Goal: Task Accomplishment & Management: Manage account settings

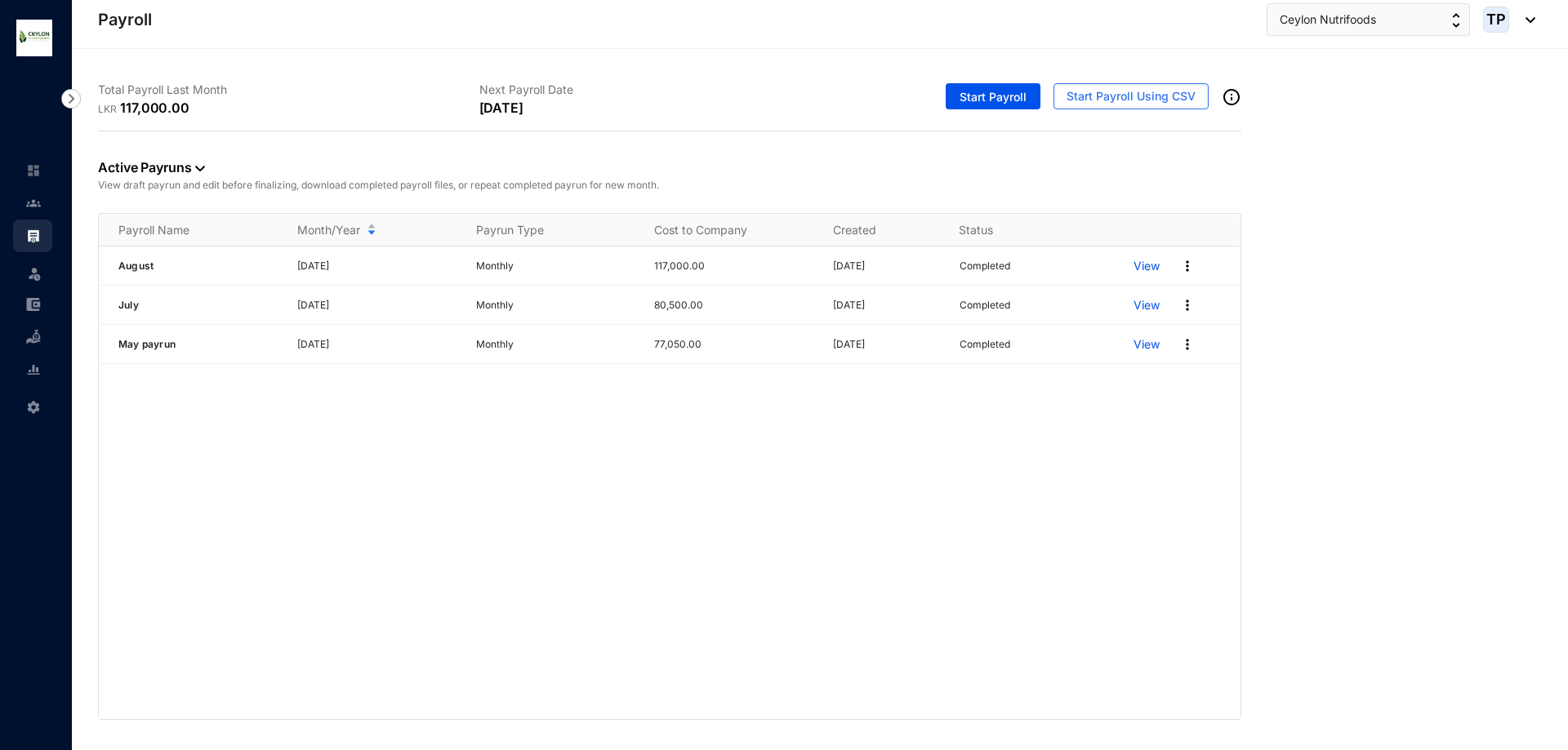
click at [998, 82] on div "Start Payroll Start Payroll Using CSV" at bounding box center [1051, 100] width 382 height 62
click at [1001, 99] on span "Start Payroll" at bounding box center [993, 97] width 67 height 16
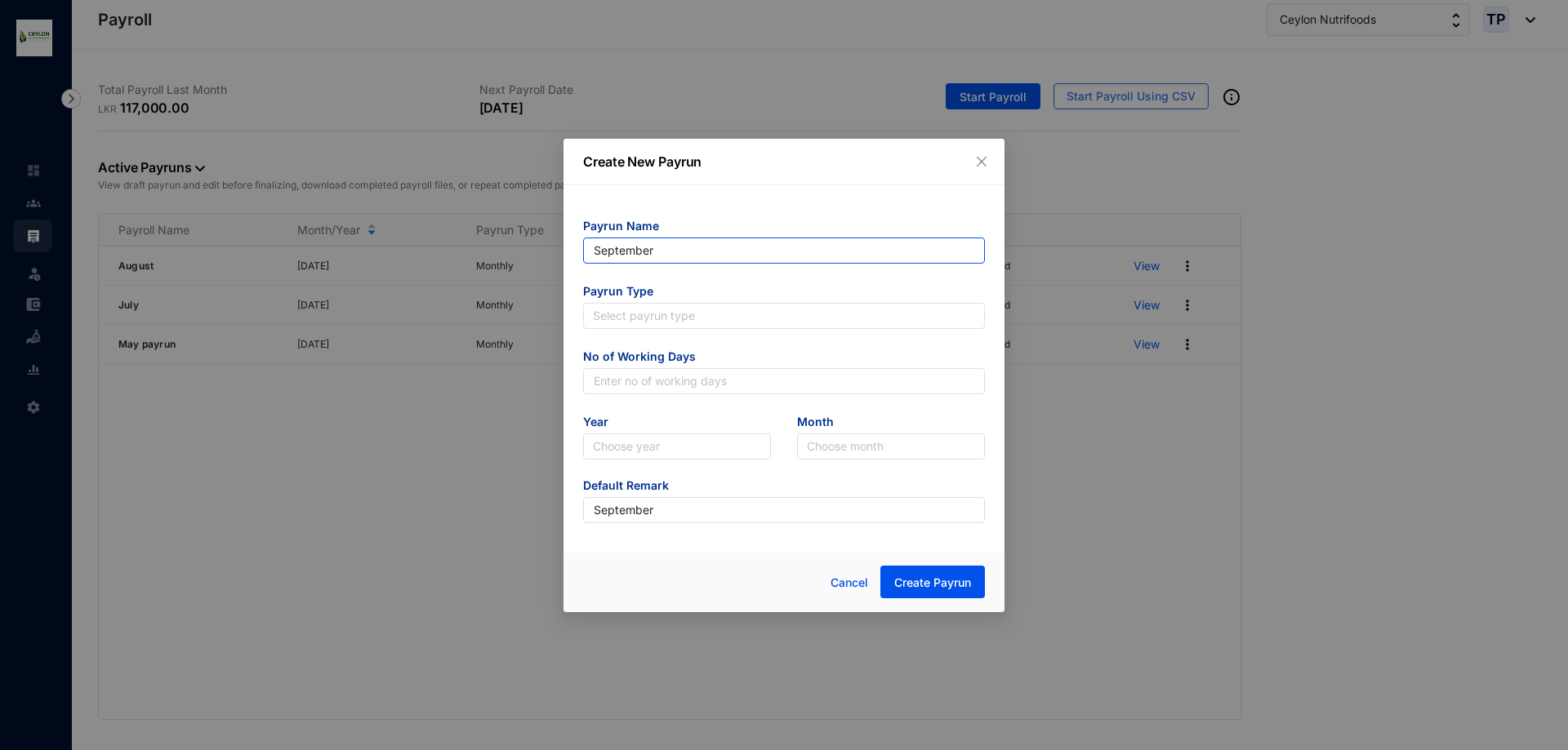
click at [787, 258] on input "September" at bounding box center [784, 251] width 402 height 26
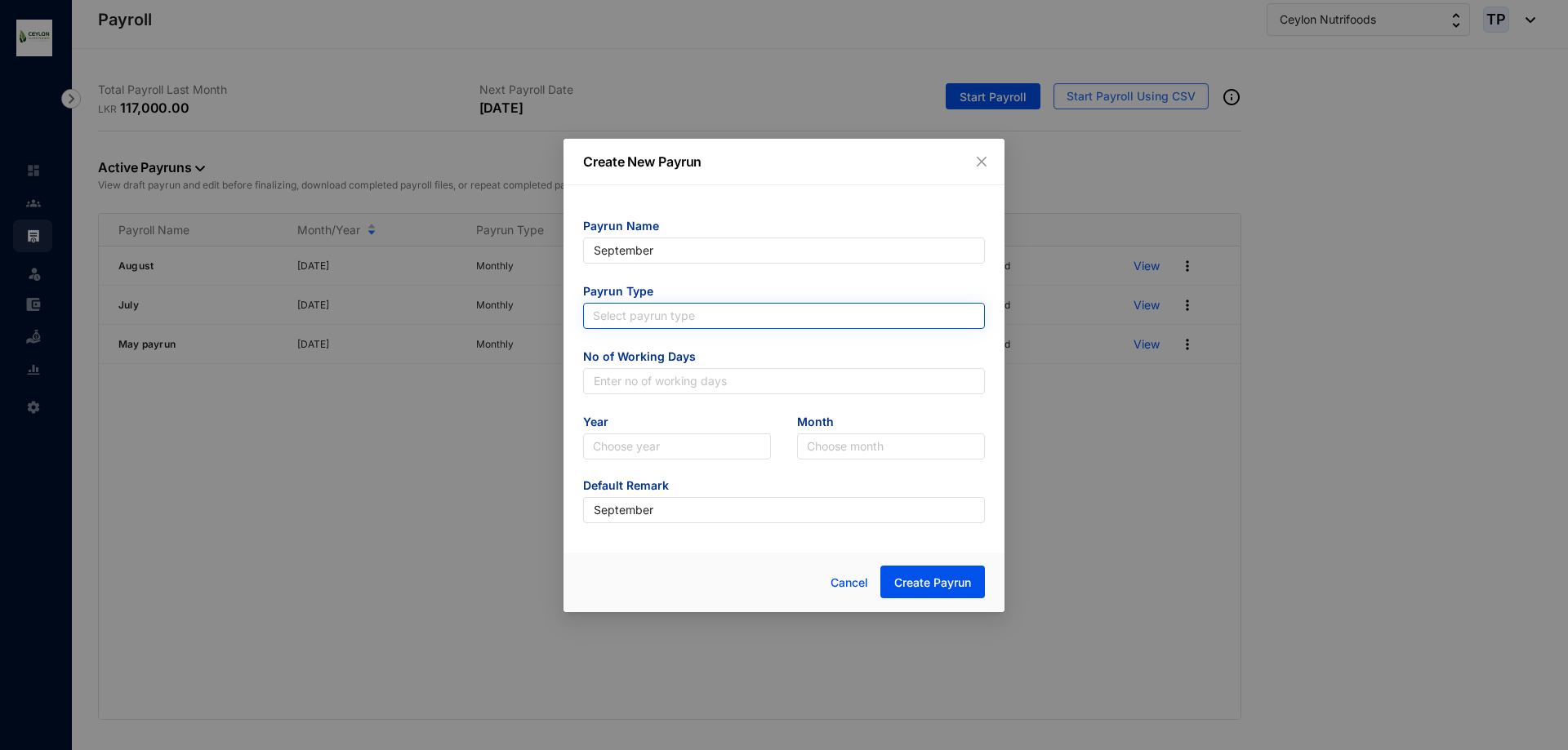
click at [773, 314] on input "search" at bounding box center [784, 316] width 383 height 25
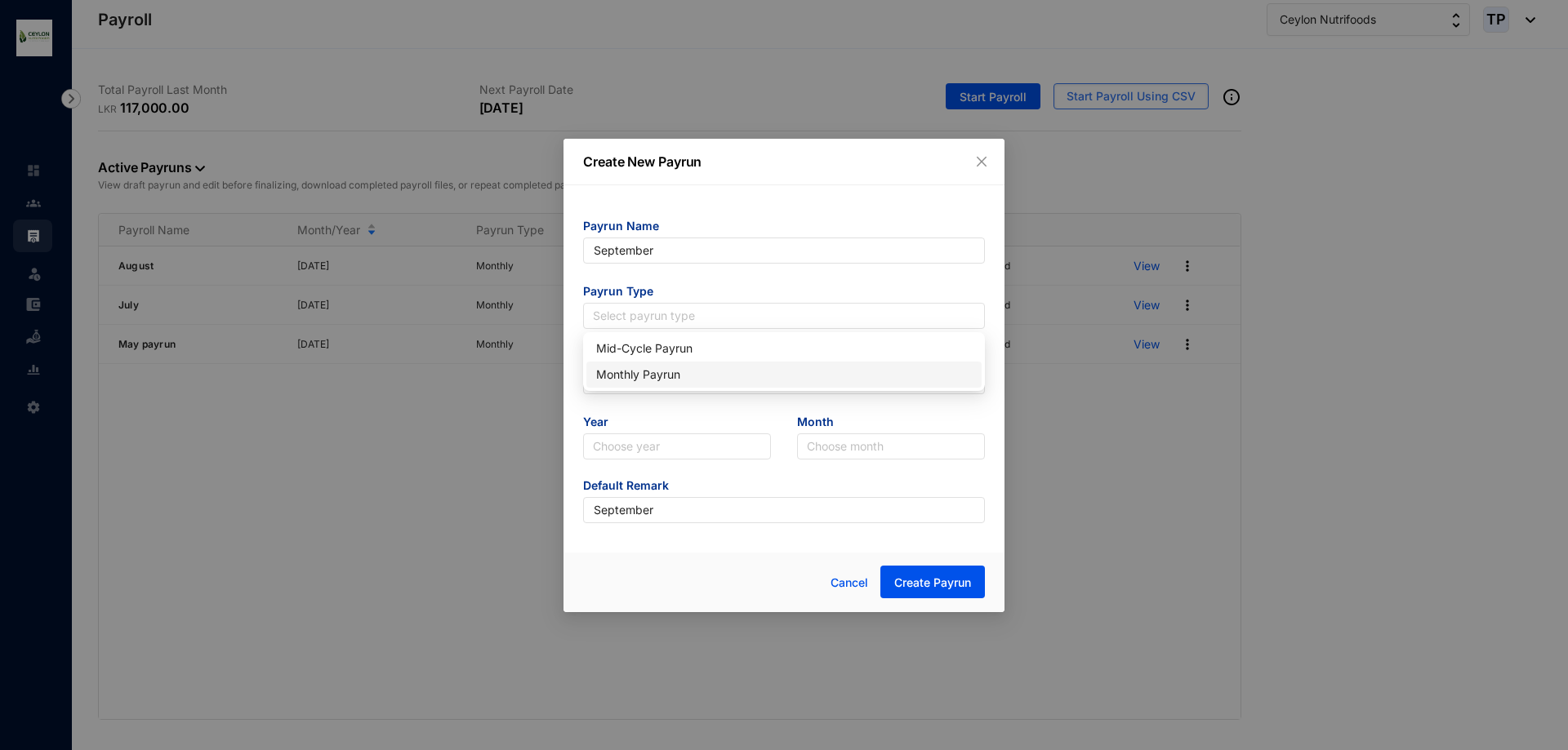
click at [772, 370] on div "Monthly Payrun" at bounding box center [784, 375] width 376 height 18
click at [706, 390] on input "text" at bounding box center [784, 382] width 402 height 26
type input "25"
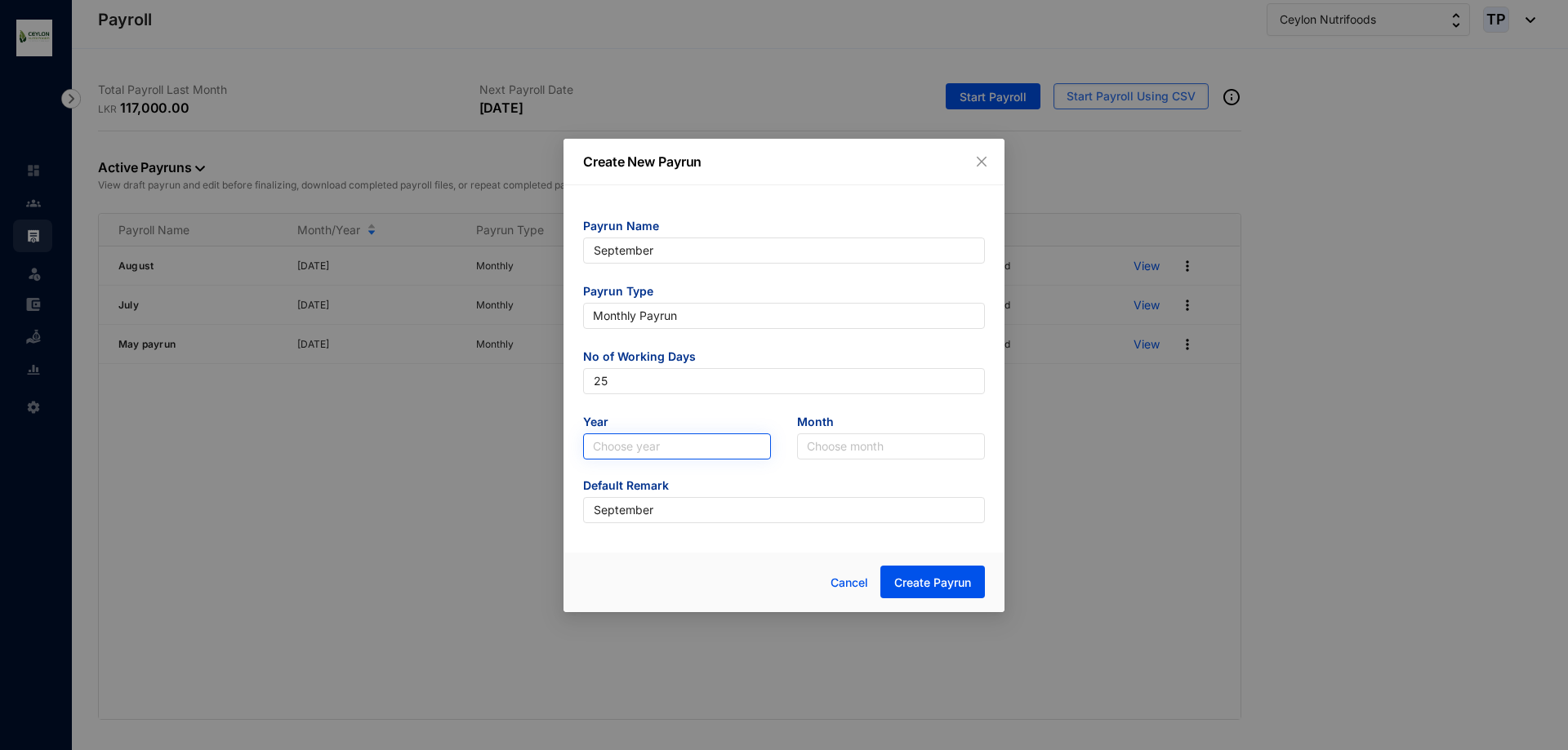
click at [706, 448] on input "search" at bounding box center [677, 447] width 168 height 25
click at [706, 496] on div "2025" at bounding box center [677, 505] width 162 height 18
click at [859, 444] on input "search" at bounding box center [891, 447] width 168 height 25
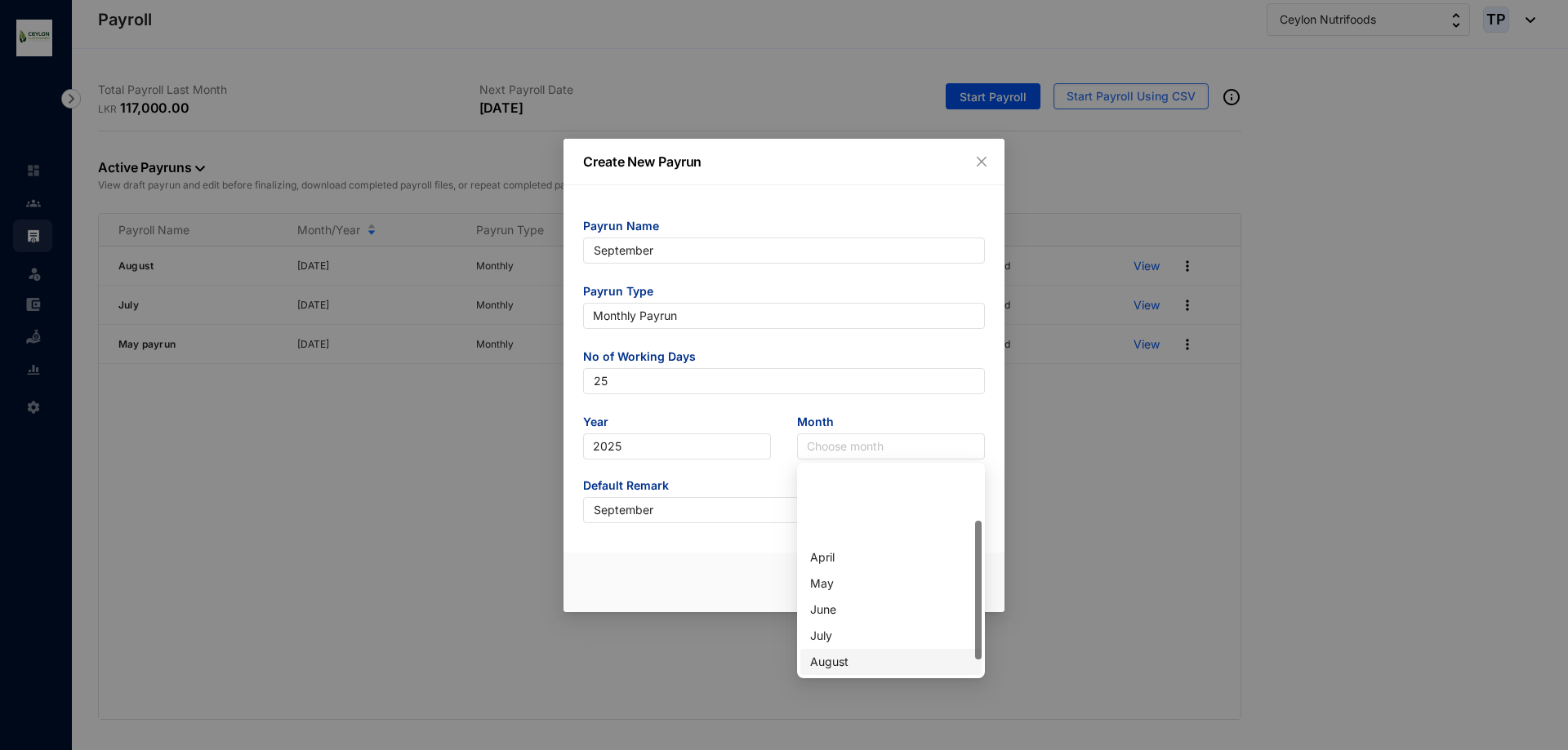
scroll to position [82, 0]
click at [895, 598] on div "September" at bounding box center [891, 606] width 162 height 18
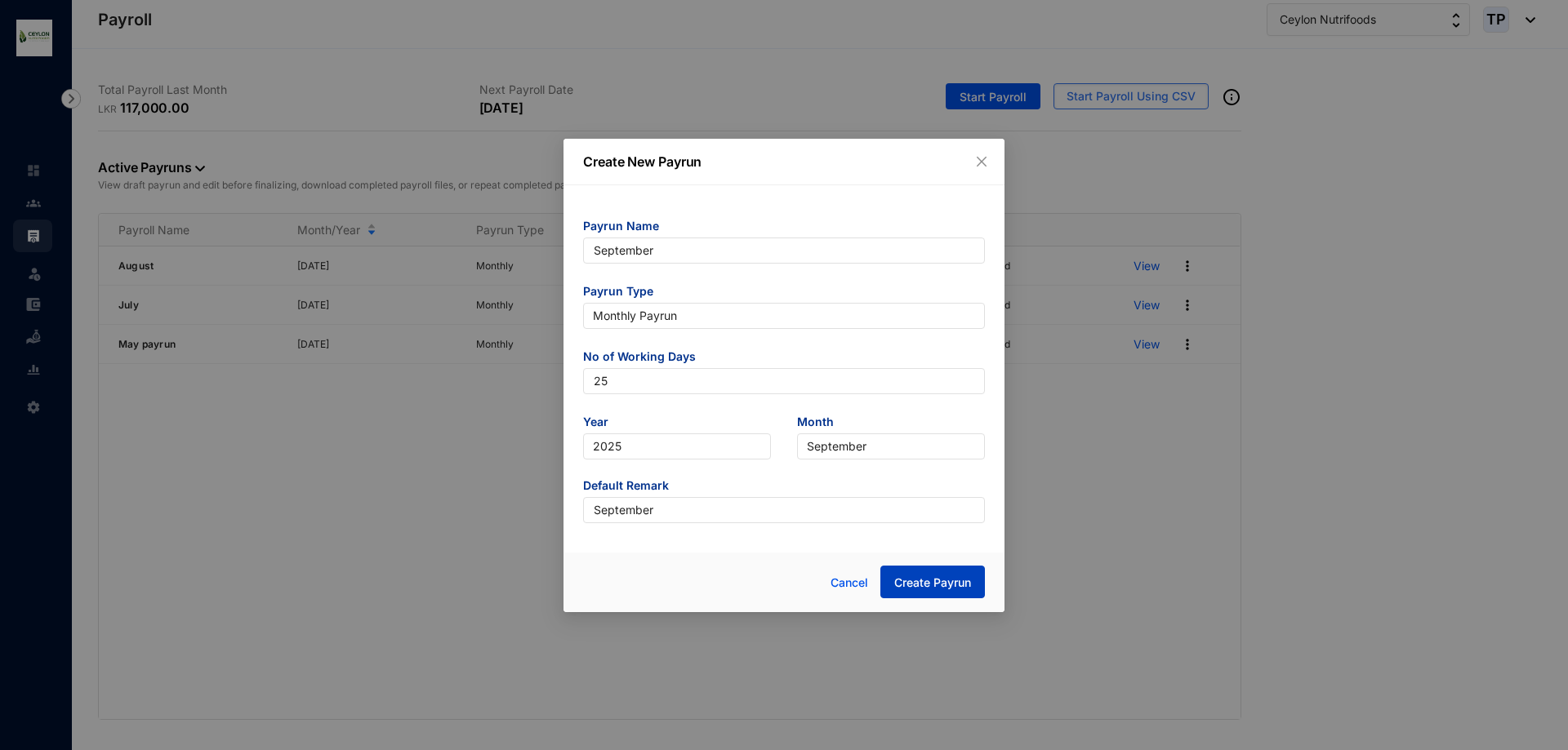
click at [919, 590] on span "Create Payrun" at bounding box center [933, 583] width 77 height 16
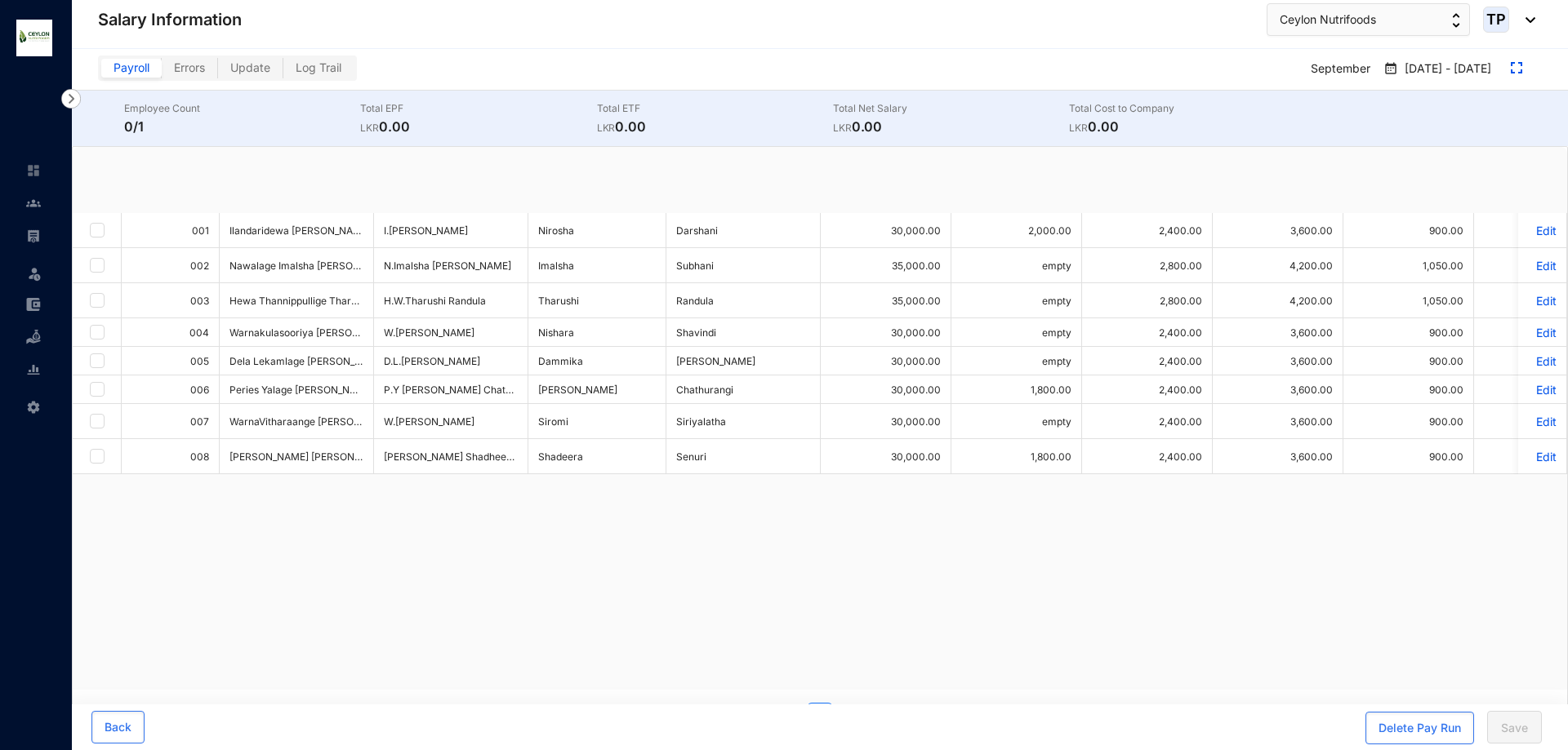
checkbox input "true"
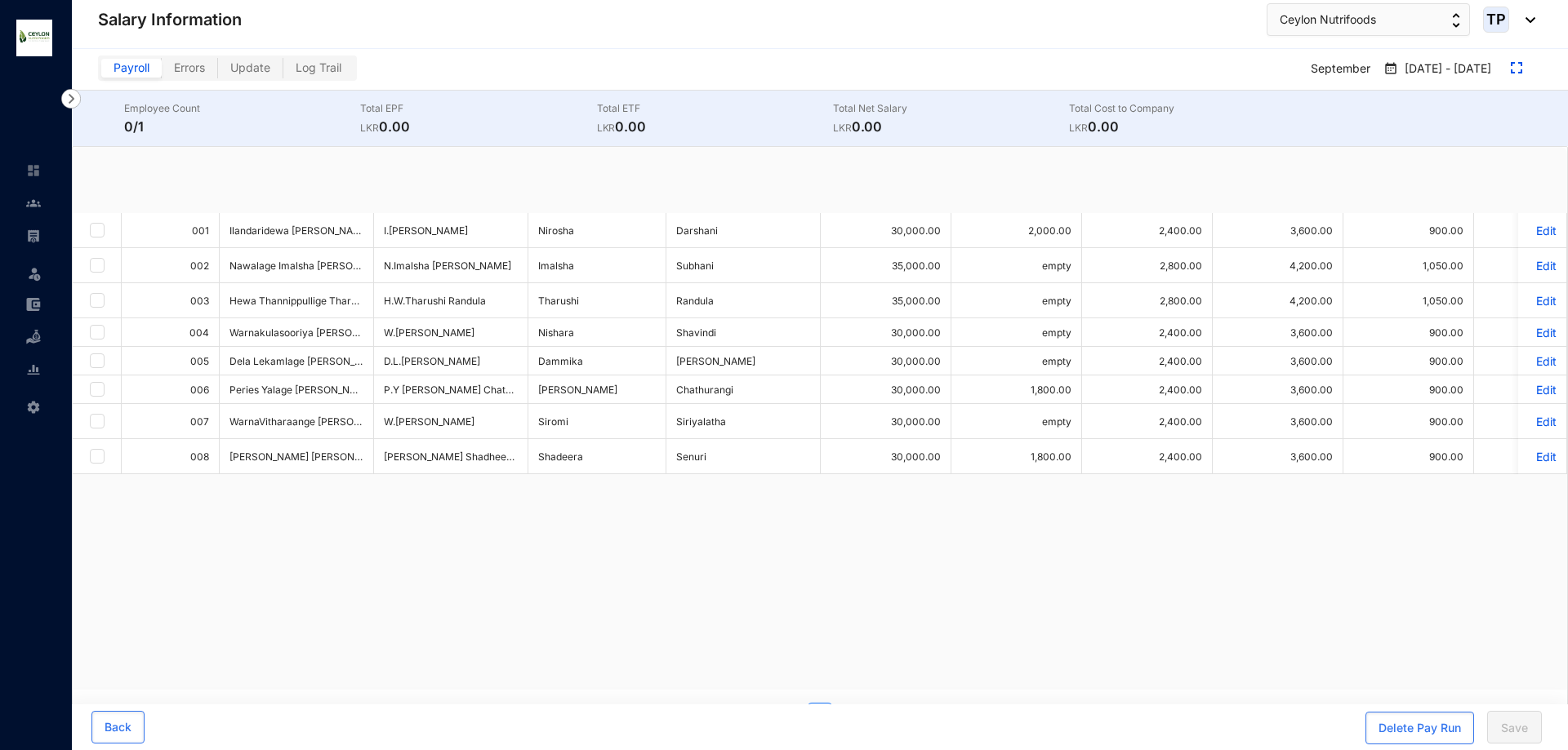
checkbox input "true"
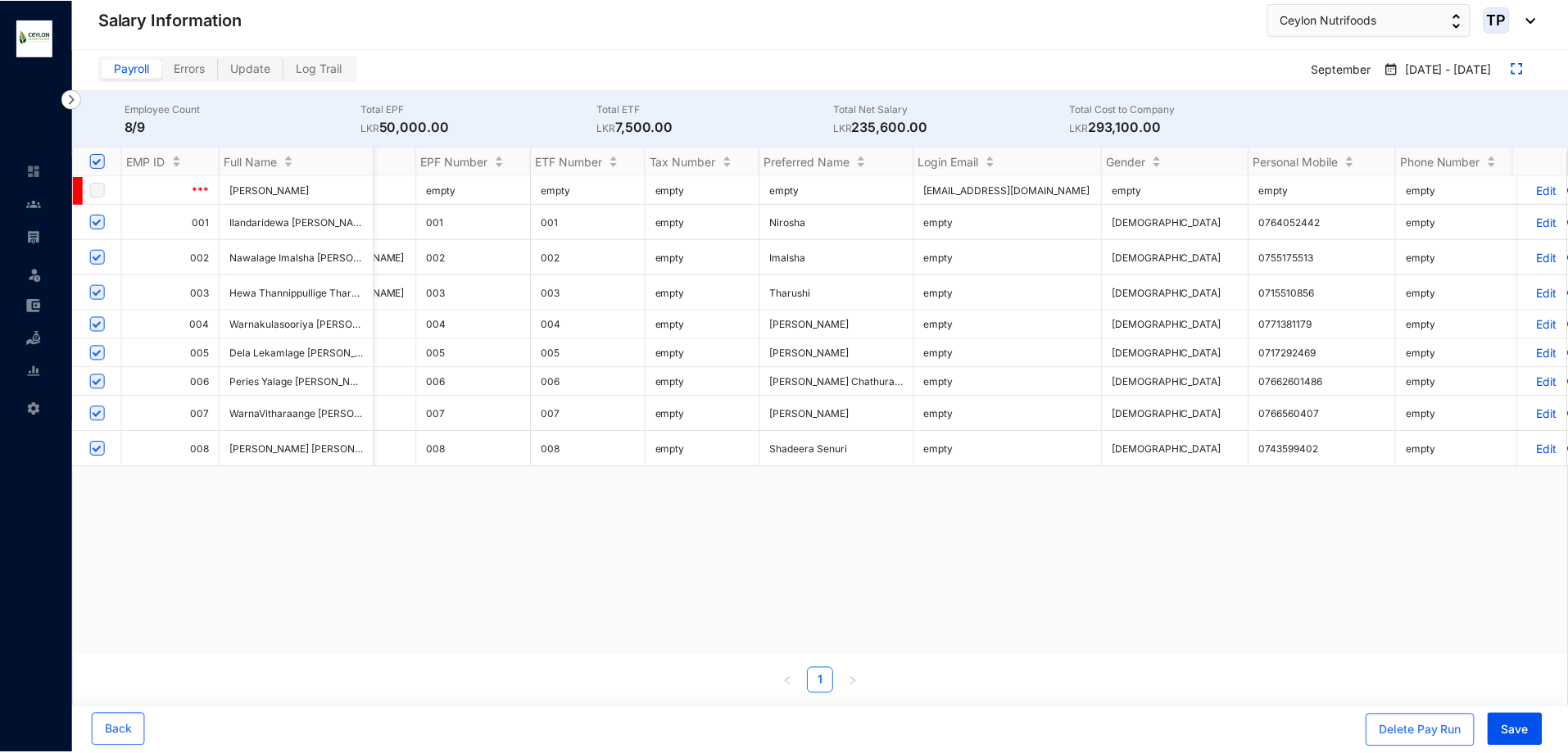
scroll to position [0, 2183]
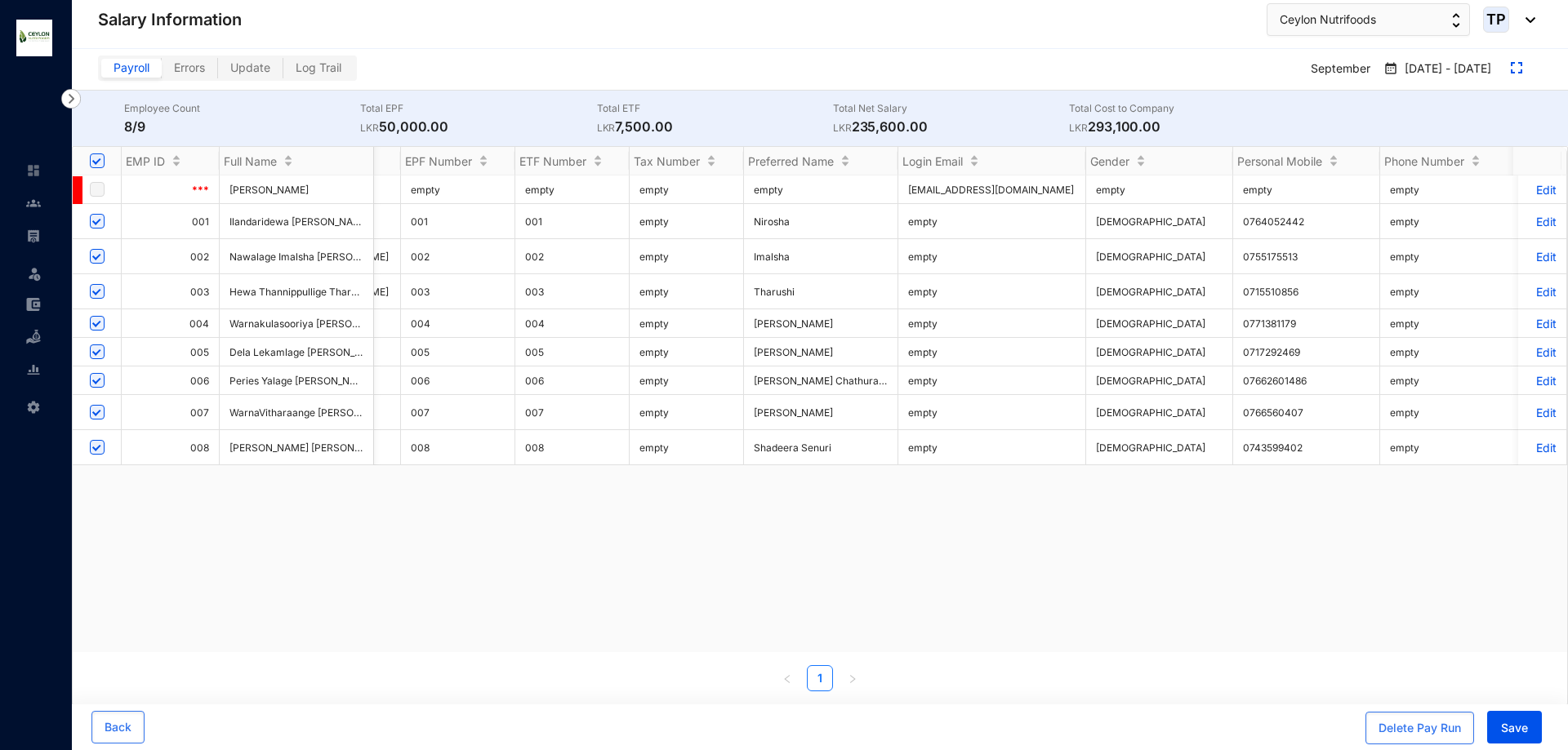
click at [1530, 255] on p "Edit" at bounding box center [1542, 257] width 29 height 14
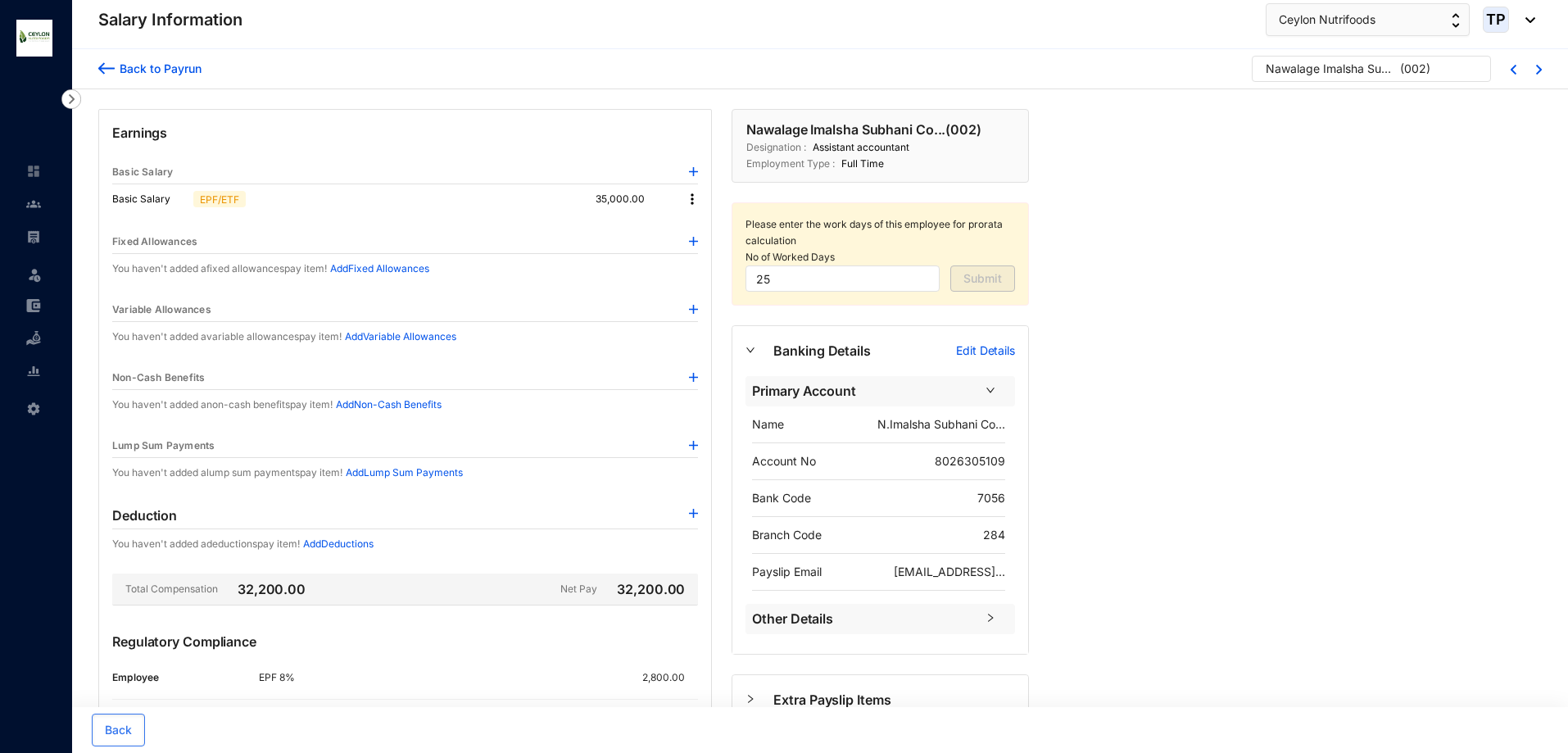
click at [690, 203] on img at bounding box center [692, 199] width 16 height 16
click at [698, 218] on span "Edit" at bounding box center [707, 227] width 21 height 18
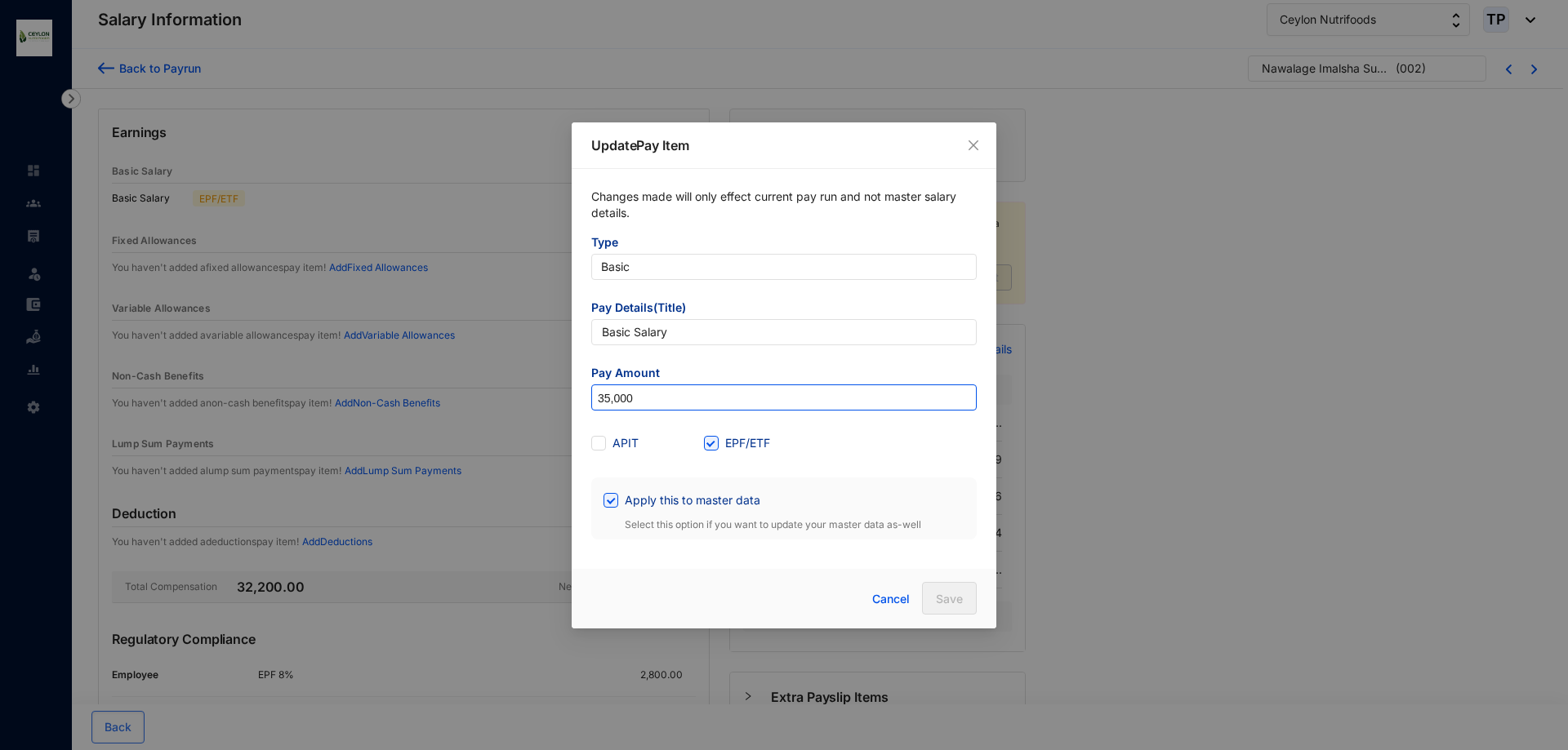
click at [611, 404] on input "35,000" at bounding box center [784, 399] width 384 height 26
type input "30,000"
click at [1021, 594] on div "Update Pay Item Changes made will only effect current pay run and not master sa…" at bounding box center [784, 375] width 1568 height 750
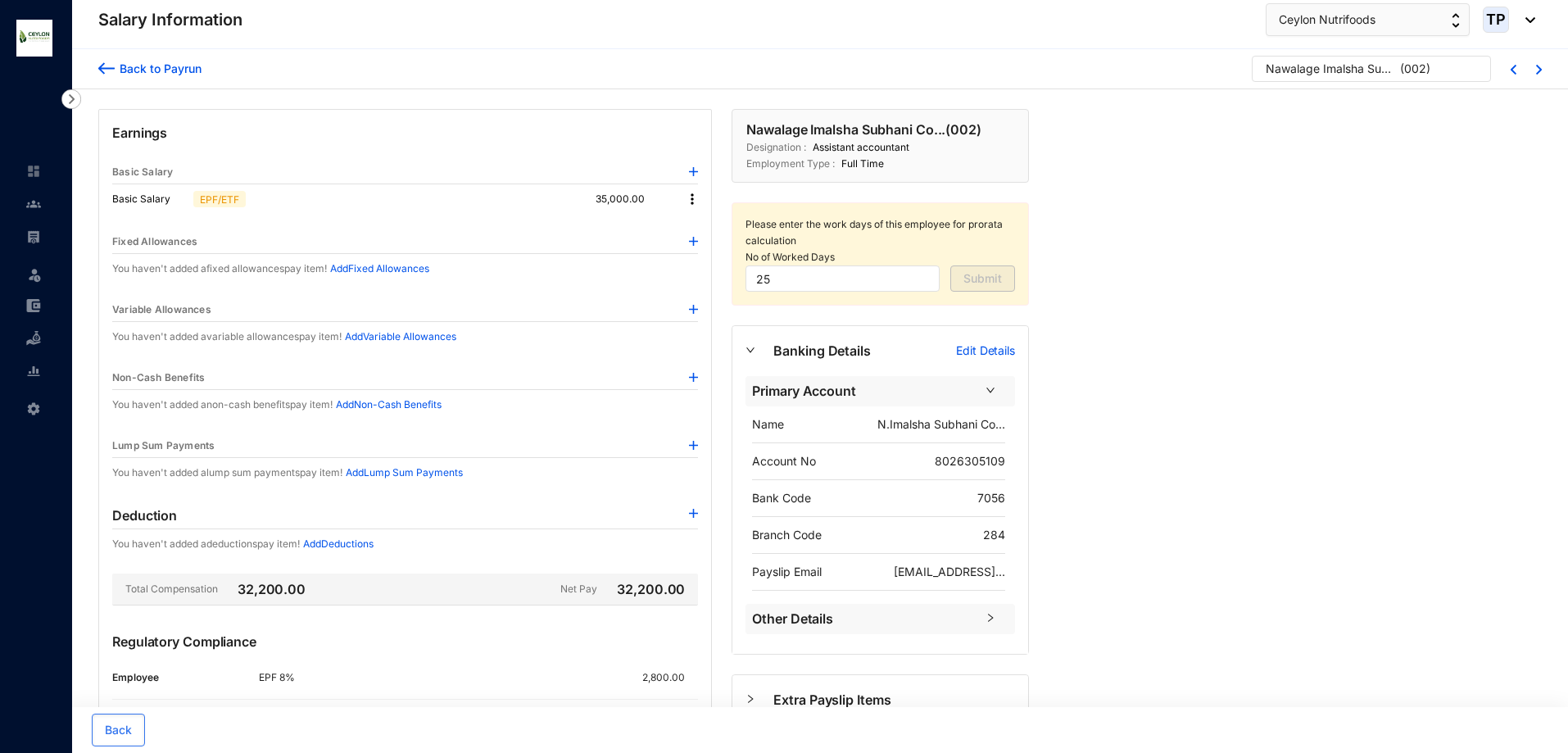
click at [692, 199] on img at bounding box center [692, 199] width 16 height 16
click at [711, 233] on span "Edit" at bounding box center [707, 227] width 21 height 18
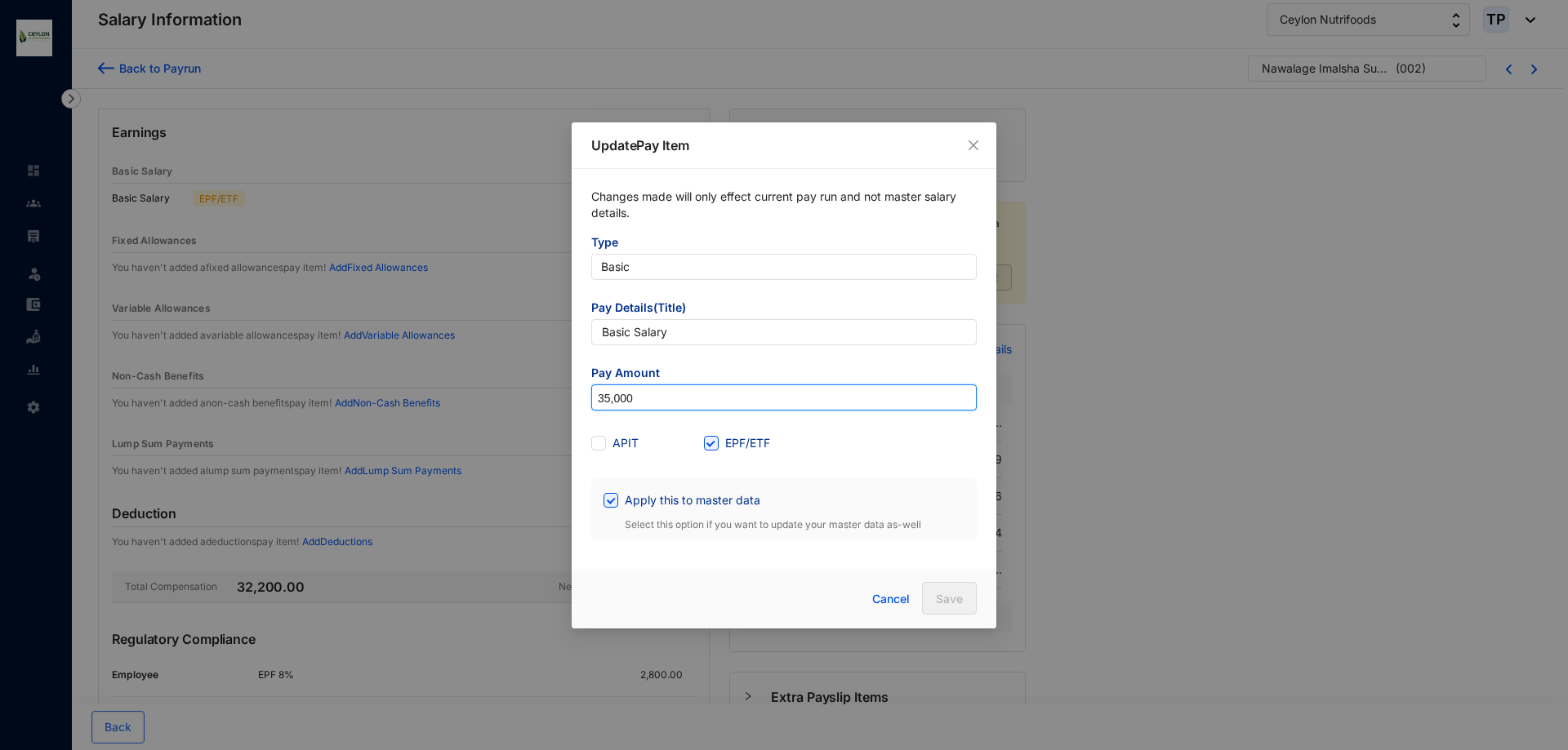
drag, startPoint x: 609, startPoint y: 395, endPoint x: 652, endPoint y: 509, distance: 121.8
click at [615, 414] on form "Type Basic Pay Details(Title) Basic Salary Pay Amount 35,000 APIT EPF/ETF Apply…" at bounding box center [784, 387] width 386 height 306
type input "30,000"
click at [940, 609] on button "Save" at bounding box center [949, 598] width 55 height 33
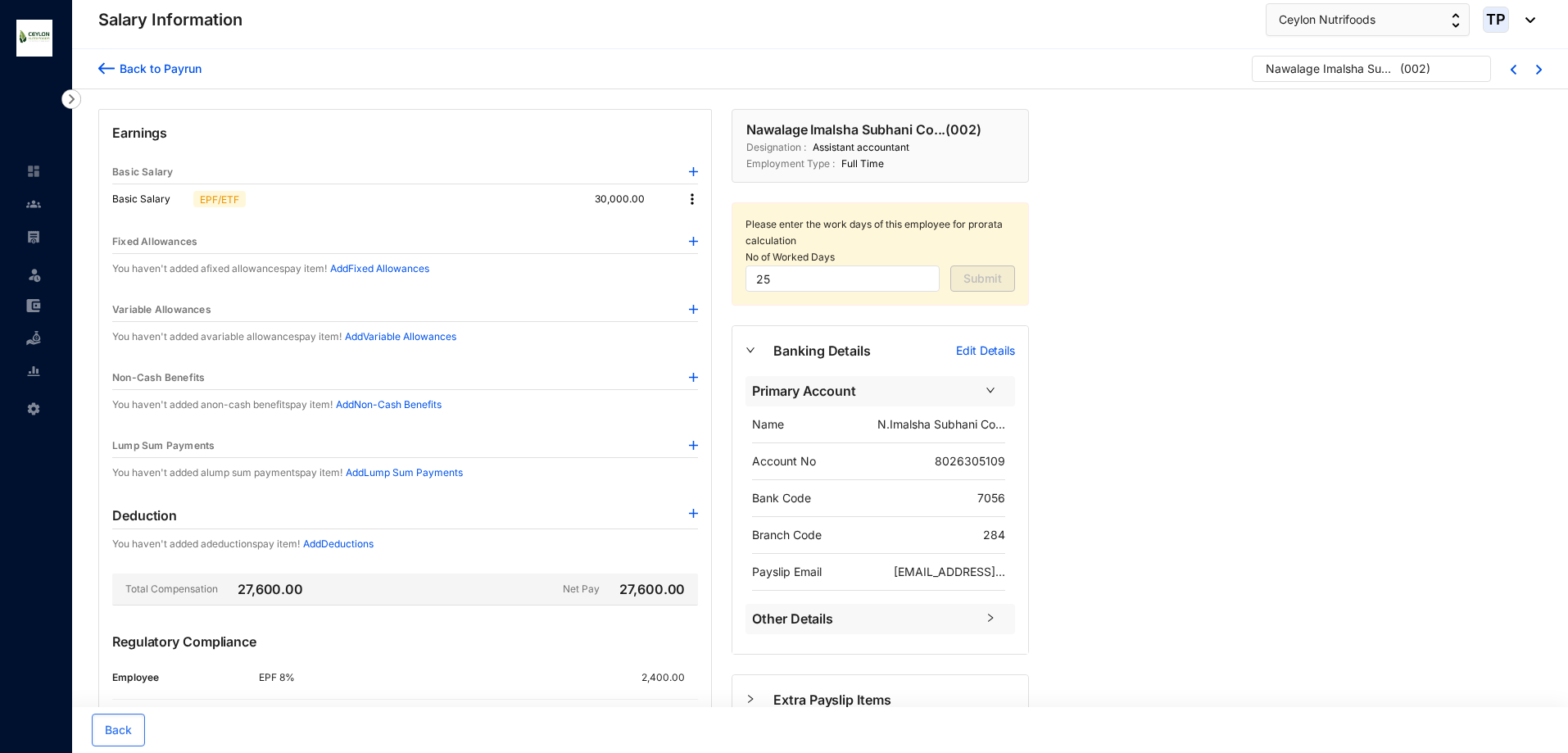
click at [695, 308] on img at bounding box center [693, 309] width 9 height 9
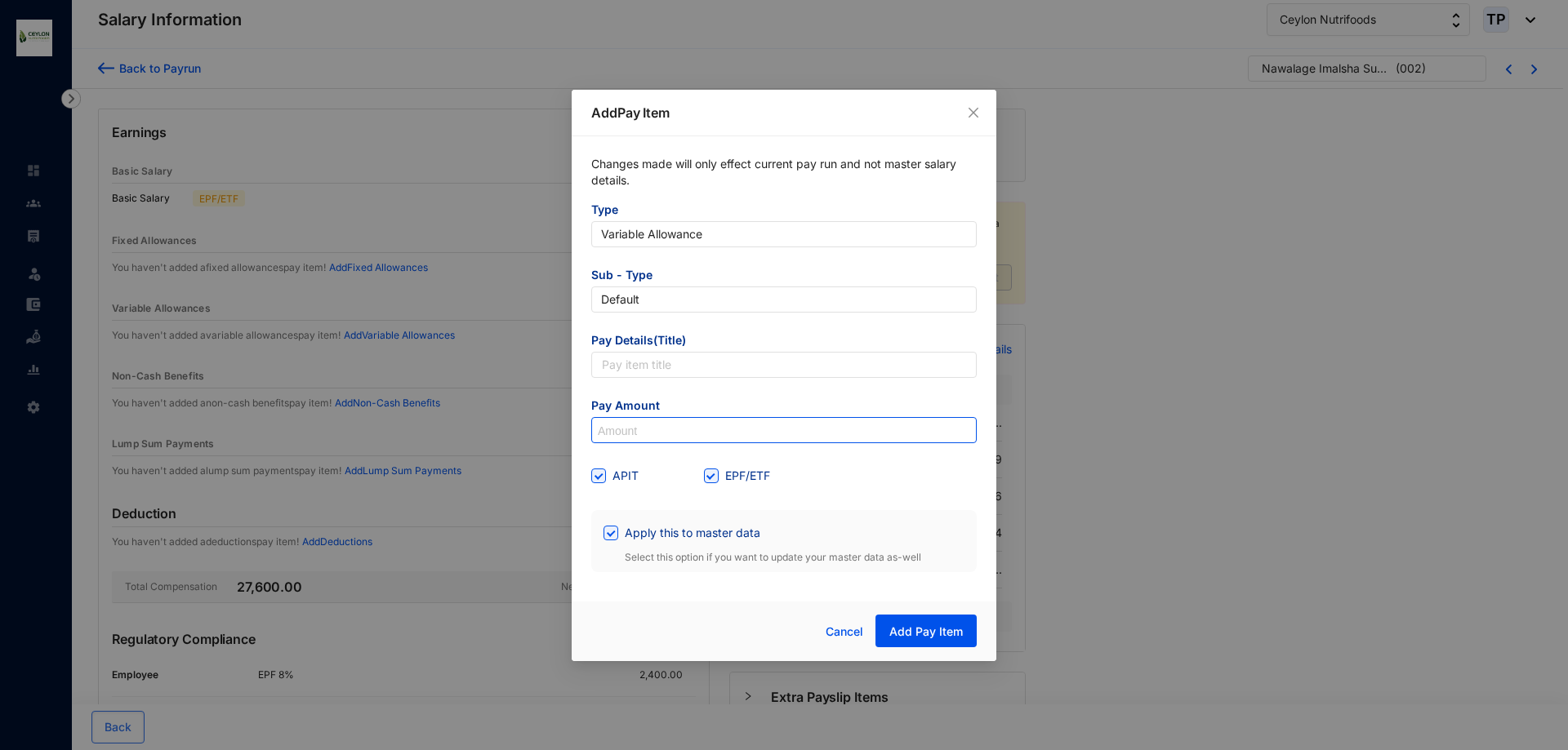
click at [719, 422] on input at bounding box center [784, 431] width 384 height 26
drag, startPoint x: 605, startPoint y: 475, endPoint x: 618, endPoint y: 479, distance: 13.6
click at [604, 475] on span at bounding box center [598, 476] width 15 height 15
click at [603, 475] on input "APIT" at bounding box center [597, 475] width 11 height 11
checkbox input "false"
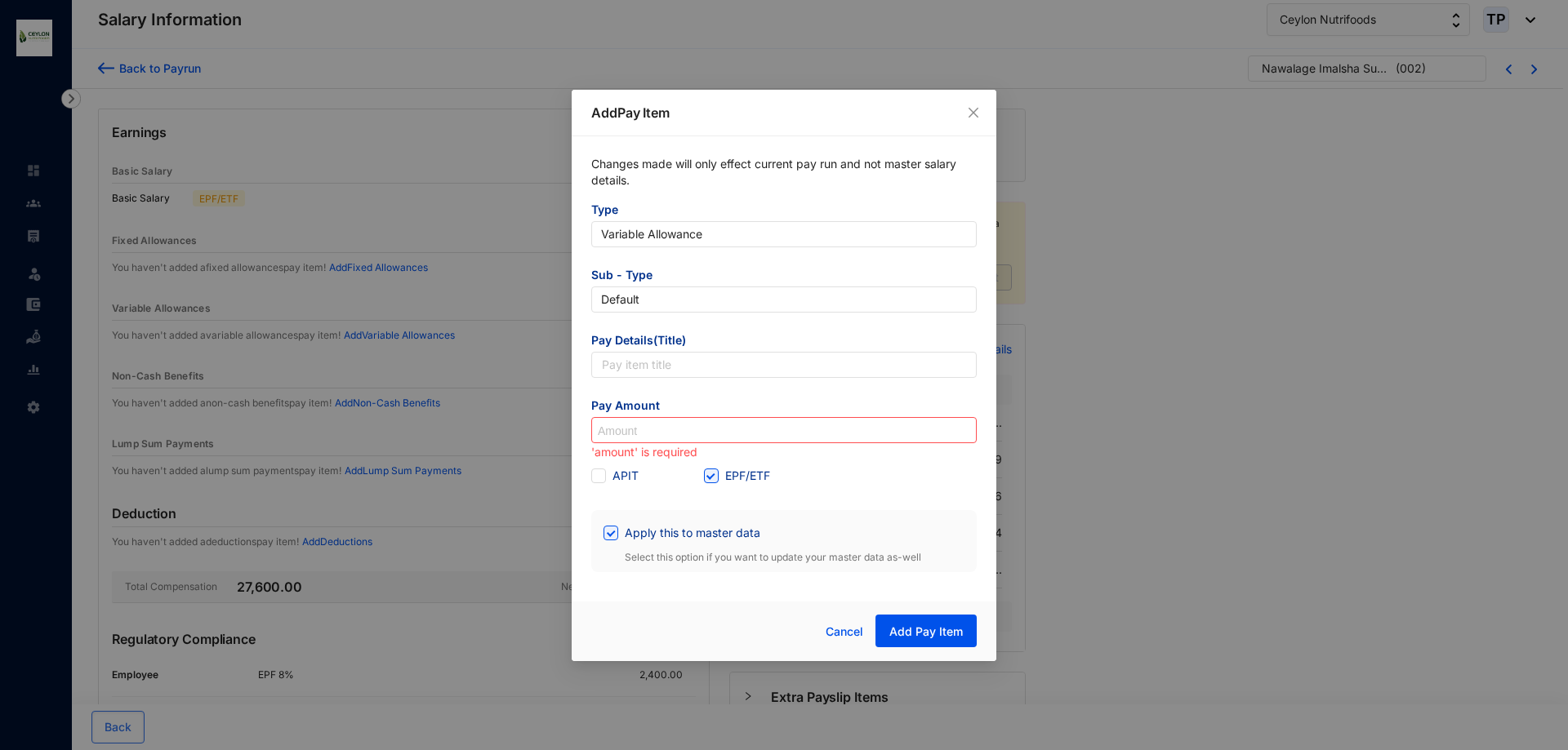
click at [709, 485] on div "EPF/ETF" at bounding box center [760, 476] width 113 height 26
click at [710, 479] on input "EPF/ETF" at bounding box center [710, 475] width 11 height 11
checkbox input "false"
click at [701, 439] on input at bounding box center [784, 431] width 384 height 26
type input "15,000"
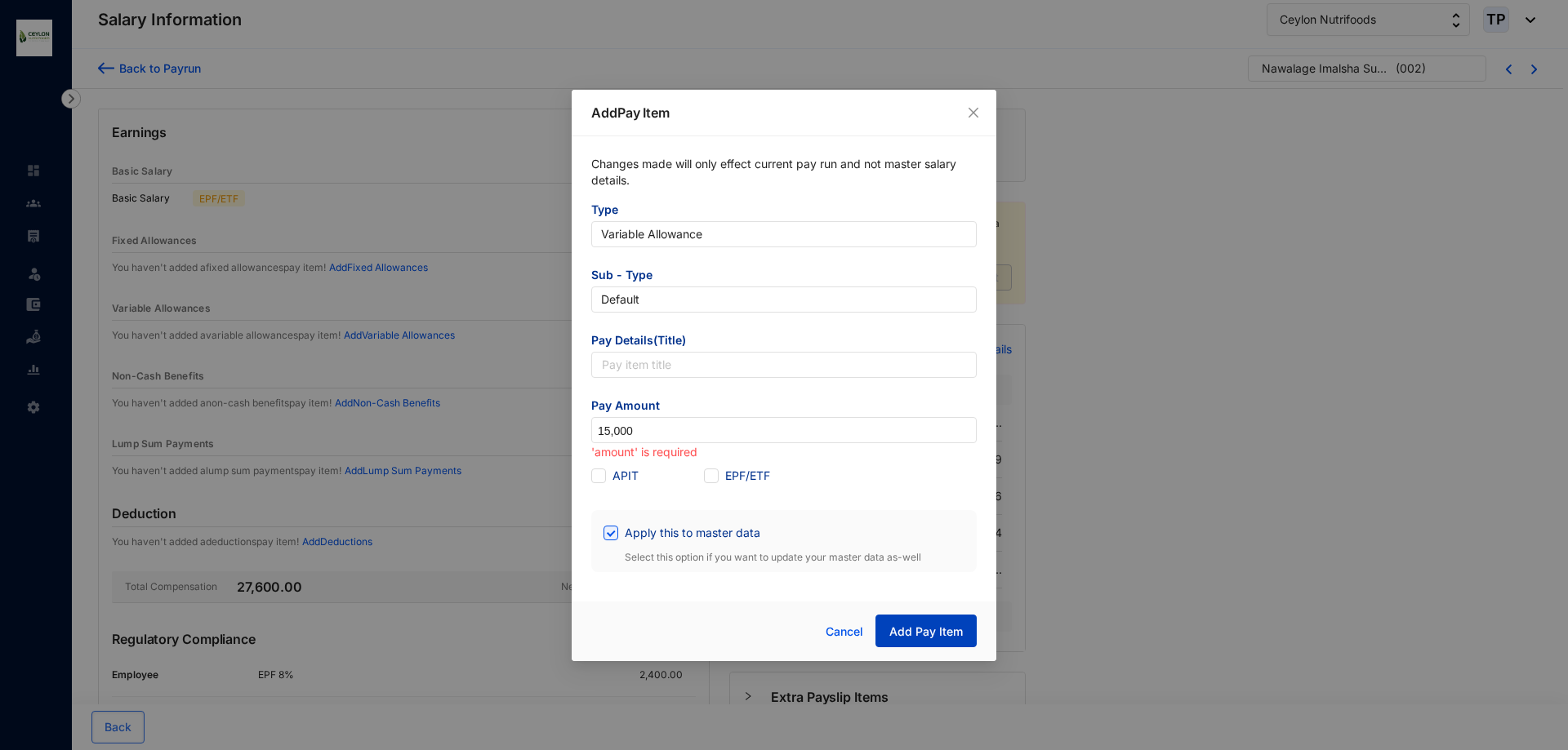
click at [918, 631] on span "Add Pay Item" at bounding box center [926, 632] width 74 height 16
click at [701, 352] on input "text" at bounding box center [784, 365] width 386 height 26
click at [702, 356] on input "text" at bounding box center [784, 365] width 386 height 26
type input "Variable allowance"
click at [899, 636] on span "Add Pay Item" at bounding box center [926, 632] width 74 height 16
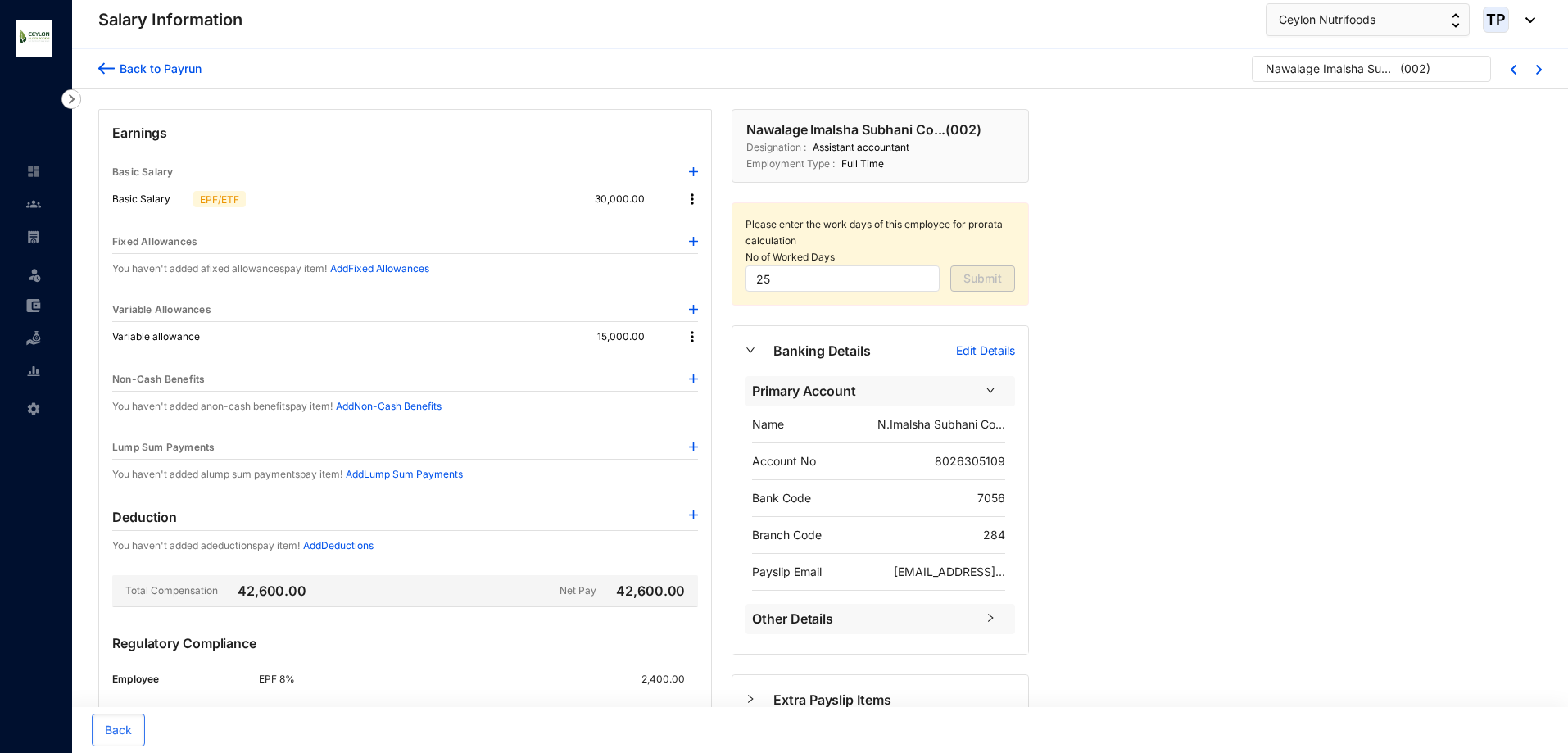
click at [107, 71] on img at bounding box center [107, 68] width 16 height 17
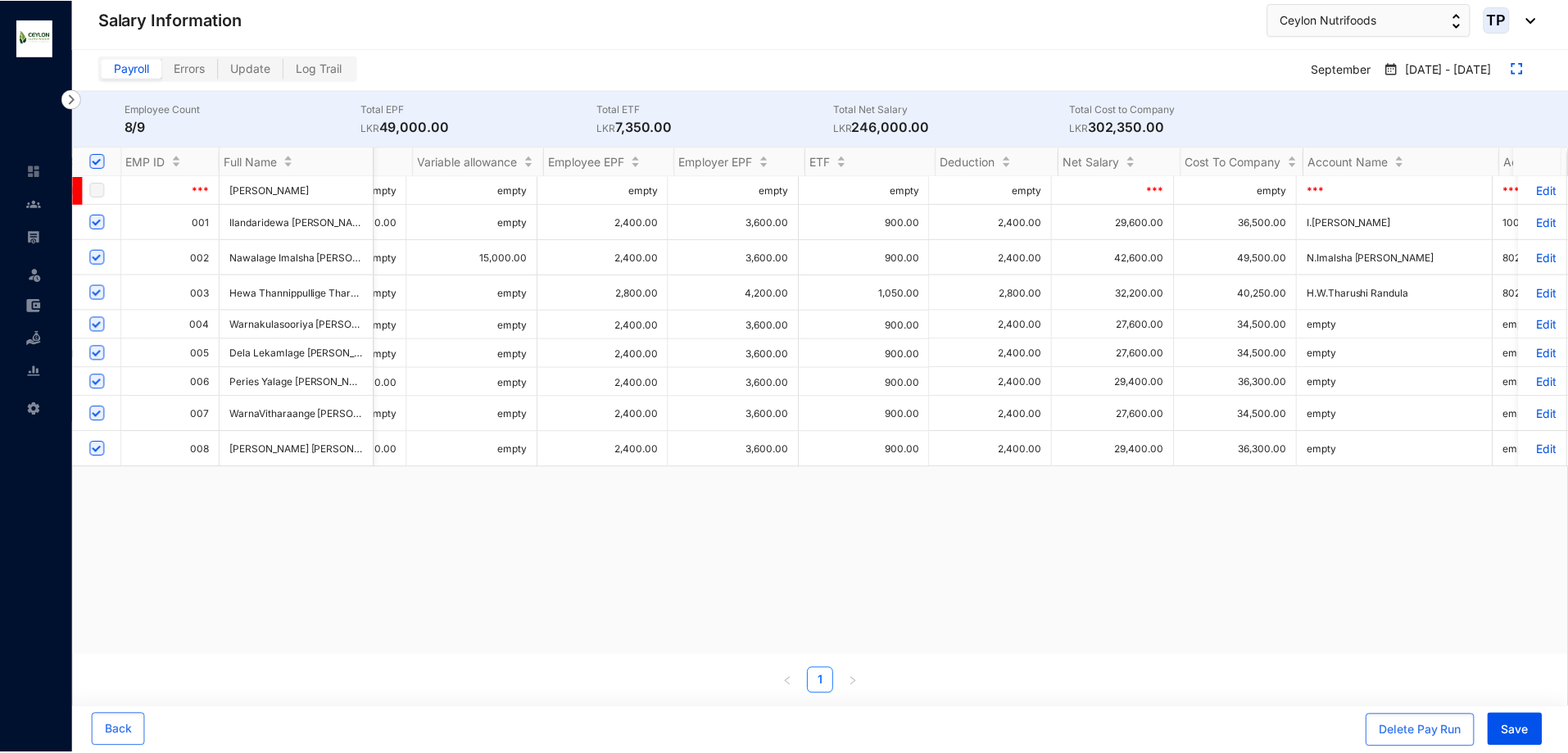
scroll to position [0, 677]
click at [1541, 263] on p "Edit" at bounding box center [1547, 258] width 29 height 14
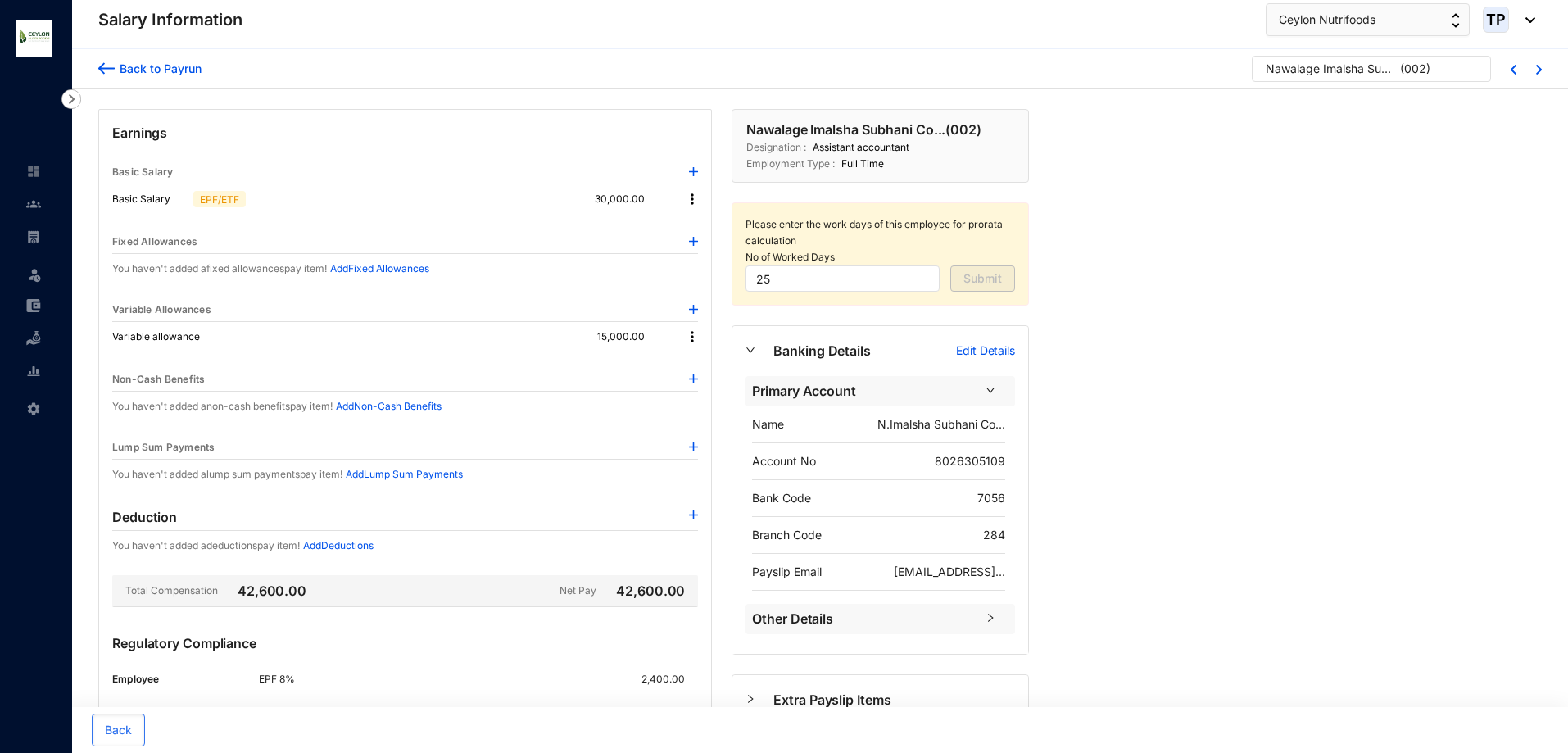
click at [691, 208] on div "Basic Salary EPF/ETF 30,000.00" at bounding box center [405, 199] width 586 height 30
click at [691, 196] on img at bounding box center [692, 199] width 16 height 16
click at [704, 226] on span "Edit" at bounding box center [707, 227] width 21 height 18
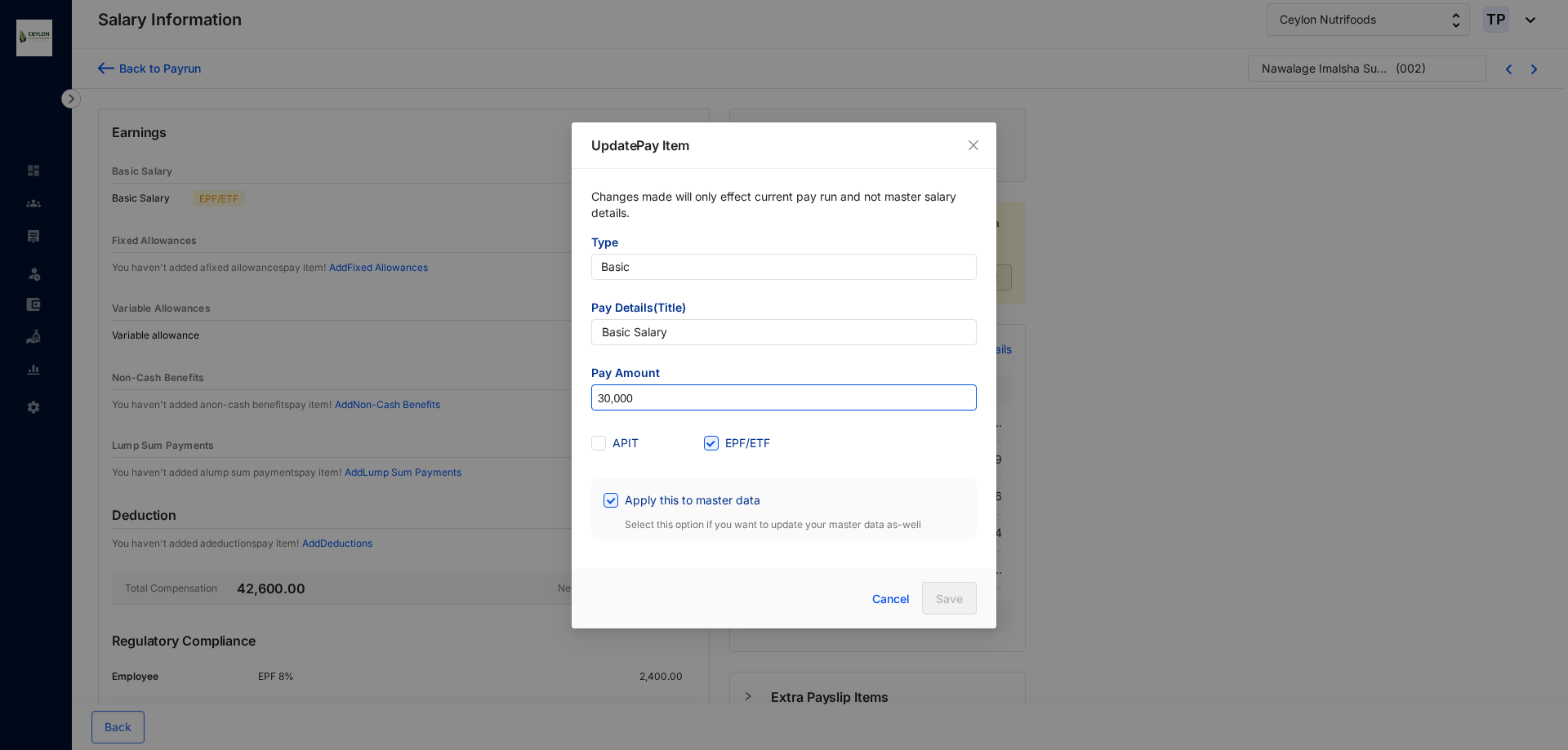
click at [606, 404] on input "30,000" at bounding box center [784, 399] width 384 height 26
type input "20"
click at [955, 605] on span "Save" at bounding box center [949, 599] width 27 height 16
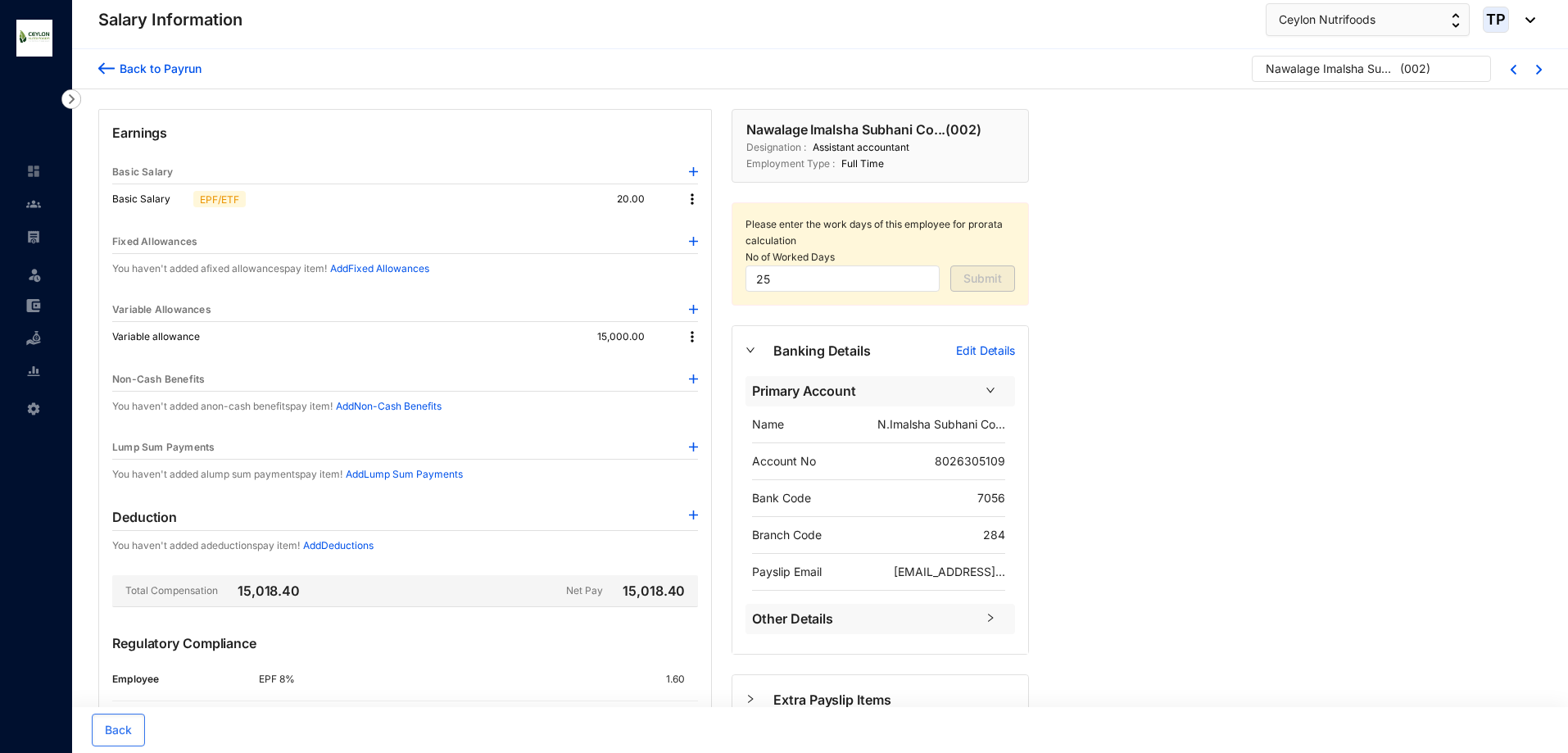
click at [695, 208] on div "Basic Salary EPF/ETF 20.00" at bounding box center [405, 199] width 586 height 30
click at [694, 207] on img at bounding box center [692, 199] width 16 height 16
click at [710, 221] on span "Edit" at bounding box center [707, 227] width 21 height 18
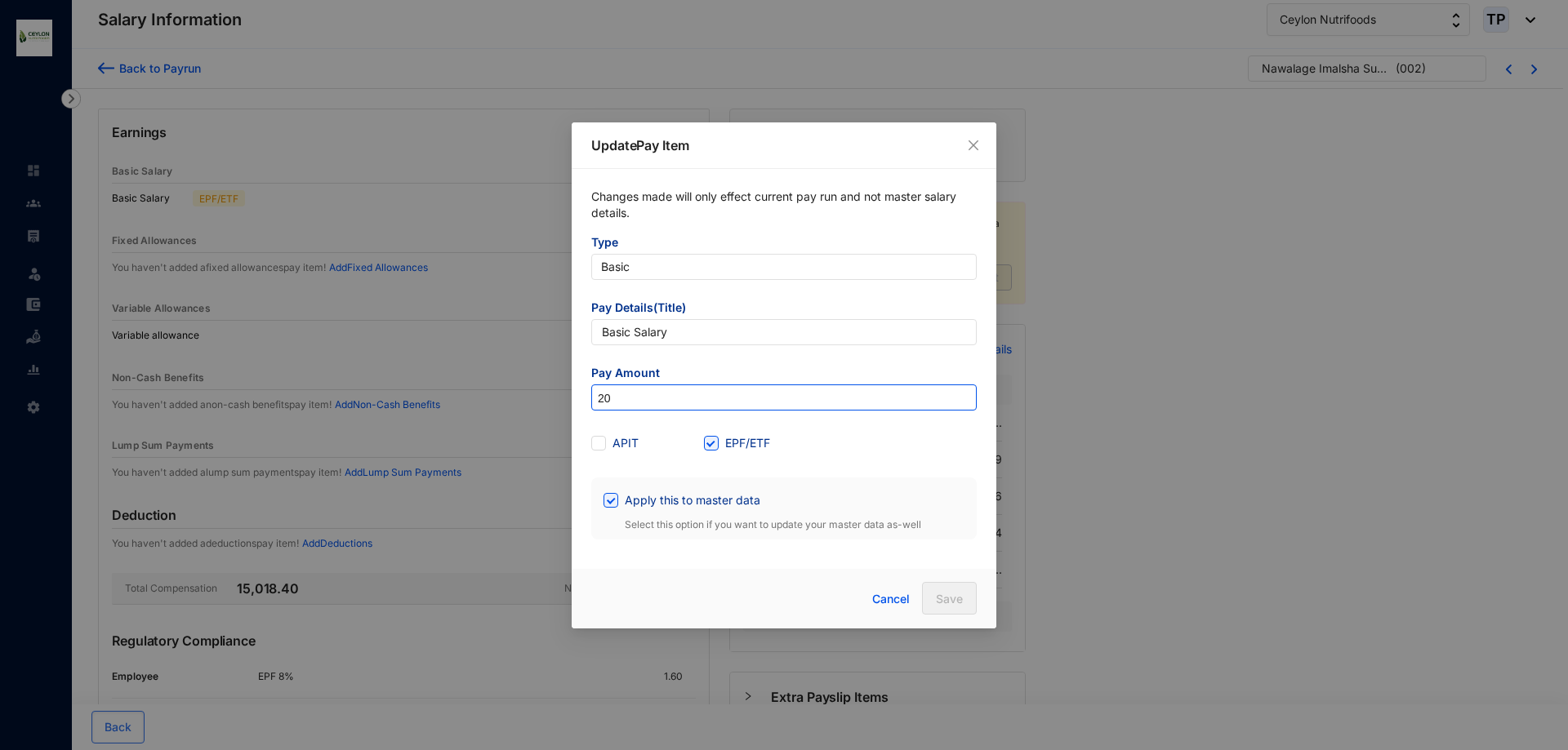
click at [624, 397] on input "20" at bounding box center [784, 399] width 384 height 26
type input "20,000"
click at [946, 596] on span "Save" at bounding box center [949, 599] width 27 height 16
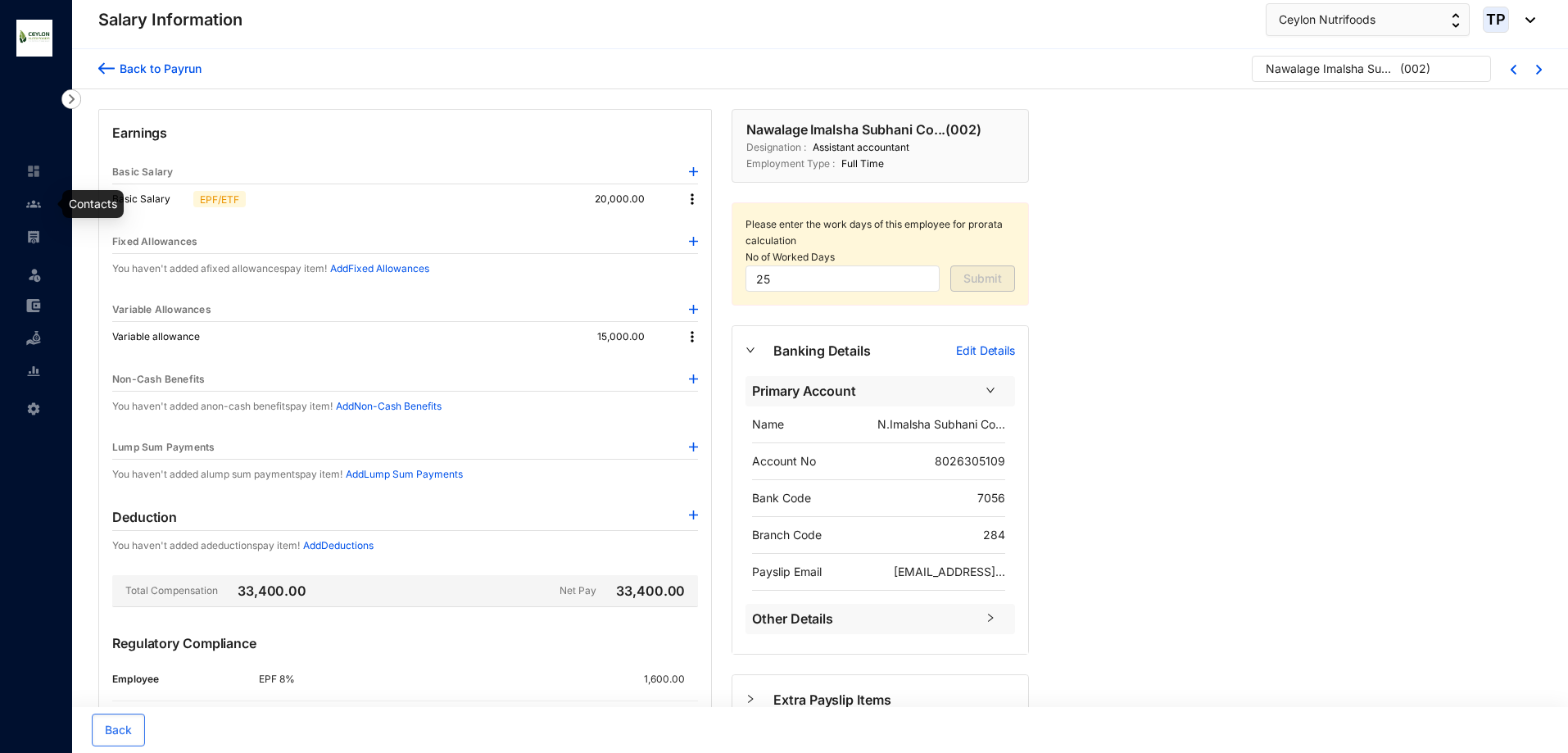
click at [36, 208] on img at bounding box center [34, 204] width 15 height 15
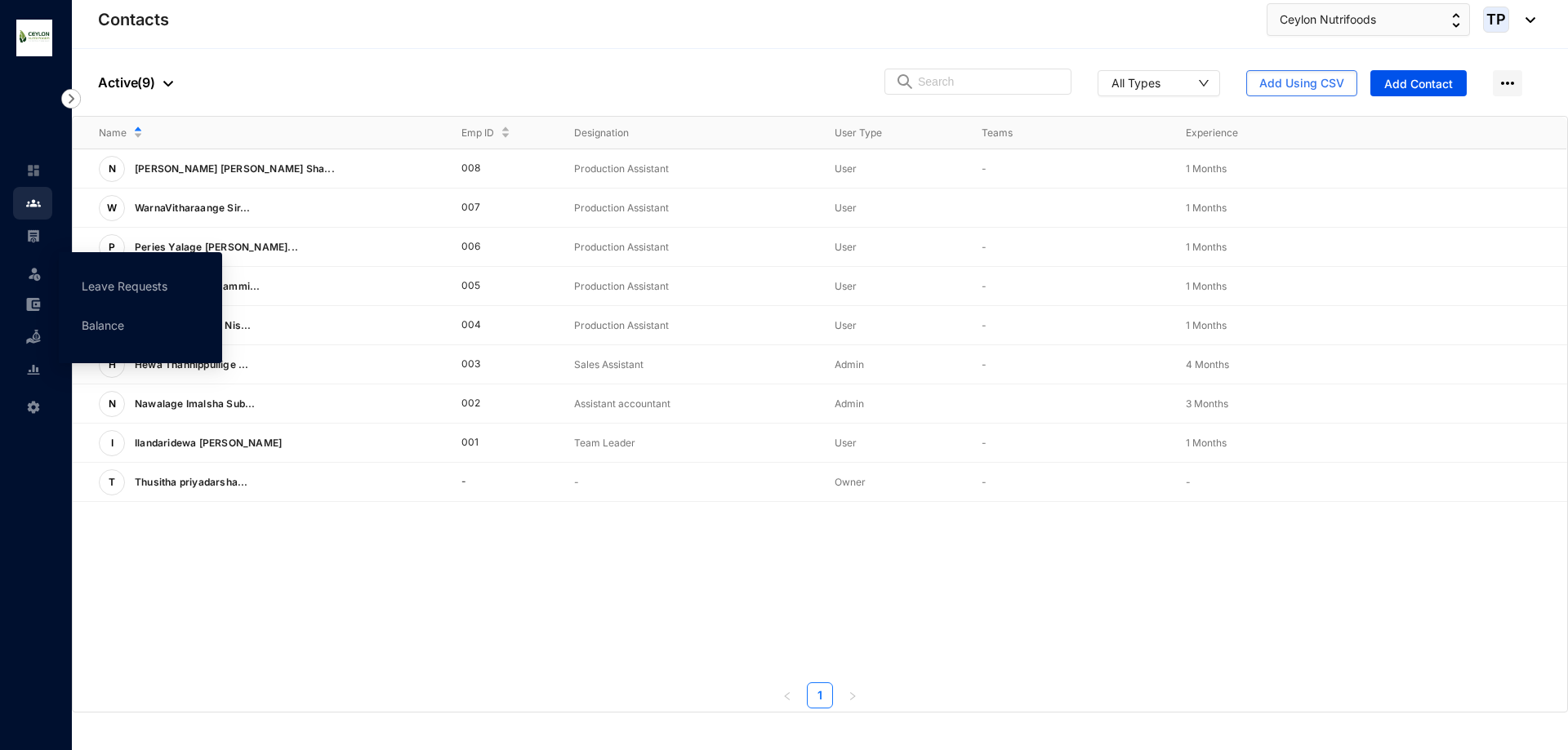
click at [32, 244] on link at bounding box center [47, 236] width 41 height 16
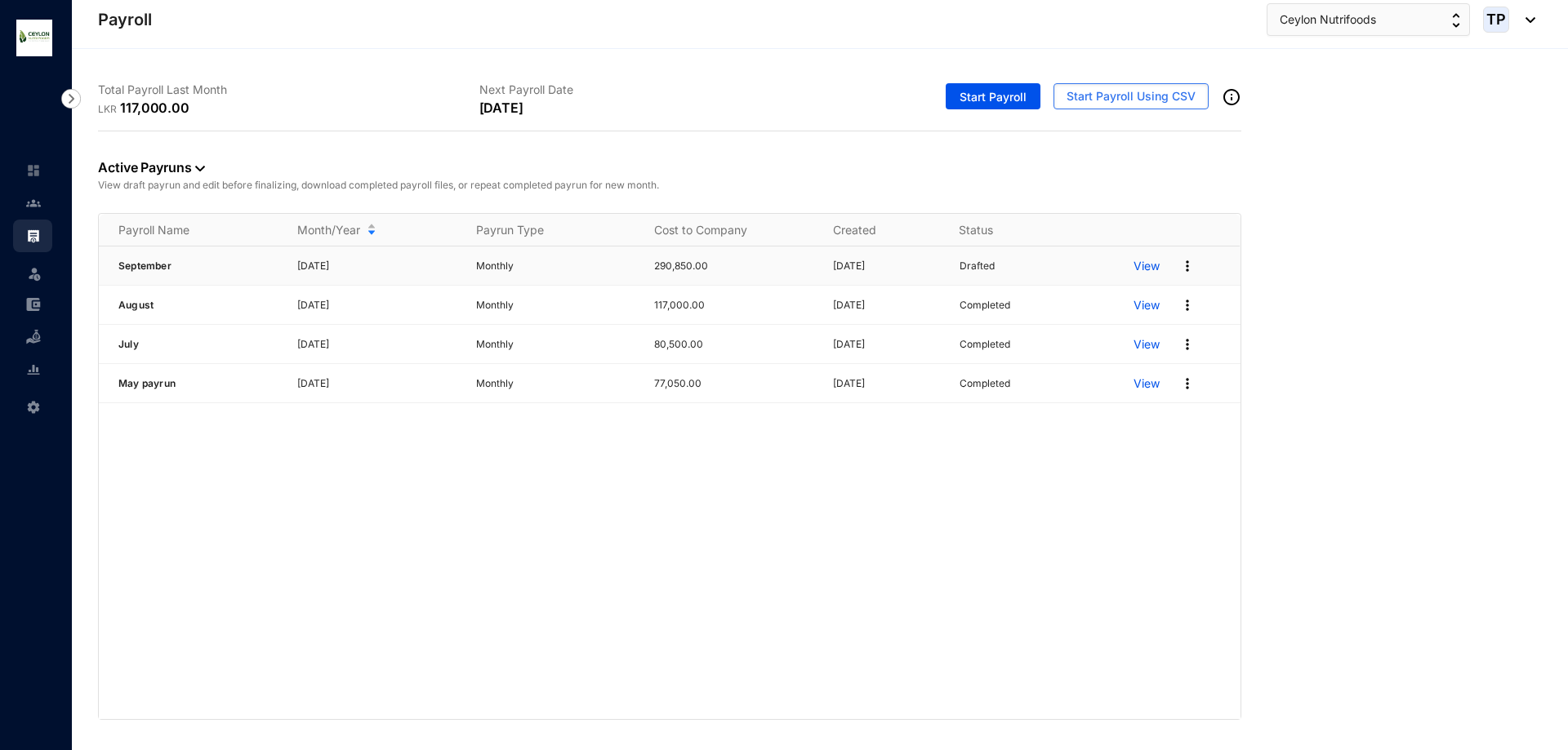
click at [1137, 266] on p "View" at bounding box center [1147, 266] width 26 height 16
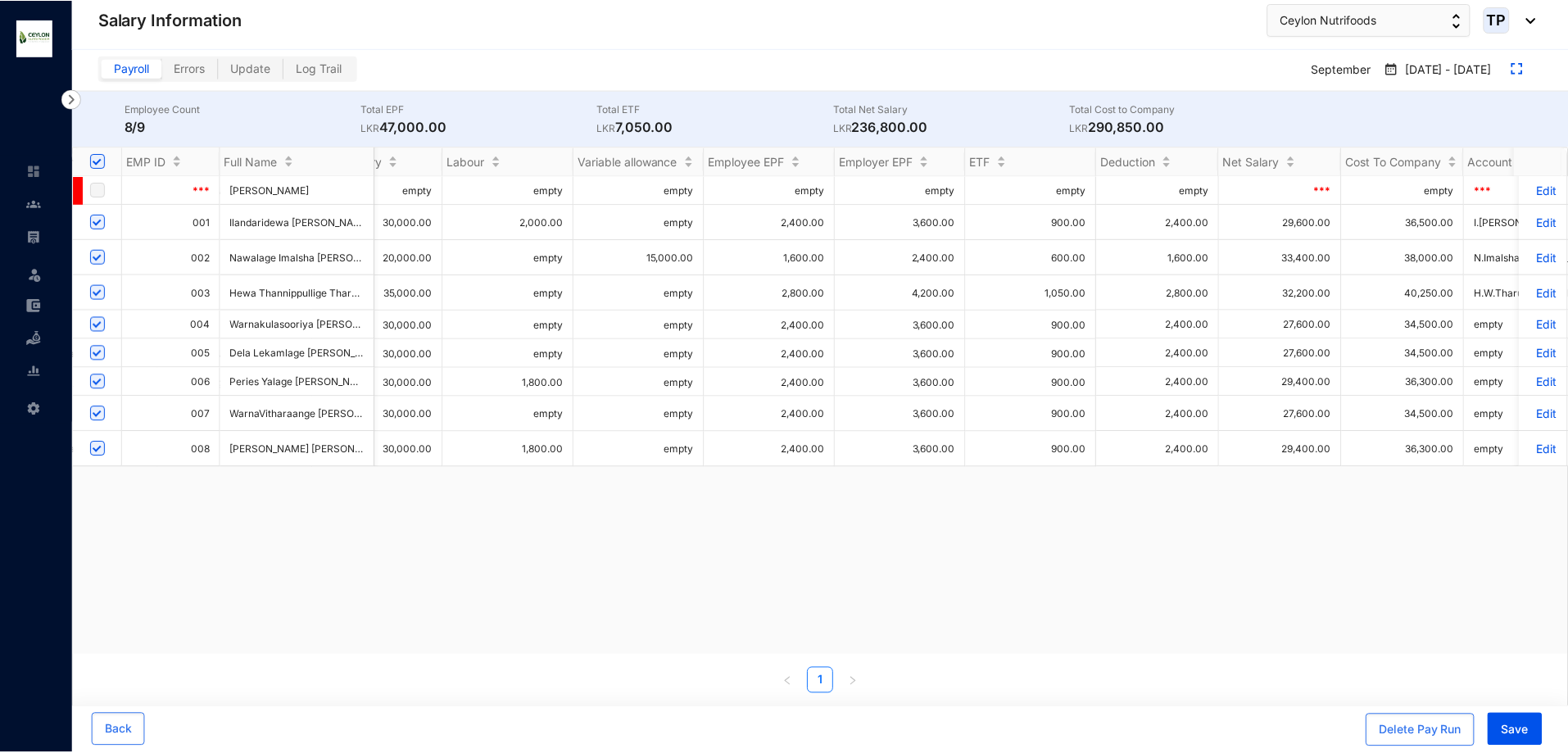
scroll to position [0, 864]
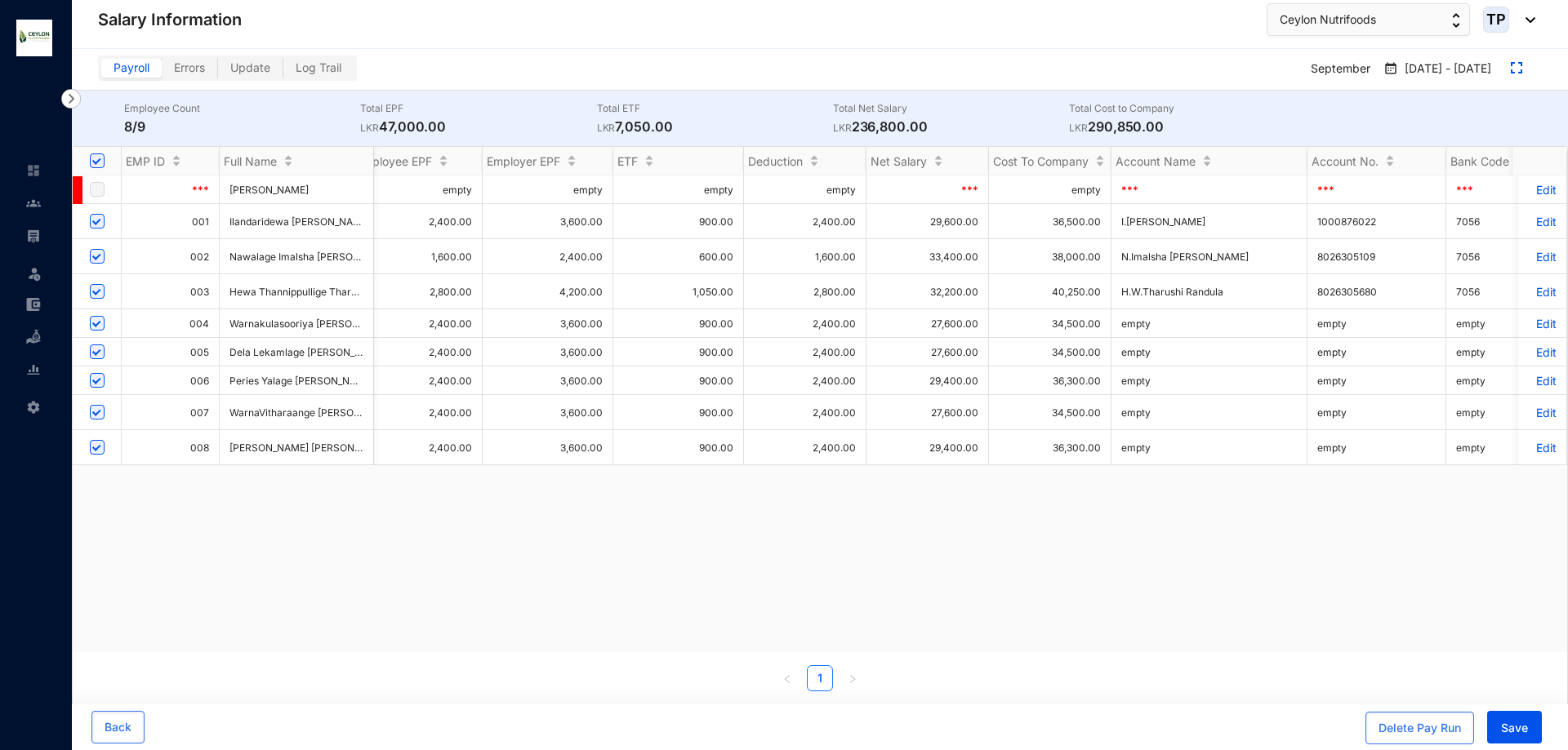
click at [1528, 259] on p "Edit" at bounding box center [1542, 257] width 29 height 14
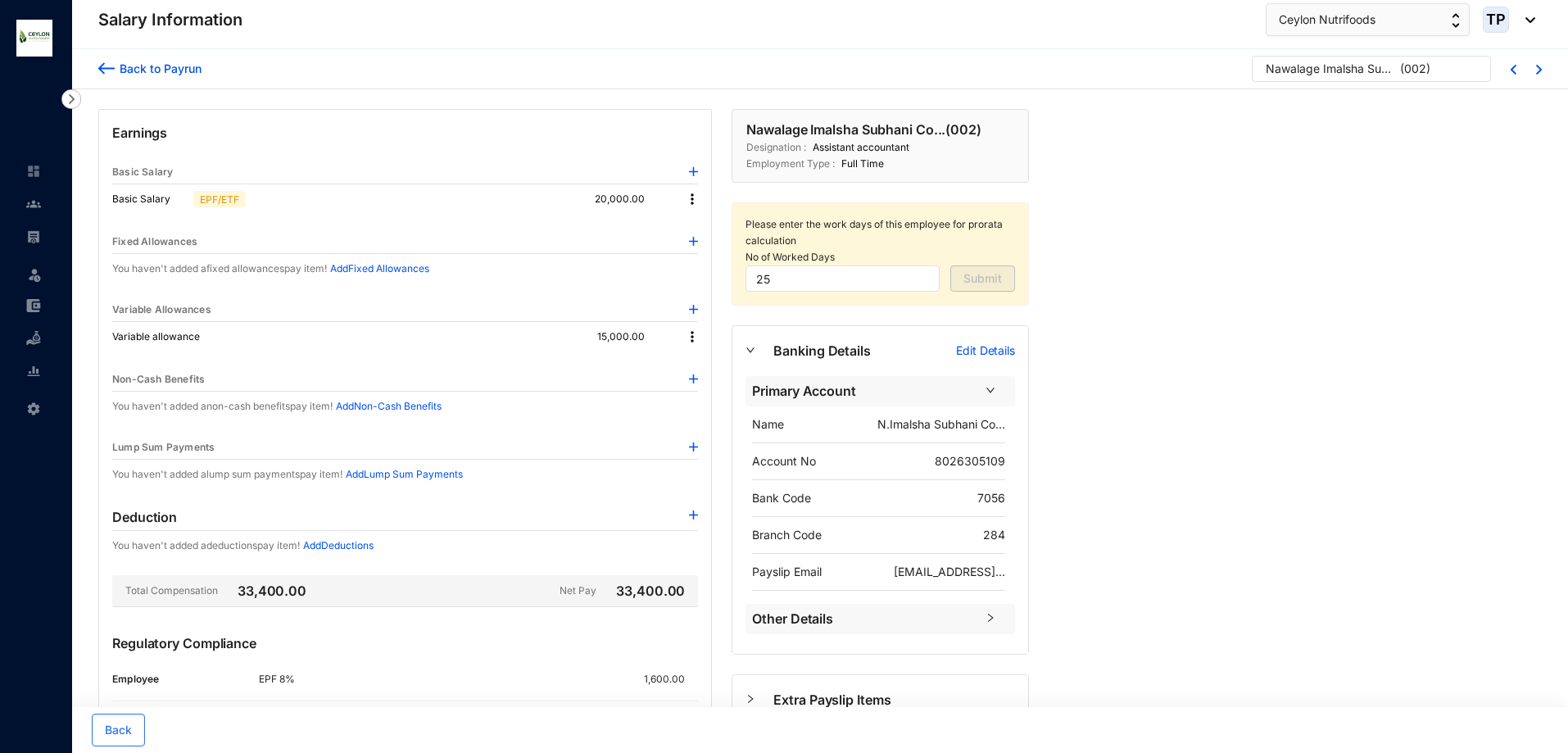
click at [691, 208] on div "Basic Salary EPF/ETF 20,000.00" at bounding box center [405, 199] width 586 height 30
click at [692, 205] on img at bounding box center [692, 199] width 16 height 16
click at [704, 226] on span "Edit" at bounding box center [707, 227] width 21 height 18
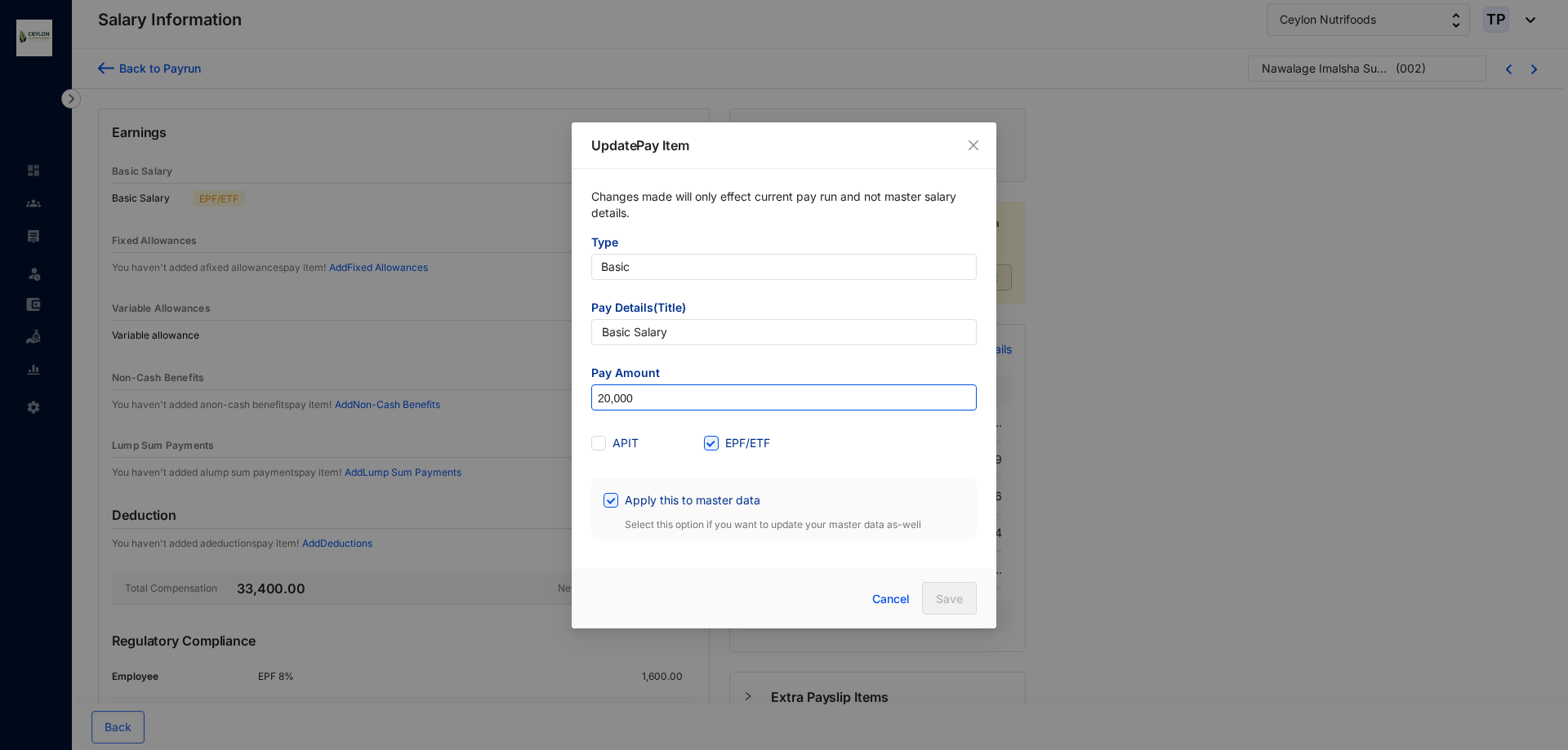
click at [608, 406] on input "20,000" at bounding box center [784, 399] width 384 height 26
click at [606, 400] on input "20,000" at bounding box center [784, 399] width 384 height 26
type input "30,000"
click at [924, 445] on div "APIT EPF/ETF" at bounding box center [784, 444] width 386 height 26
click at [961, 578] on div "Cancel Save" at bounding box center [784, 598] width 425 height 60
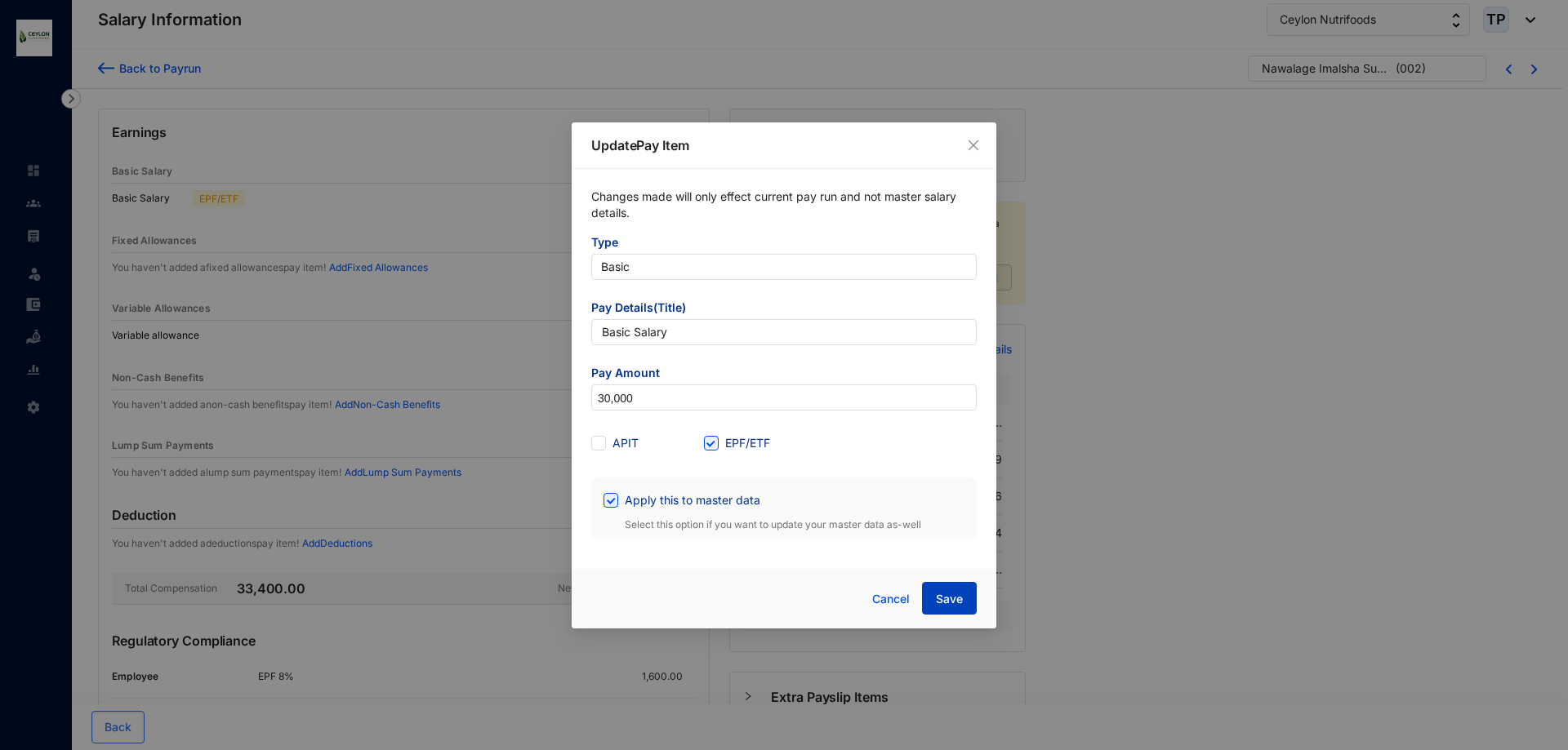
click at [961, 596] on span "Save" at bounding box center [949, 599] width 27 height 16
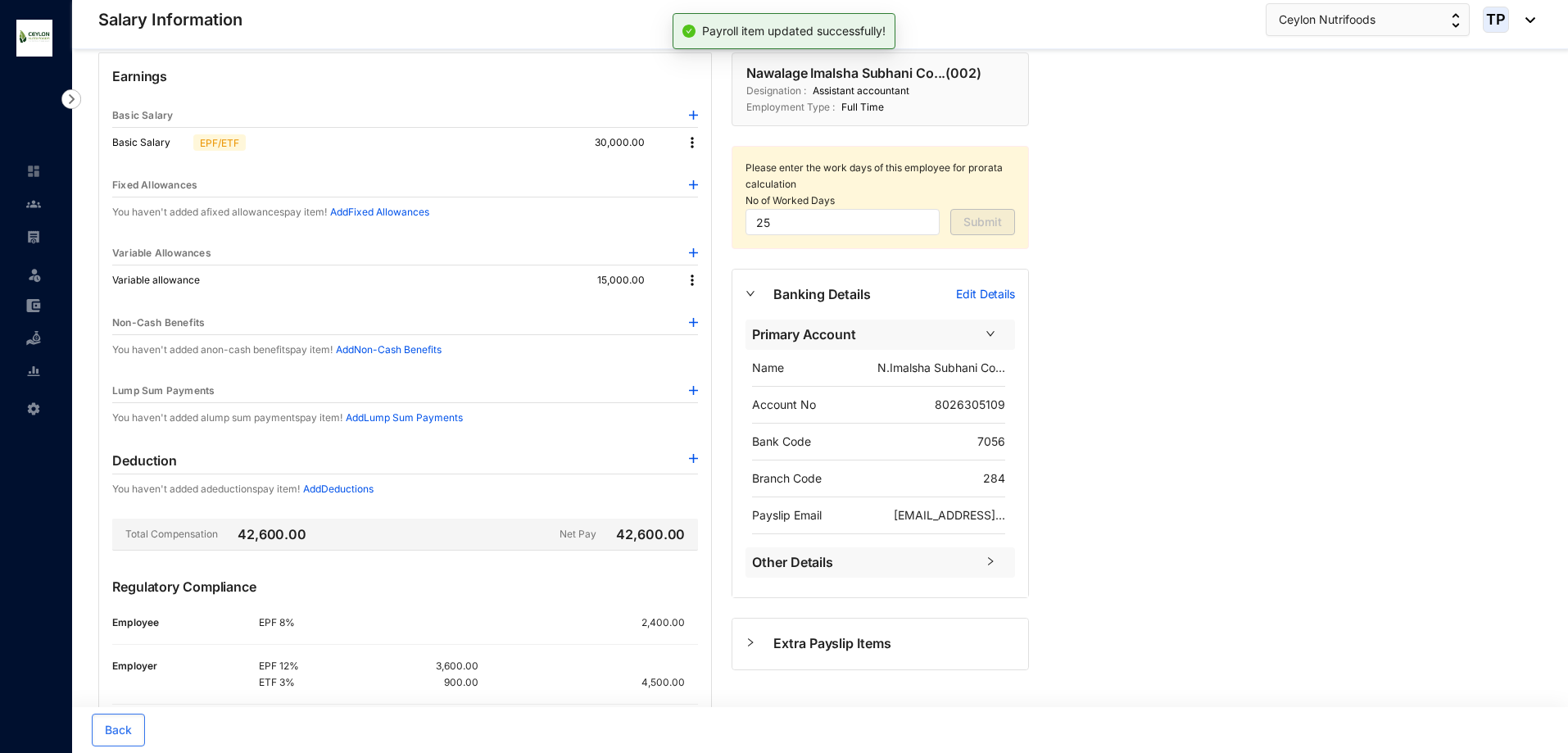
scroll to position [82, 0]
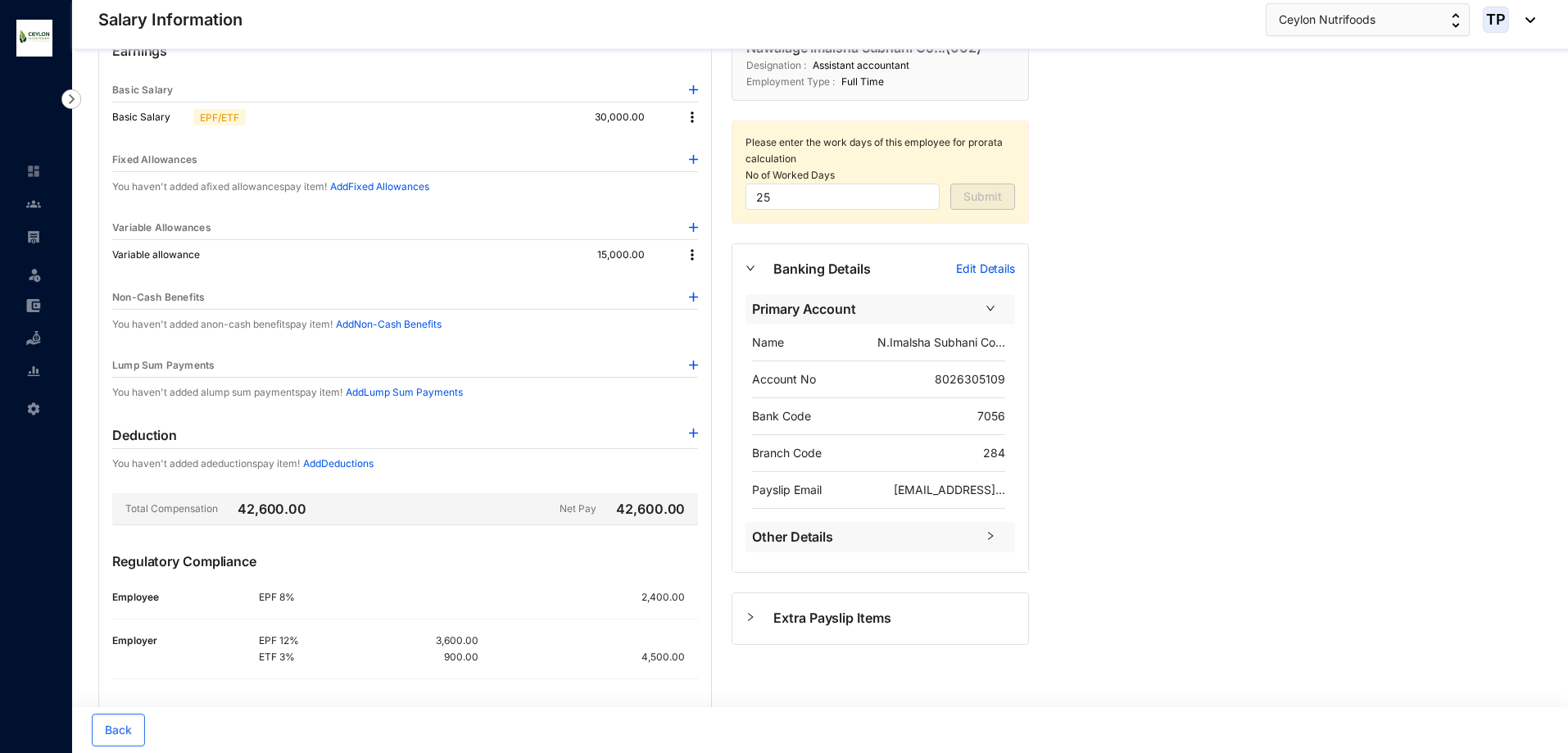
click at [694, 118] on img at bounding box center [692, 117] width 16 height 16
click at [705, 148] on span "Edit" at bounding box center [707, 145] width 21 height 18
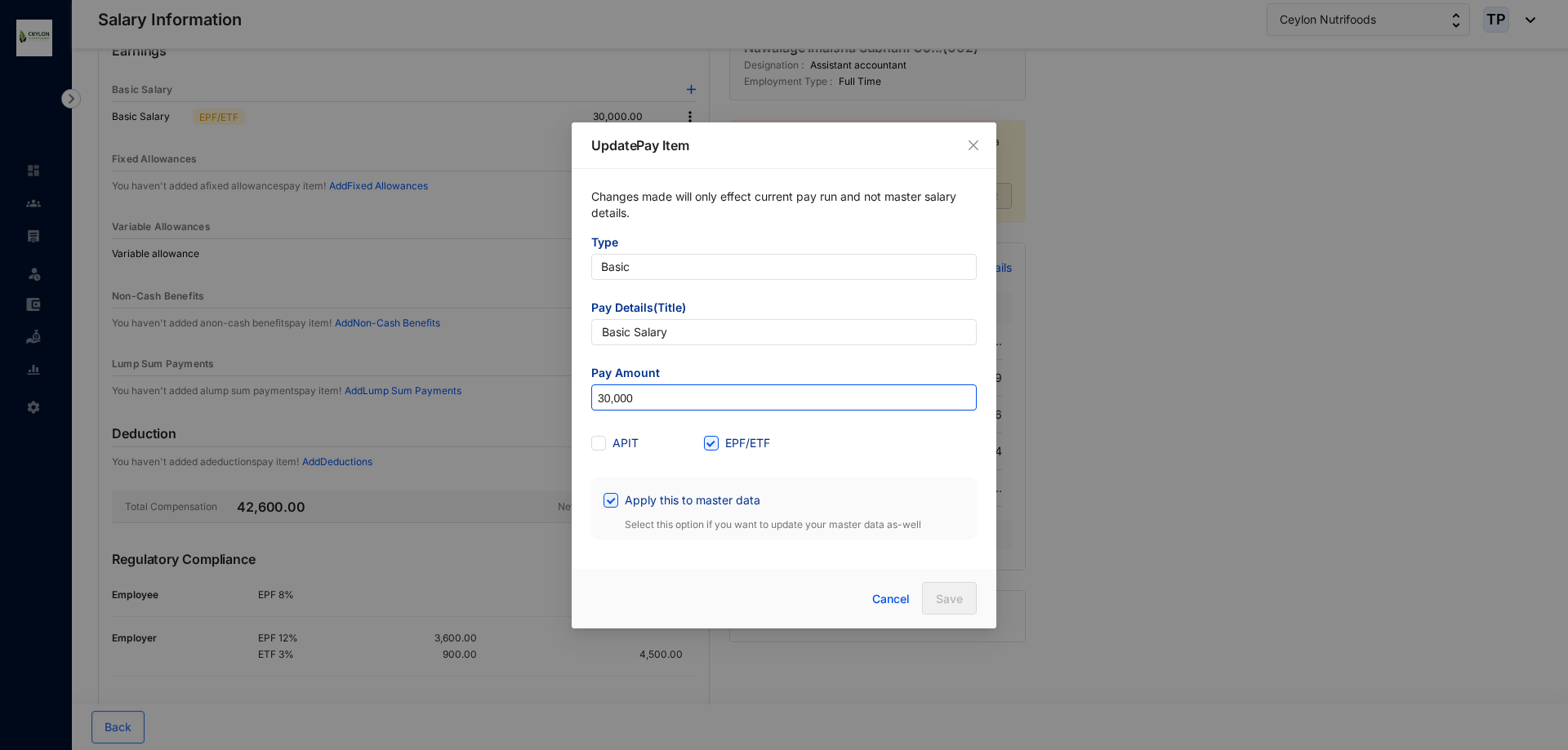
click at [609, 400] on input "30,000" at bounding box center [784, 399] width 384 height 26
type input "25,000"
click at [963, 593] on button "Save" at bounding box center [949, 598] width 55 height 33
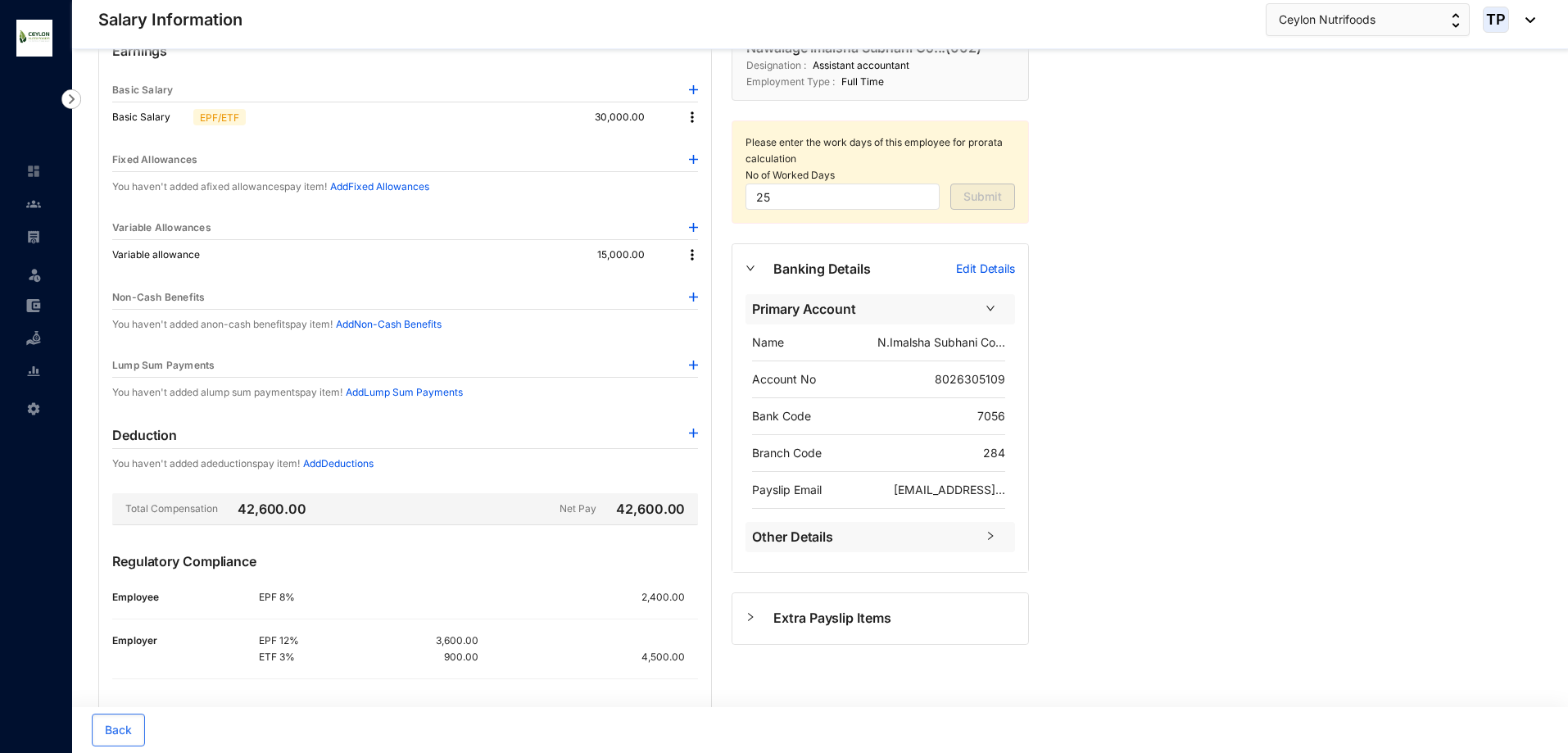
scroll to position [0, 0]
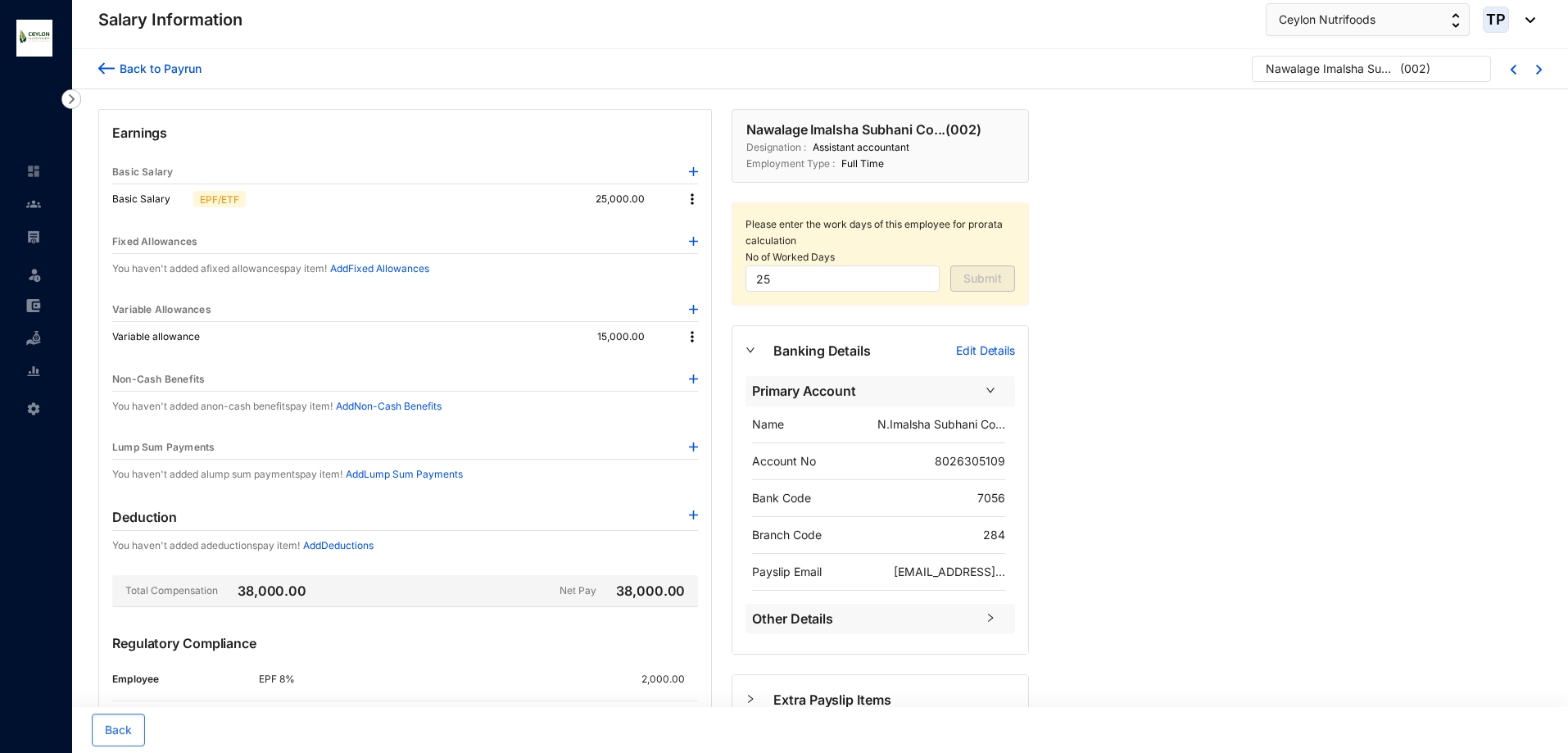
click at [693, 199] on img at bounding box center [692, 199] width 16 height 16
click at [704, 232] on span "Edit" at bounding box center [707, 227] width 21 height 18
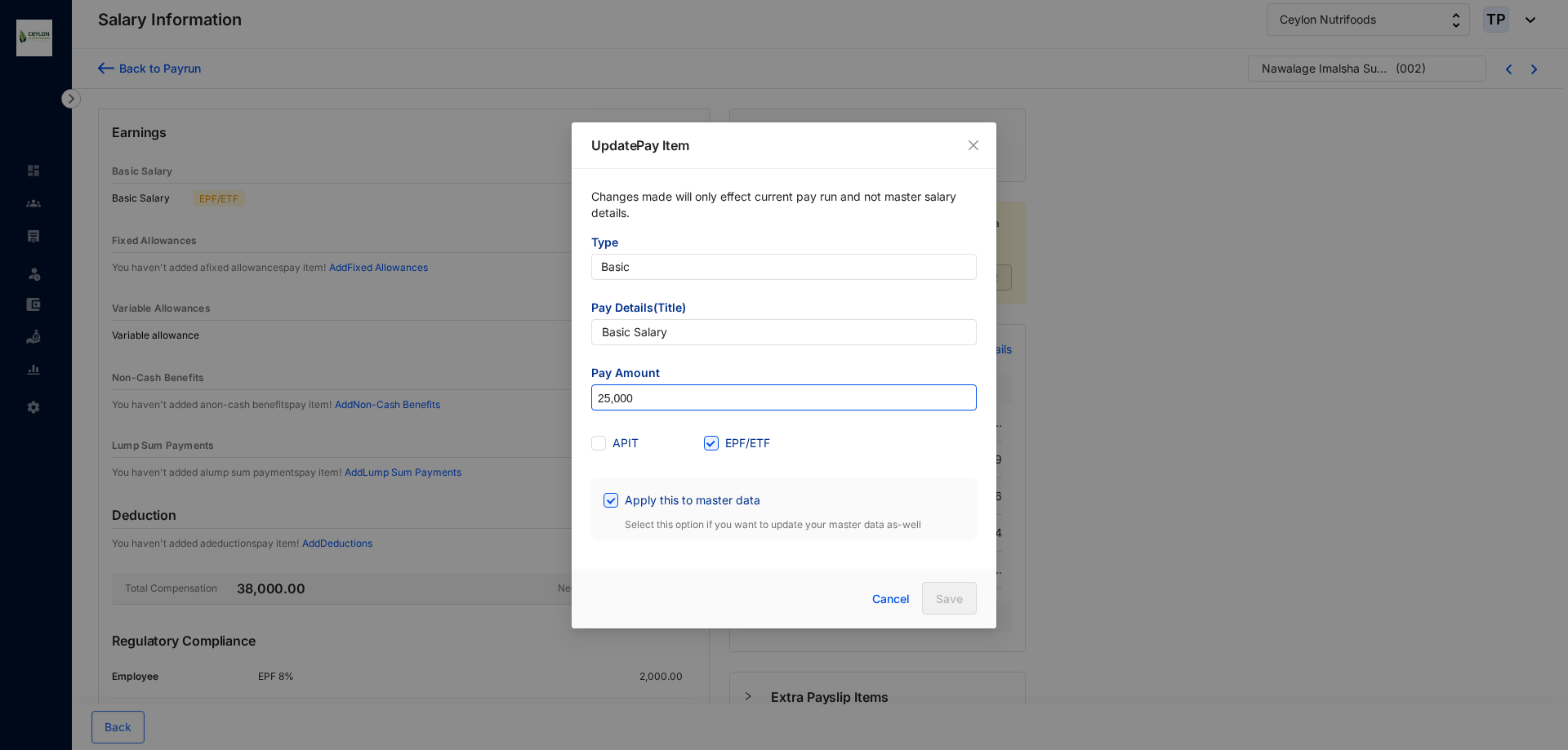
click at [610, 406] on input "25,000" at bounding box center [784, 399] width 384 height 26
type input "24,000"
click at [935, 590] on button "Save" at bounding box center [949, 598] width 55 height 33
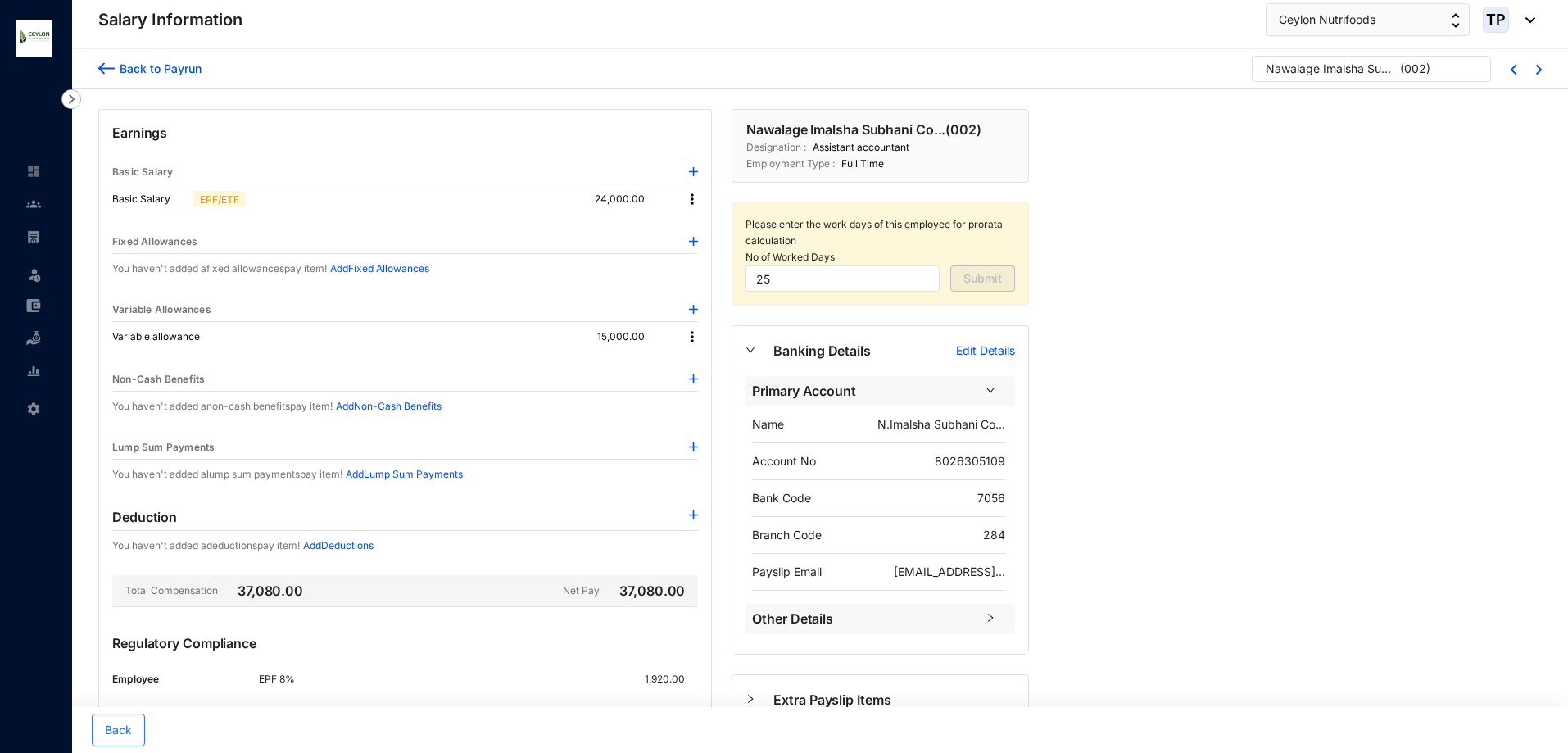
click at [692, 196] on img at bounding box center [692, 199] width 16 height 16
click at [703, 228] on span "Edit" at bounding box center [707, 227] width 21 height 18
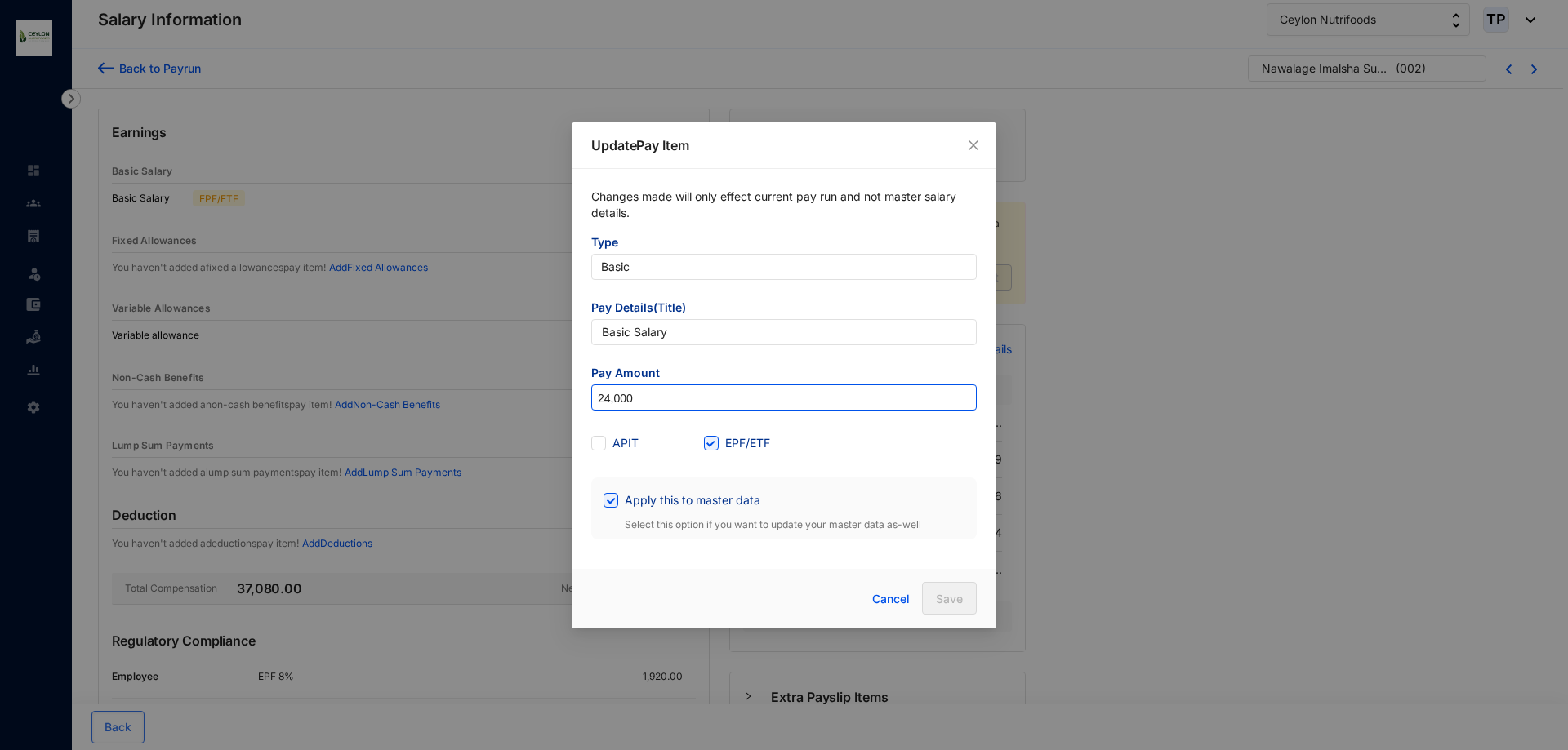
click at [611, 407] on input "24,000" at bounding box center [784, 399] width 384 height 26
type input "23,000"
click at [938, 601] on span "Save" at bounding box center [949, 599] width 27 height 16
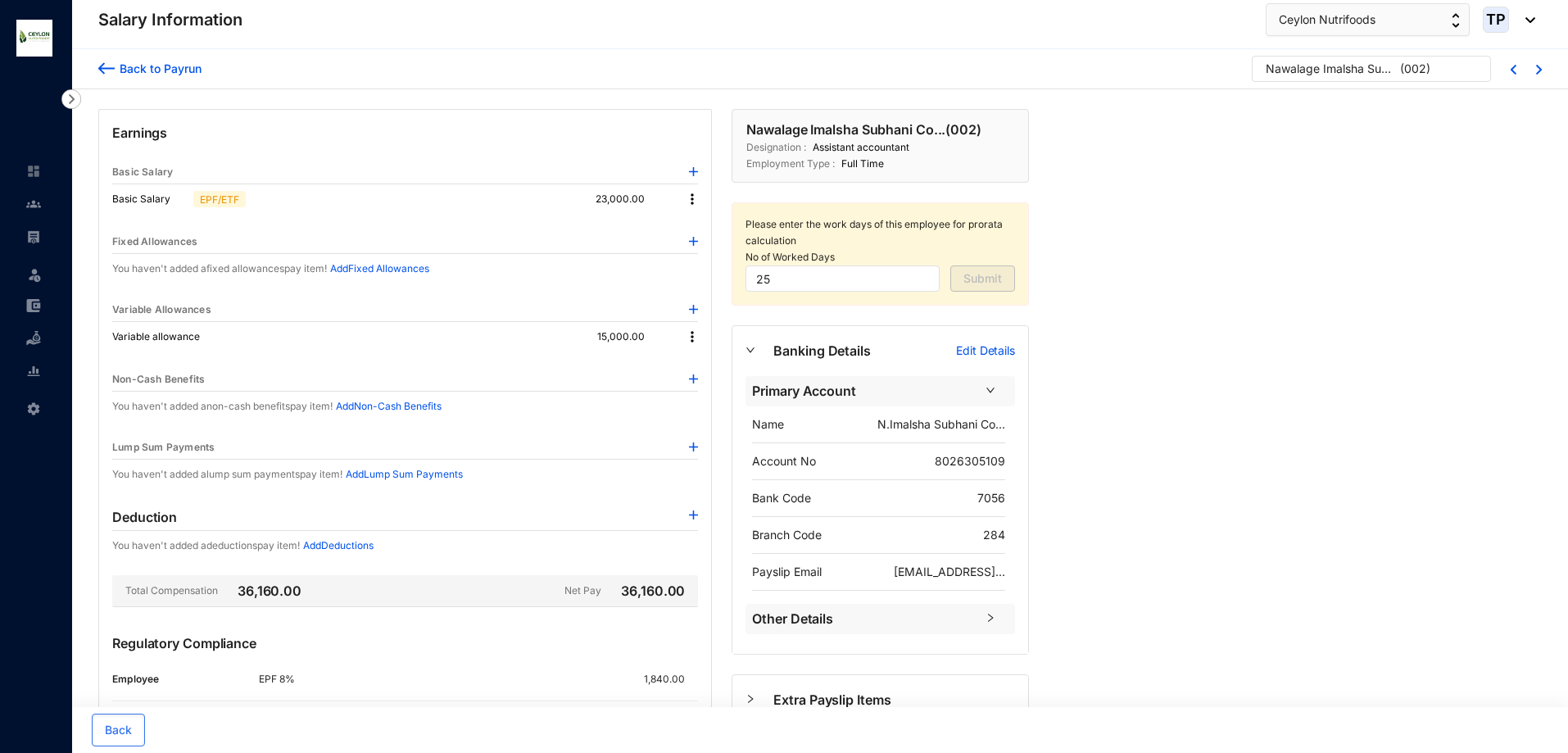
click at [695, 205] on img at bounding box center [692, 199] width 16 height 16
click at [711, 225] on span "Edit" at bounding box center [707, 227] width 21 height 18
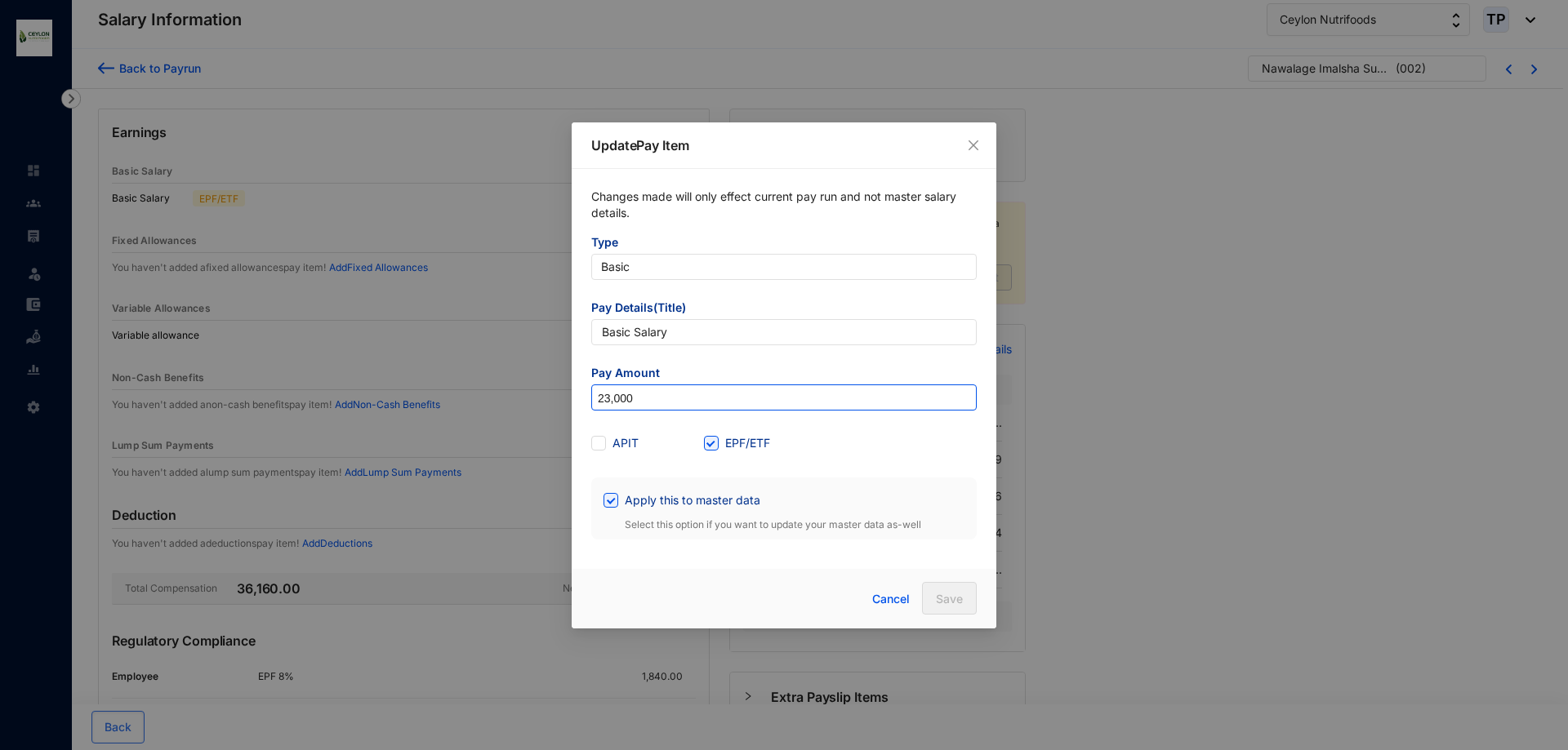
click at [609, 404] on input "23,000" at bounding box center [784, 399] width 384 height 26
type input "22,000"
click at [943, 592] on span "Save" at bounding box center [949, 599] width 27 height 16
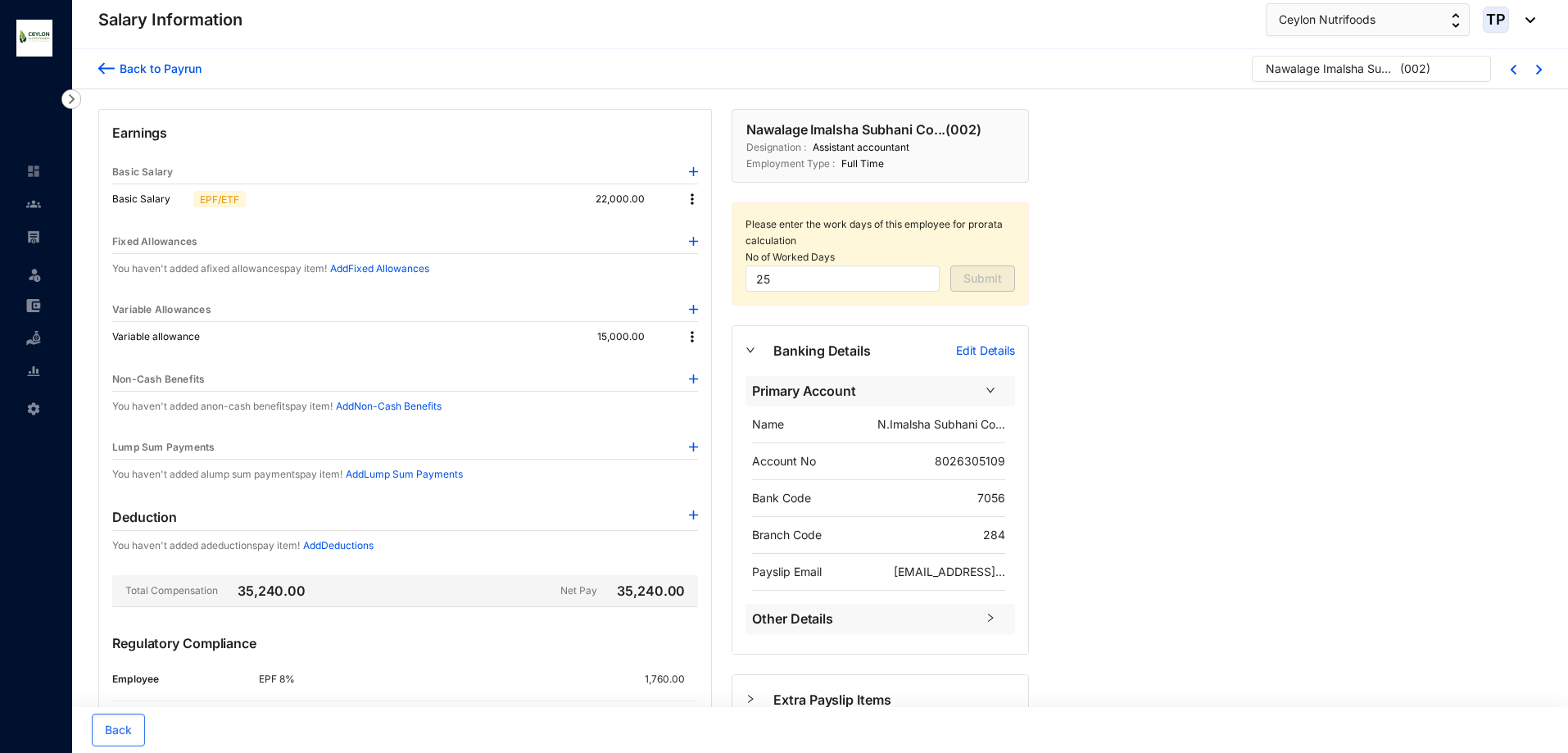
click at [689, 194] on img at bounding box center [692, 199] width 16 height 16
click at [693, 235] on li "Edit" at bounding box center [707, 227] width 40 height 26
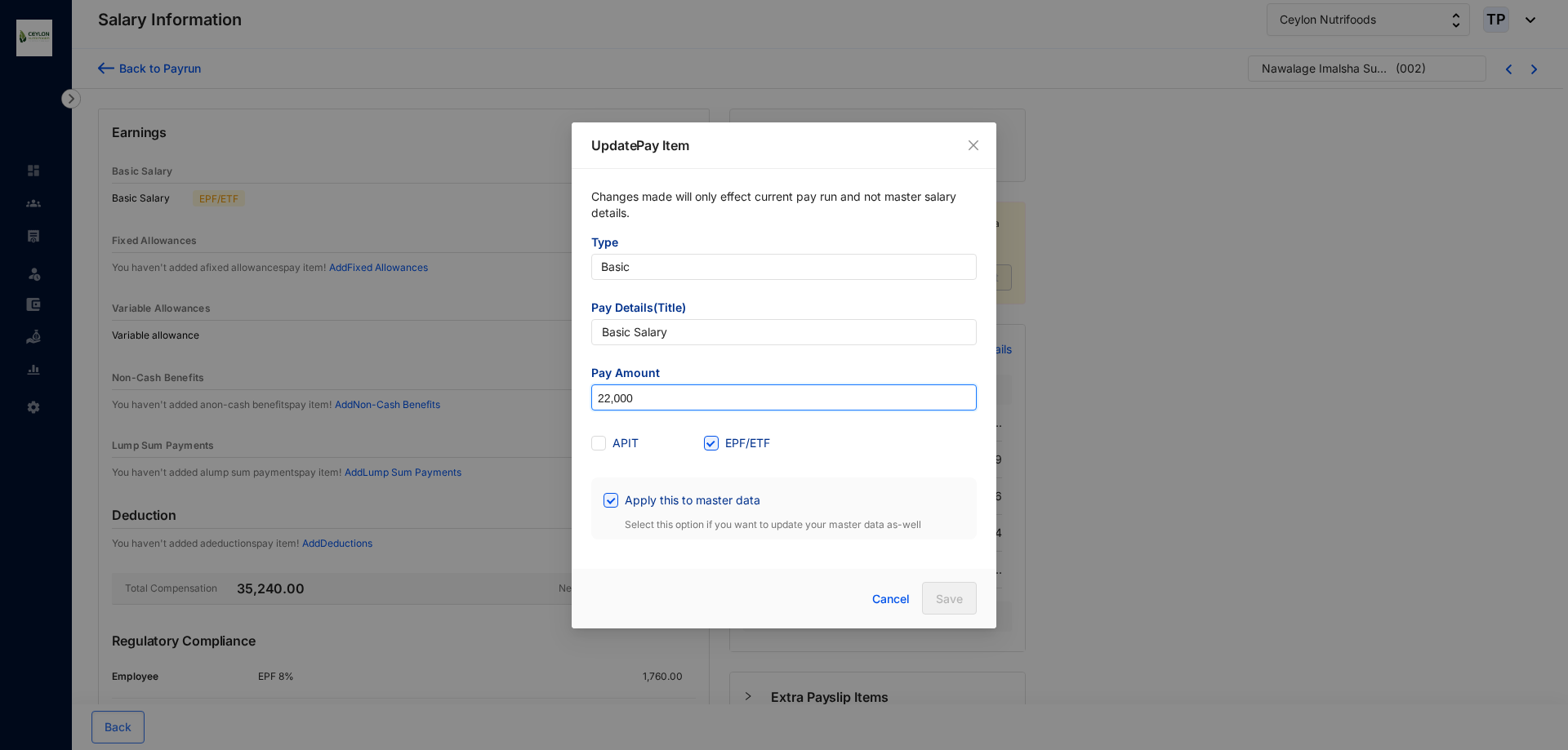
drag, startPoint x: 607, startPoint y: 399, endPoint x: 634, endPoint y: 511, distance: 115.2
click at [608, 406] on input "22,000" at bounding box center [784, 399] width 384 height 26
type input "21,000"
click at [961, 603] on span "Save" at bounding box center [949, 599] width 27 height 16
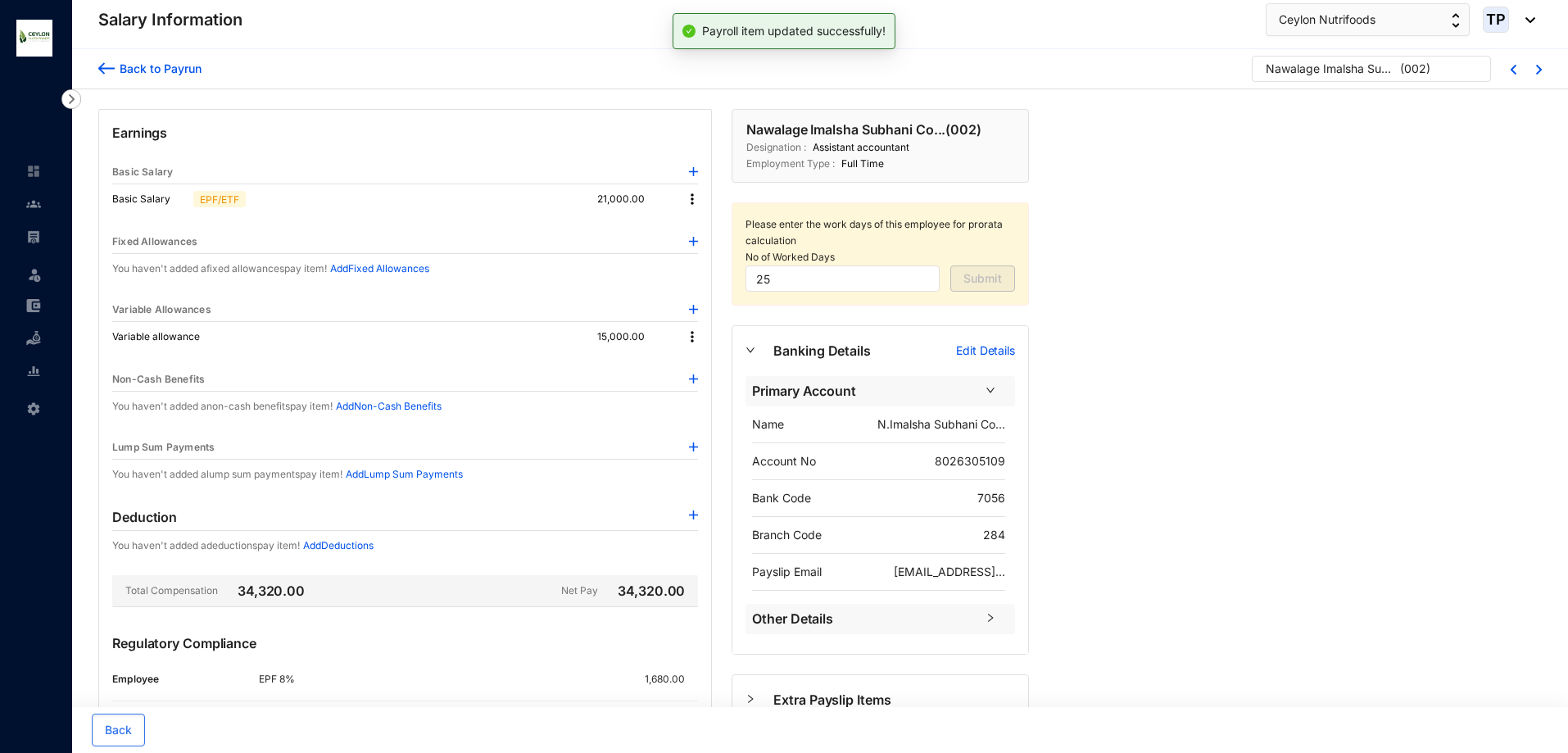
click at [686, 202] on img at bounding box center [692, 199] width 16 height 16
click at [706, 228] on span "Edit" at bounding box center [707, 227] width 21 height 18
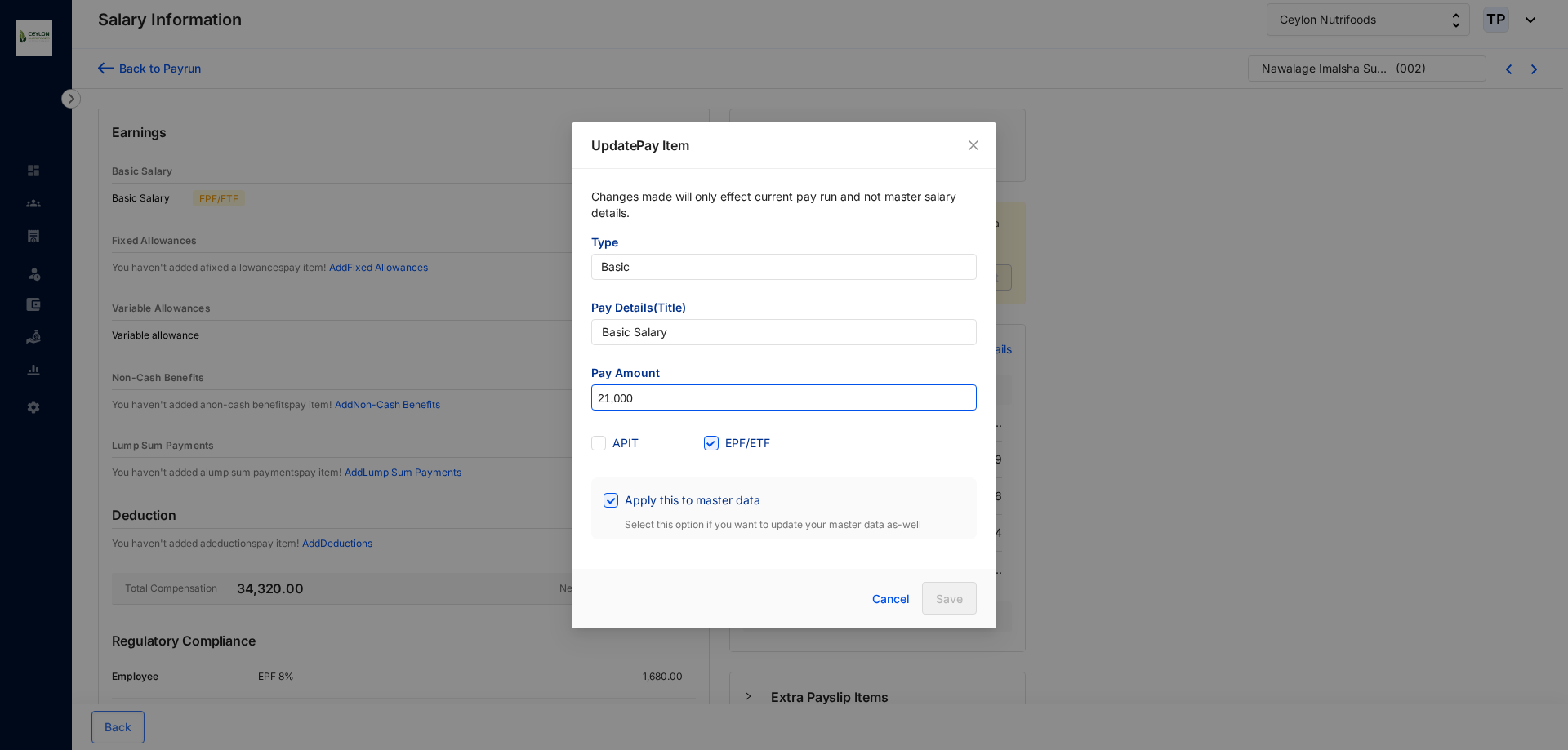
click at [619, 404] on input "21,000" at bounding box center [784, 399] width 384 height 26
type input "21,500"
click at [943, 592] on span "Save" at bounding box center [949, 599] width 27 height 16
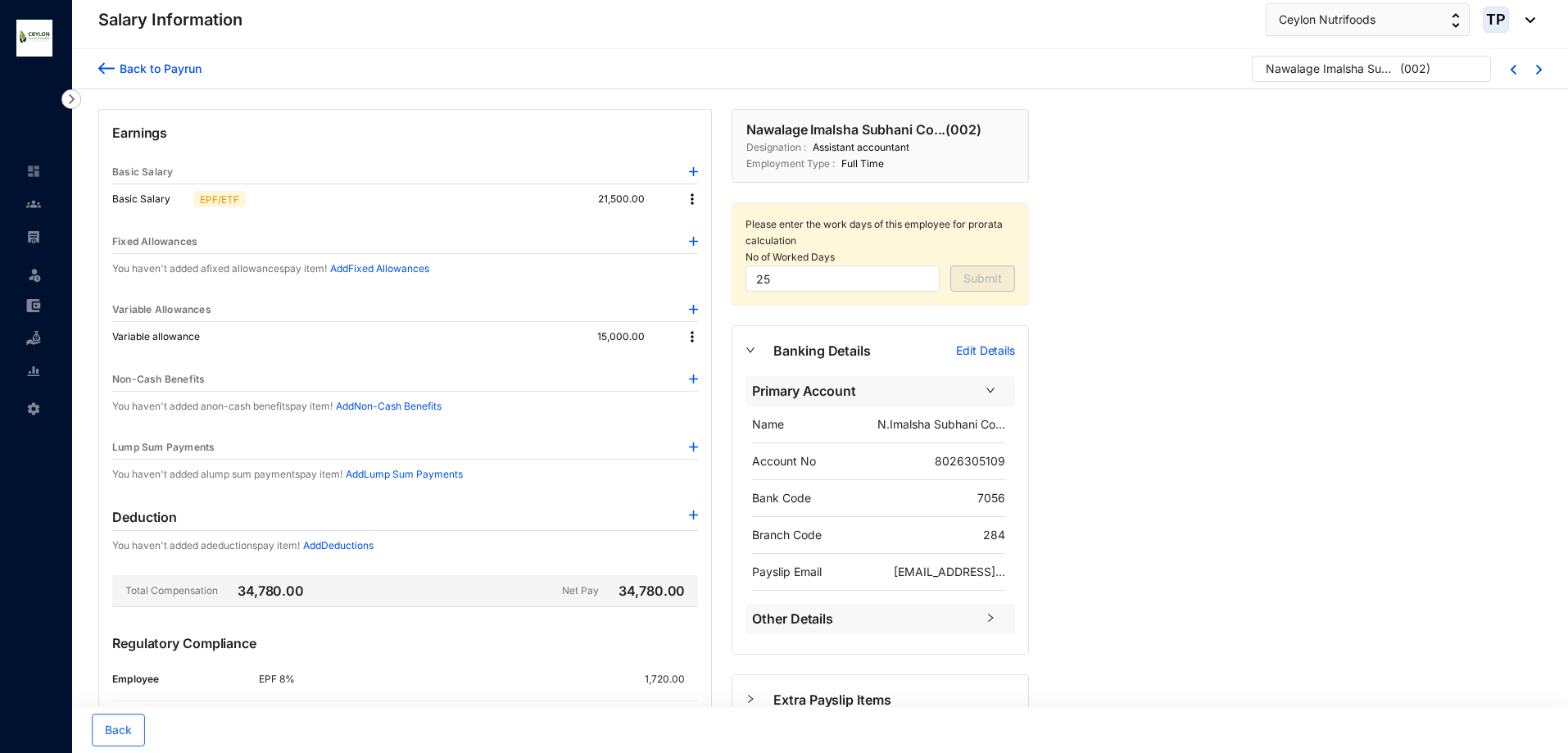
click at [696, 204] on img at bounding box center [692, 199] width 16 height 16
click at [703, 223] on div "Earnings Basic Salary Basic Salary EPF/ETF 21,500.00 Fixed Allowances You haven…" at bounding box center [405, 470] width 613 height 722
click at [697, 203] on img at bounding box center [692, 199] width 16 height 16
click at [702, 228] on span "Edit" at bounding box center [707, 227] width 21 height 18
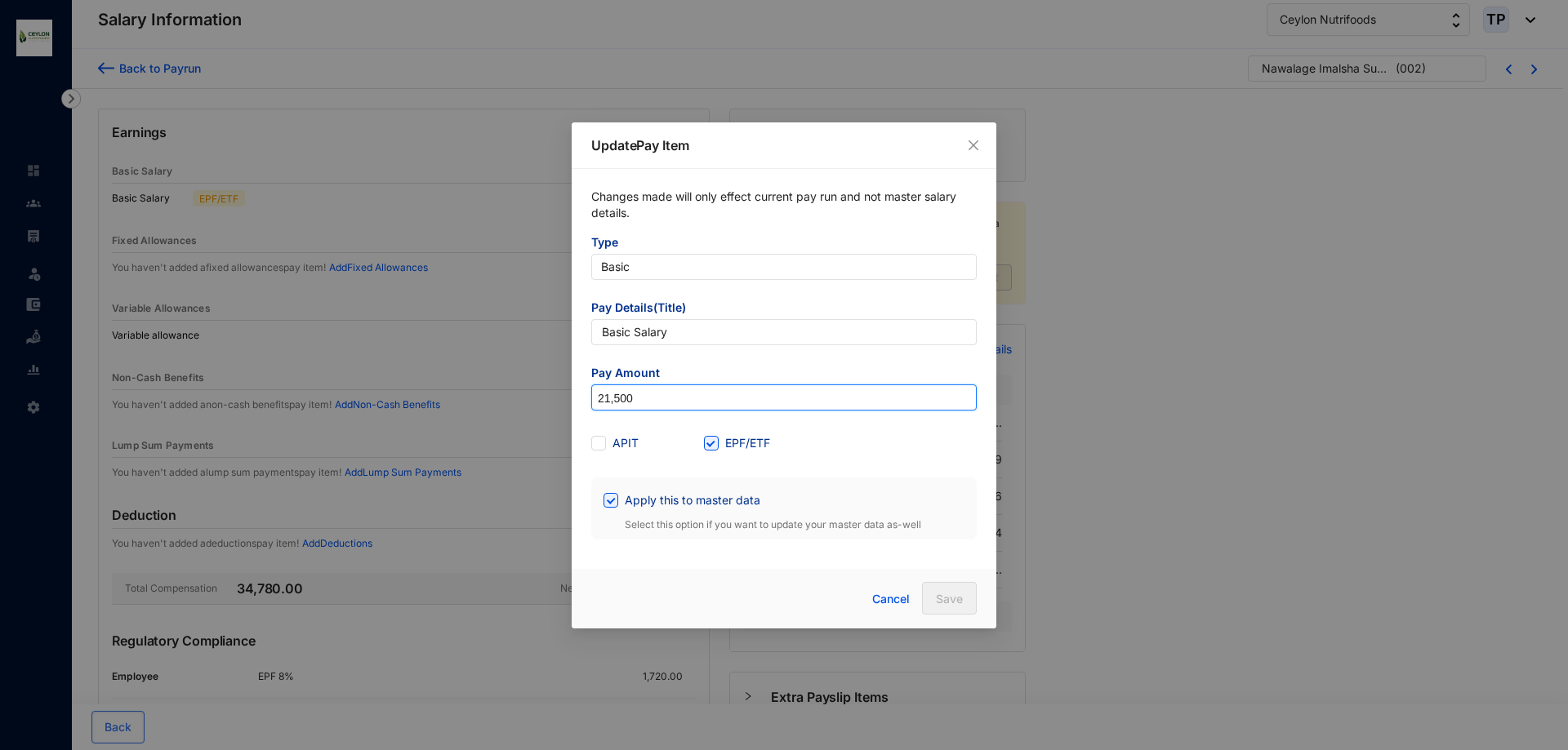
drag, startPoint x: 607, startPoint y: 396, endPoint x: 629, endPoint y: 479, distance: 85.9
click at [630, 473] on form "Type Basic Pay Details(Title) Basic Salary Pay Amount 21,500 APIT EPF/ETF Apply…" at bounding box center [784, 387] width 386 height 306
click at [633, 409] on input "21,500" at bounding box center [784, 399] width 384 height 26
click at [611, 405] on input "21,500" at bounding box center [784, 399] width 384 height 26
type input "20,500"
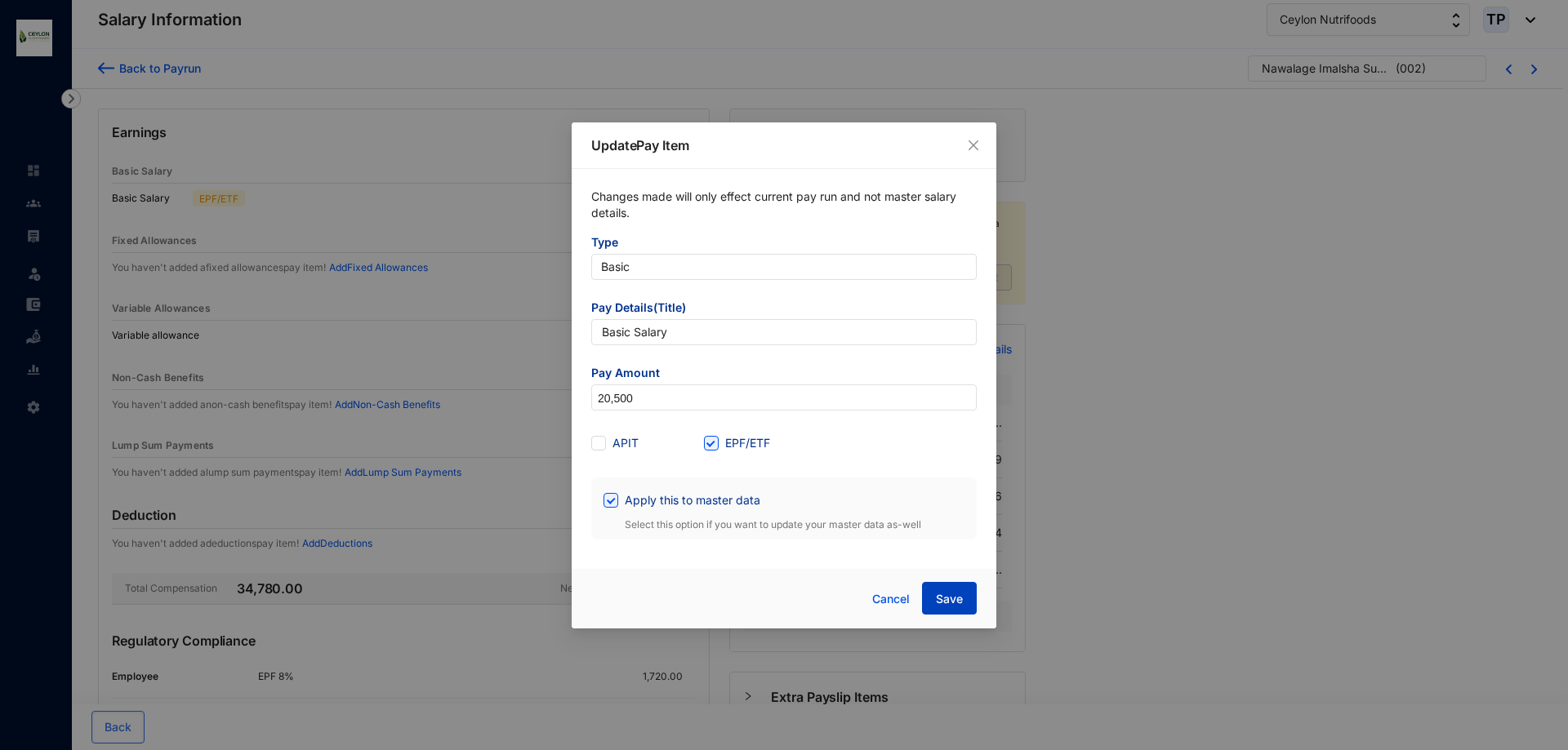
click at [956, 587] on button "Save" at bounding box center [949, 598] width 55 height 33
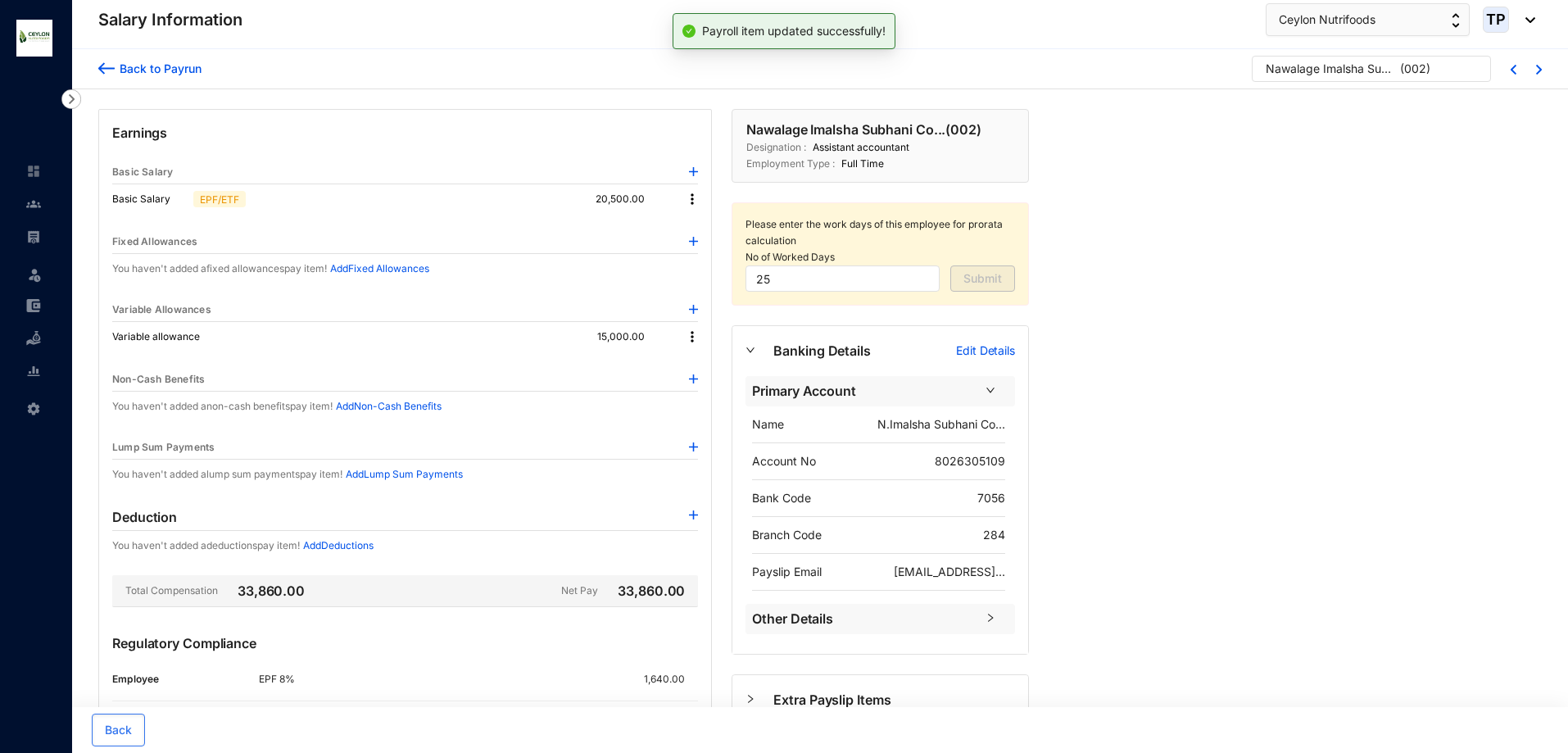
click at [695, 196] on img at bounding box center [692, 199] width 16 height 16
click at [705, 223] on span "Edit" at bounding box center [707, 227] width 21 height 18
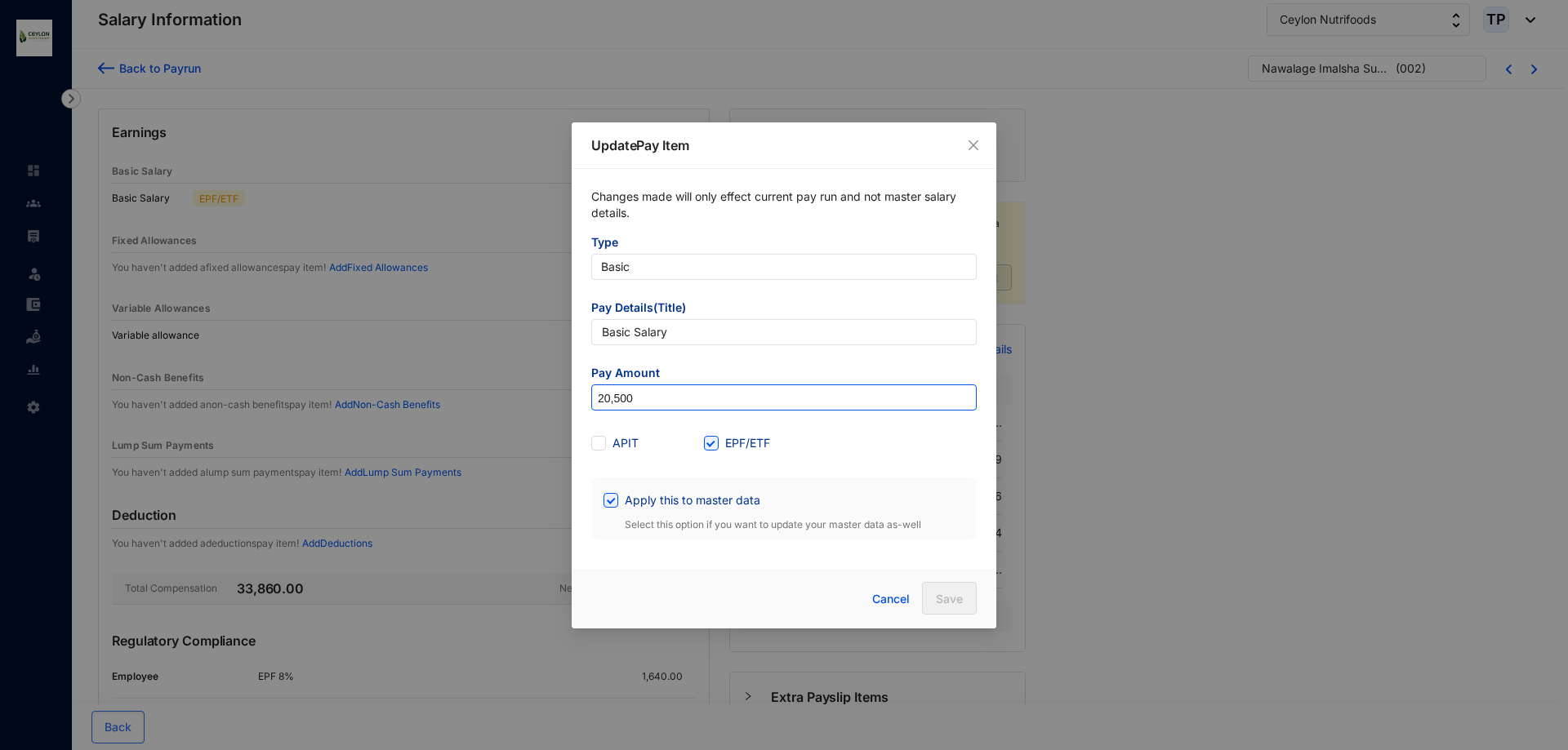
click at [610, 402] on input "20,500" at bounding box center [784, 399] width 384 height 26
click at [620, 390] on input "20,500" at bounding box center [784, 399] width 384 height 26
type input "20,000"
click at [951, 604] on span "Save" at bounding box center [949, 599] width 27 height 16
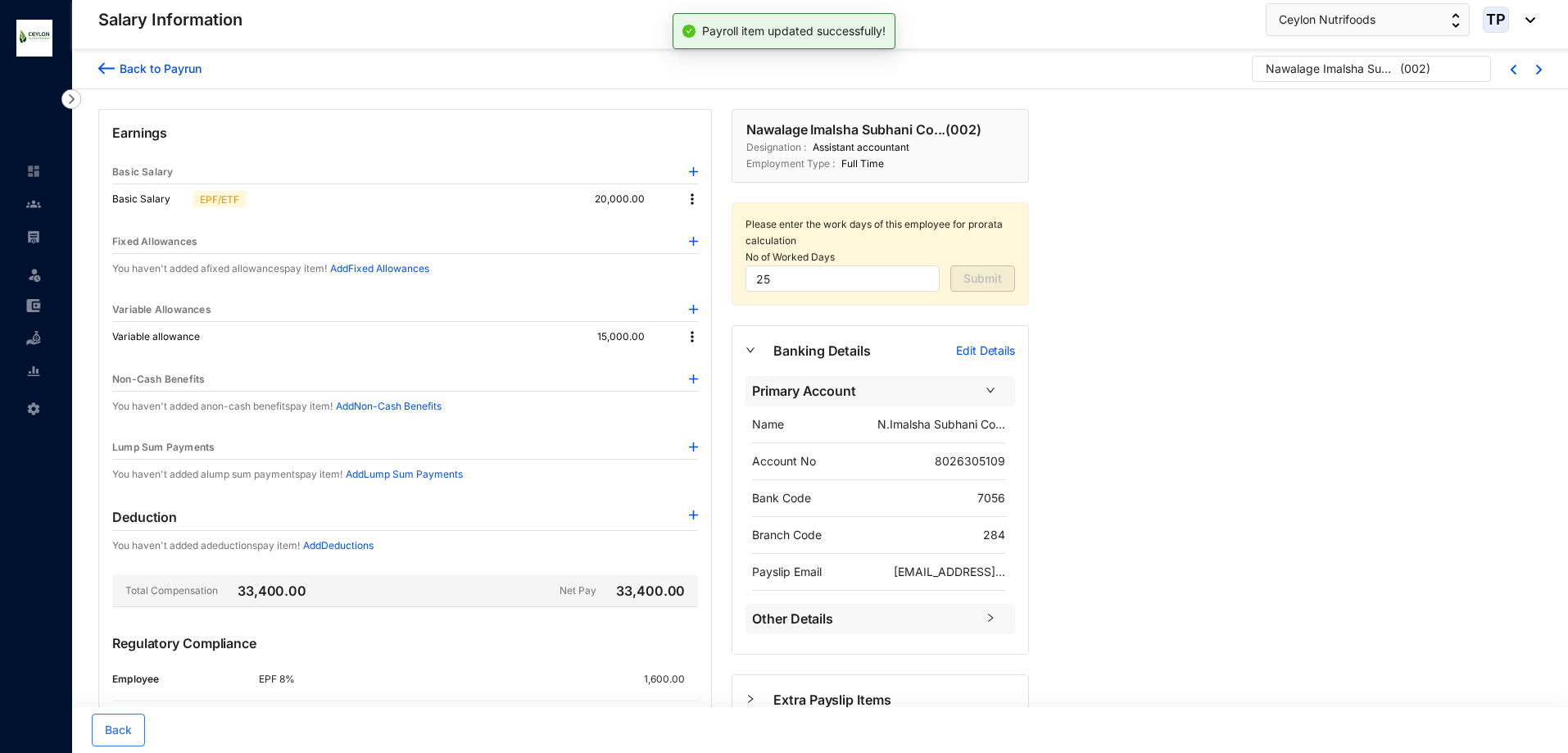
scroll to position [82, 0]
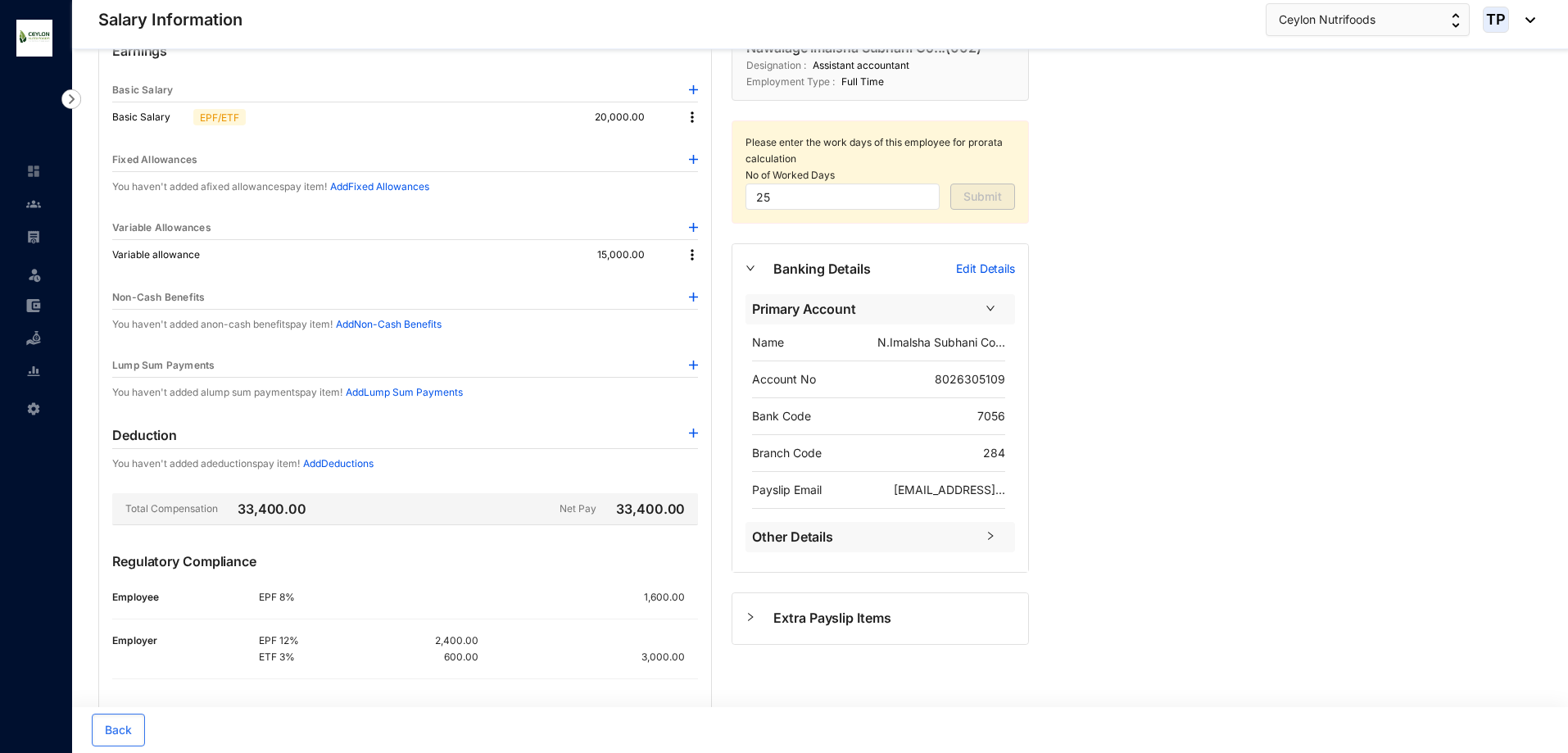
click at [695, 119] on img at bounding box center [692, 117] width 16 height 16
click at [703, 157] on li "Edit" at bounding box center [707, 145] width 40 height 26
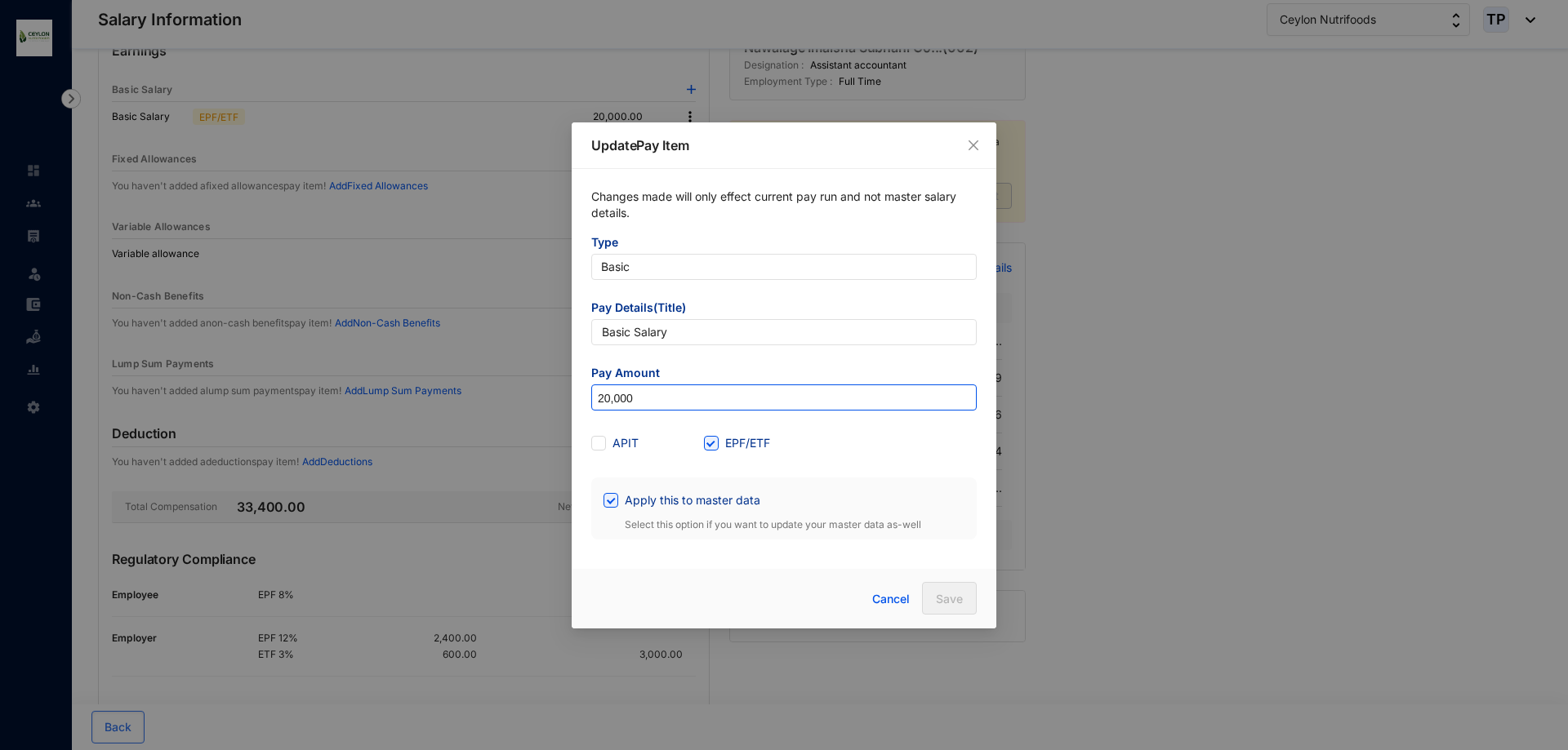
click at [607, 404] on input "20,000" at bounding box center [784, 399] width 384 height 26
type input "0"
type input "19,000"
click at [933, 590] on button "Save" at bounding box center [949, 598] width 55 height 33
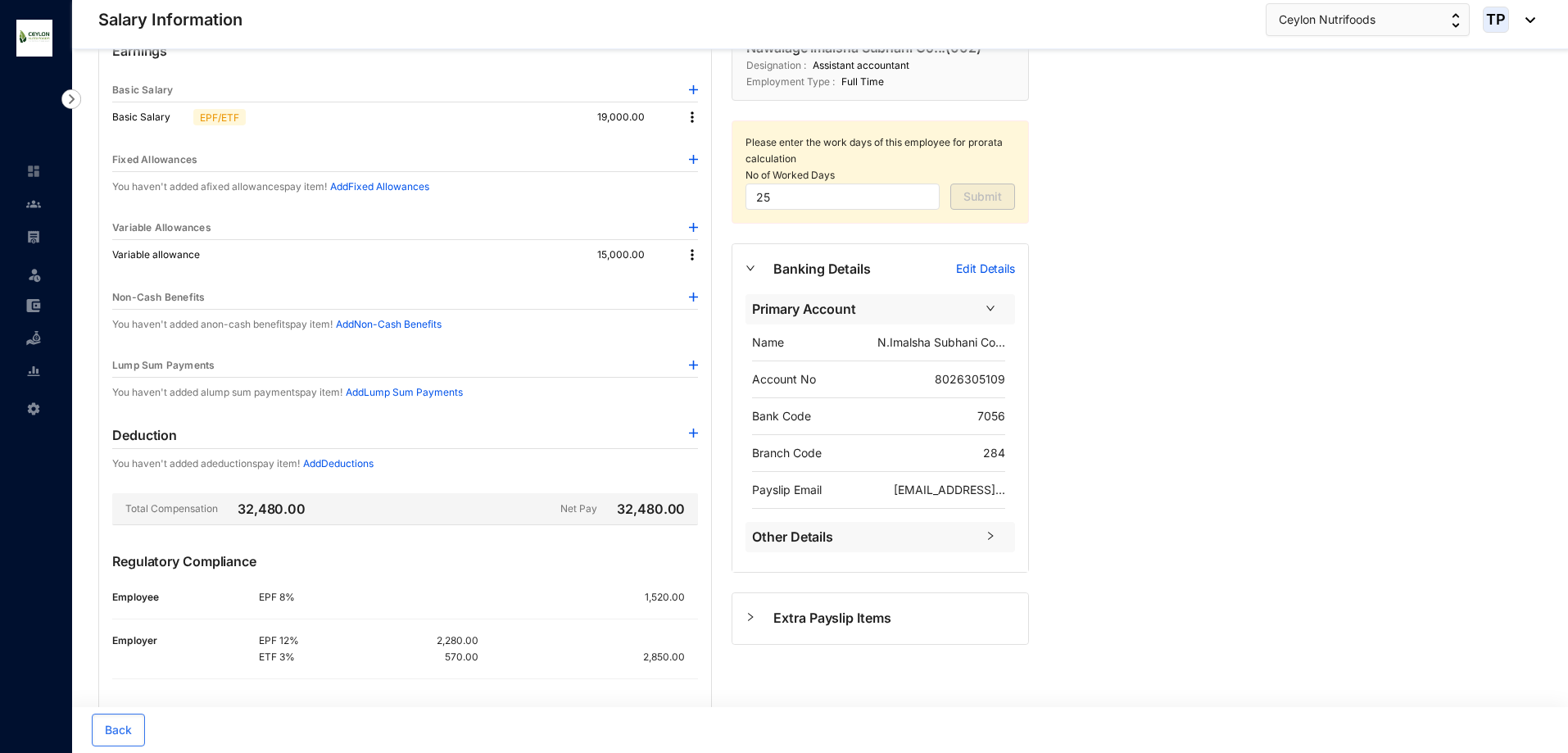
click at [691, 113] on img at bounding box center [692, 117] width 16 height 16
click at [707, 147] on span "Edit" at bounding box center [707, 145] width 21 height 18
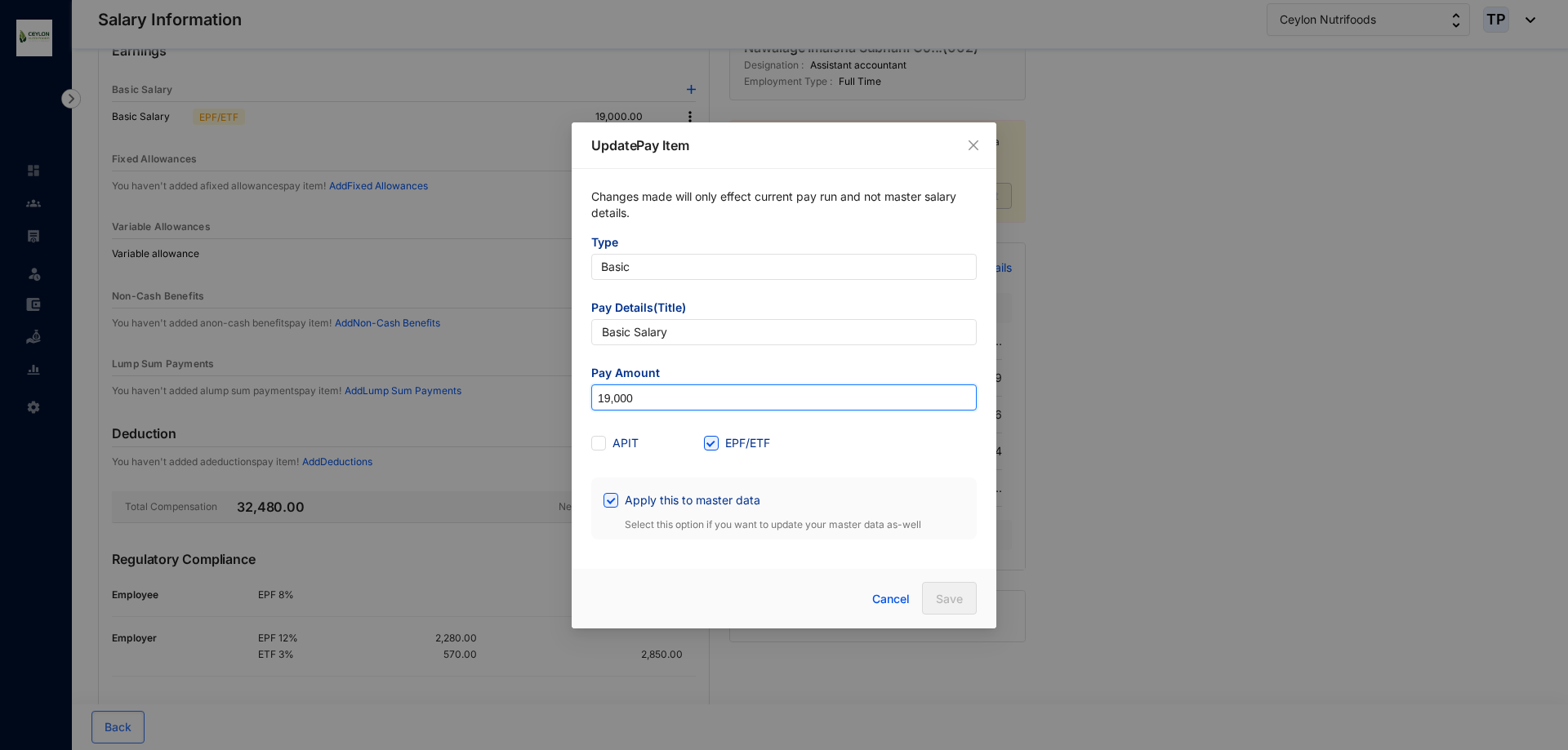
drag, startPoint x: 658, startPoint y: 405, endPoint x: 558, endPoint y: 392, distance: 100.8
click at [558, 392] on div "Update Pay Item Changes made will only effect current pay run and not master sa…" at bounding box center [784, 375] width 1568 height 750
type input "30,000"
click at [941, 590] on button "Save" at bounding box center [949, 598] width 55 height 33
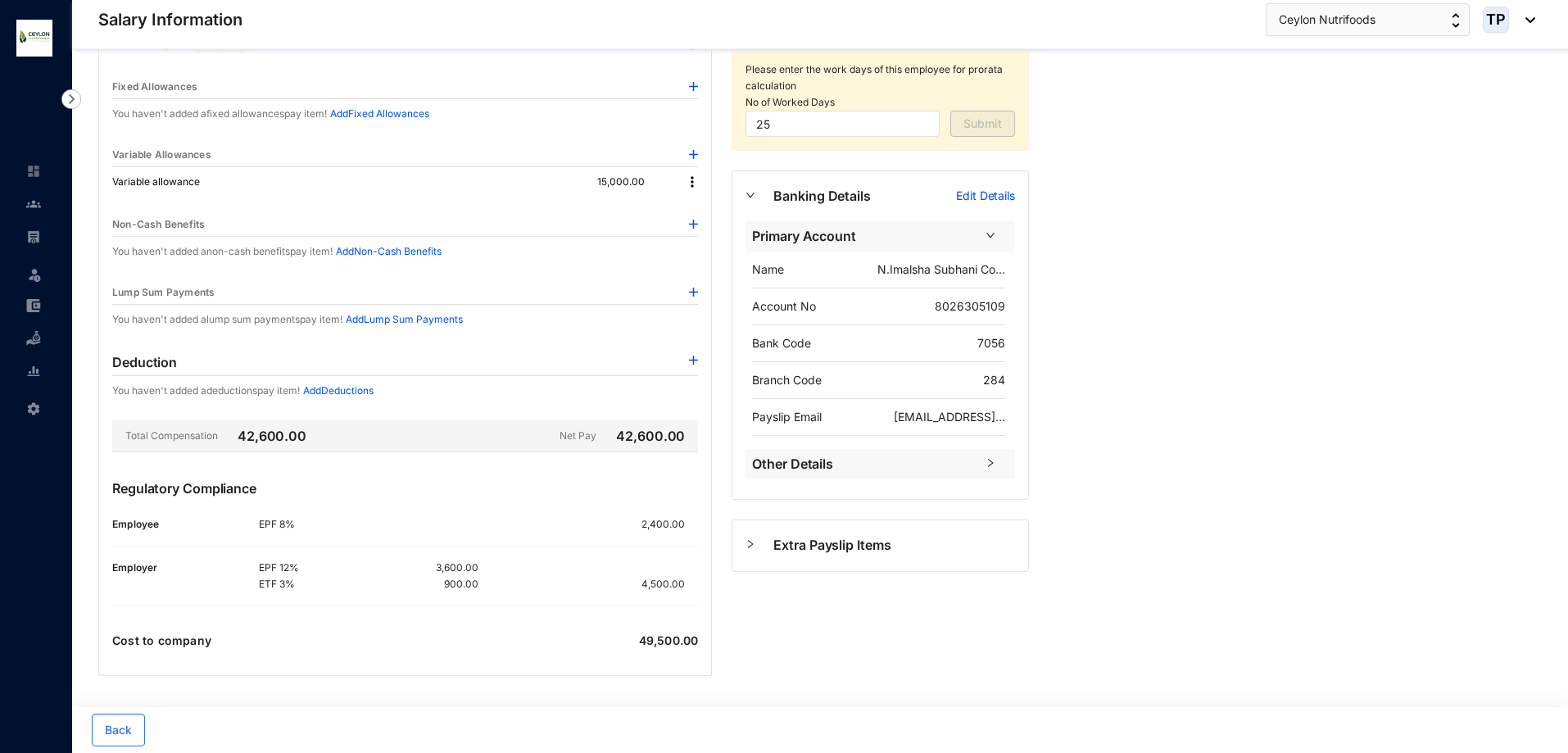
scroll to position [0, 0]
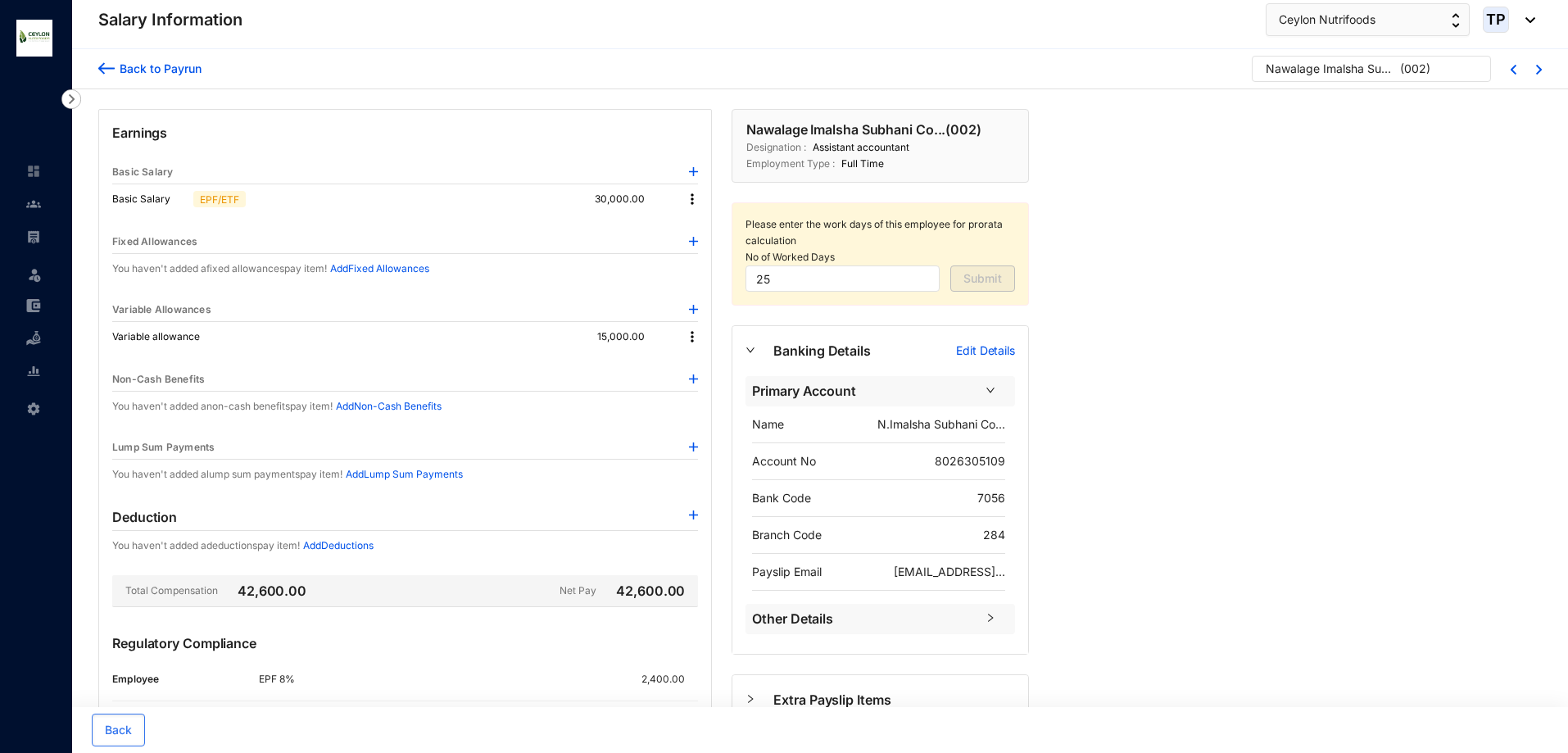
click at [692, 340] on img at bounding box center [692, 337] width 16 height 16
click at [701, 371] on span "Edit" at bounding box center [714, 365] width 34 height 18
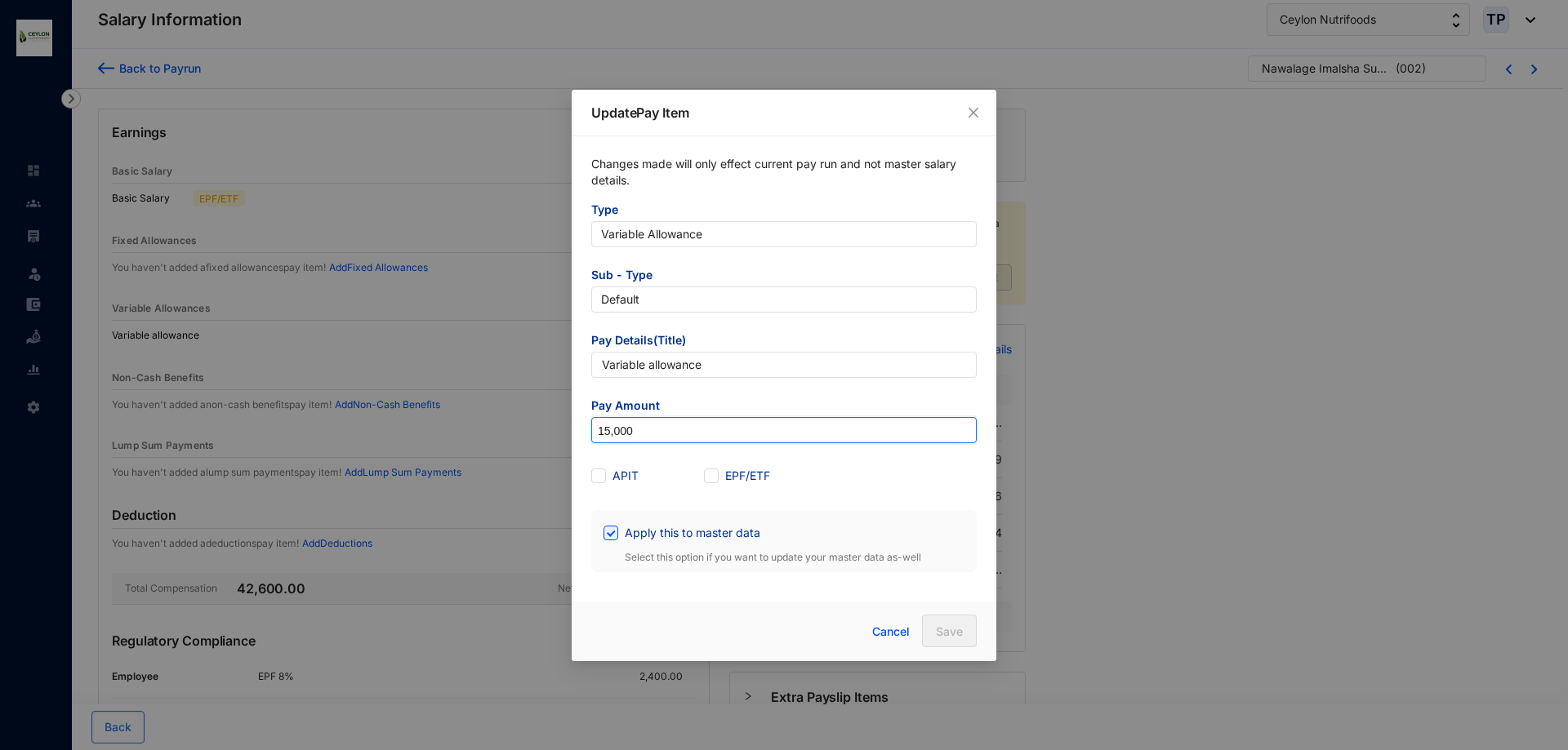
drag, startPoint x: 606, startPoint y: 433, endPoint x: 656, endPoint y: 572, distance: 147.7
click at [613, 449] on form "Type Variable Allowance Sub - Type Default Pay Details(Title) Variable allowanc…" at bounding box center [784, 387] width 386 height 371
type input "10,000"
click at [955, 626] on span "Save" at bounding box center [949, 632] width 27 height 16
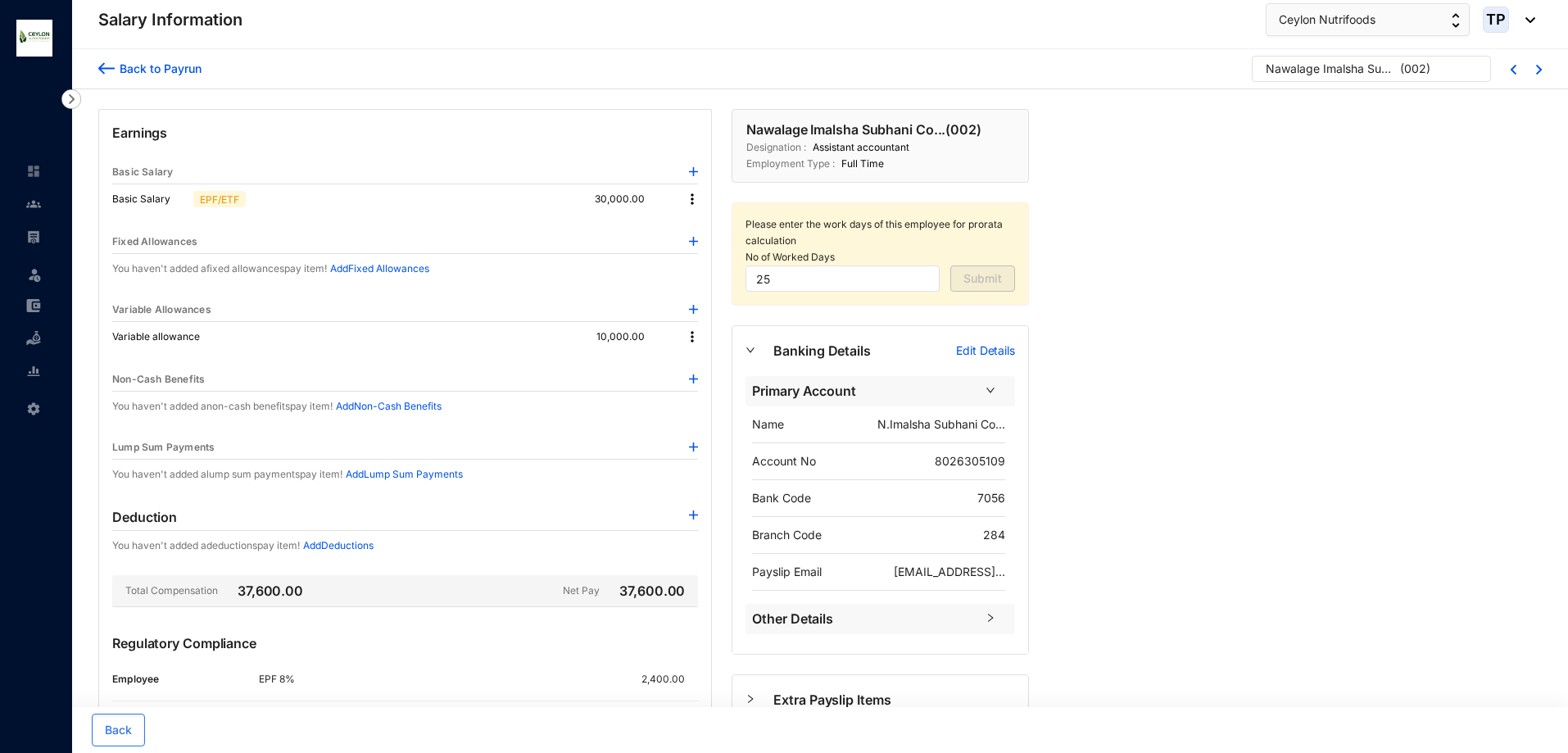
click at [691, 336] on img at bounding box center [692, 337] width 16 height 16
click at [713, 376] on li "Edit" at bounding box center [714, 365] width 54 height 26
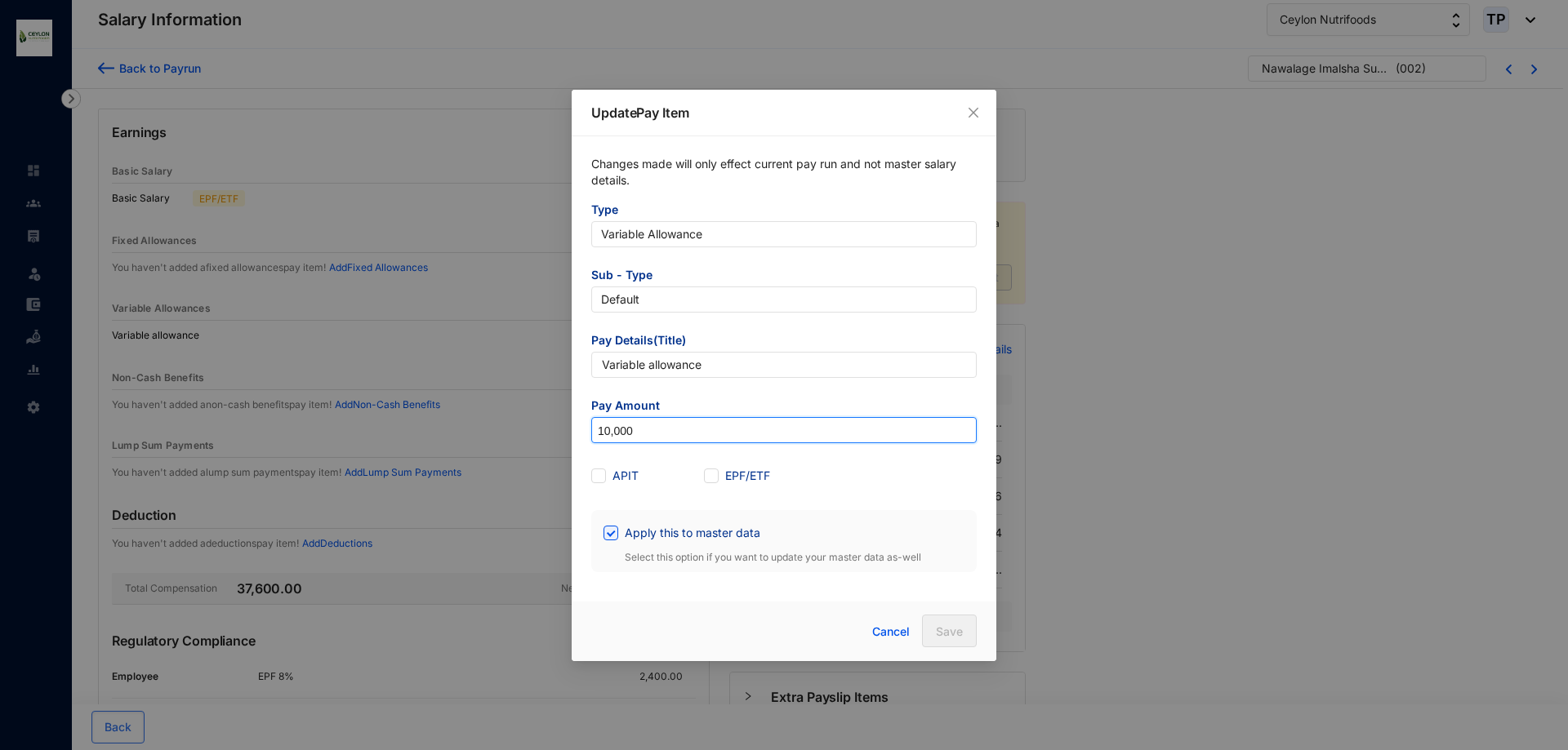
drag, startPoint x: 610, startPoint y: 431, endPoint x: 615, endPoint y: 456, distance: 25.5
click at [610, 438] on input "10,000" at bounding box center [784, 431] width 384 height 26
type input "5,000"
click at [952, 628] on span "Save" at bounding box center [949, 632] width 27 height 16
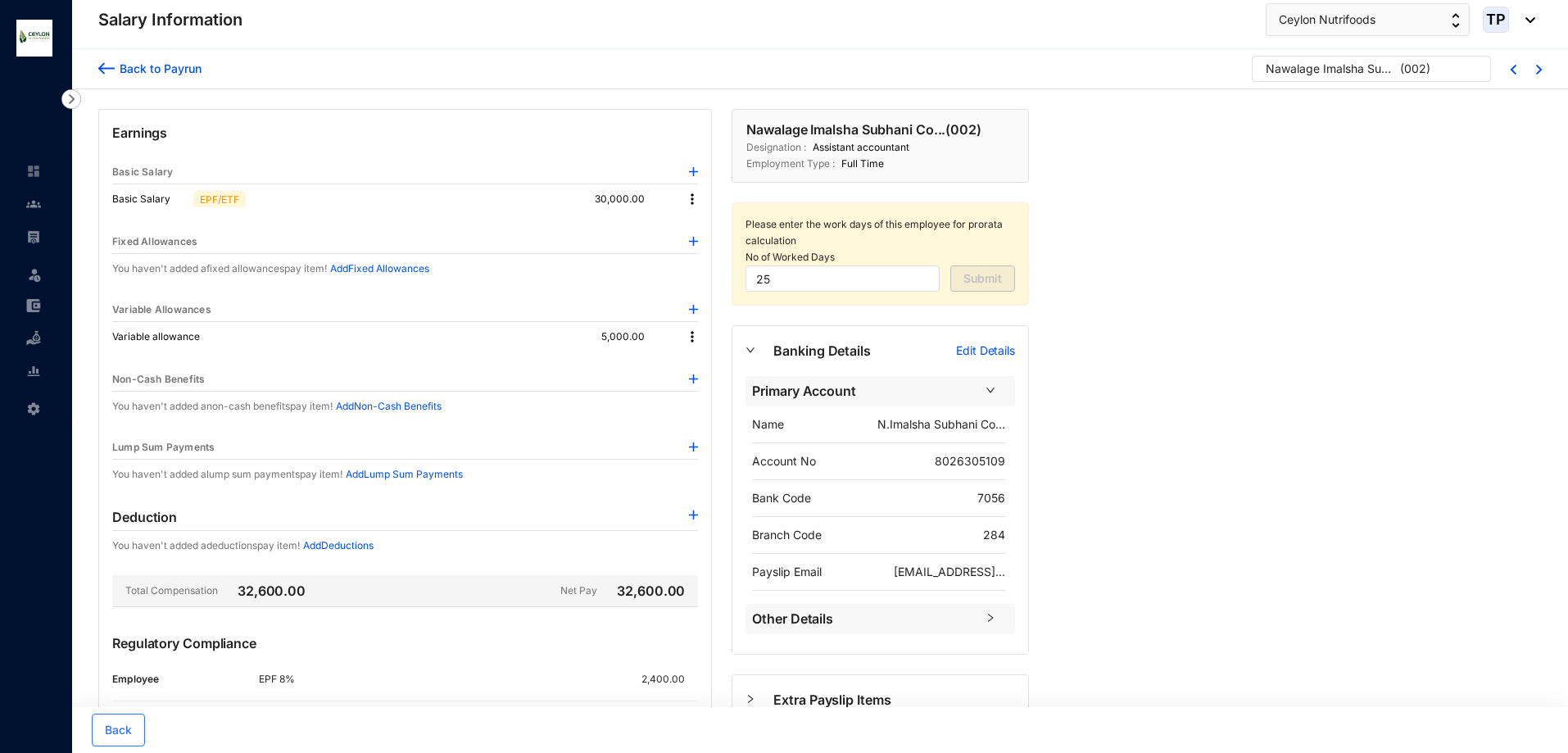
click at [102, 72] on img at bounding box center [107, 68] width 16 height 17
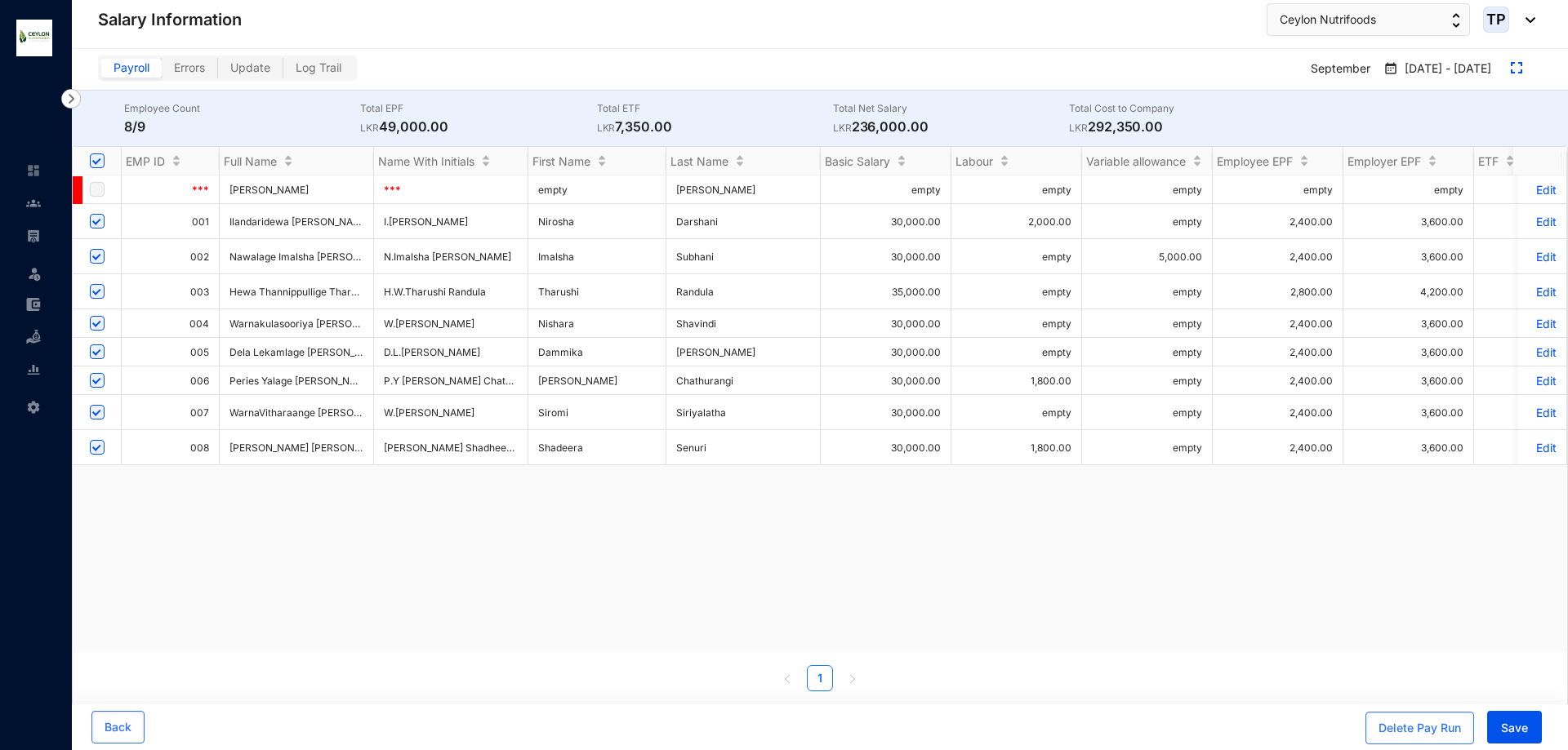
click at [100, 163] on input "Select all" at bounding box center [97, 161] width 15 height 15
checkbox input "false"
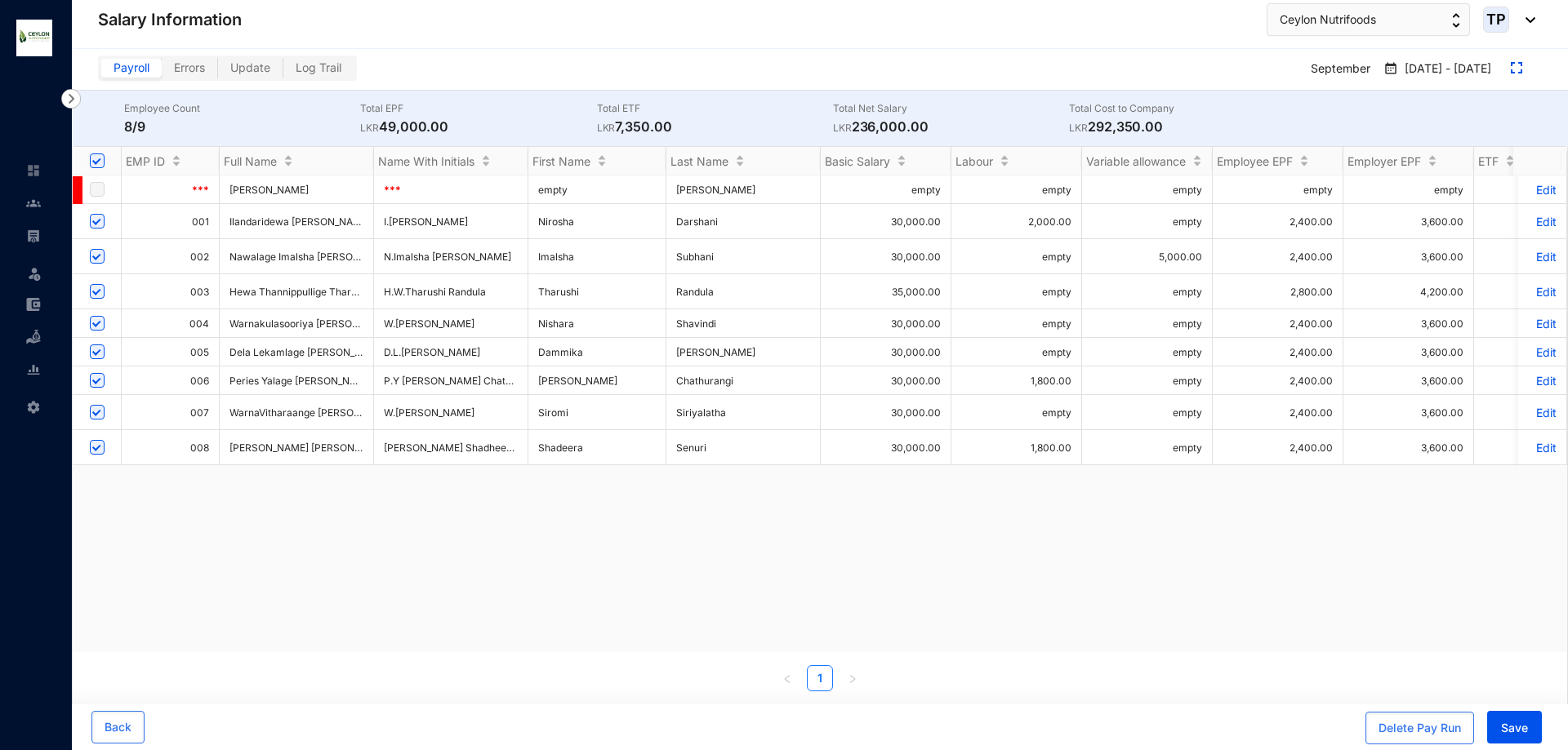
checkbox input "false"
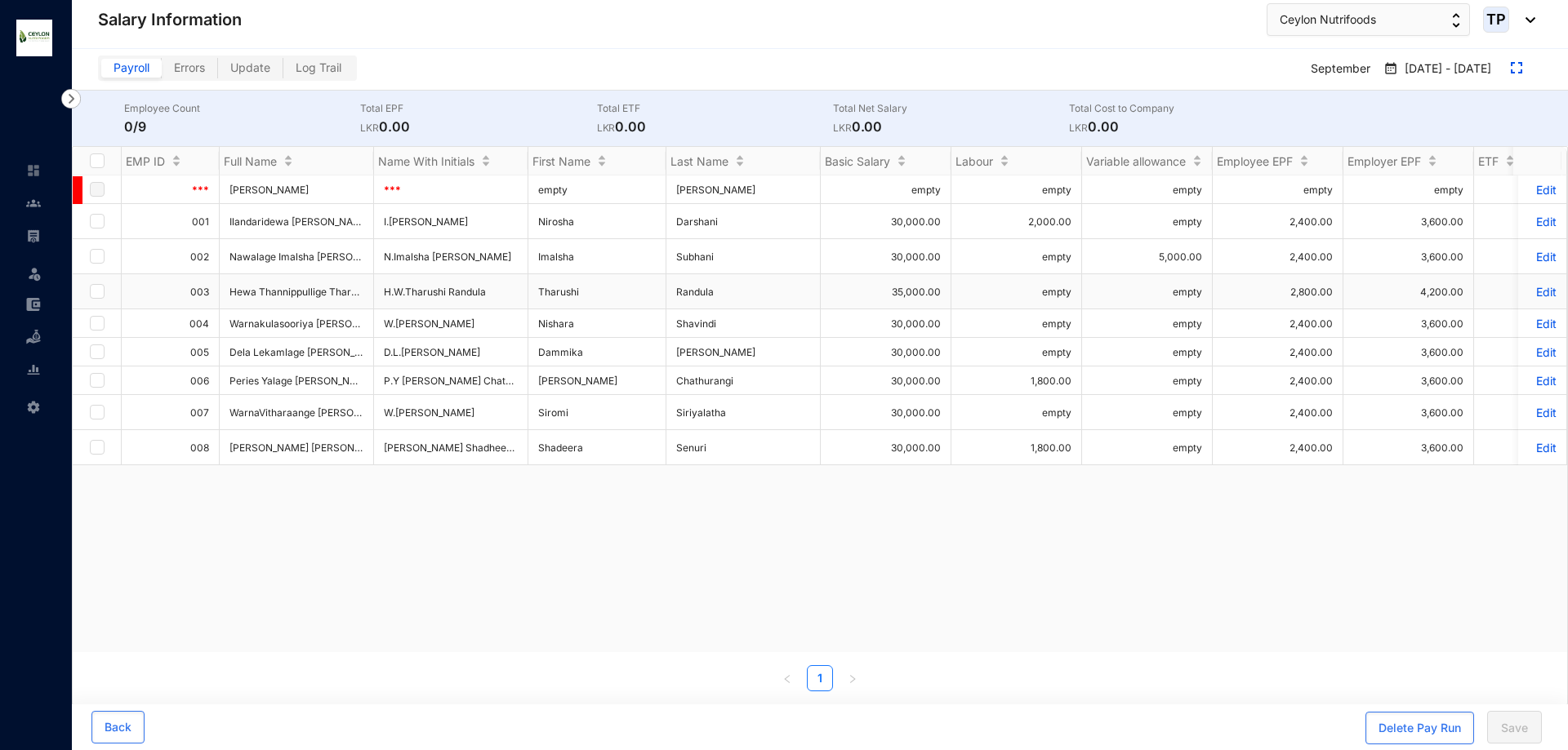
click at [1529, 298] on p "Edit" at bounding box center [1542, 292] width 29 height 14
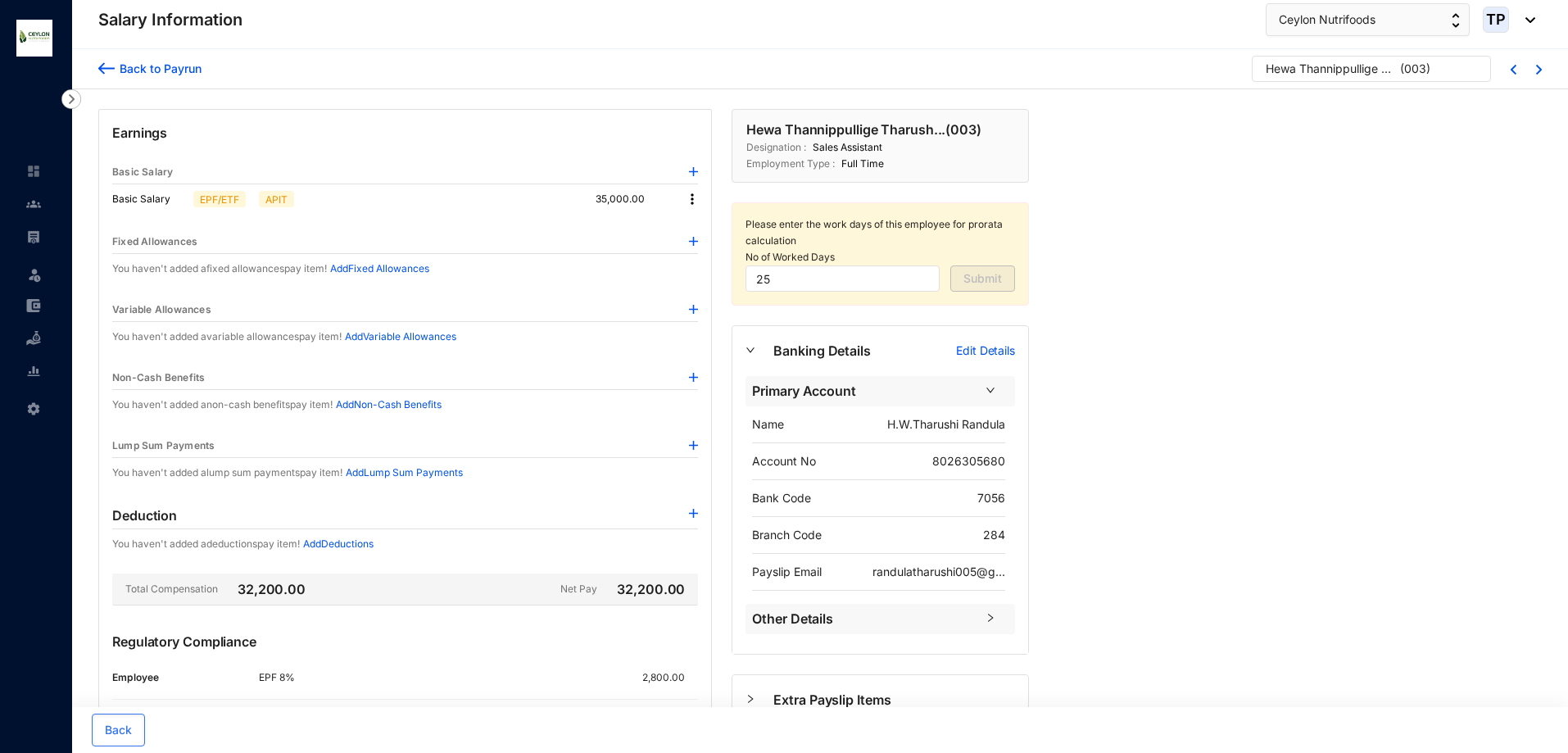
click at [689, 206] on img at bounding box center [692, 199] width 16 height 16
click at [696, 219] on li "Edit" at bounding box center [707, 227] width 40 height 26
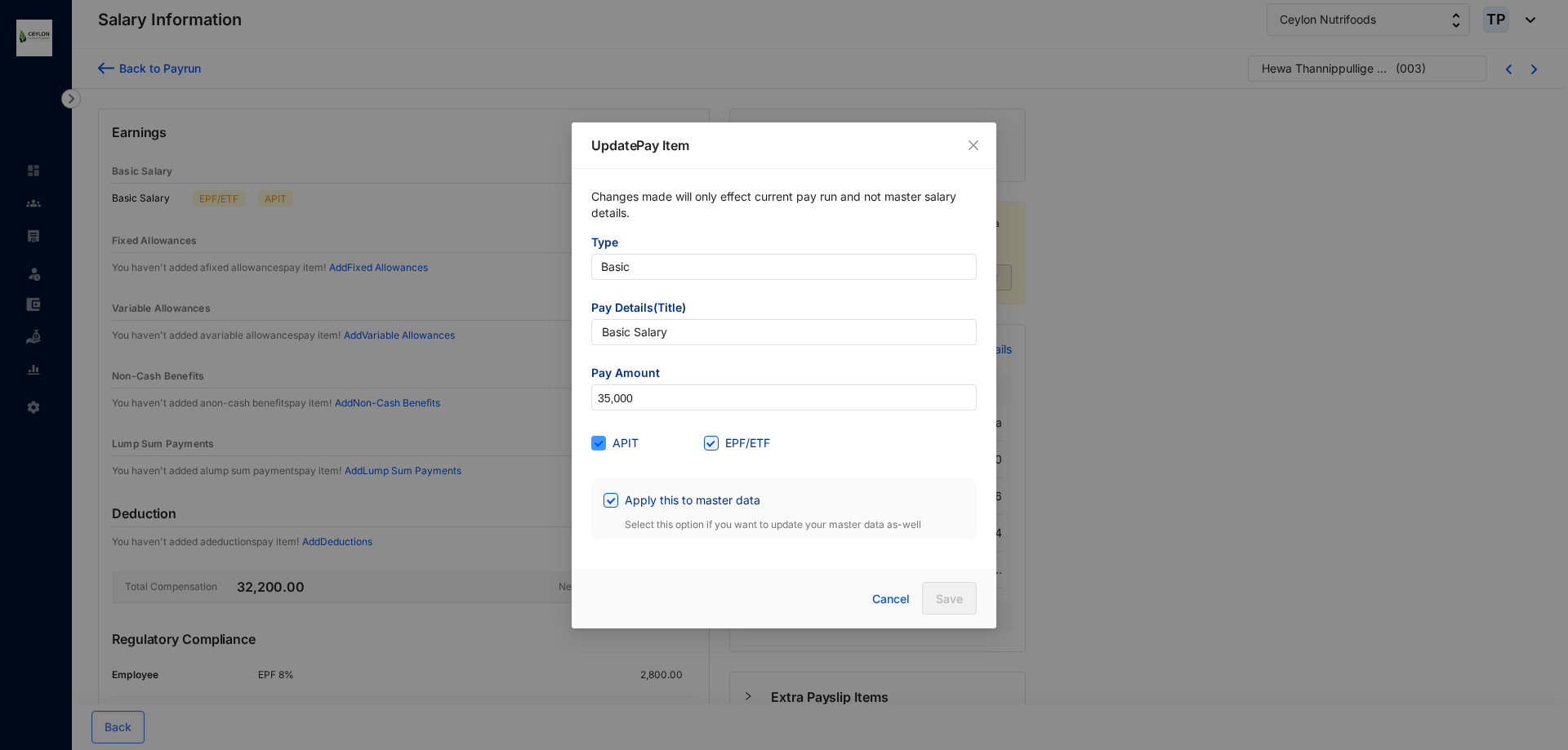
click at [598, 442] on input "APIT" at bounding box center [597, 442] width 11 height 11
checkbox input "false"
click at [610, 396] on input "35,000" at bounding box center [784, 399] width 384 height 26
type input "30,000"
click at [701, 559] on div "Update Pay Item Changes made will only effect current pay run and not master sa…" at bounding box center [784, 375] width 425 height 506
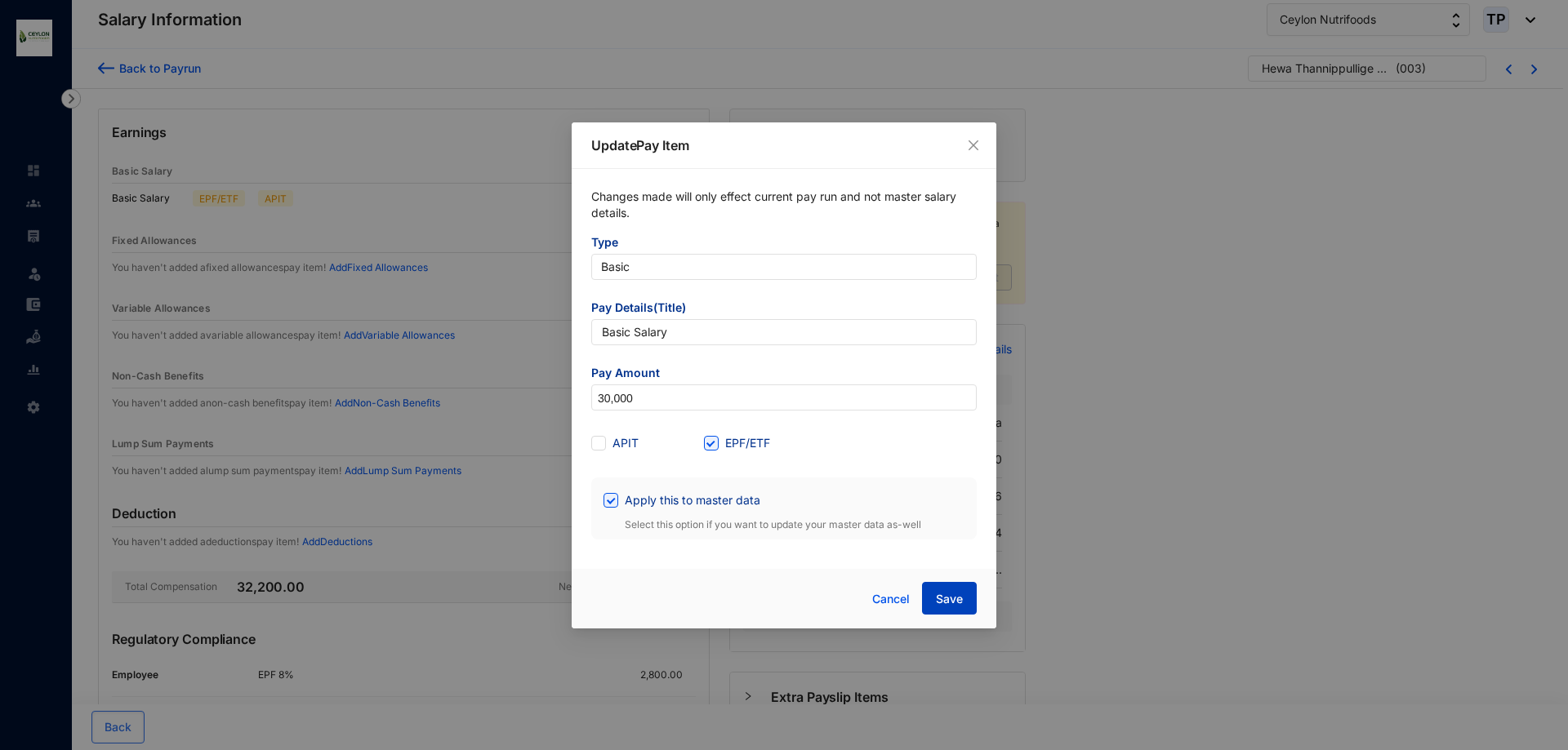
click at [959, 597] on span "Save" at bounding box center [949, 599] width 27 height 16
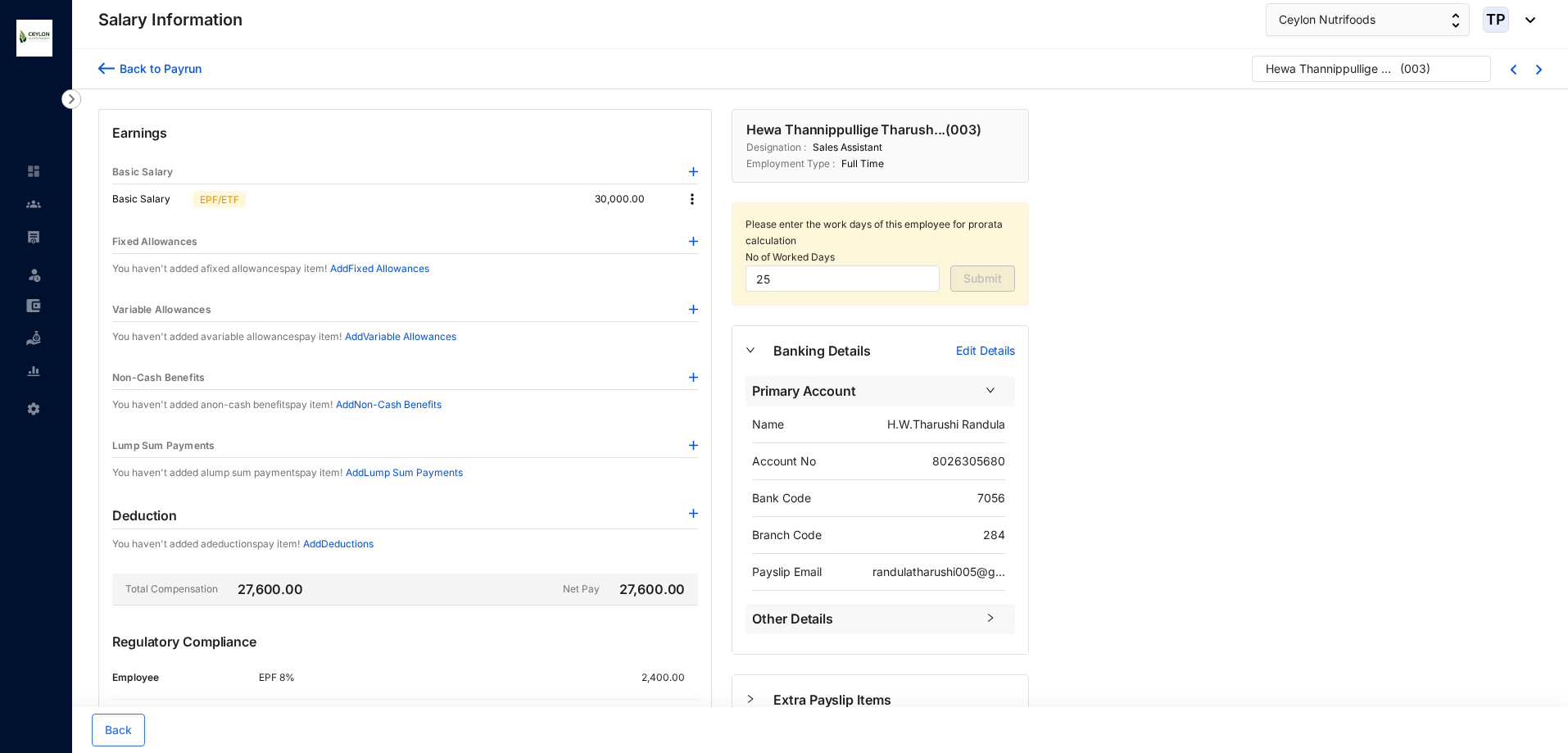
click at [698, 309] on img at bounding box center [693, 309] width 9 height 9
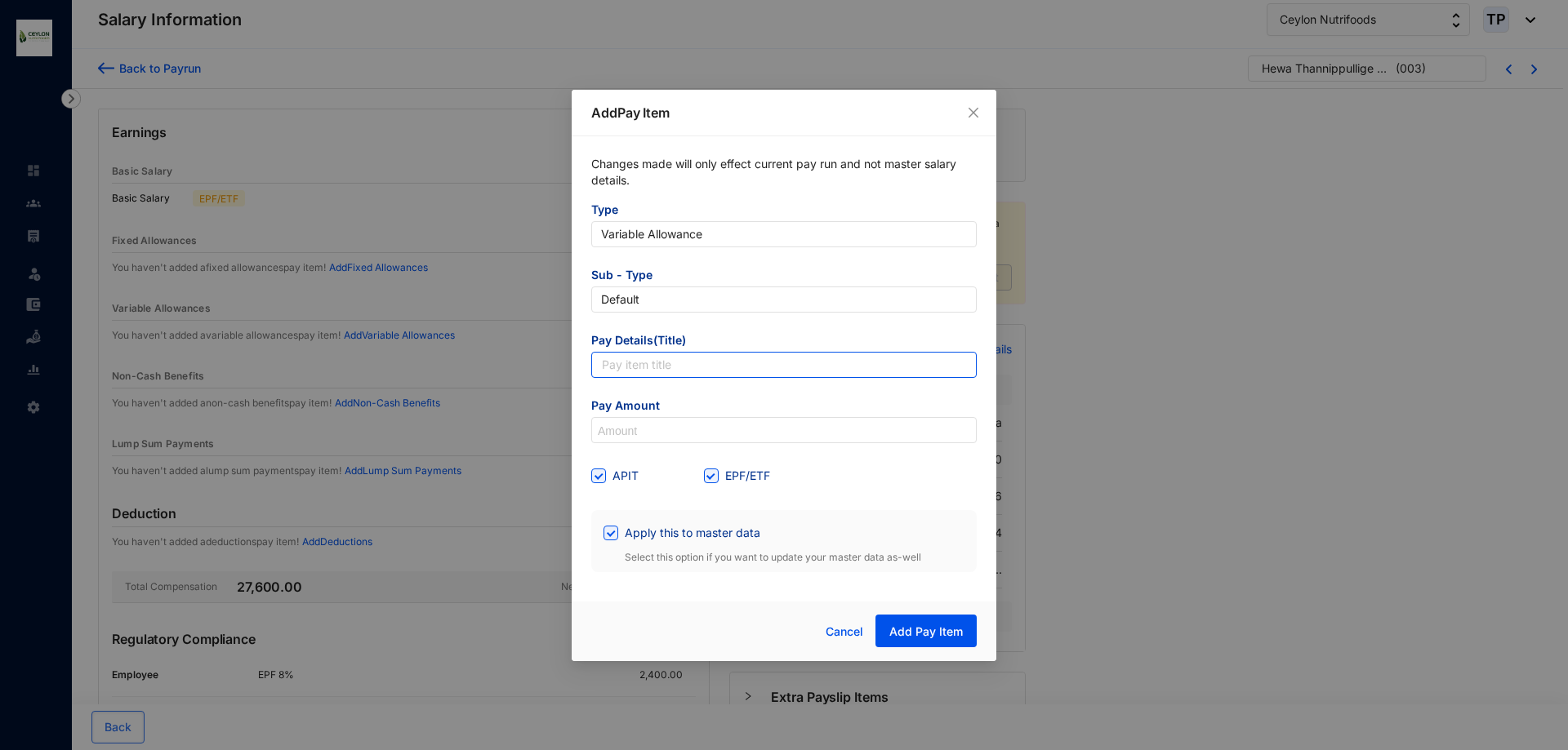
click at [691, 366] on input "text" at bounding box center [784, 365] width 386 height 26
type input "Variable allowance"
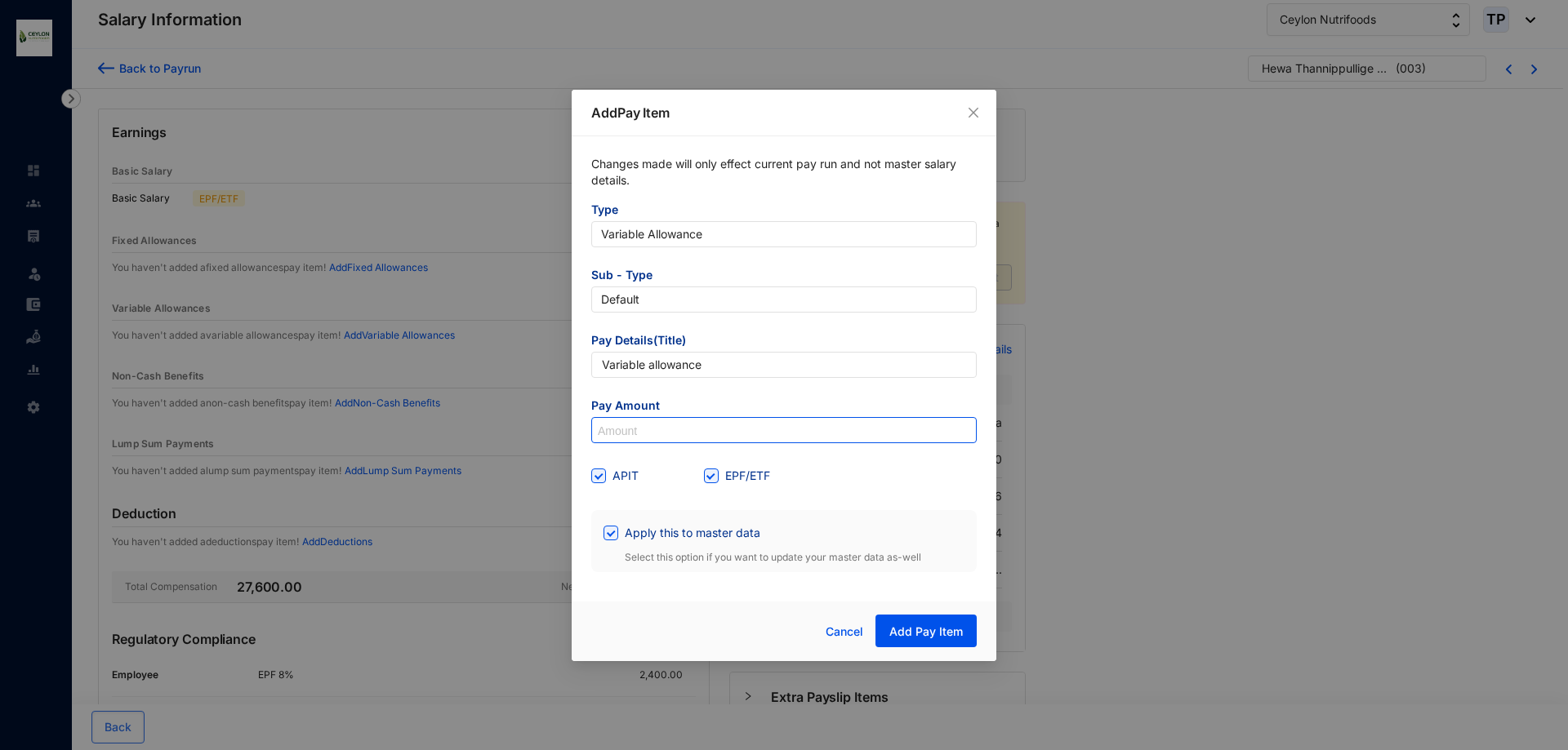
click at [676, 431] on input at bounding box center [784, 431] width 384 height 26
type input "5,000"
click at [599, 475] on input "APIT" at bounding box center [597, 475] width 11 height 11
checkbox input "false"
click at [718, 479] on span at bounding box center [711, 476] width 15 height 15
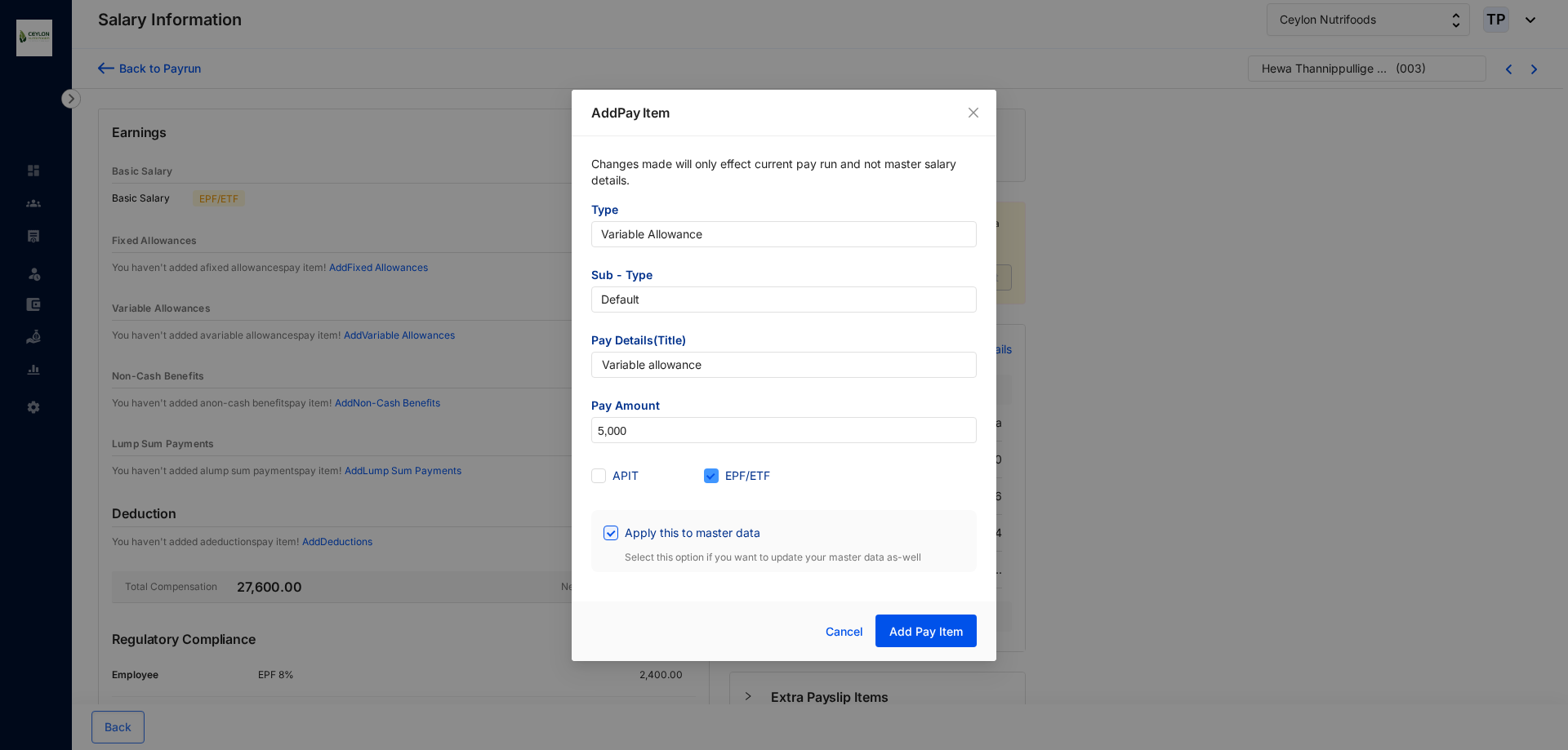
click at [715, 479] on input "EPF/ETF" at bounding box center [710, 475] width 11 height 11
checkbox input "false"
click at [923, 626] on span "Add Pay Item" at bounding box center [926, 632] width 74 height 16
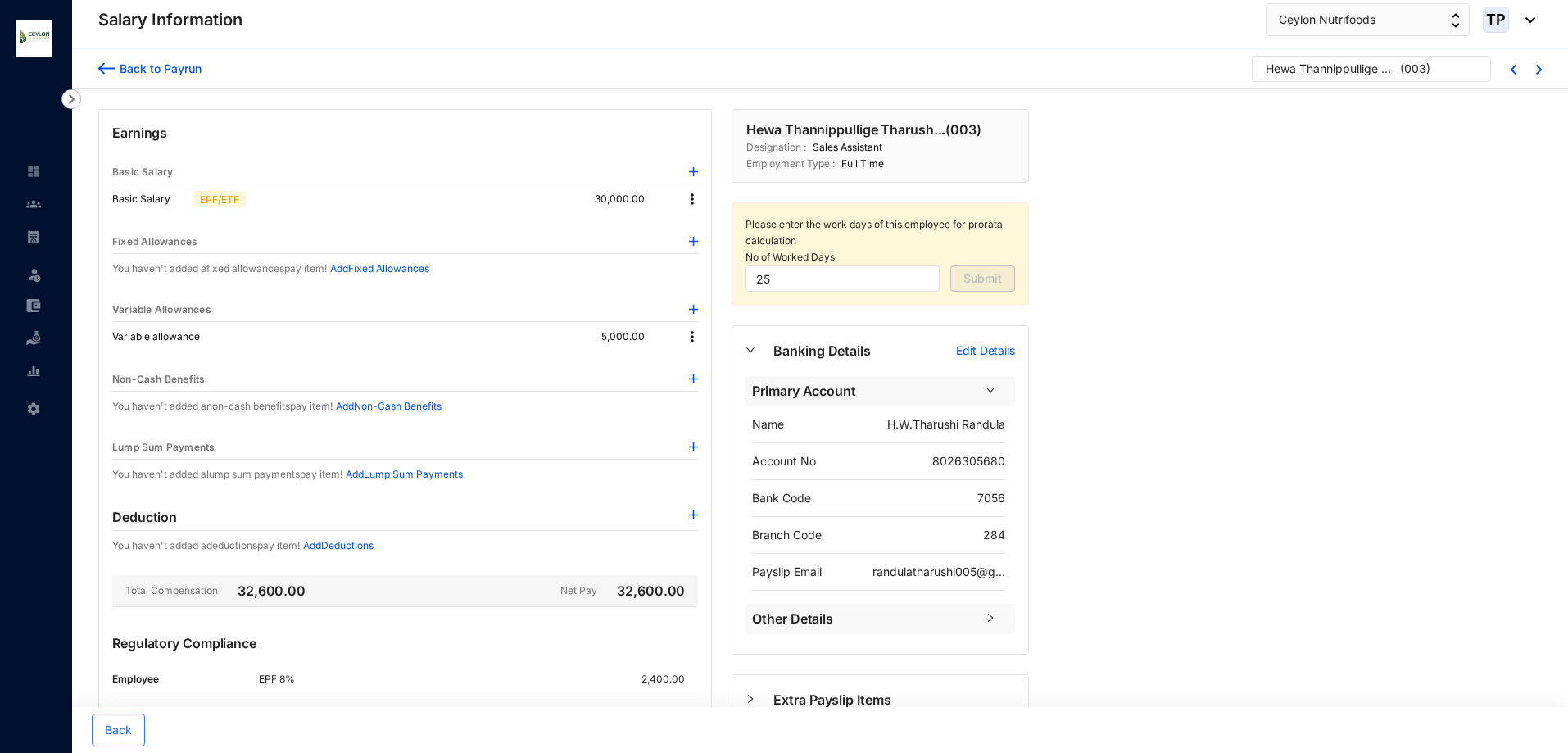
click at [113, 72] on img at bounding box center [107, 68] width 16 height 17
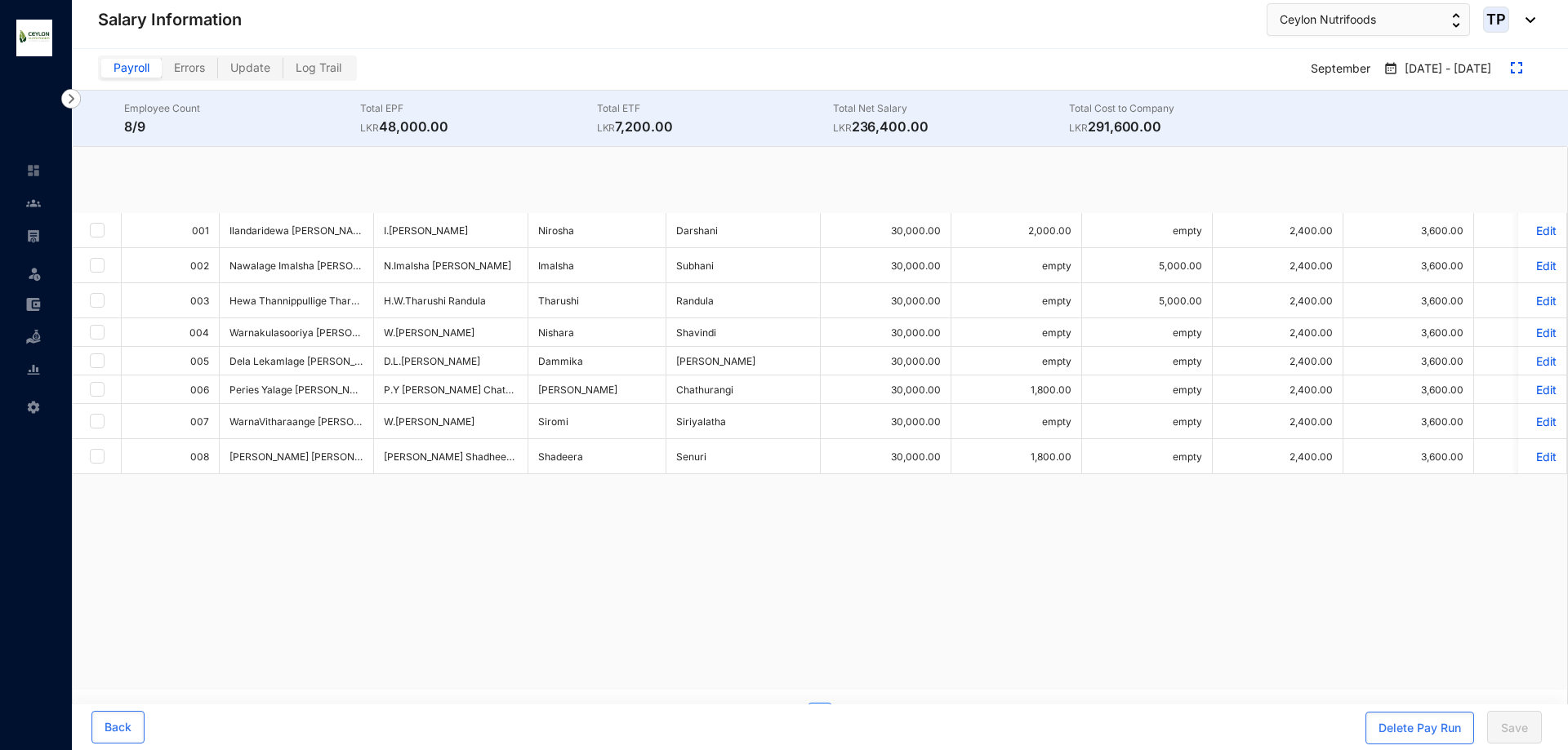
checkbox input "true"
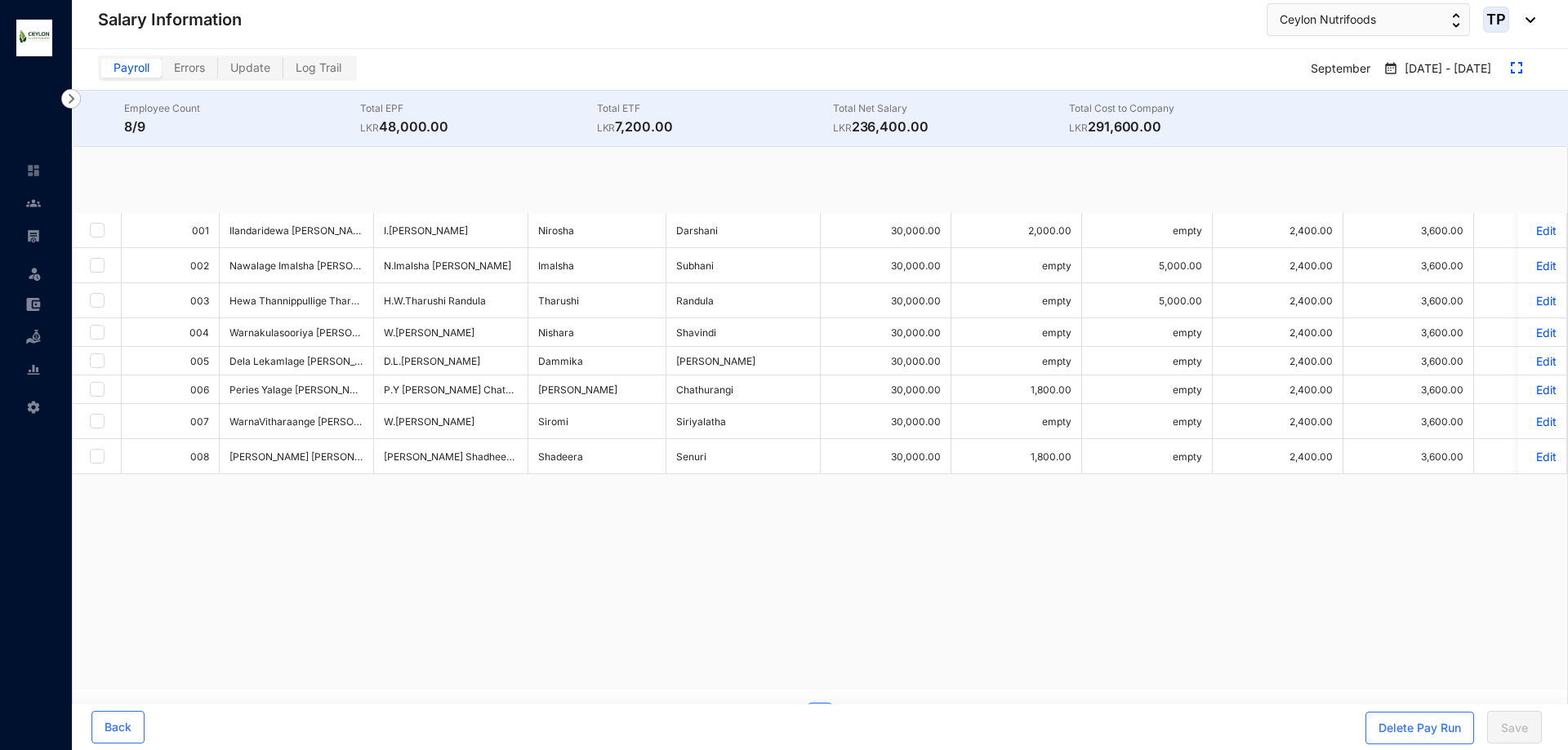
checkbox input "true"
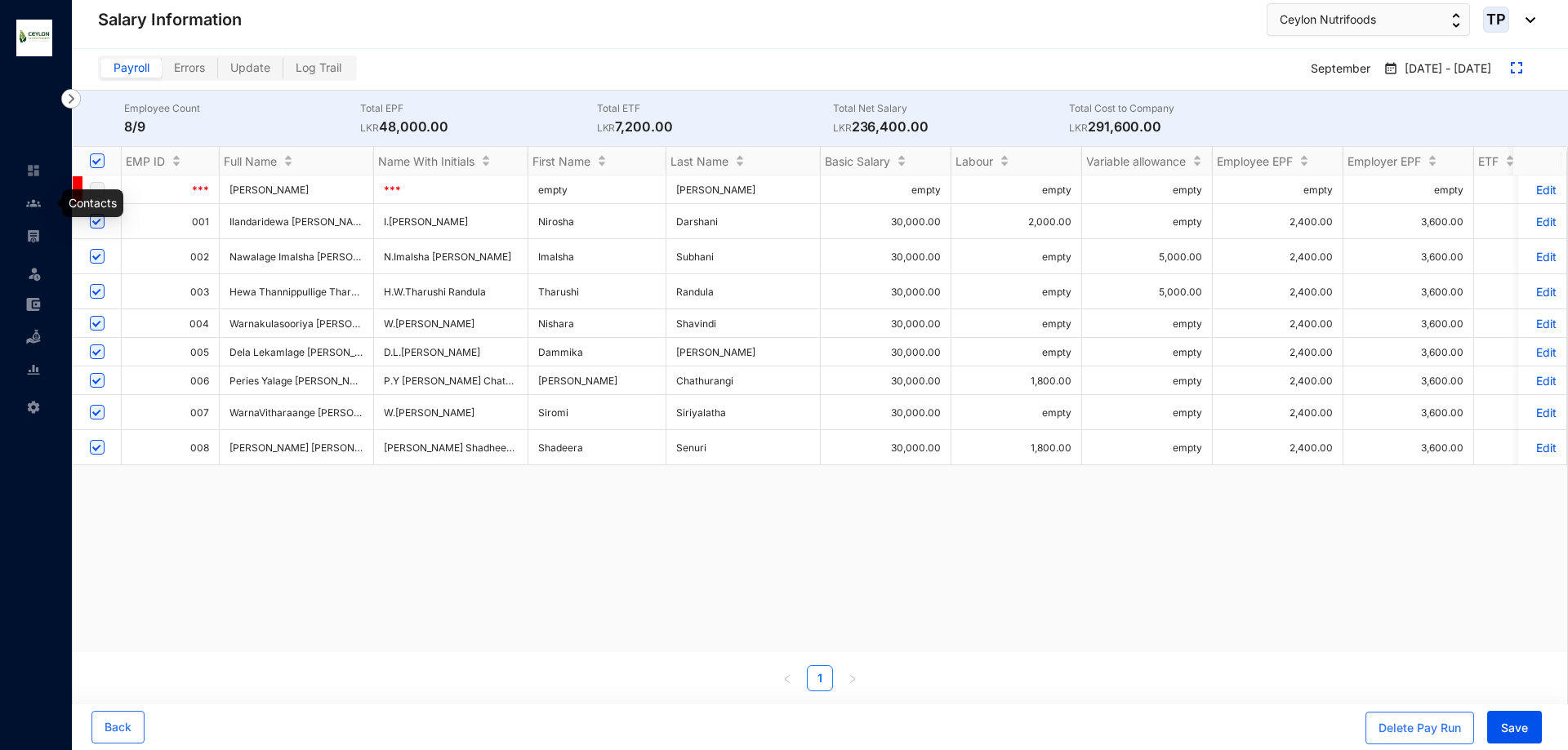
click at [28, 194] on div at bounding box center [34, 195] width 15 height 15
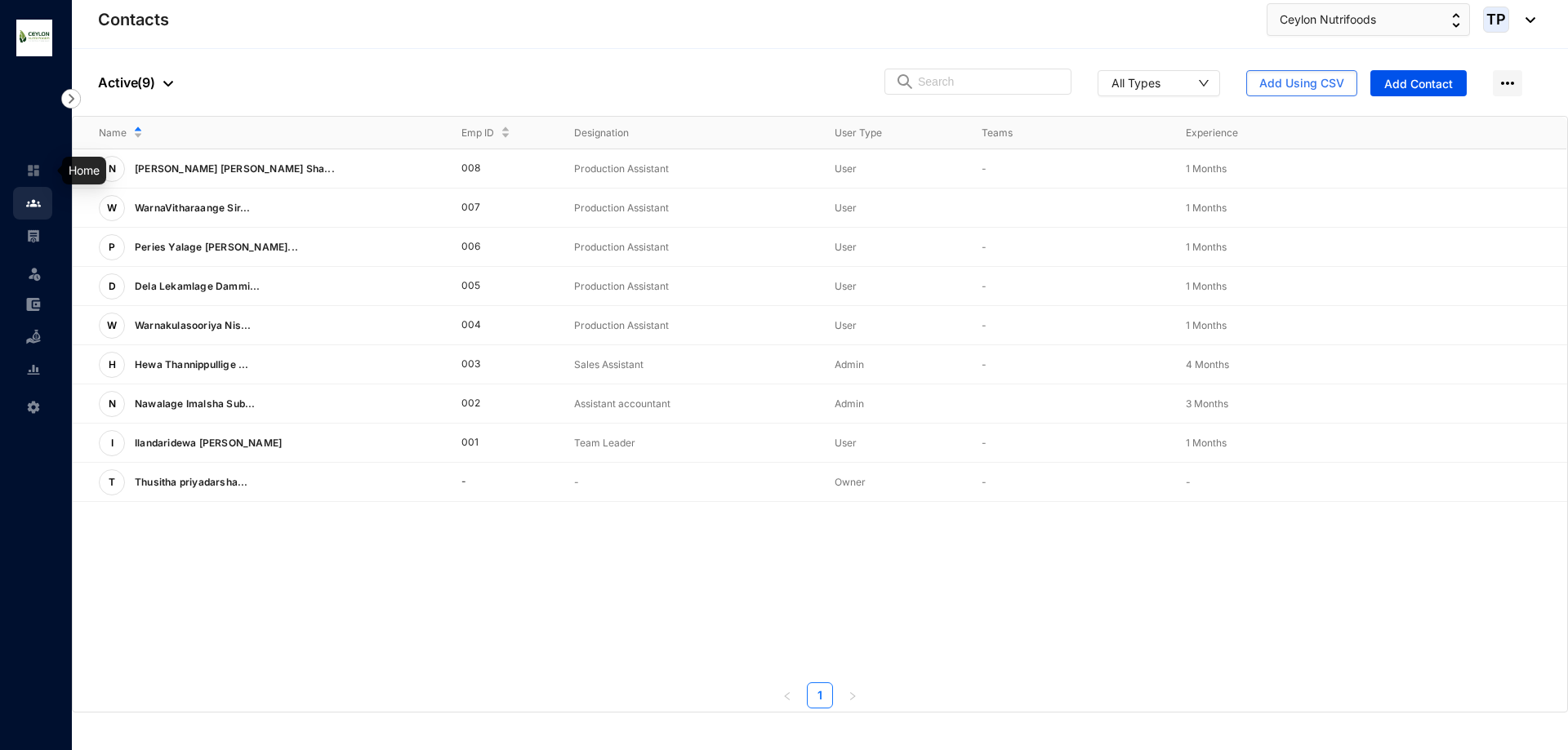
click at [38, 167] on img at bounding box center [34, 171] width 15 height 15
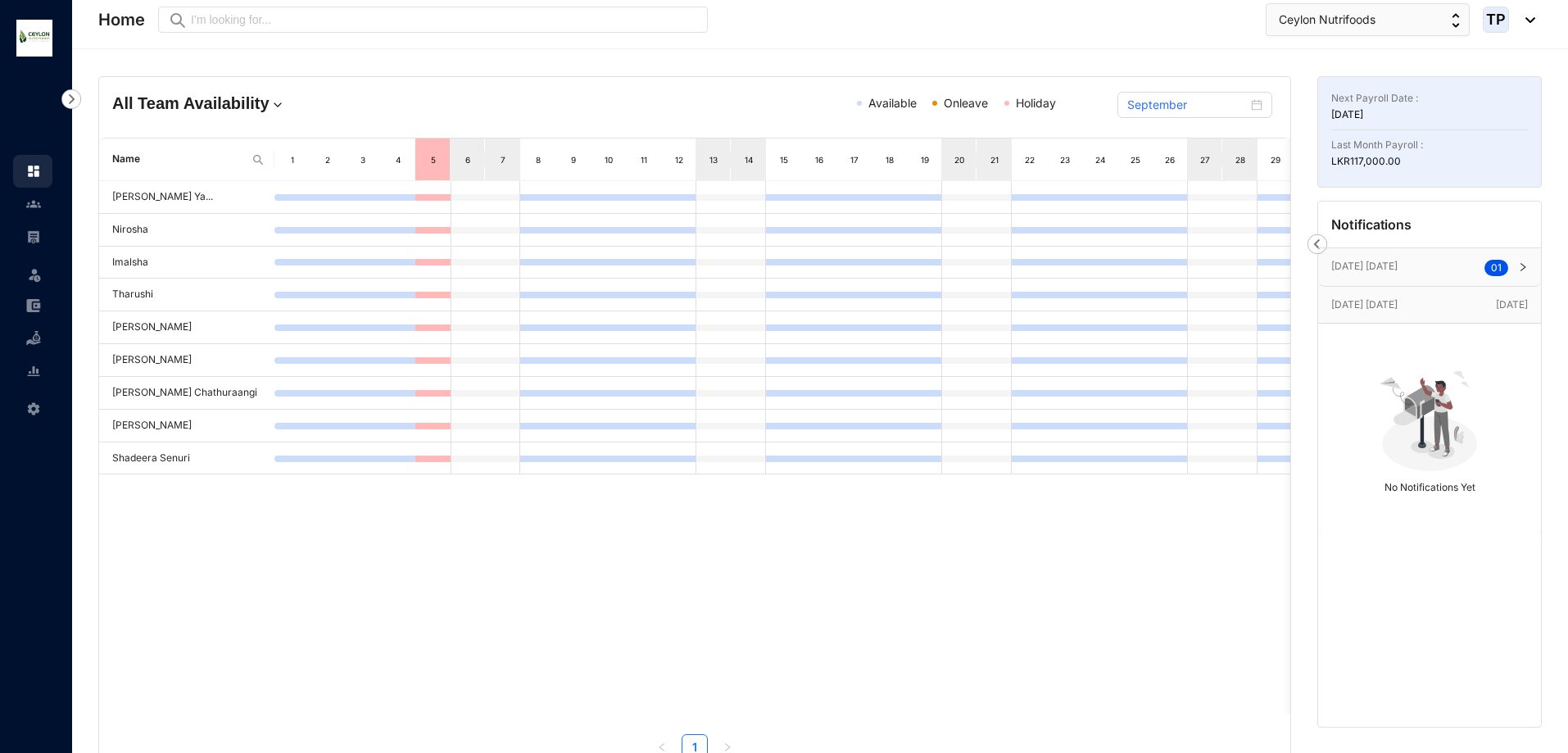
click at [1508, 272] on div at bounding box center [1518, 267] width 20 height 18
click at [1510, 272] on div at bounding box center [1518, 267] width 20 height 18
click at [1508, 265] on div at bounding box center [1518, 267] width 20 height 18
click at [1388, 318] on p "BirthDay" at bounding box center [1383, 319] width 49 height 18
click at [1455, 257] on div "[DATE] [DATE] 0 1" at bounding box center [1430, 267] width 223 height 38
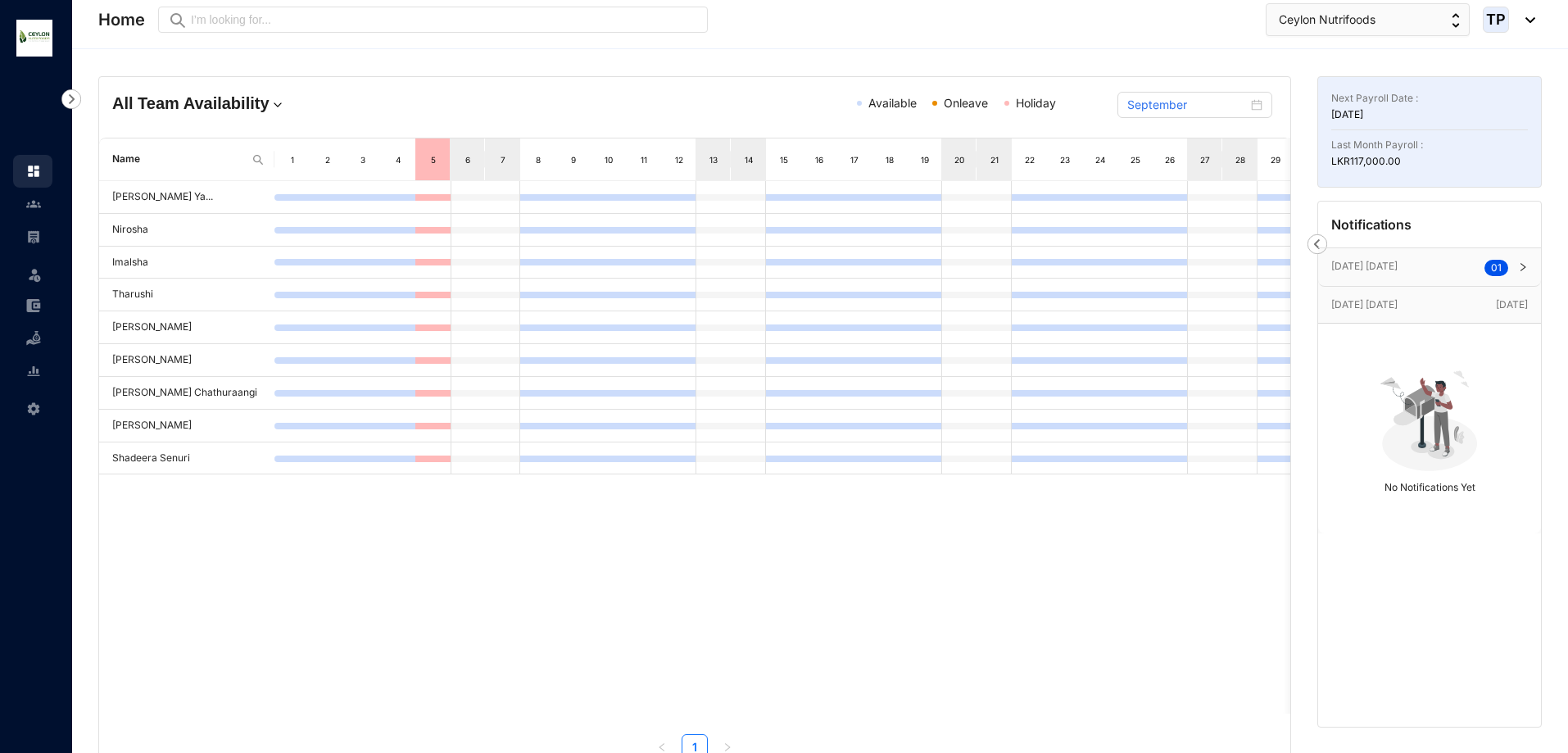
click at [1412, 300] on p "[DATE] [DATE]" at bounding box center [1414, 305] width 165 height 16
click at [1476, 303] on p "[DATE] [DATE]" at bounding box center [1414, 305] width 165 height 16
click at [1518, 271] on icon "right" at bounding box center [1523, 267] width 10 height 10
click at [1488, 267] on sup "0 1" at bounding box center [1497, 268] width 24 height 16
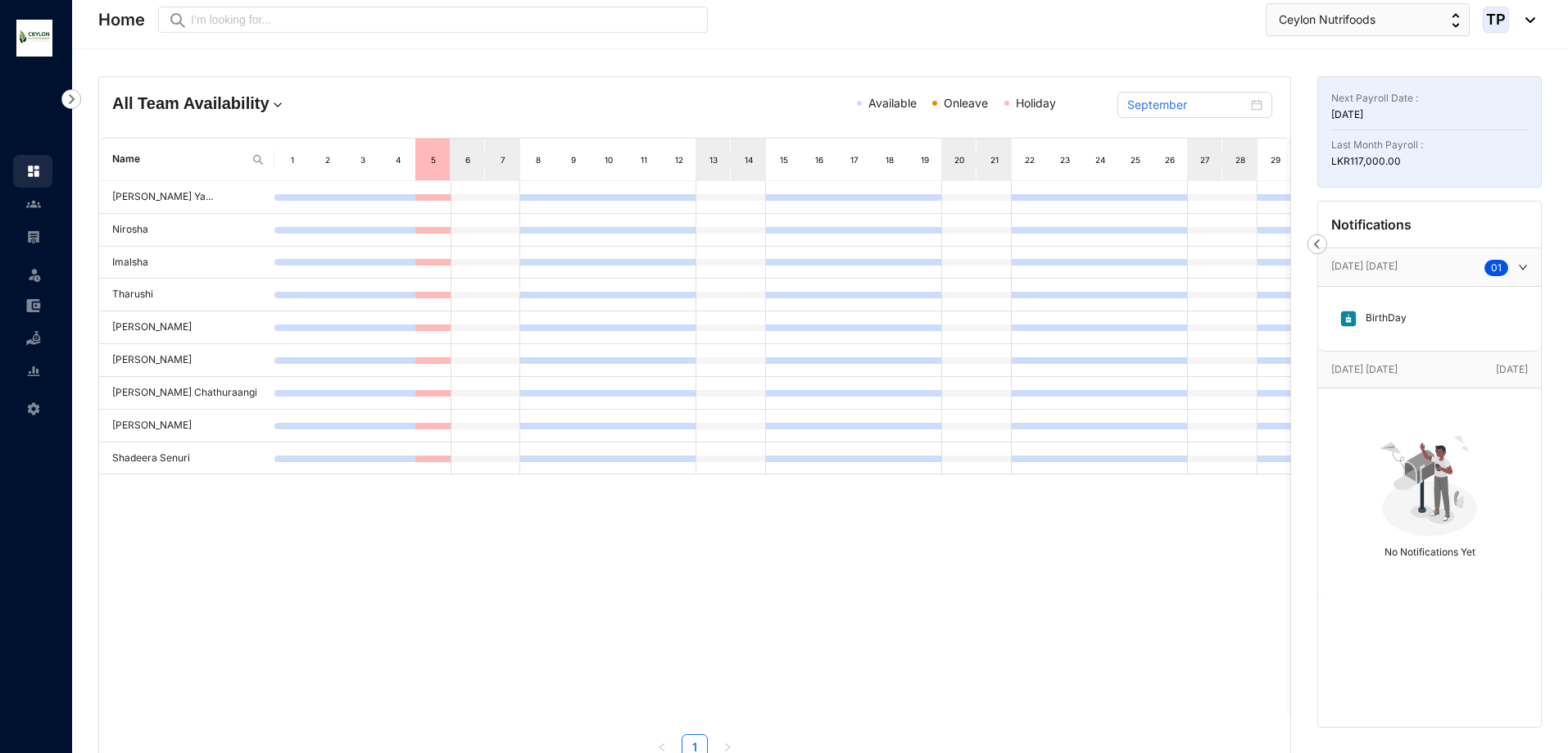
click at [1372, 331] on div "BirthDay" at bounding box center [1430, 319] width 197 height 38
click at [1367, 313] on p "BirthDay" at bounding box center [1383, 319] width 49 height 18
click at [1351, 316] on img at bounding box center [1349, 319] width 18 height 18
click at [26, 206] on link at bounding box center [47, 204] width 41 height 16
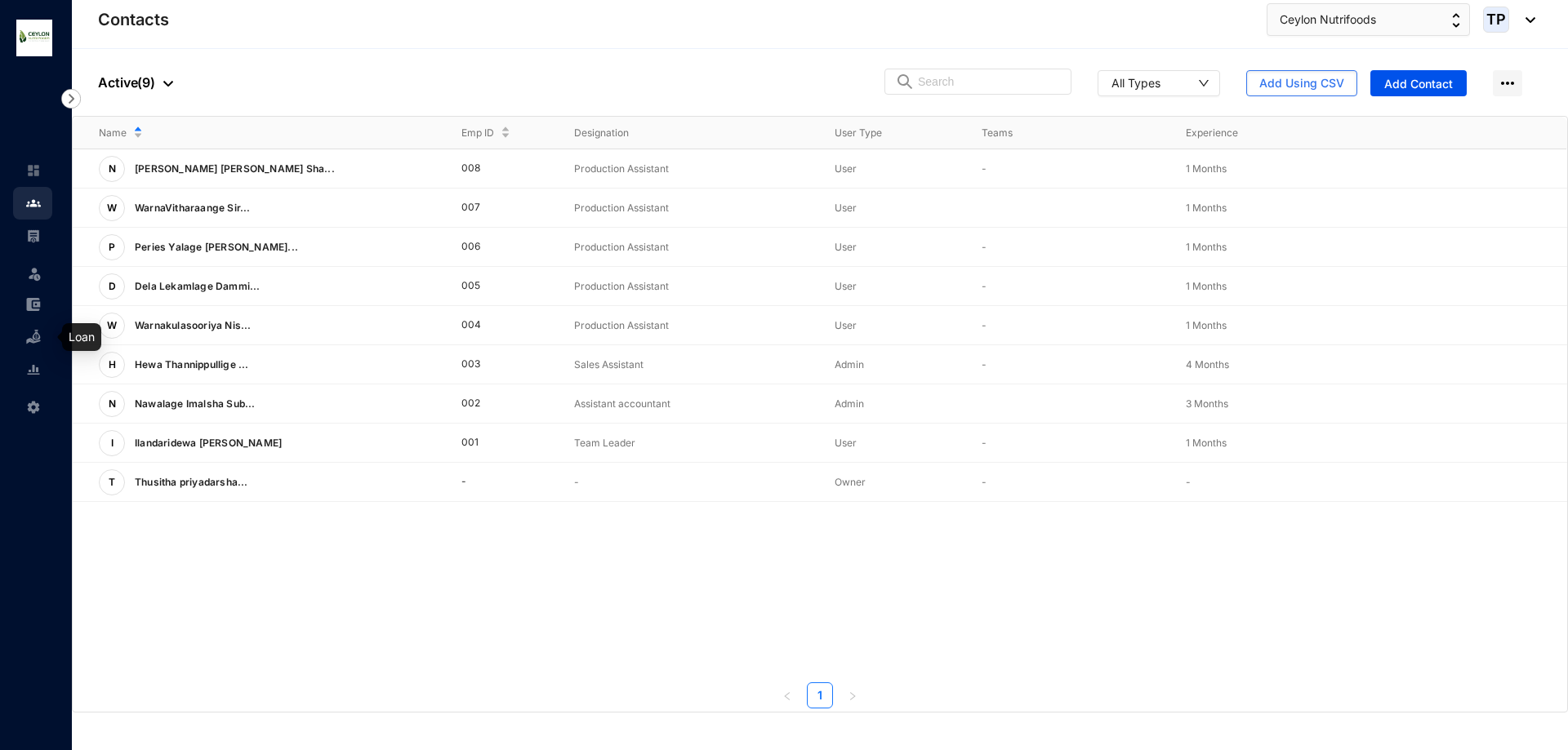
click at [36, 342] on img at bounding box center [34, 337] width 15 height 15
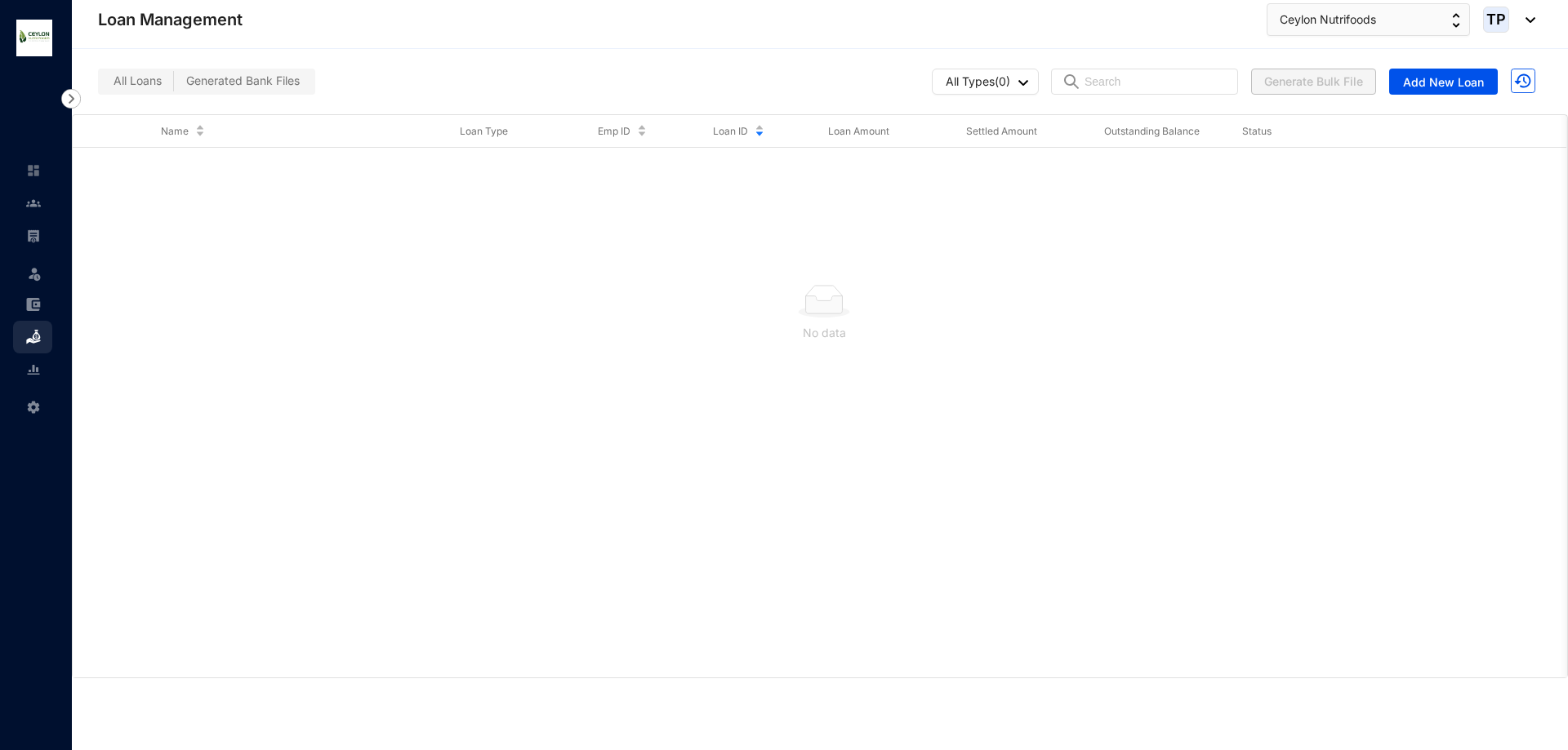
click at [750, 460] on div "No data" at bounding box center [820, 413] width 1494 height 529
click at [34, 178] on link at bounding box center [47, 171] width 41 height 16
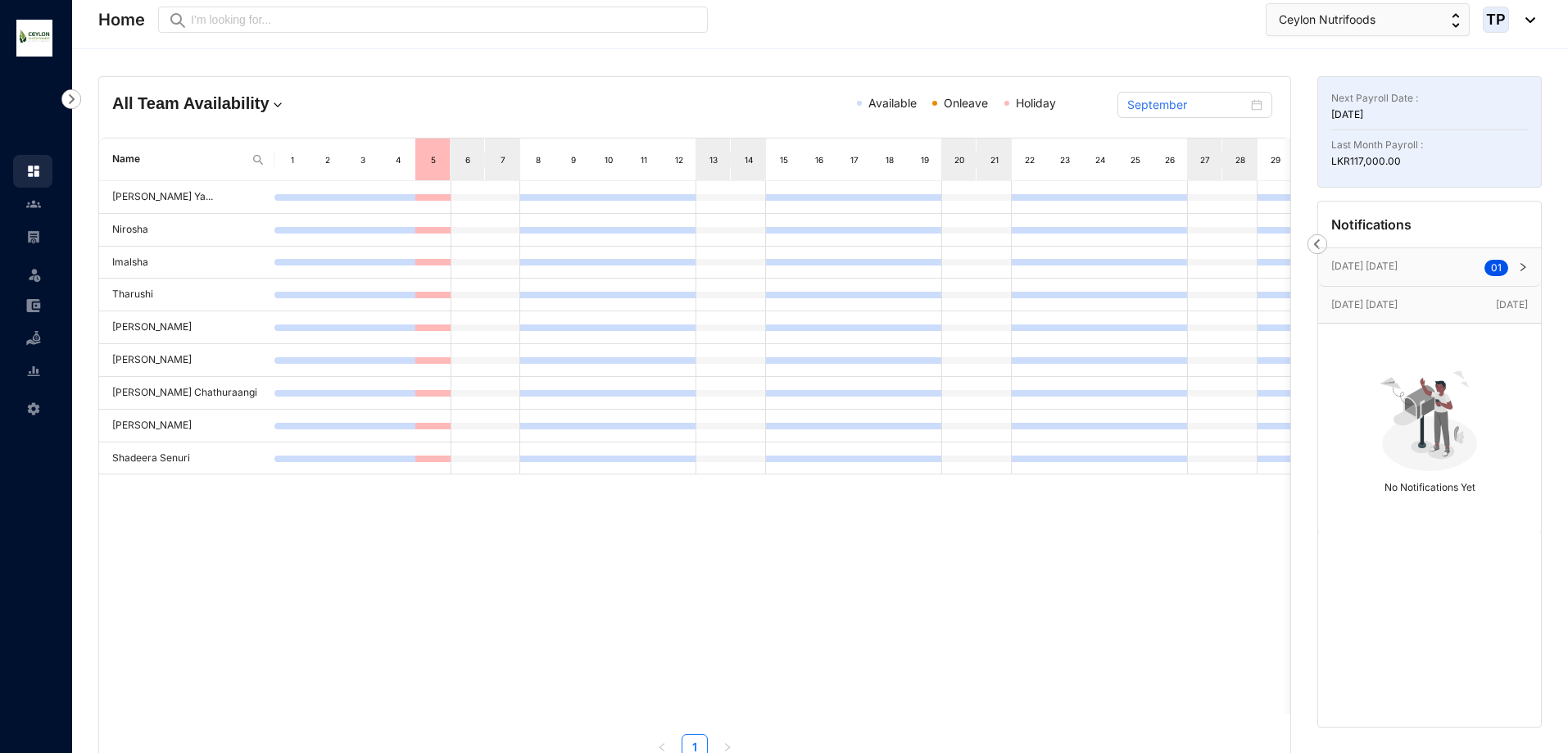
click at [1534, 277] on div "[DATE] [DATE] 0 1" at bounding box center [1430, 267] width 223 height 38
click at [1345, 317] on img at bounding box center [1349, 319] width 18 height 18
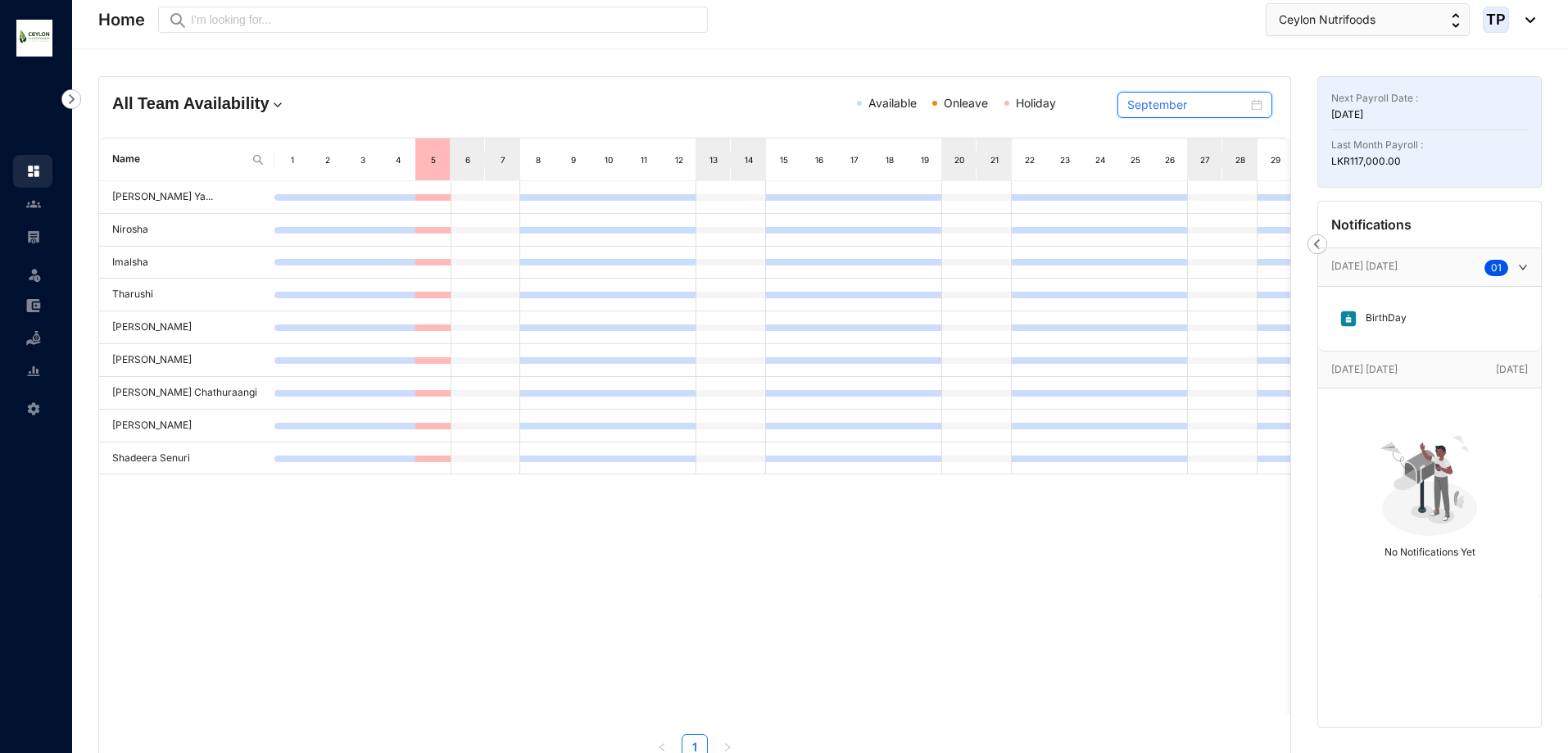
click at [1201, 97] on input "September" at bounding box center [1187, 105] width 121 height 18
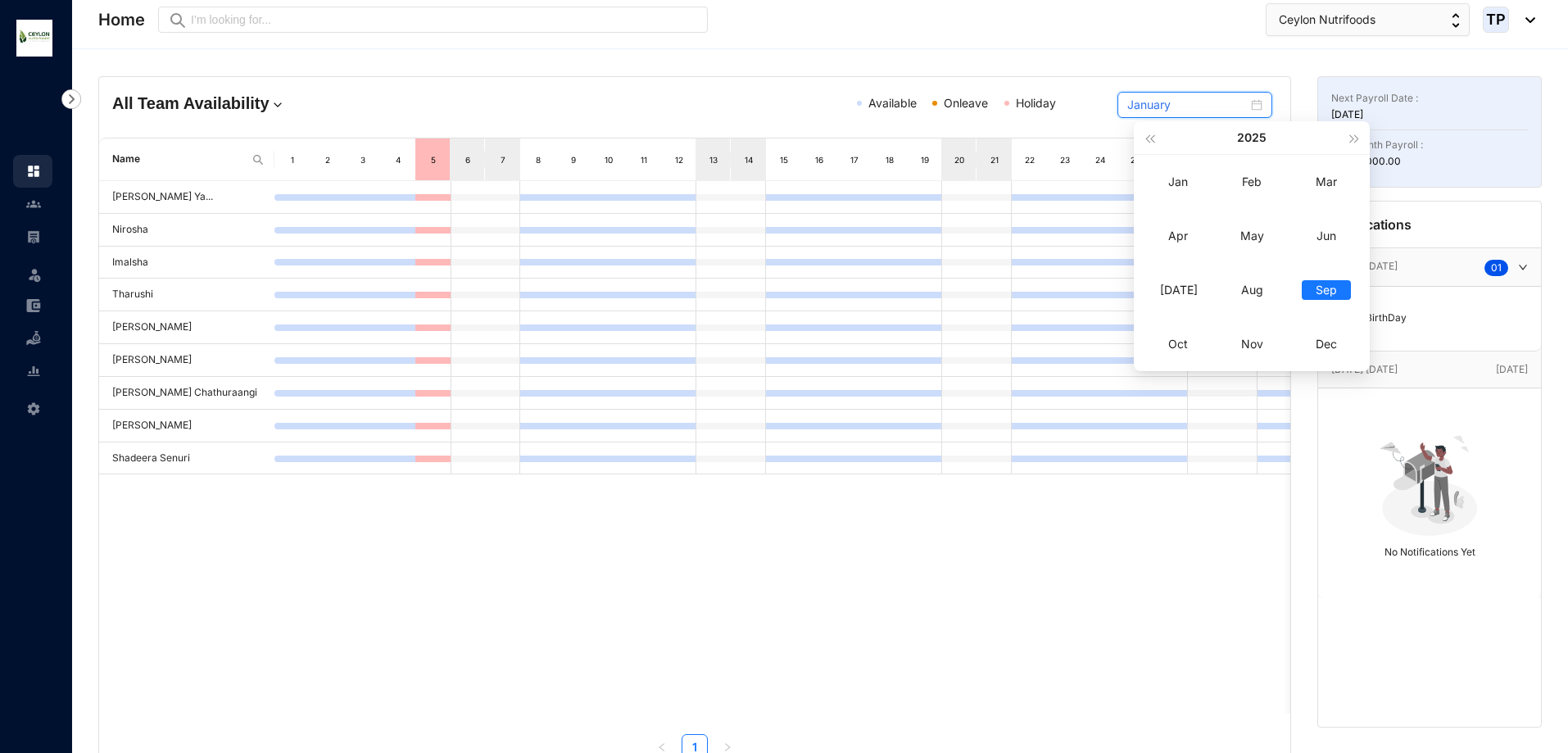
type input "September"
click at [1004, 113] on div "Available Onleave Holiday" at bounding box center [862, 108] width 388 height 29
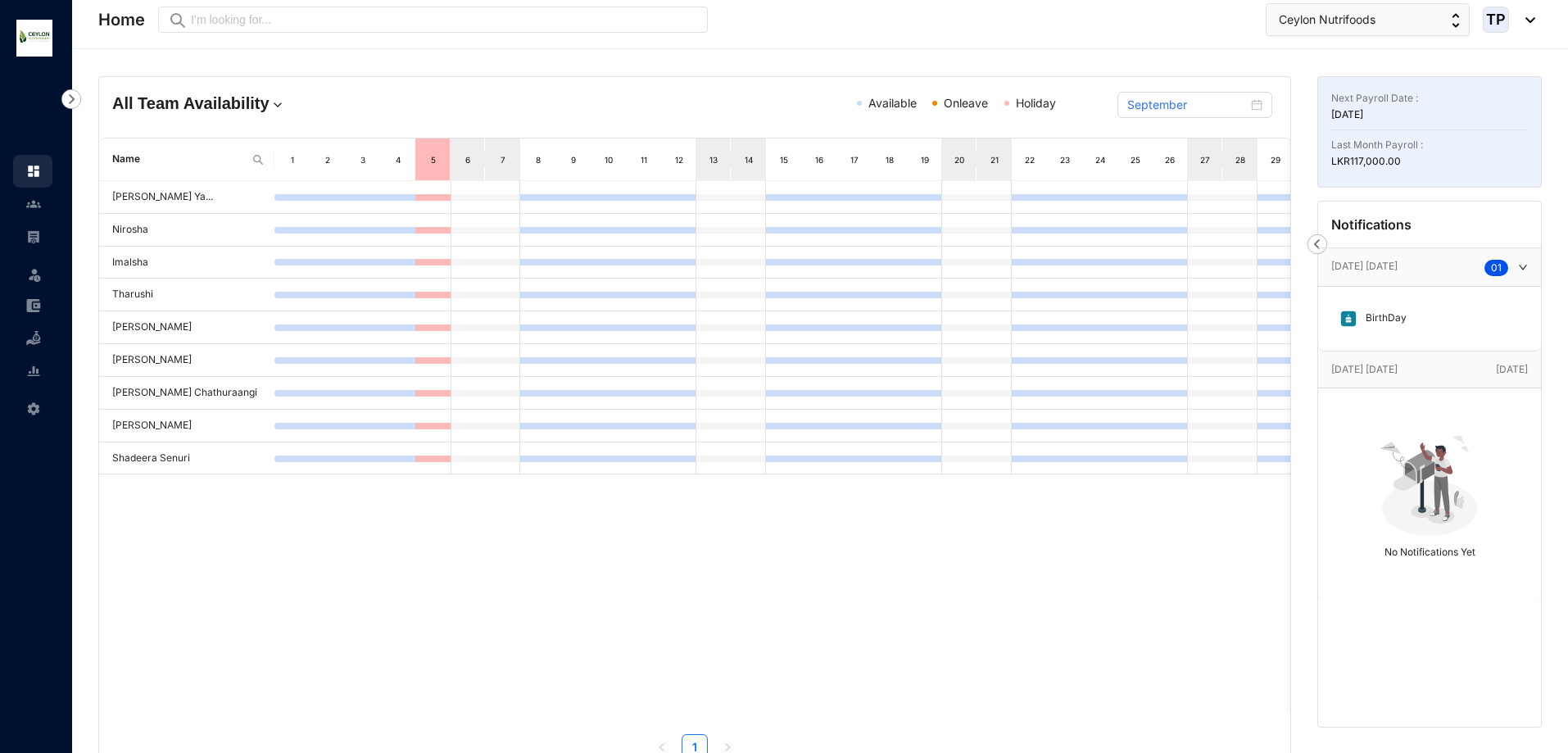
click at [31, 195] on div at bounding box center [34, 196] width 15 height 15
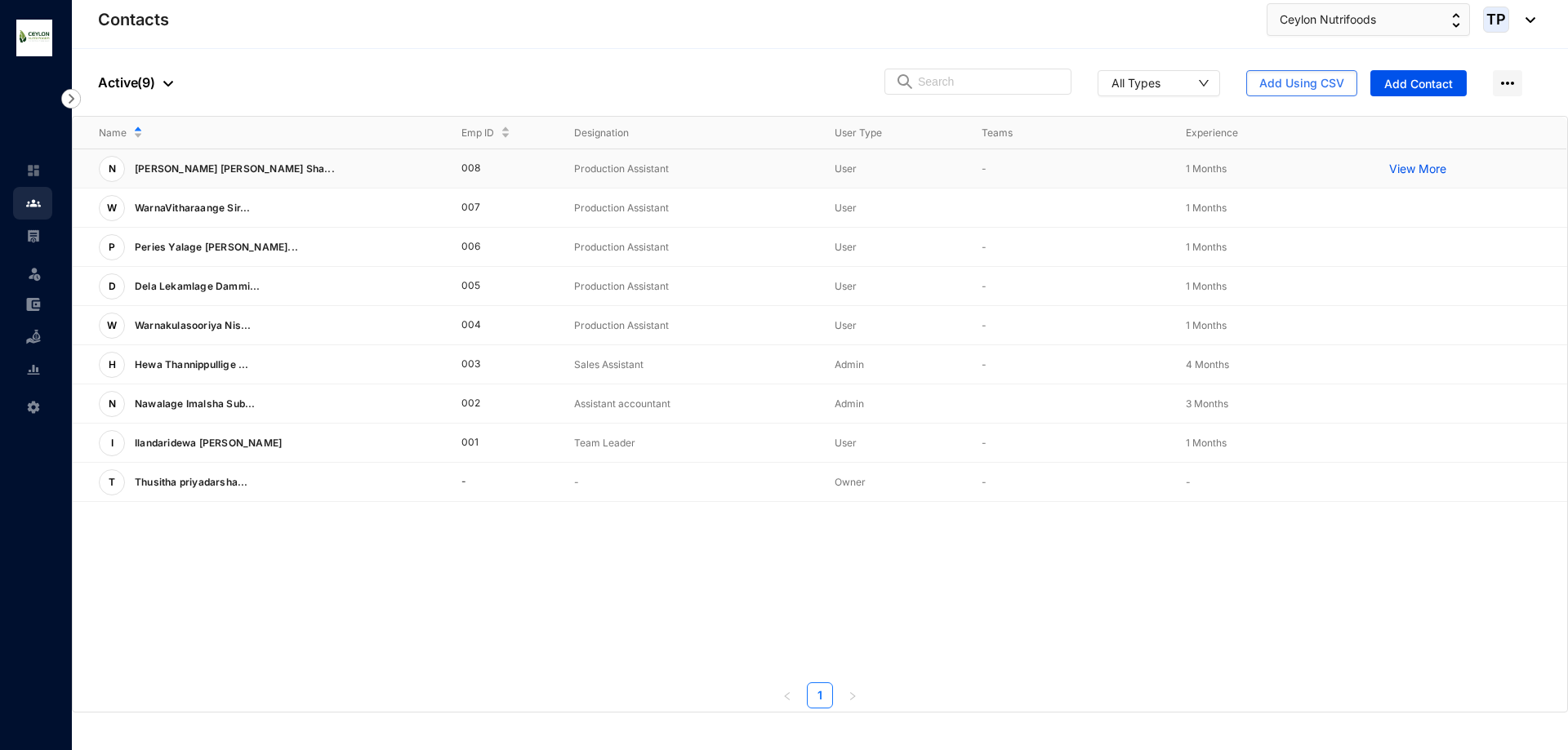
click at [1409, 172] on p "View More" at bounding box center [1422, 169] width 65 height 16
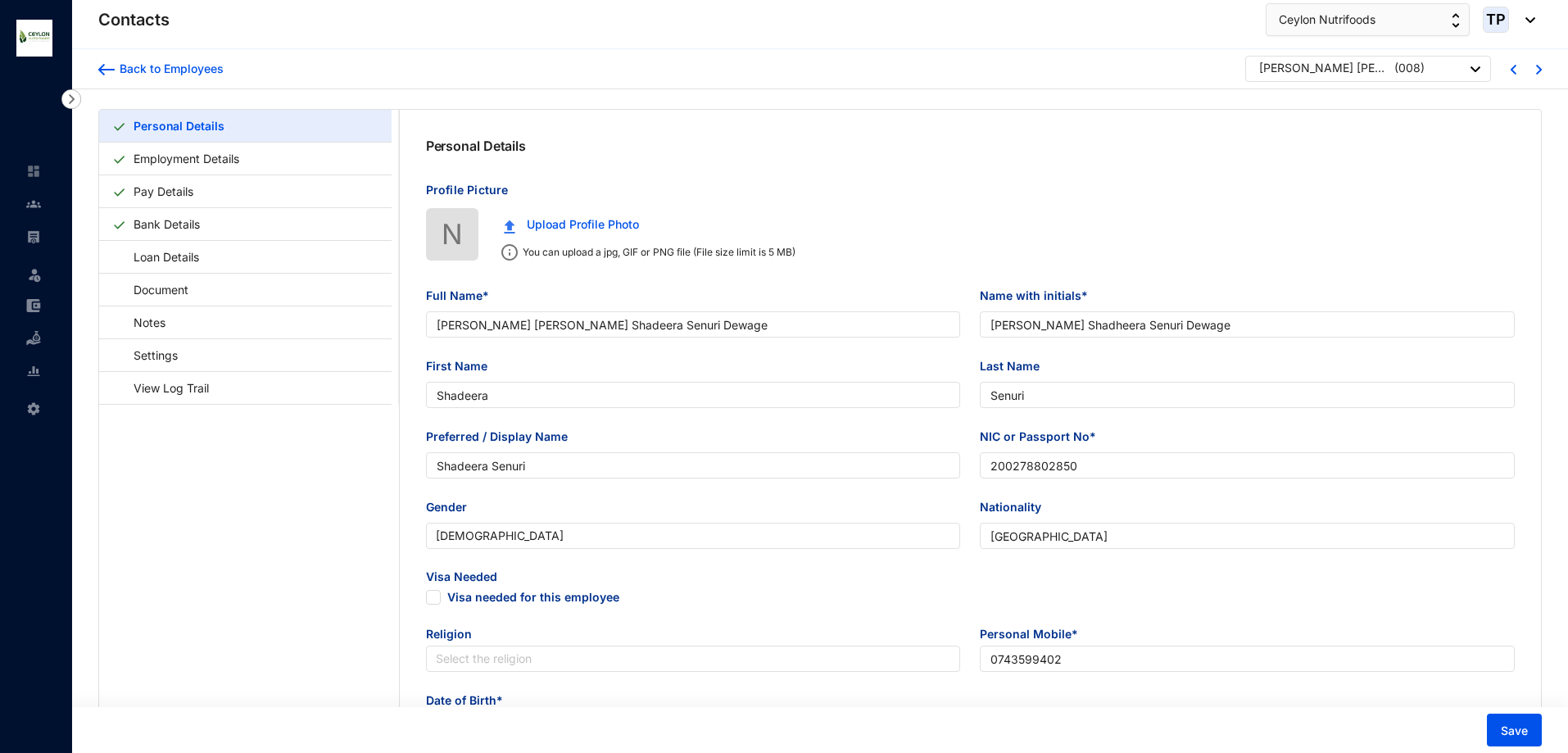
type input "[PERSON_NAME] [PERSON_NAME] Shadeera Senuri Dewage"
type input "[PERSON_NAME] Shadheera Senuri Dewage"
type input "Shadeera"
type input "Senuri"
type input "Shadeera Senuri"
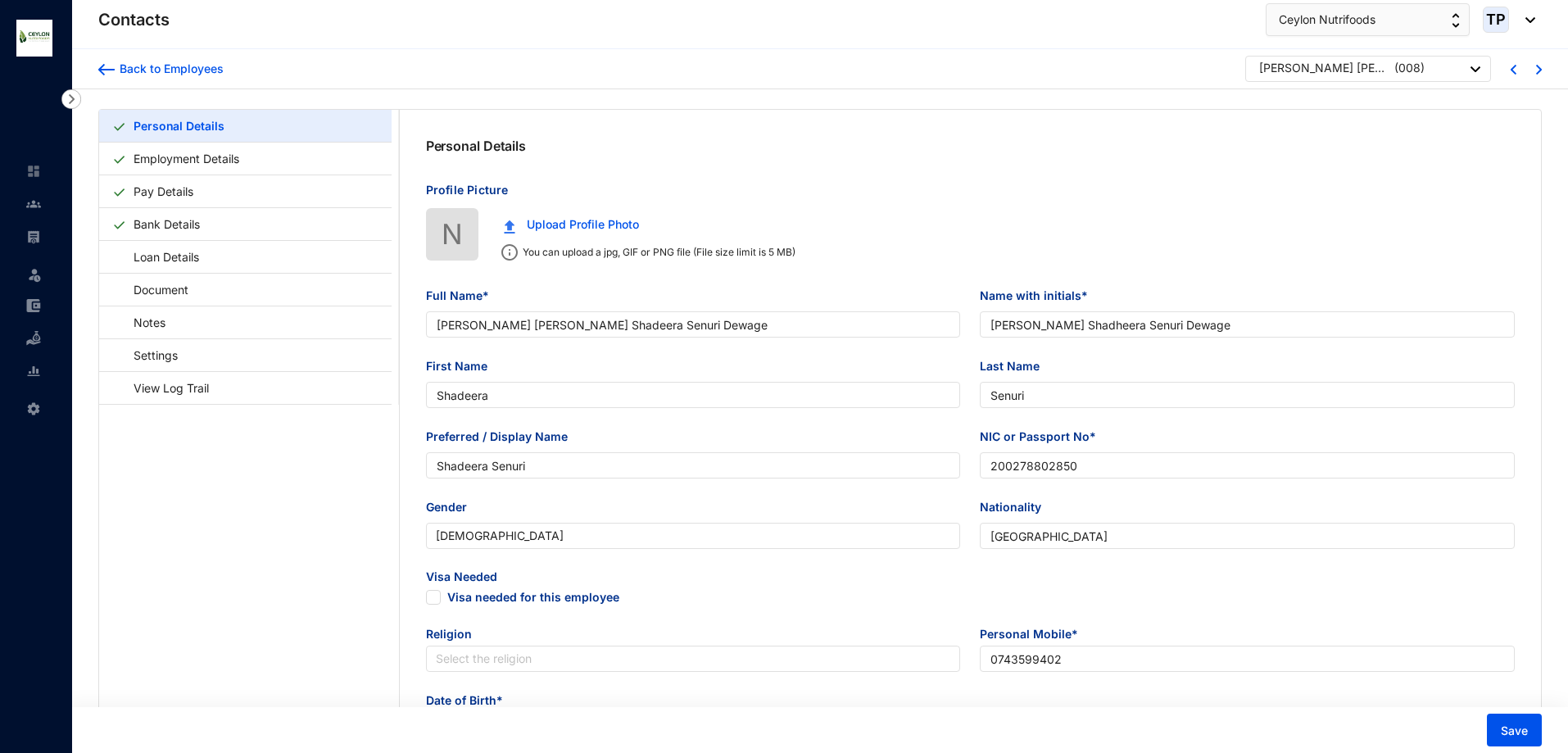
type input "200278802850"
type input "[GEOGRAPHIC_DATA]"
type input "0743599402"
type input "No,80 Medagoda,Naththandiya"
radio input "true"
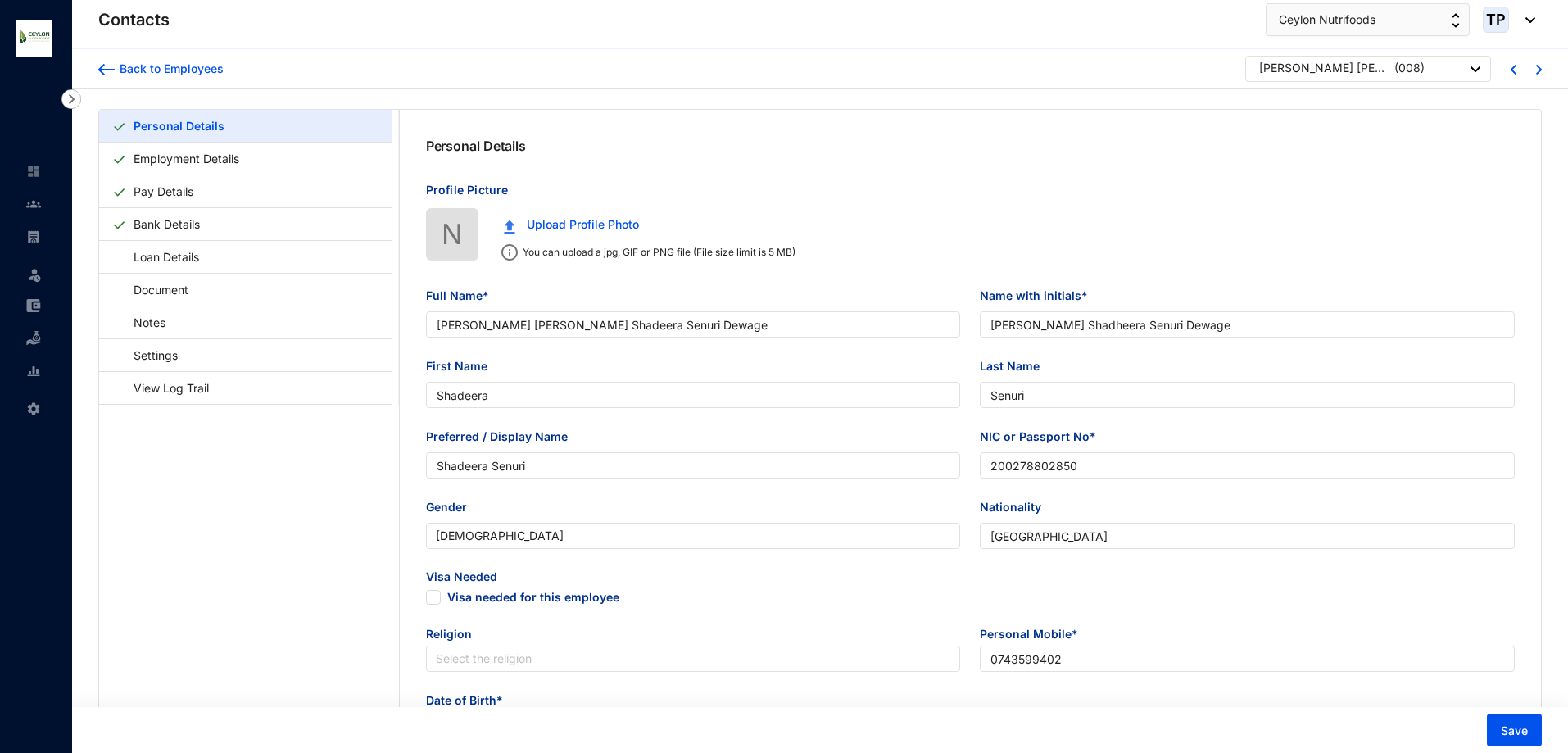
type input "[PERSON_NAME]"
type input "Husband"
type input "0760426311"
type input "[DATE]"
click at [97, 75] on div "Back to Employees Nan Ediri Dewage Shadeera Senuri Dewage ( 008 )" at bounding box center [820, 69] width 1496 height 40
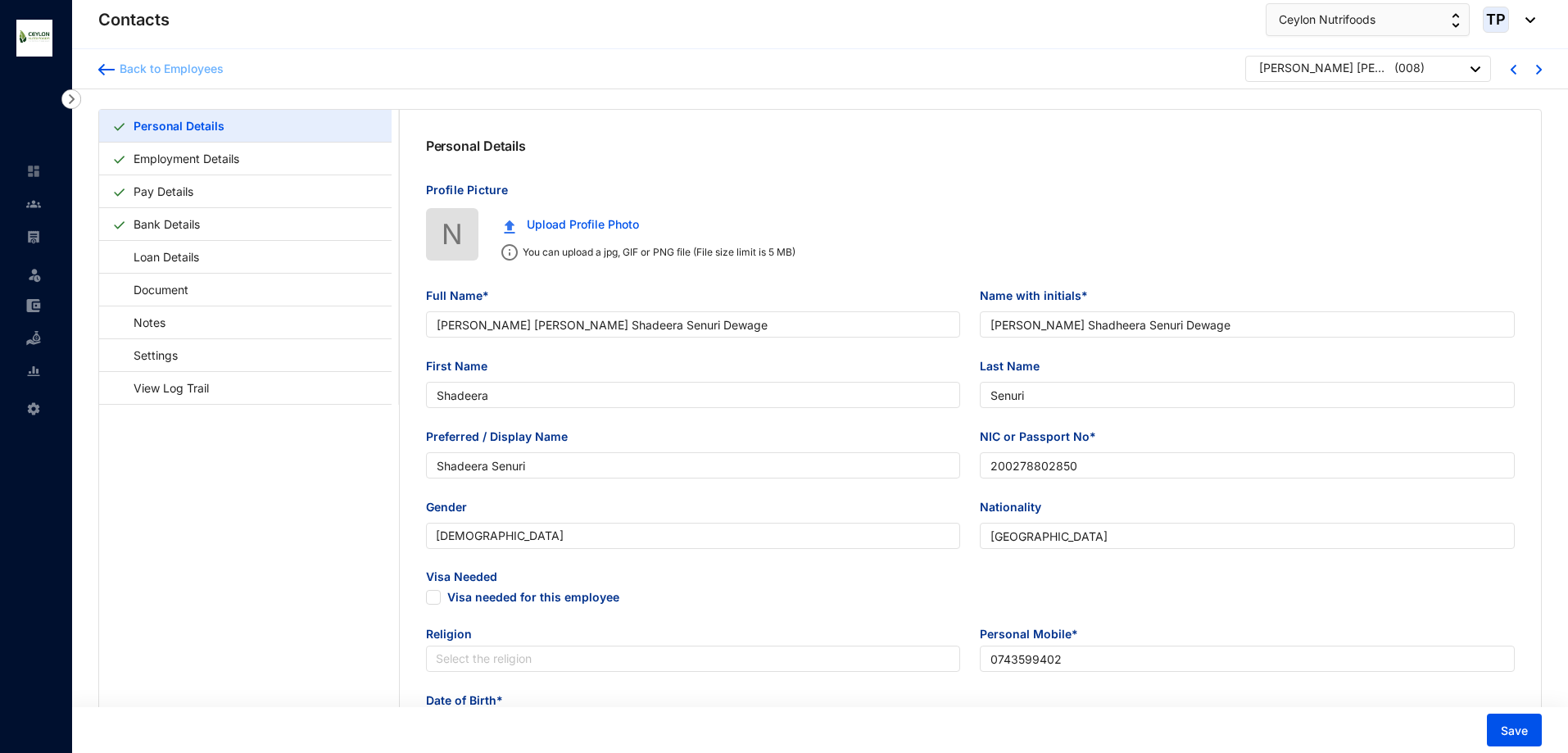
click at [101, 64] on img at bounding box center [107, 70] width 16 height 11
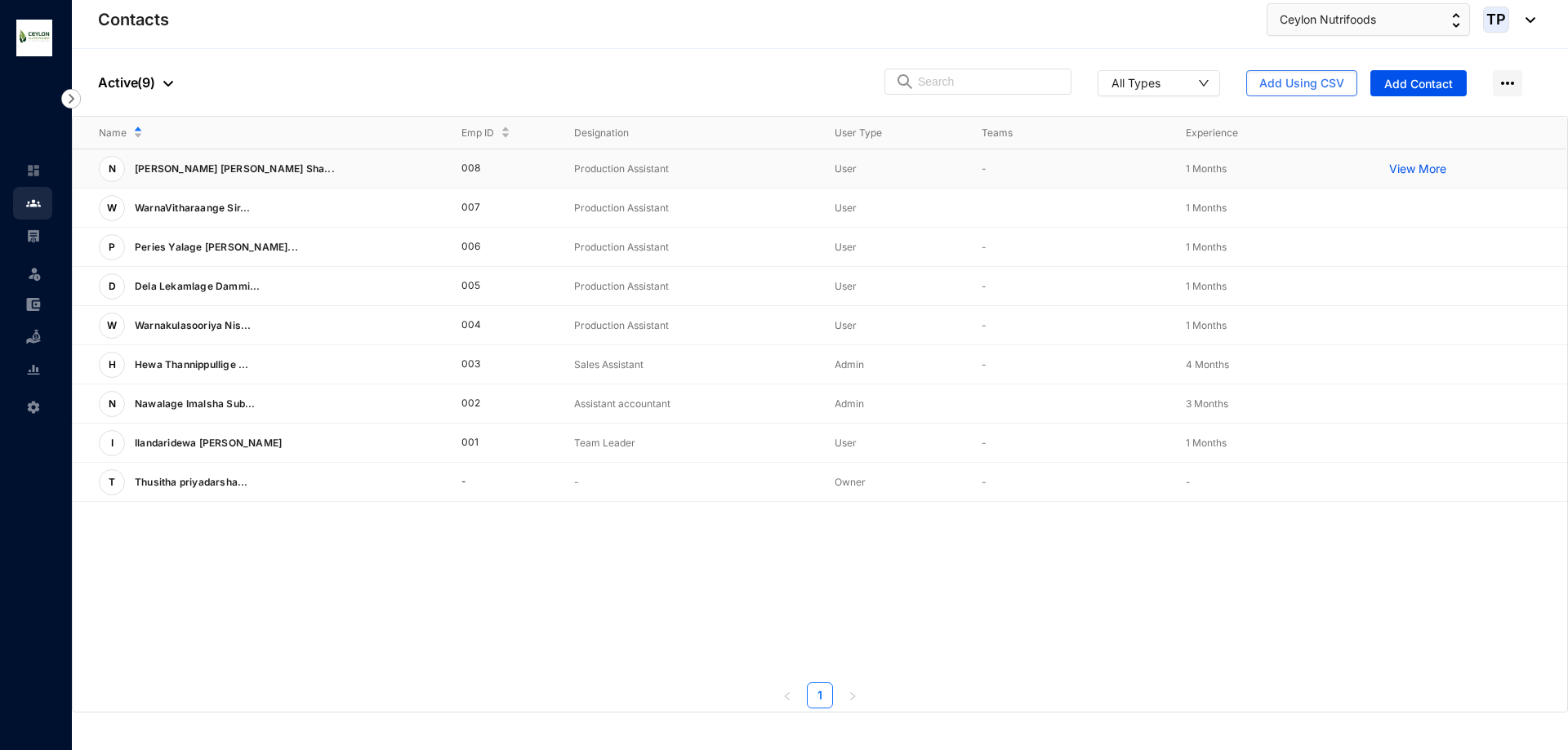
click at [1435, 167] on p "View More" at bounding box center [1422, 169] width 65 height 16
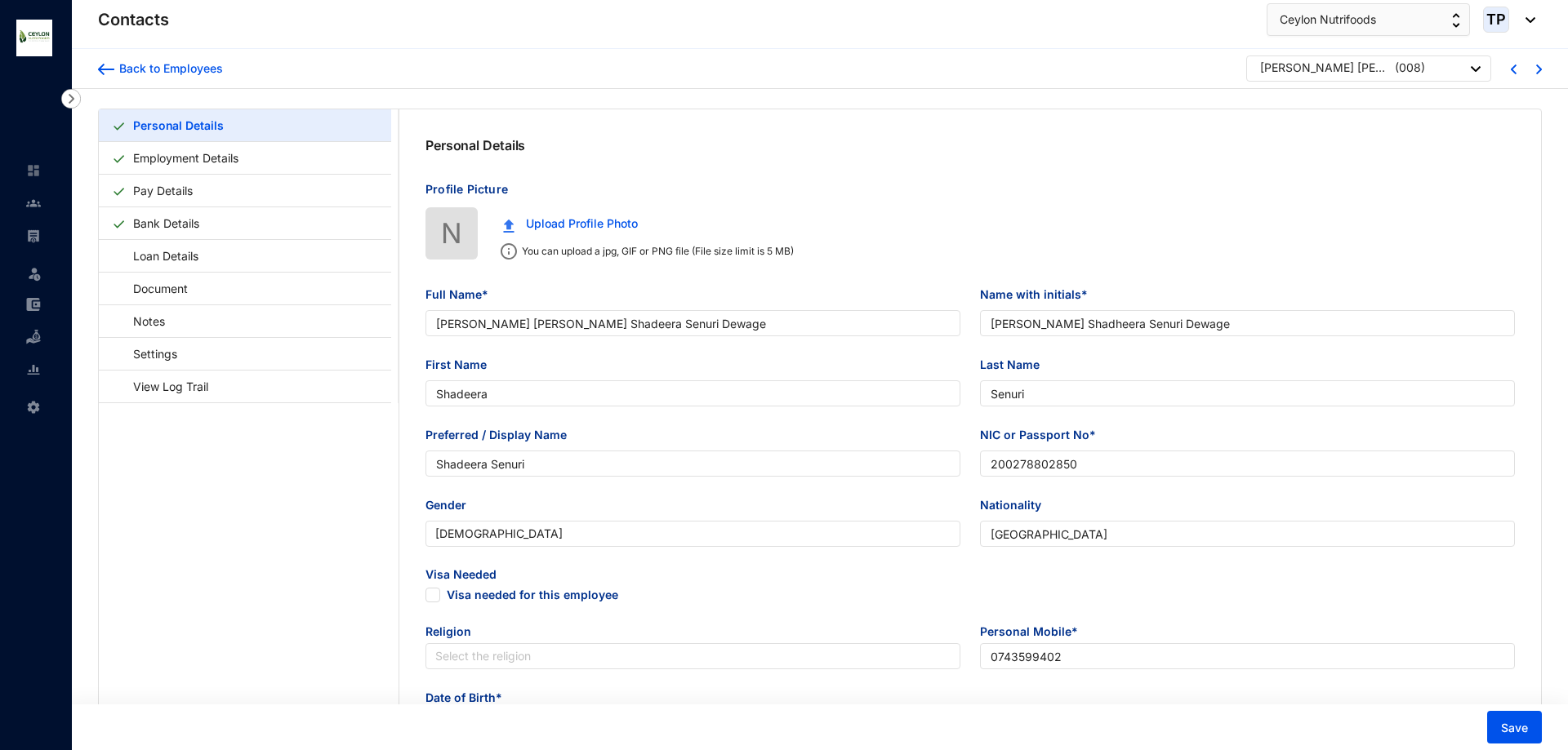
type input "[DATE]"
click at [1472, 65] on div at bounding box center [1472, 69] width 10 height 22
click at [183, 360] on link "Settings" at bounding box center [147, 354] width 71 height 33
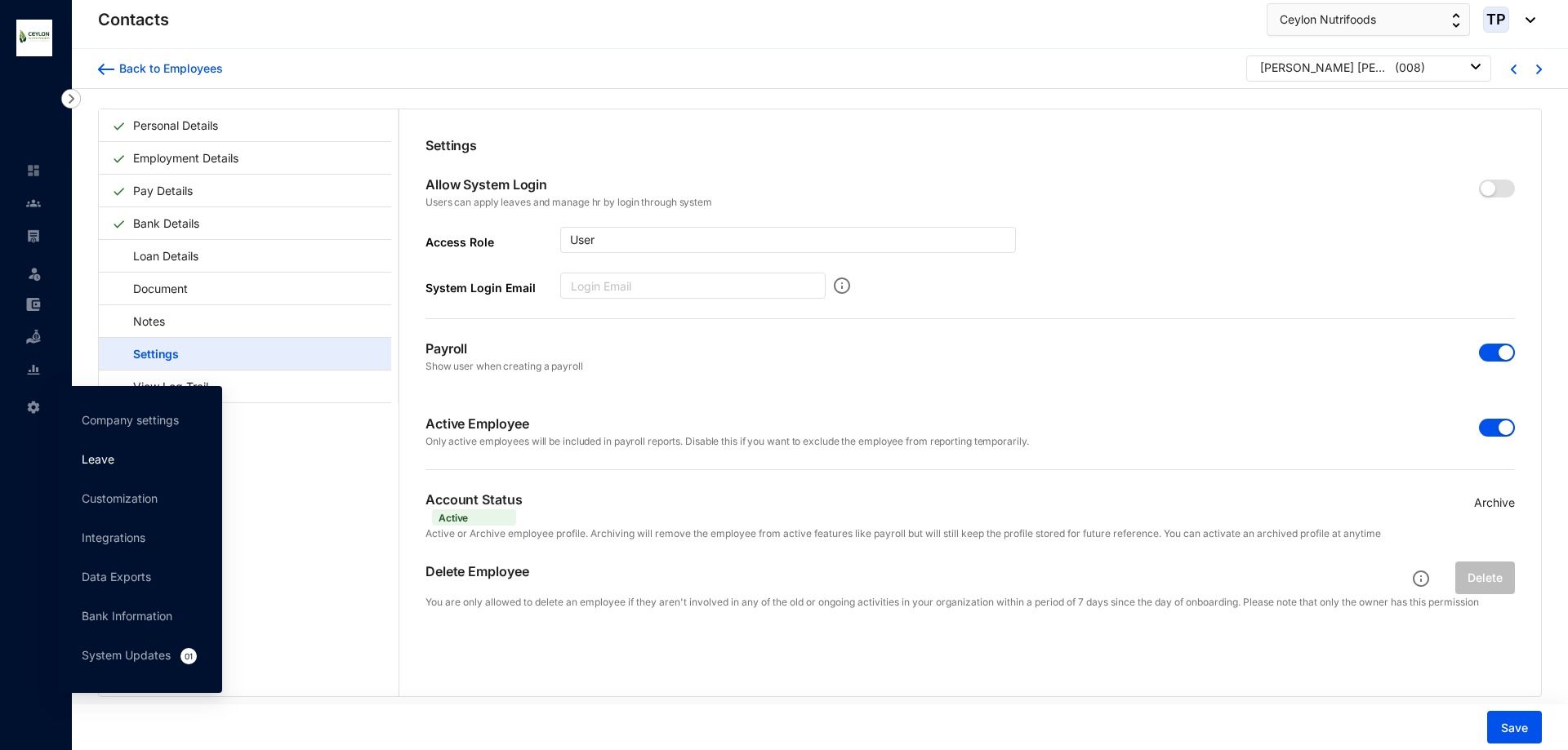
click at [114, 462] on link "Leave" at bounding box center [98, 459] width 33 height 14
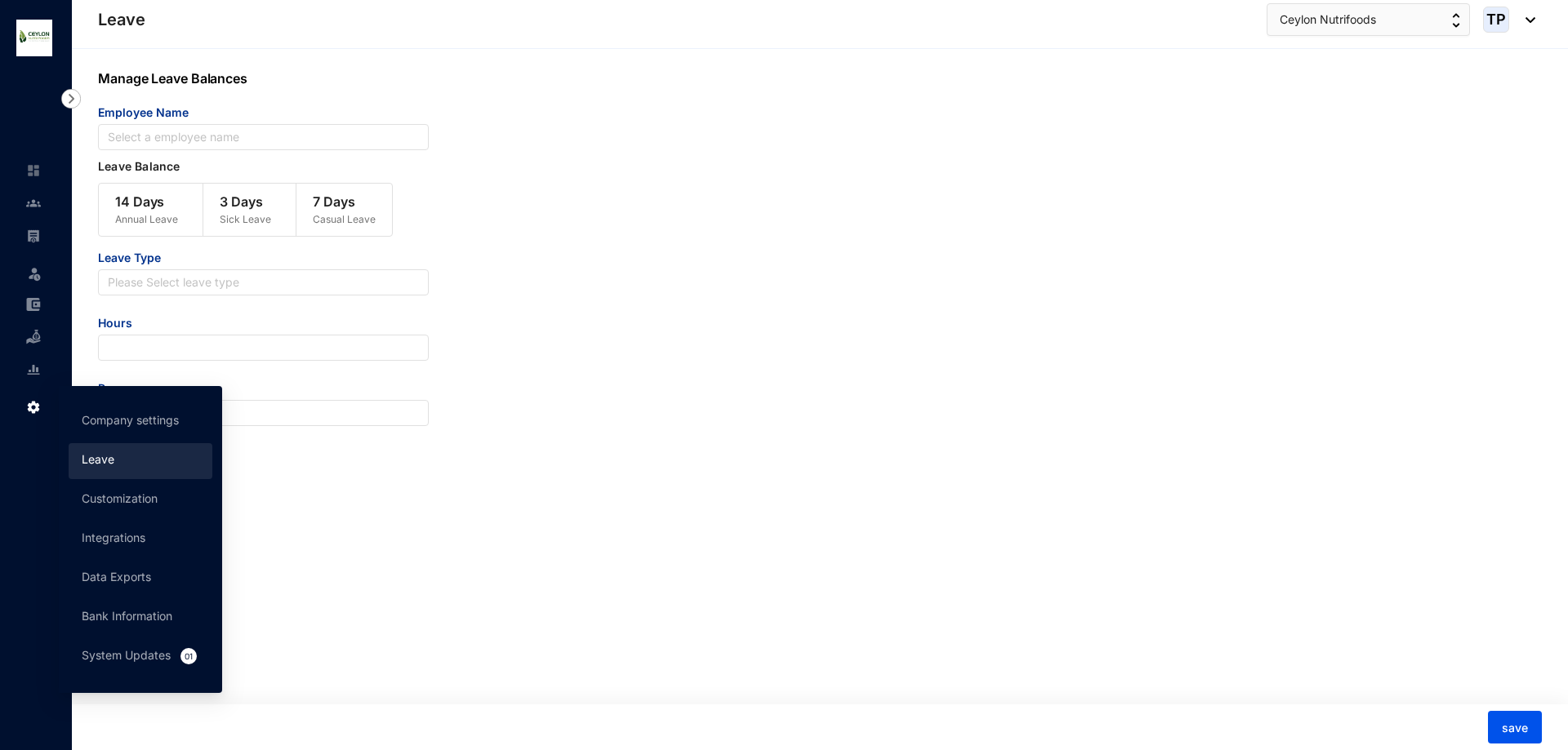
click at [23, 410] on div "Settings" at bounding box center [33, 404] width 39 height 36
click at [159, 653] on link "System Updates 01" at bounding box center [140, 654] width 117 height 14
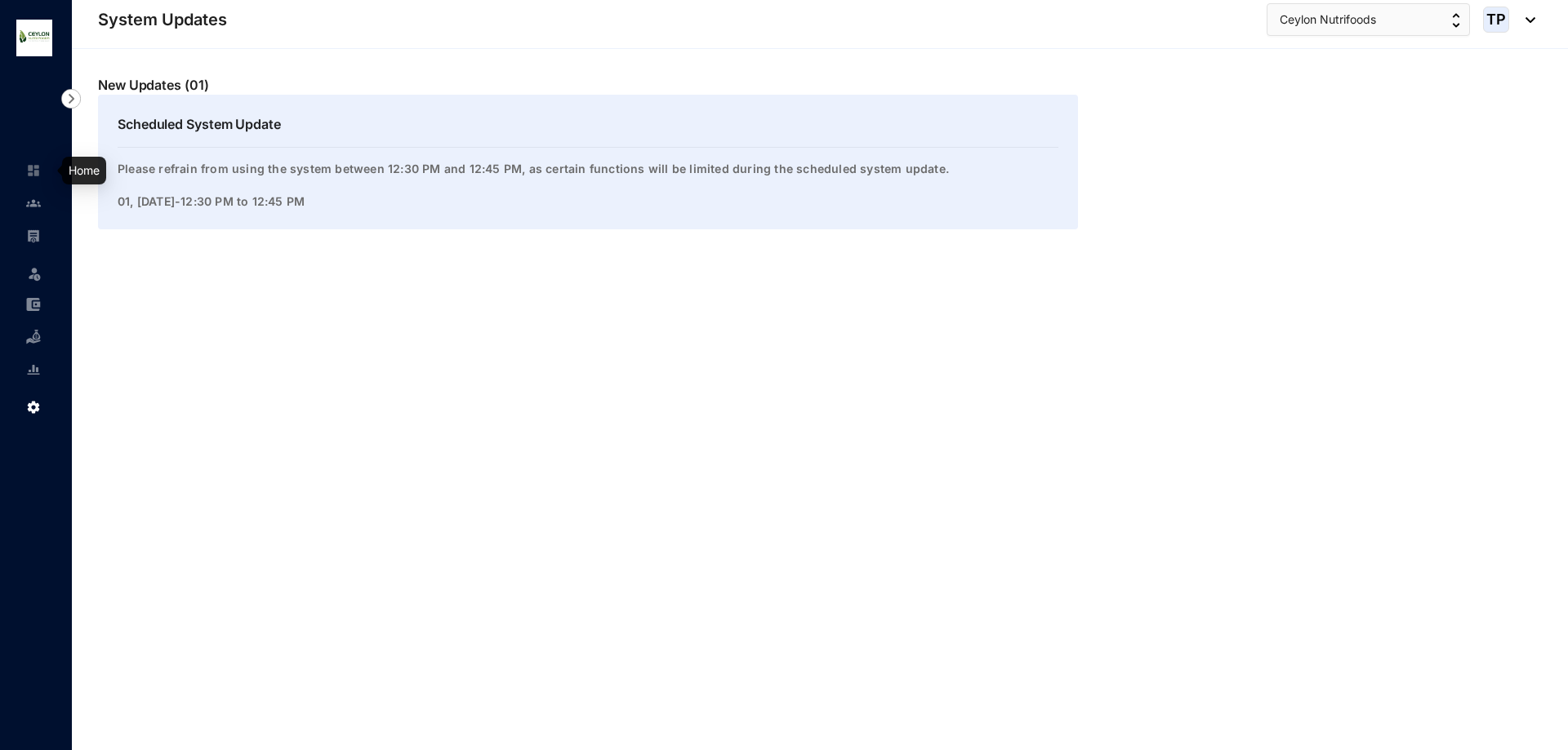
click at [34, 176] on img at bounding box center [34, 171] width 15 height 15
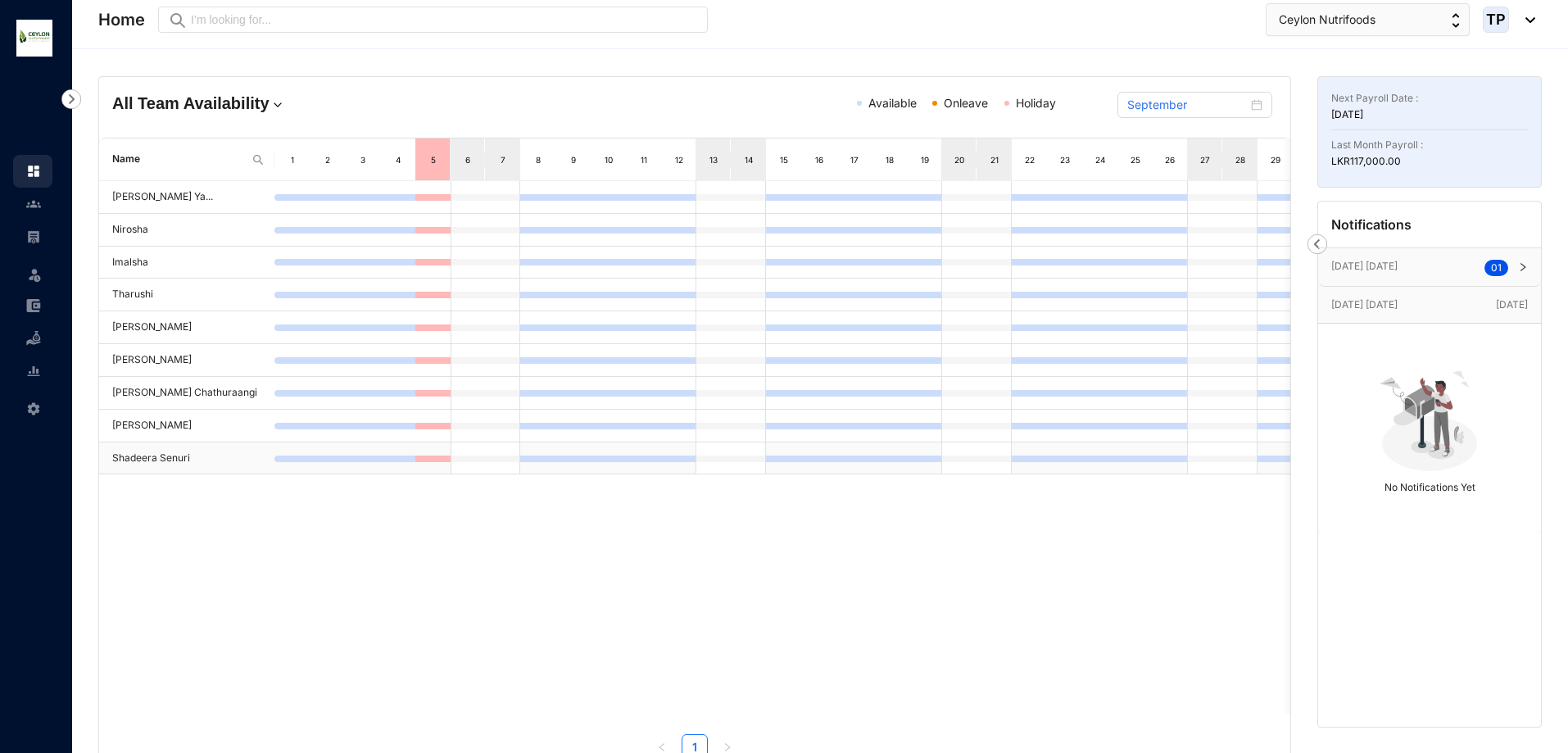
click at [199, 456] on td "Shadeera Senuri" at bounding box center [187, 459] width 175 height 33
click at [199, 463] on td "Shadeera Senuri" at bounding box center [187, 459] width 175 height 33
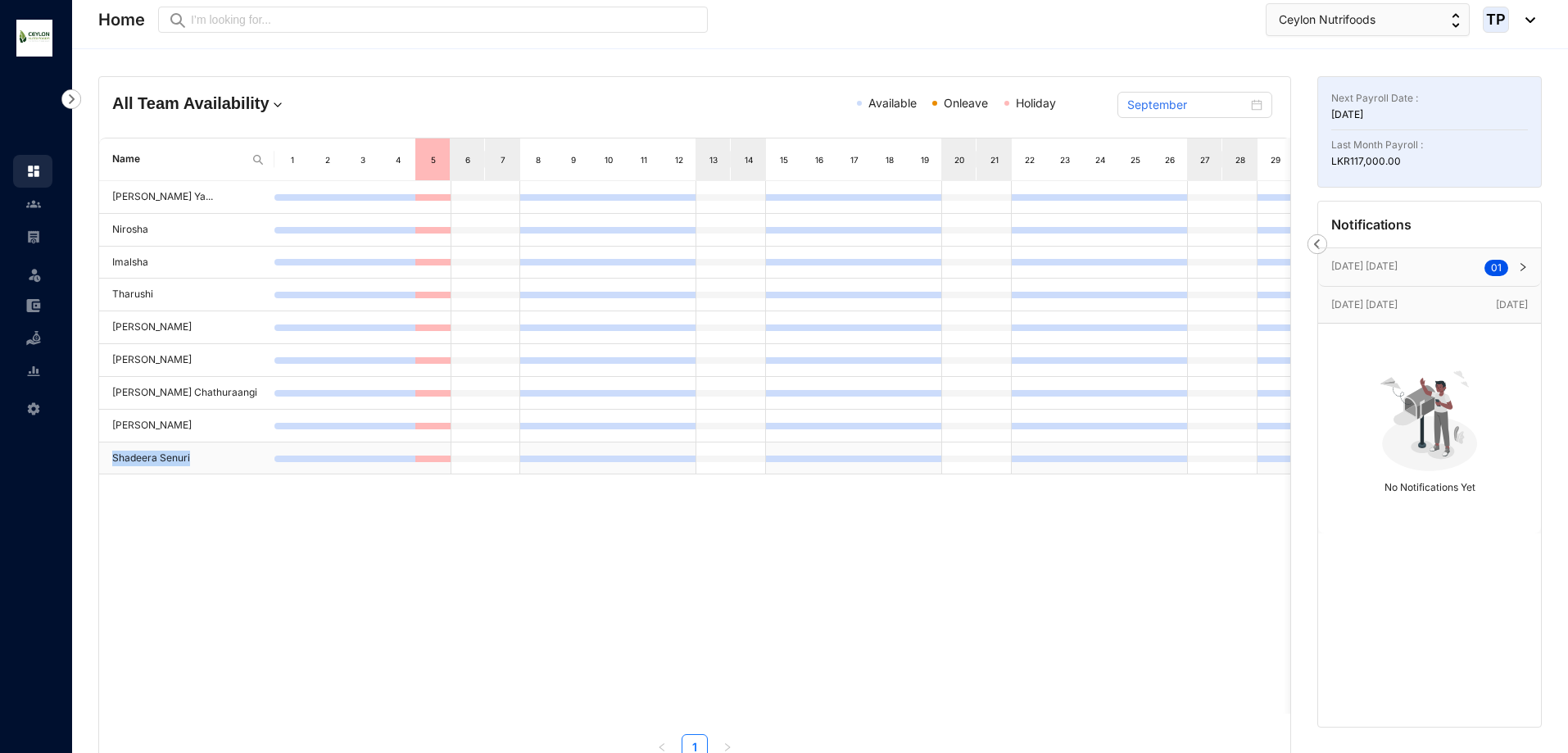
click at [203, 472] on td "Shadeera Senuri" at bounding box center [187, 459] width 175 height 33
click at [4, 204] on ul "Leave Settings" at bounding box center [36, 290] width 72 height 269
click at [26, 204] on link at bounding box center [47, 204] width 41 height 16
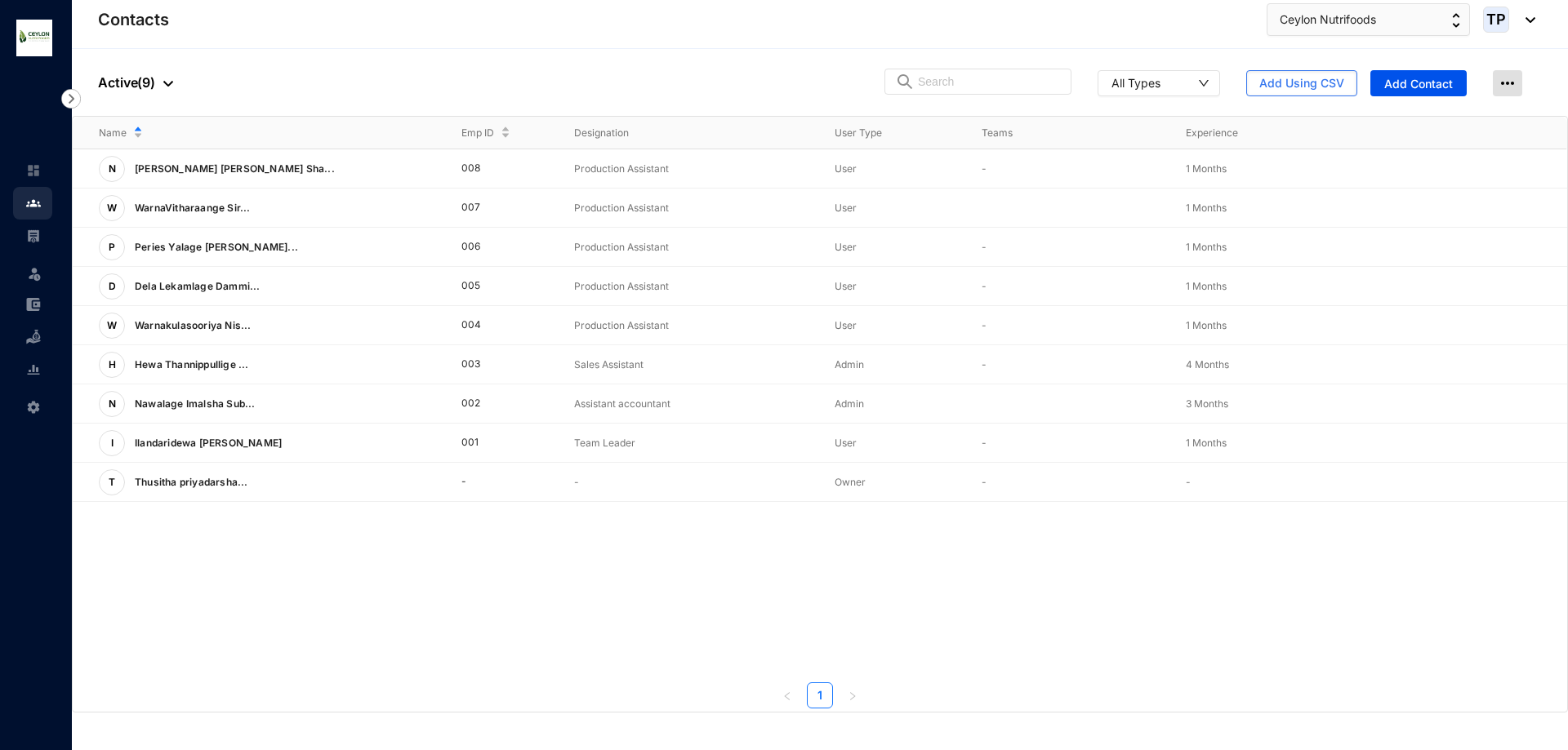
click at [1504, 82] on img at bounding box center [1508, 83] width 29 height 26
click at [51, 240] on link at bounding box center [47, 236] width 41 height 16
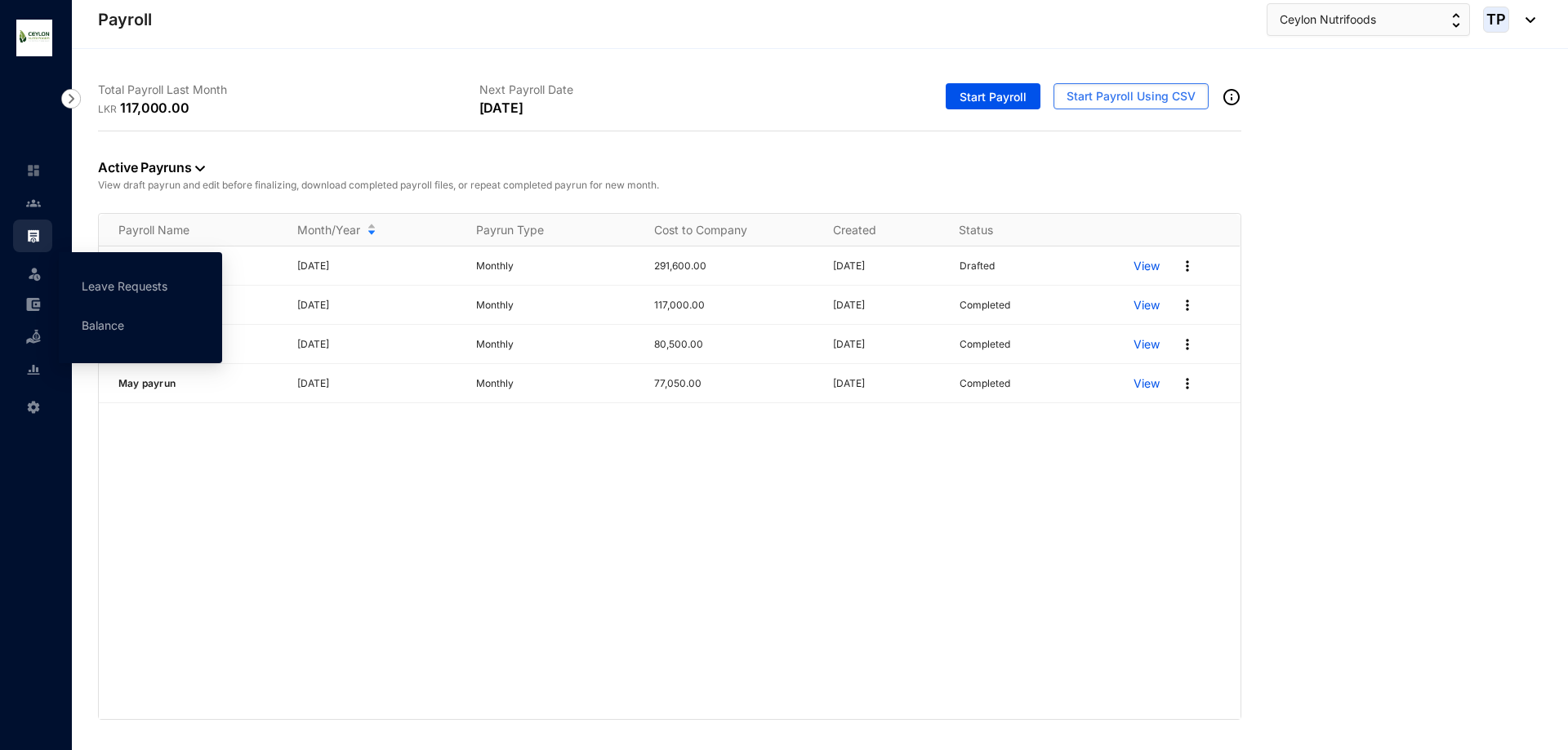
click at [22, 282] on div "Leave" at bounding box center [33, 270] width 39 height 36
click at [29, 274] on img at bounding box center [34, 274] width 16 height 16
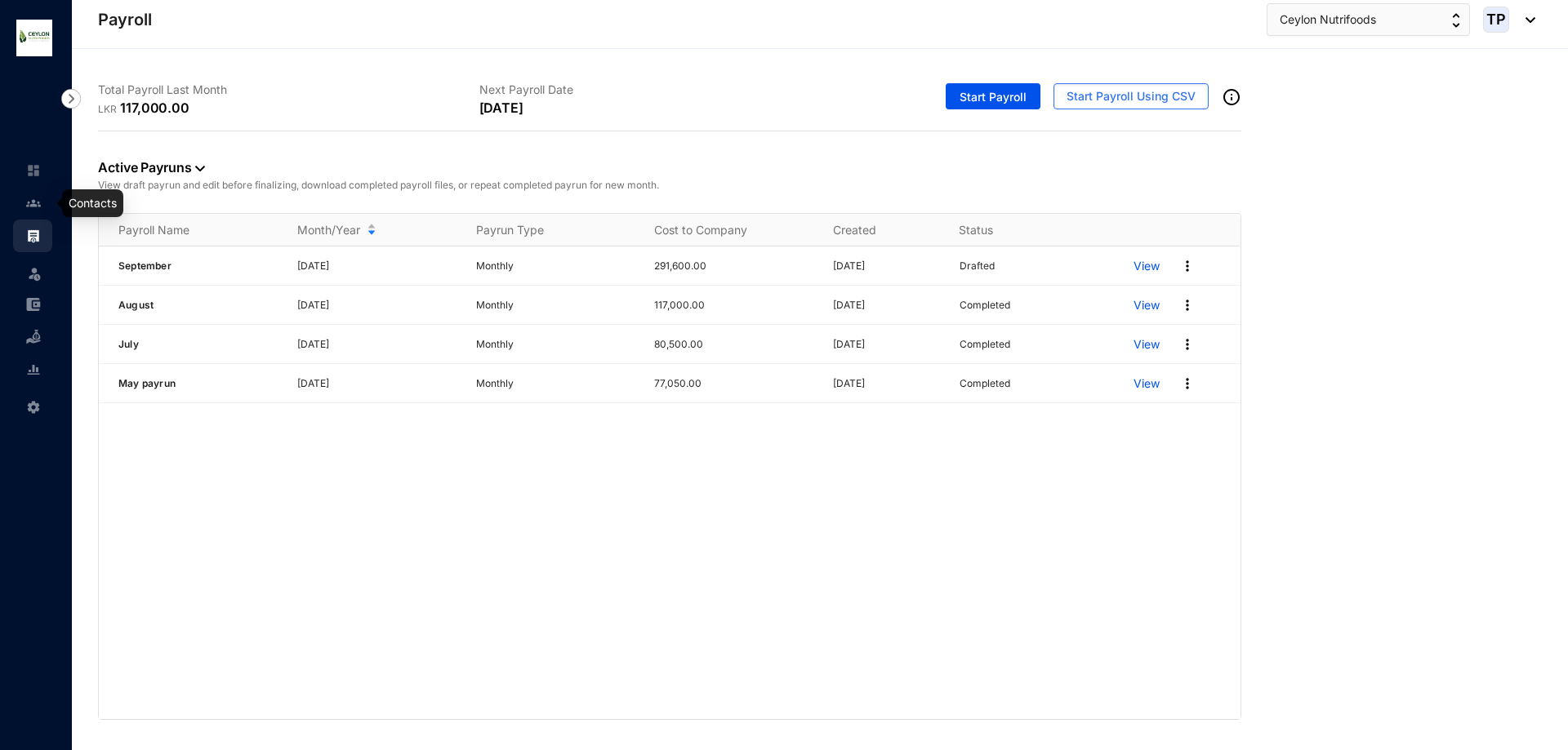
click at [26, 212] on link at bounding box center [47, 203] width 41 height 16
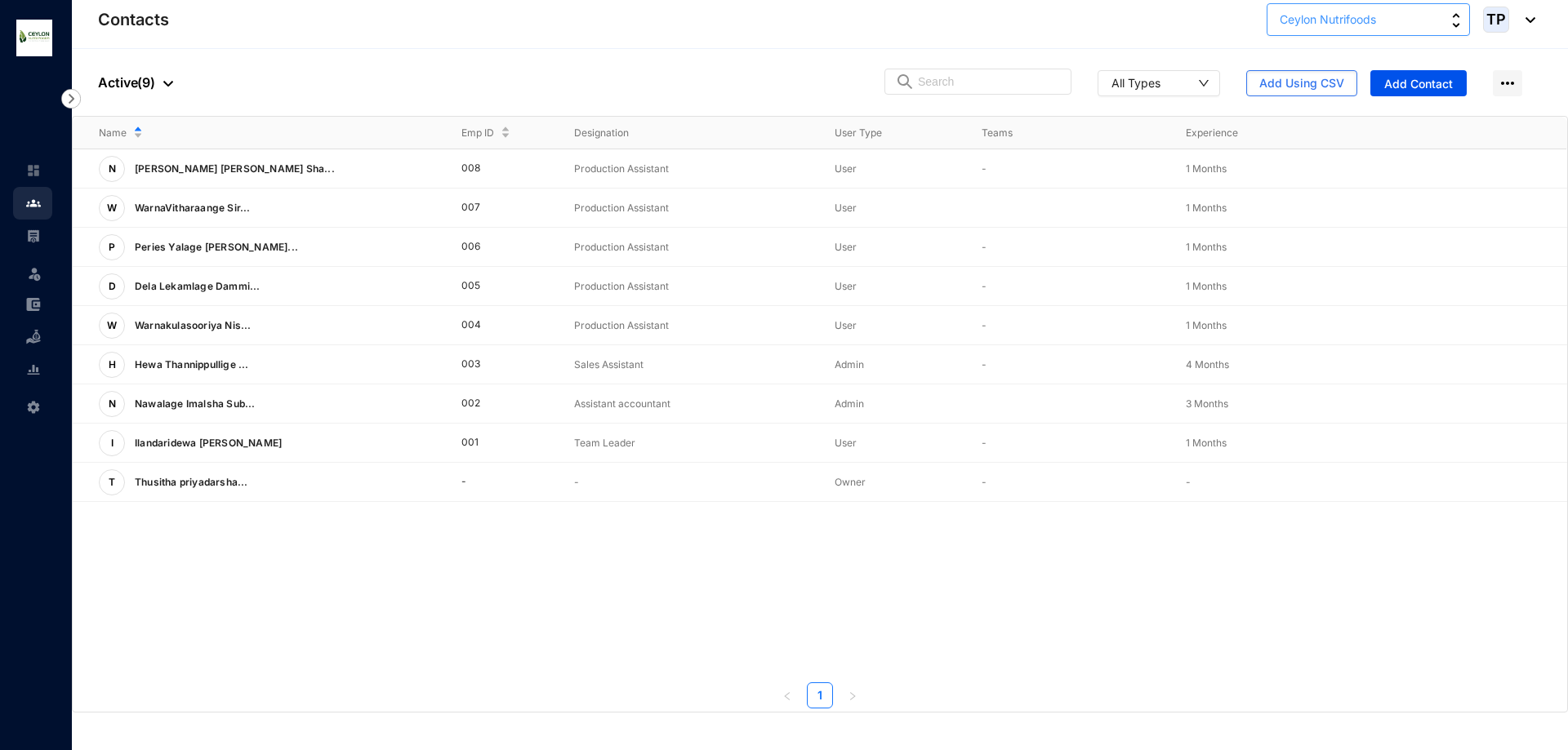
click at [1402, 19] on button "Ceylon Nutrifoods" at bounding box center [1369, 20] width 204 height 33
click at [1422, 7] on button "Ceylon Nutrifoods" at bounding box center [1369, 20] width 204 height 33
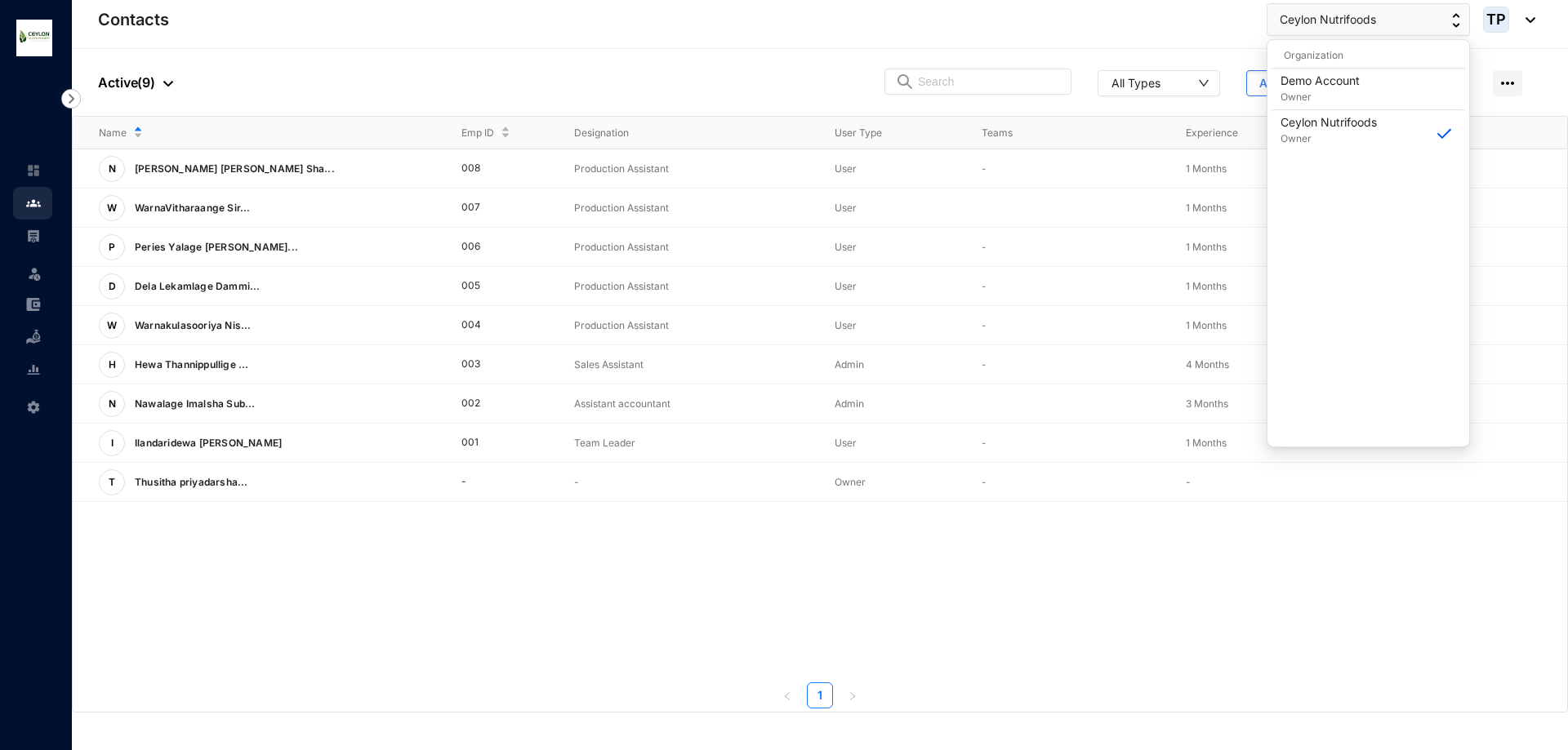
click at [780, 65] on div "People Active ( 9 ) All Types Add Using CSV Add Contact" at bounding box center [820, 83] width 1496 height 67
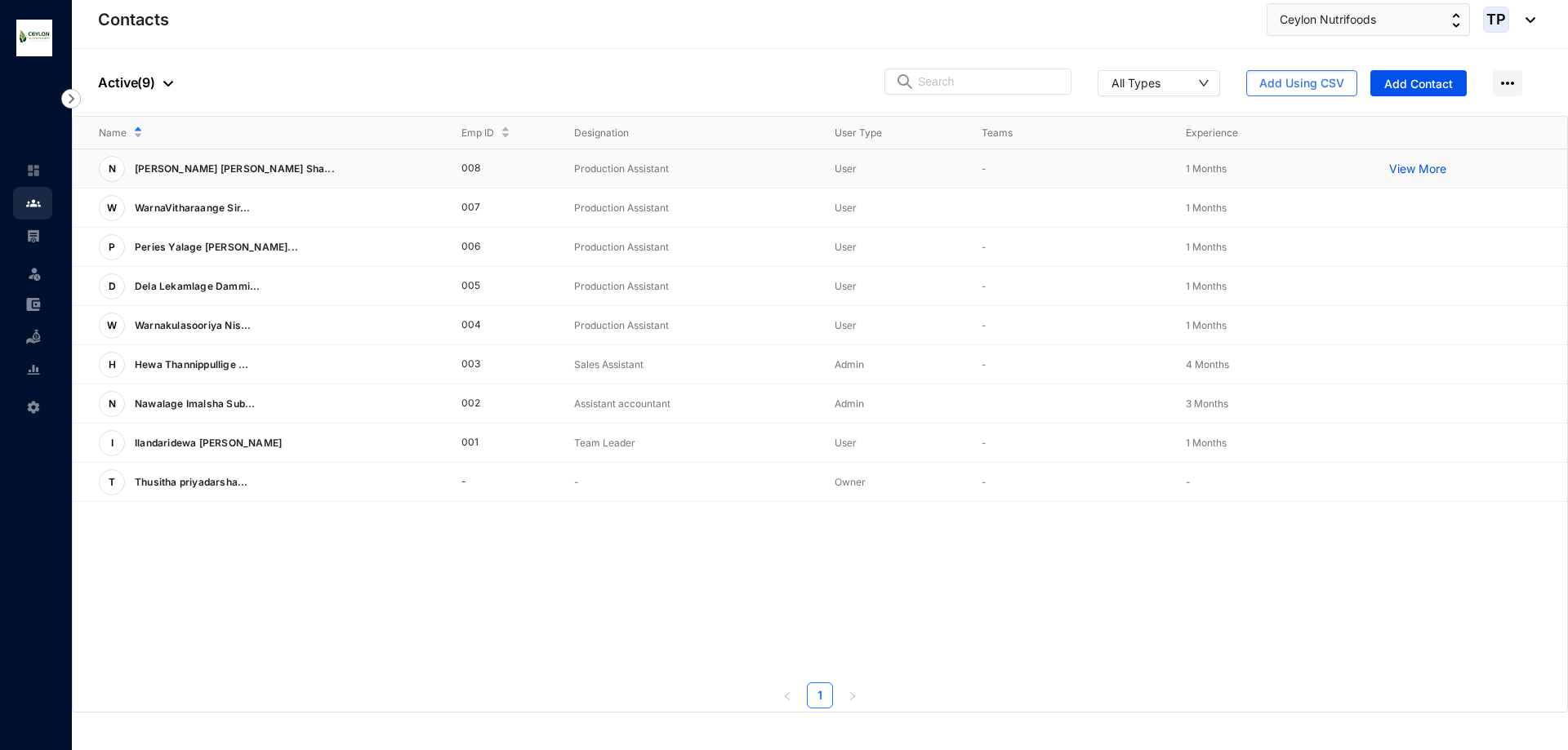
click at [1399, 169] on p "View More" at bounding box center [1422, 169] width 65 height 16
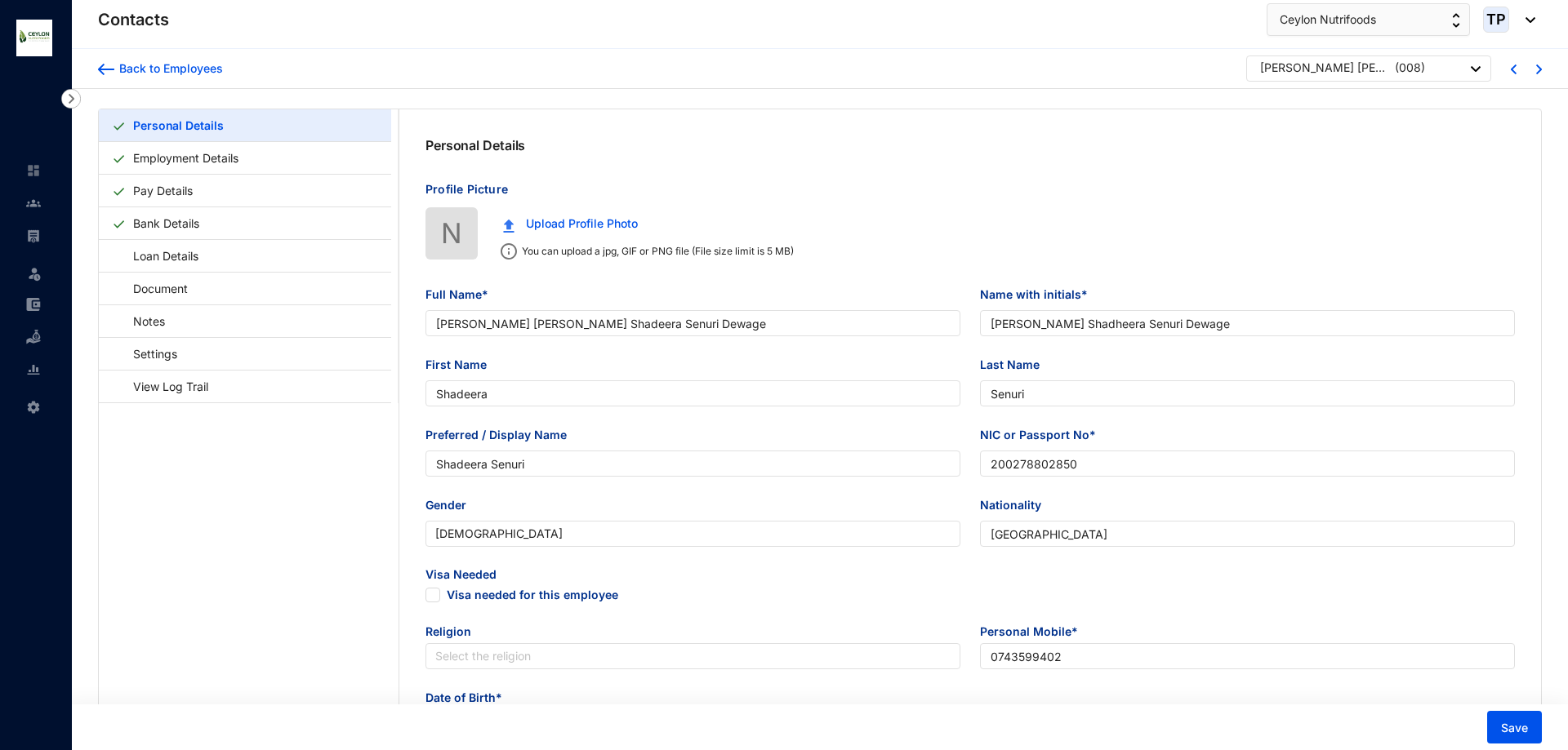
type input "[DATE]"
click at [73, 95] on img at bounding box center [71, 99] width 20 height 20
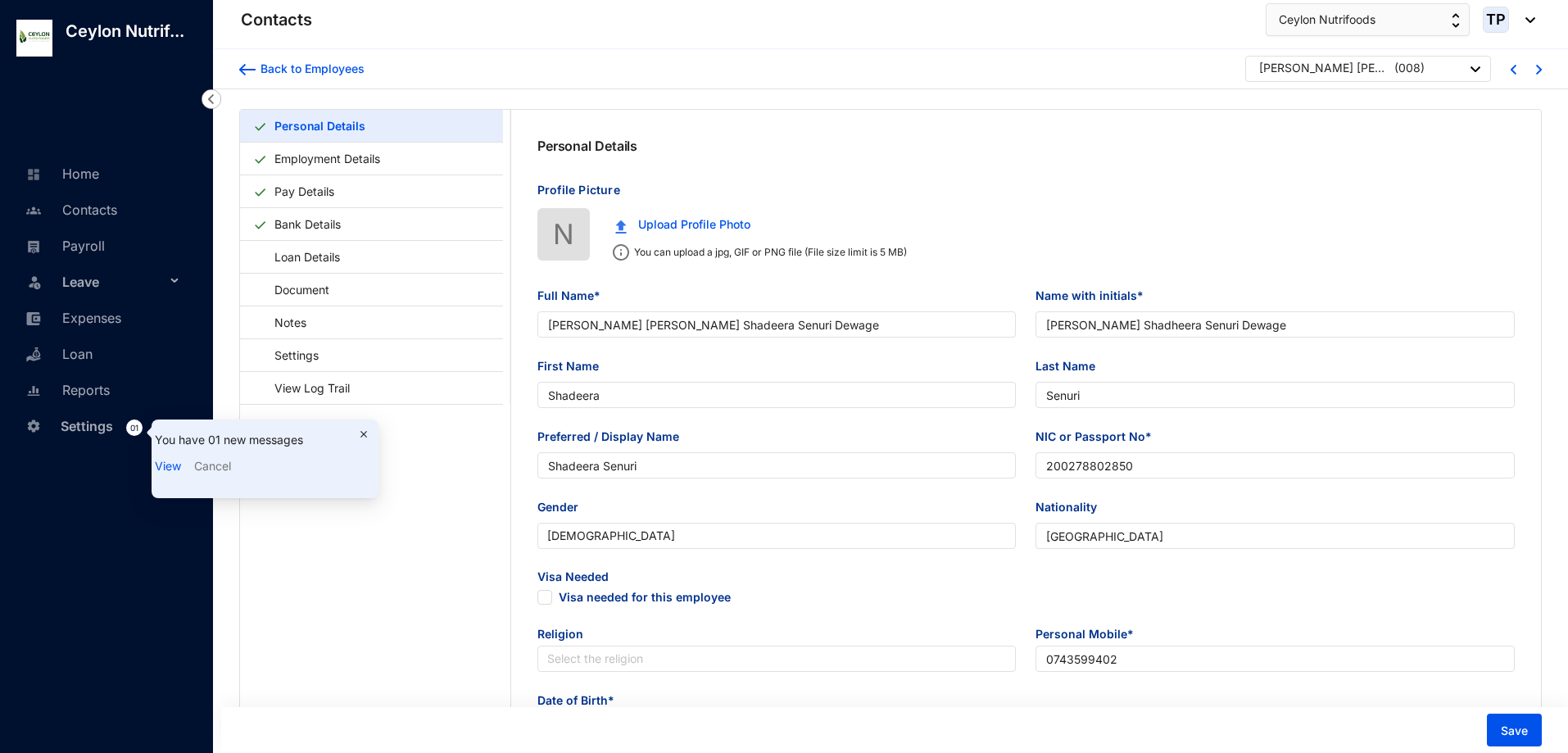
click at [207, 94] on img at bounding box center [212, 99] width 20 height 20
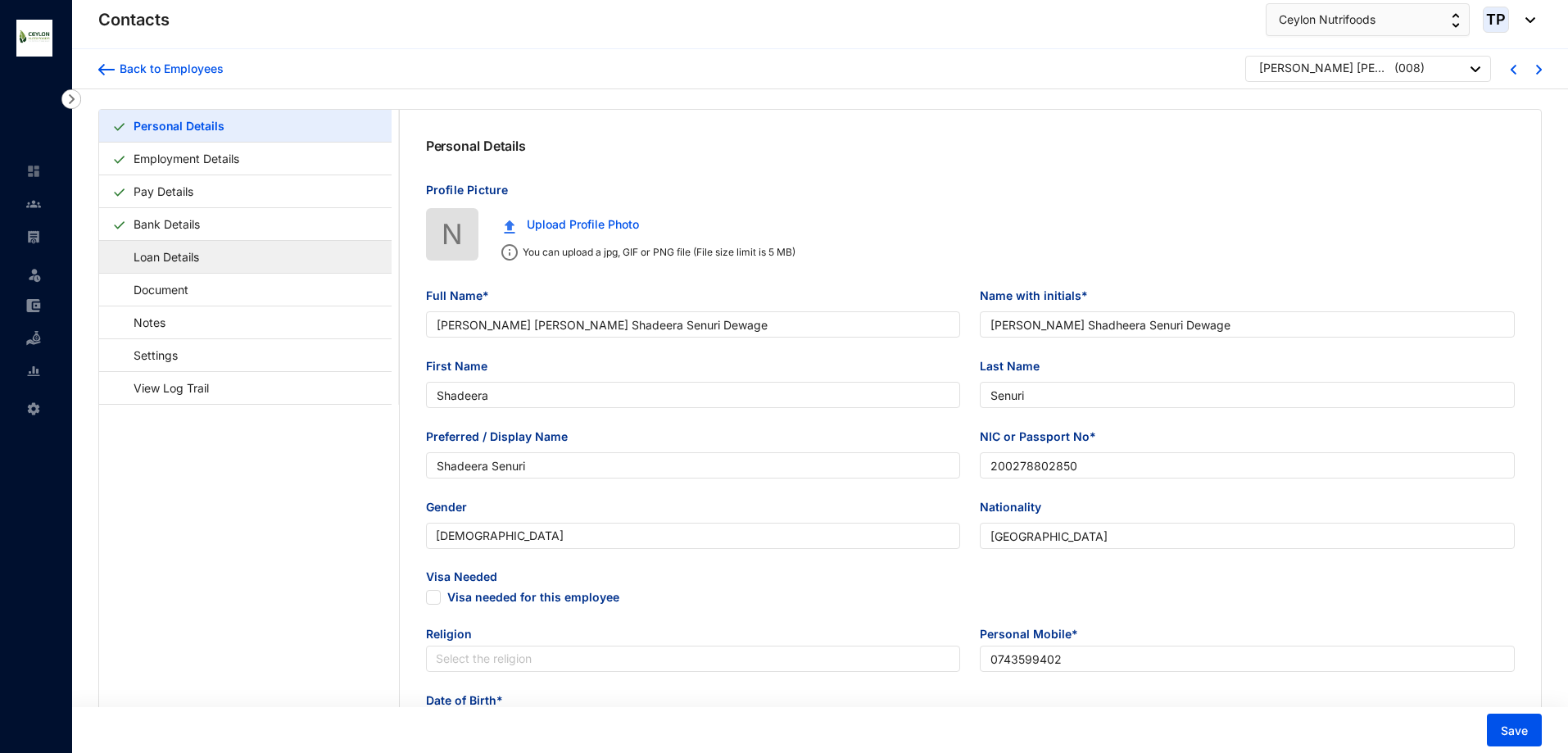
click at [205, 266] on link "Loan Details" at bounding box center [158, 257] width 93 height 34
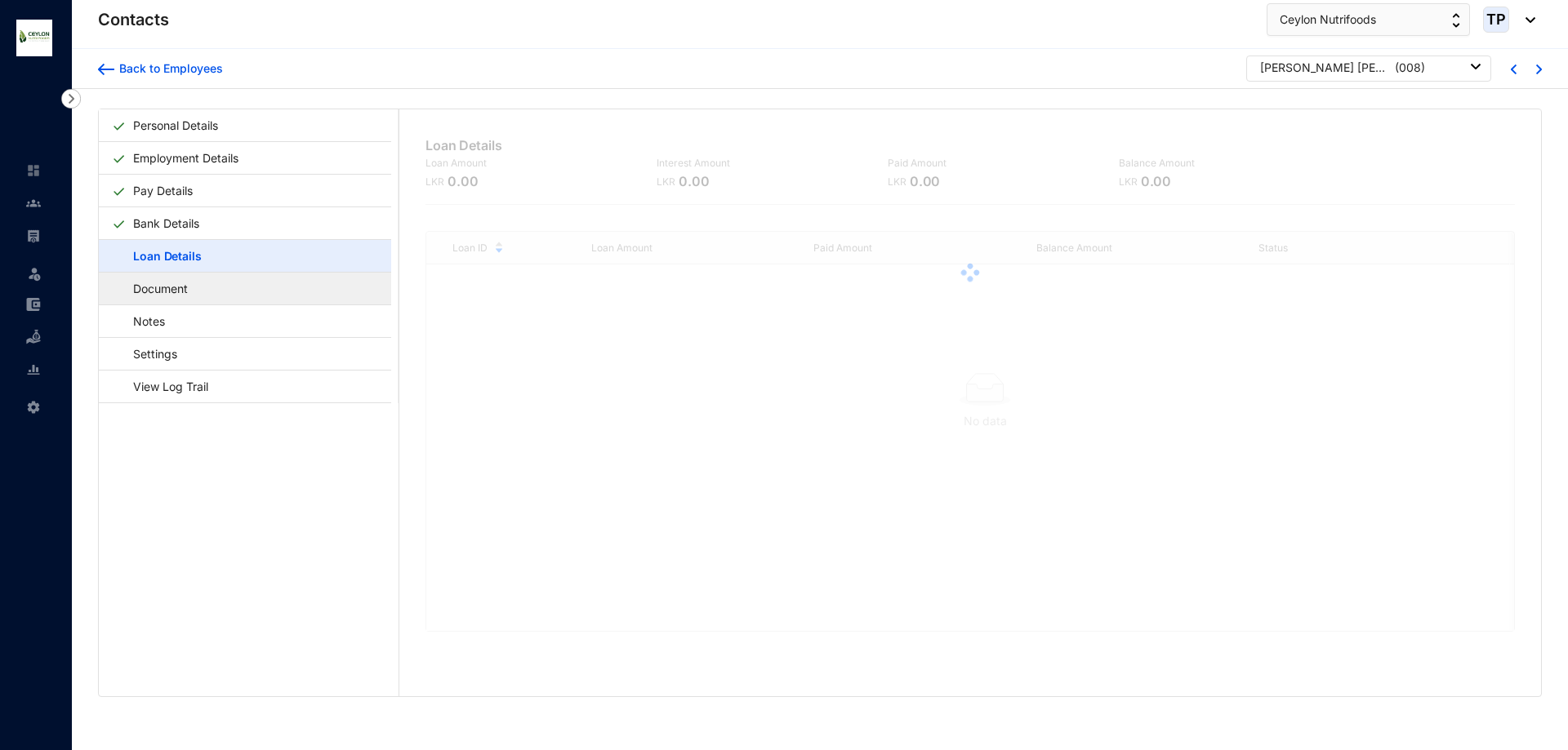
click at [194, 289] on link "Document" at bounding box center [153, 288] width 82 height 33
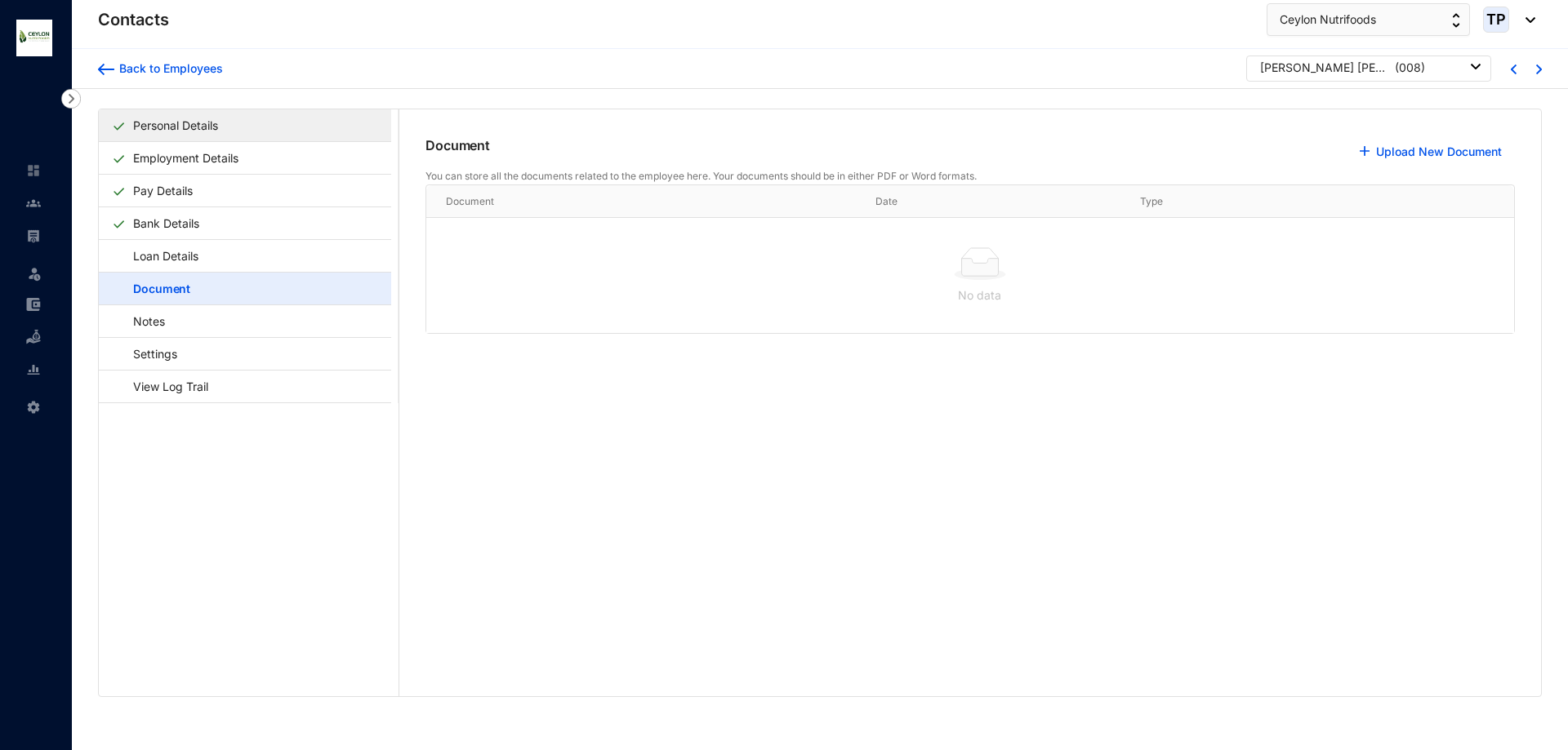
click at [195, 131] on link "Personal Details" at bounding box center [176, 125] width 98 height 33
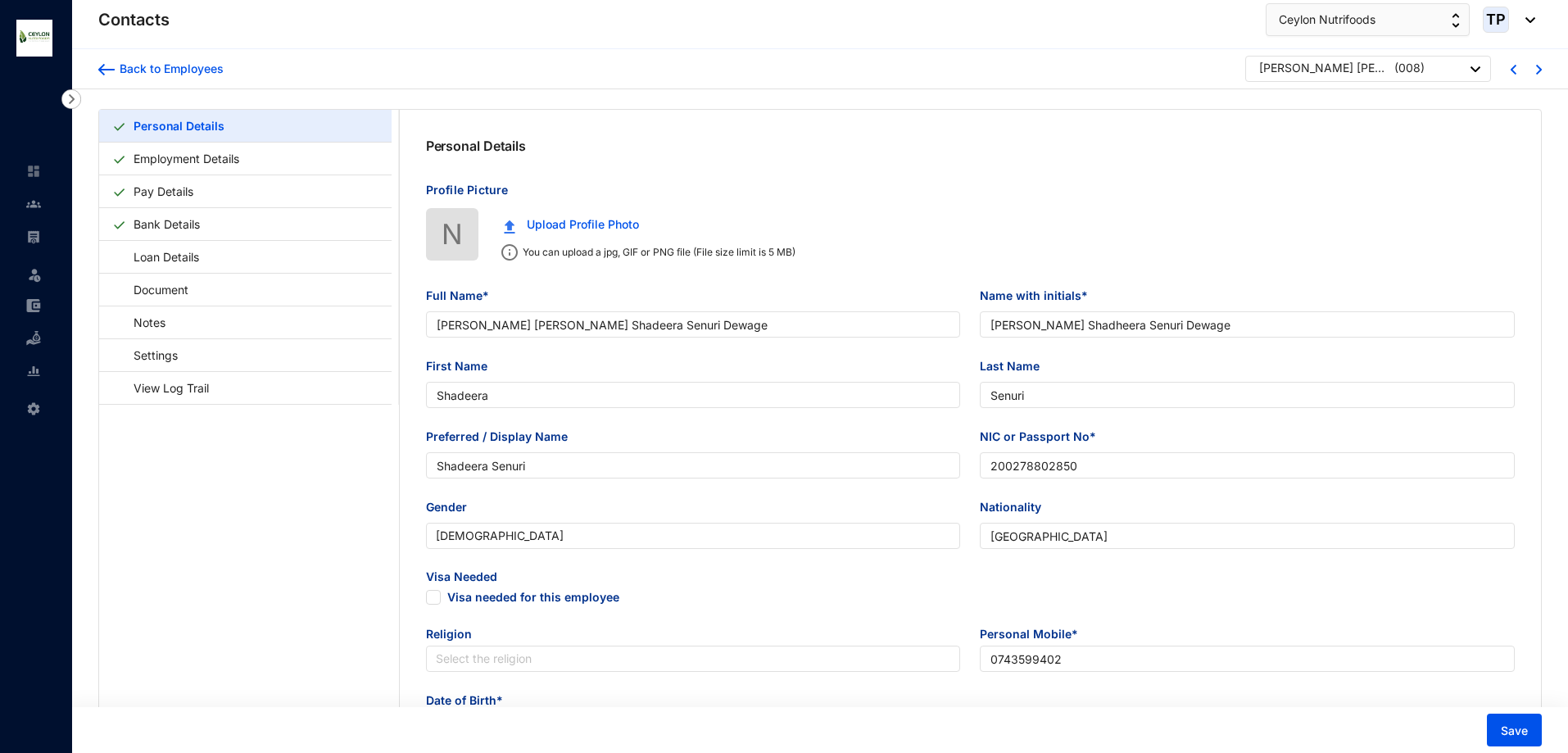
type input "[DATE]"
click at [207, 164] on link "Employment Details" at bounding box center [186, 158] width 119 height 34
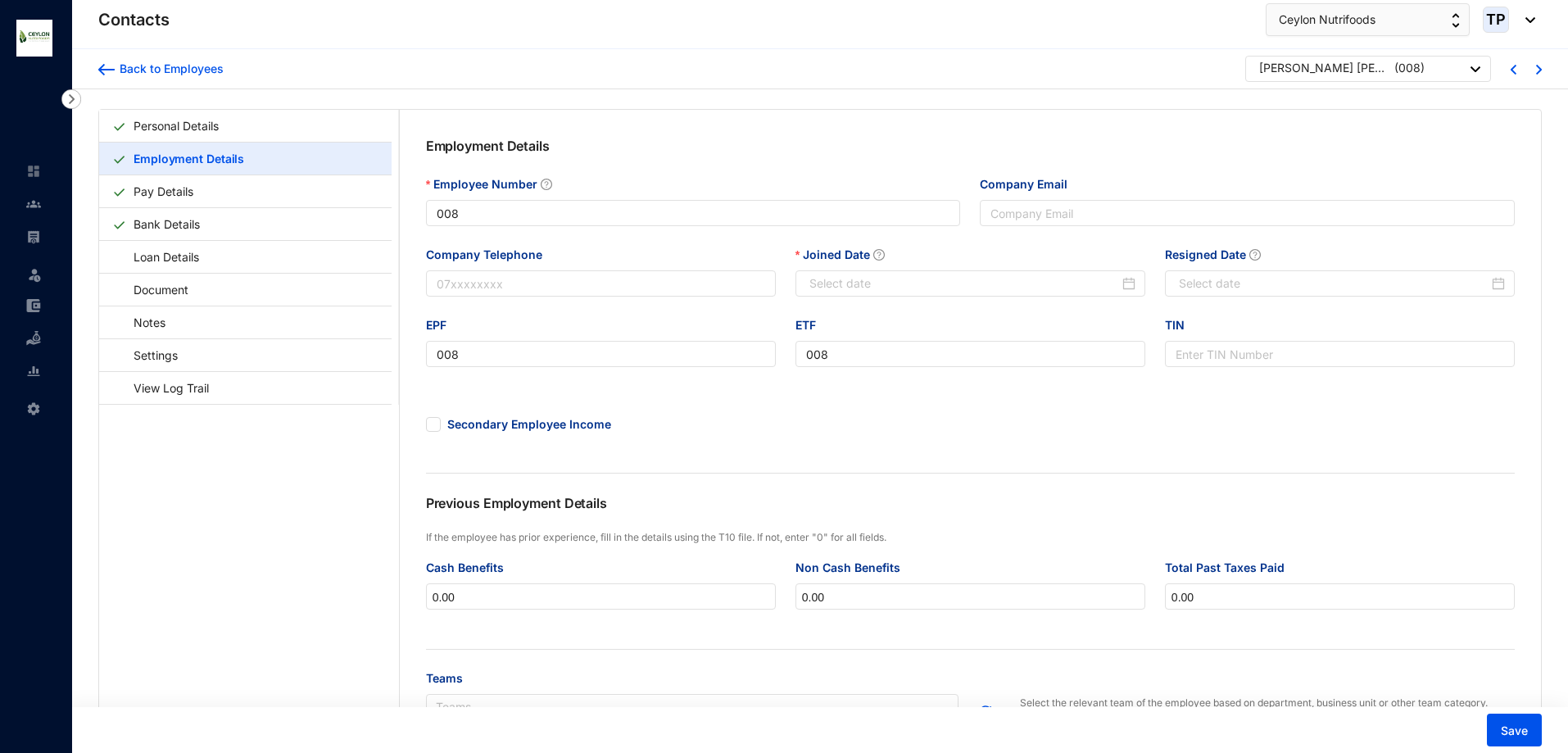
type input "[DATE]"
click at [200, 191] on link "Pay Details" at bounding box center [163, 191] width 73 height 34
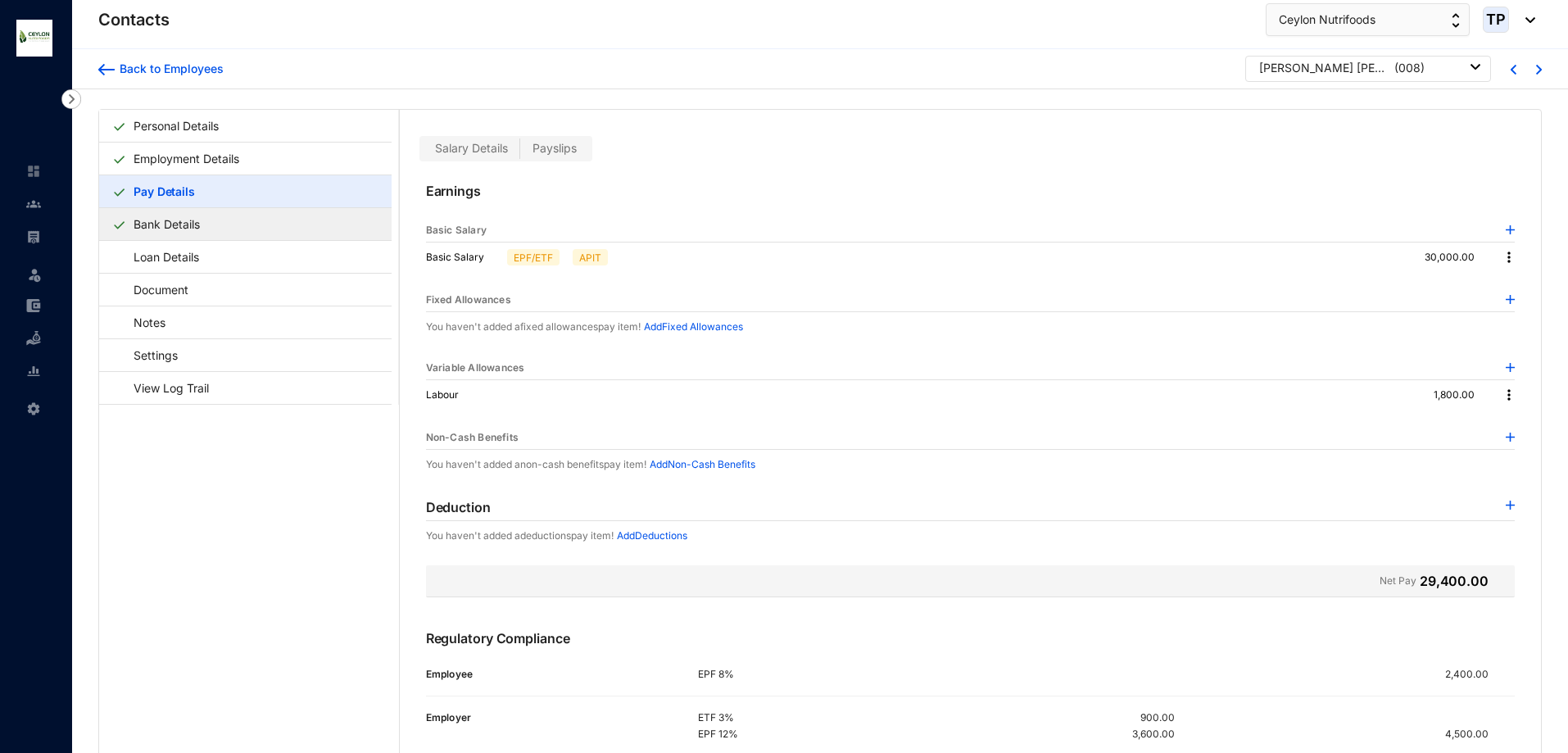
click at [207, 222] on link "Bank Details" at bounding box center [166, 224] width 80 height 34
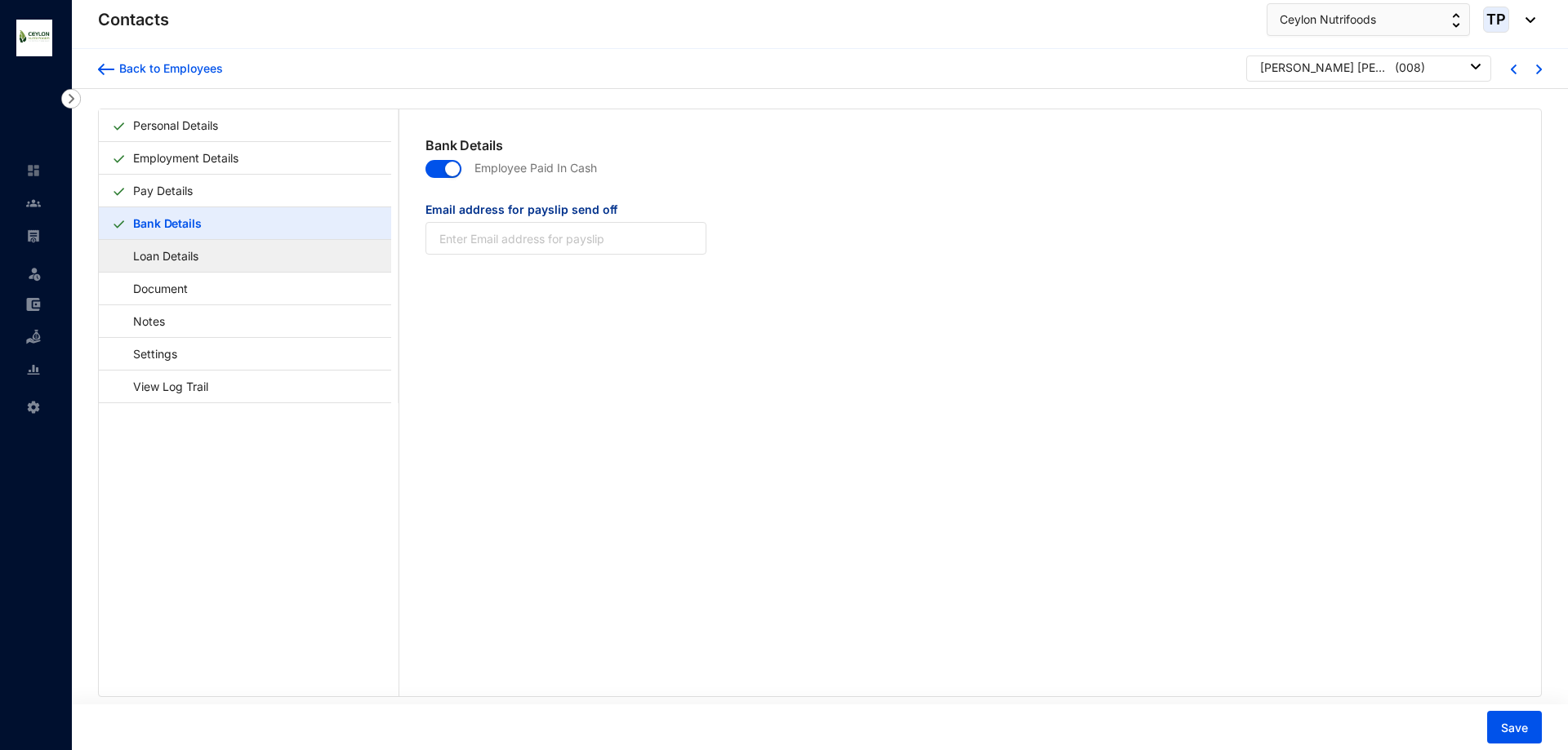
click at [204, 245] on link "Loan Details" at bounding box center [158, 256] width 92 height 33
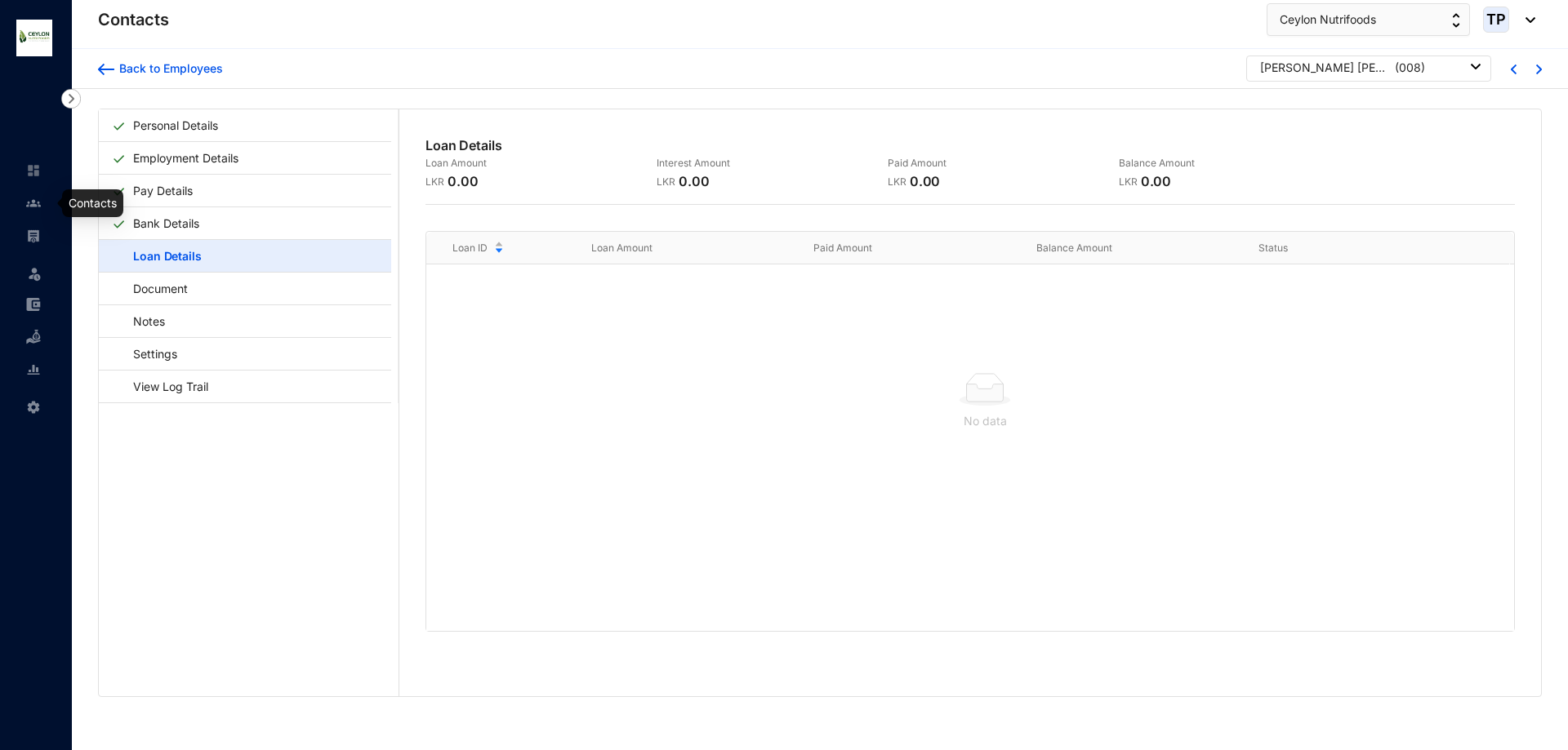
click at [35, 204] on img at bounding box center [34, 203] width 15 height 15
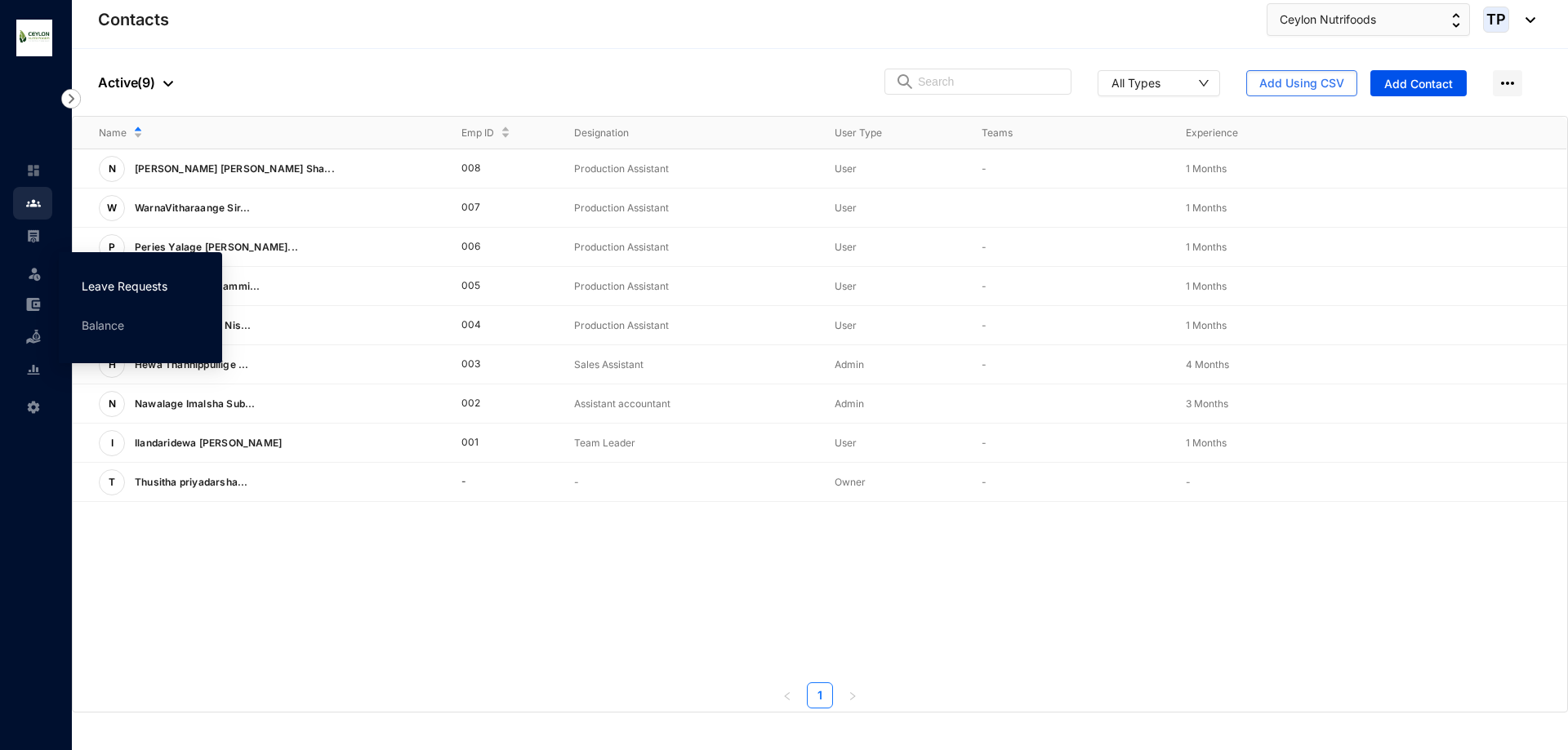
click at [91, 285] on link "Leave Requests" at bounding box center [124, 286] width 86 height 14
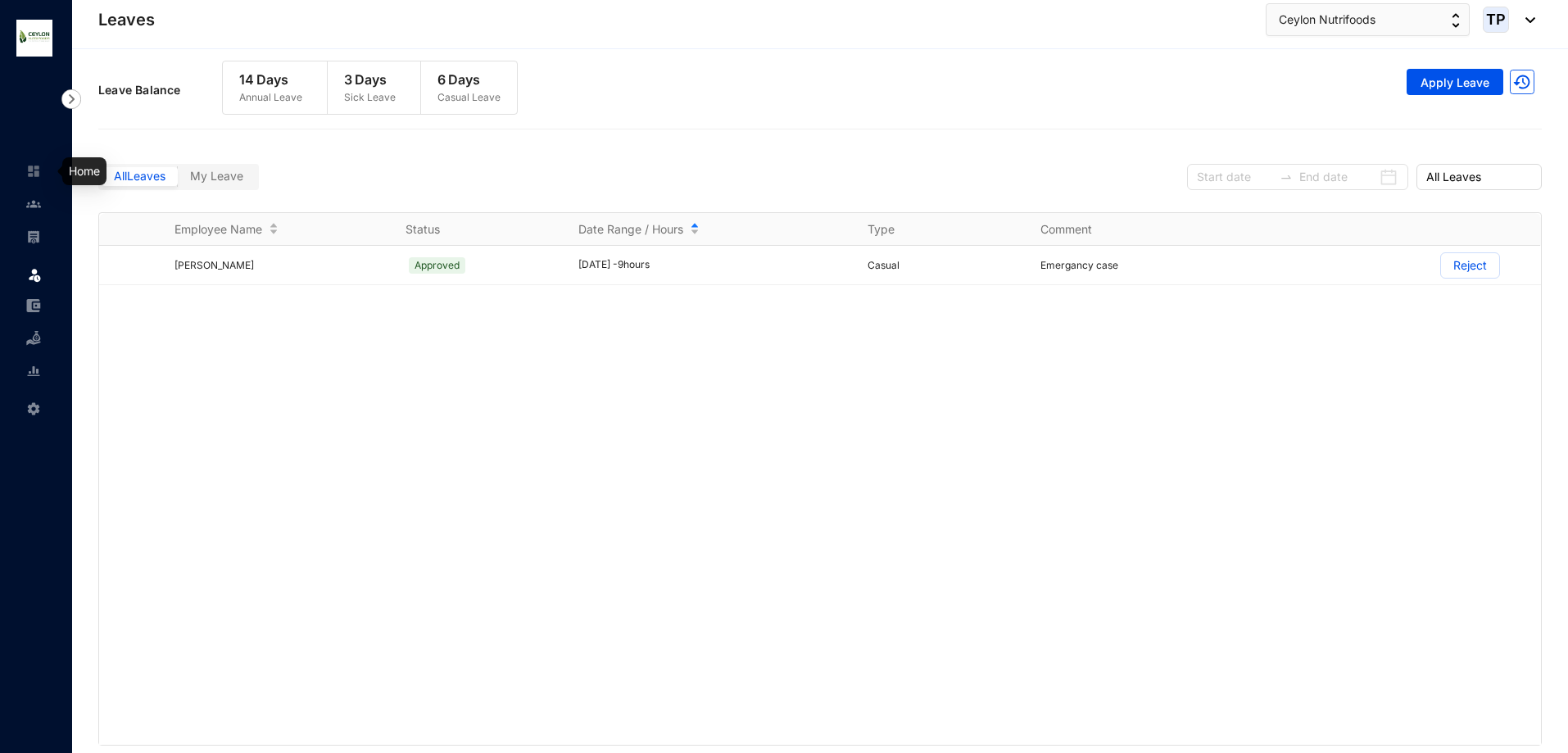
click at [35, 171] on img at bounding box center [34, 171] width 15 height 15
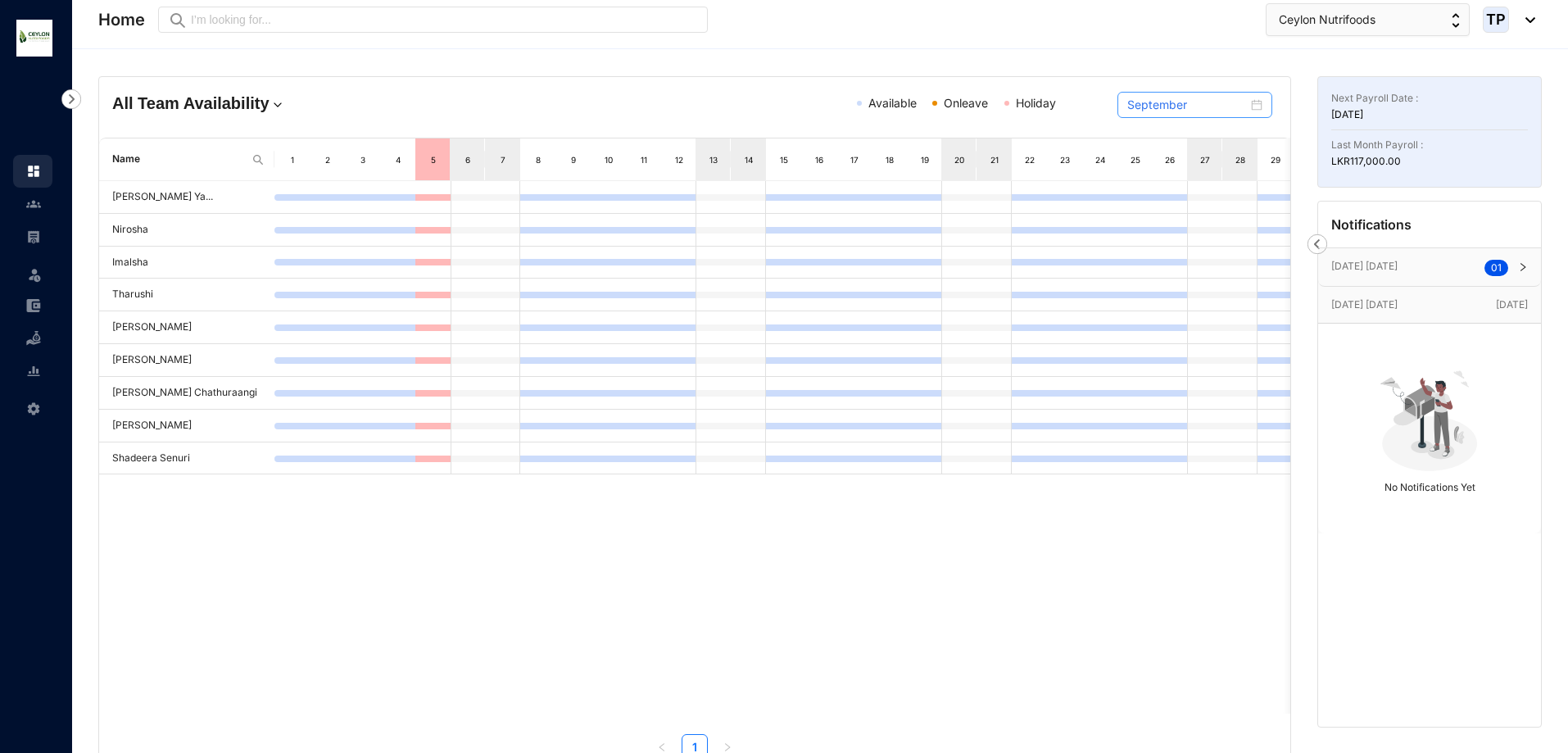
click at [1257, 105] on div "September" at bounding box center [1195, 105] width 135 height 18
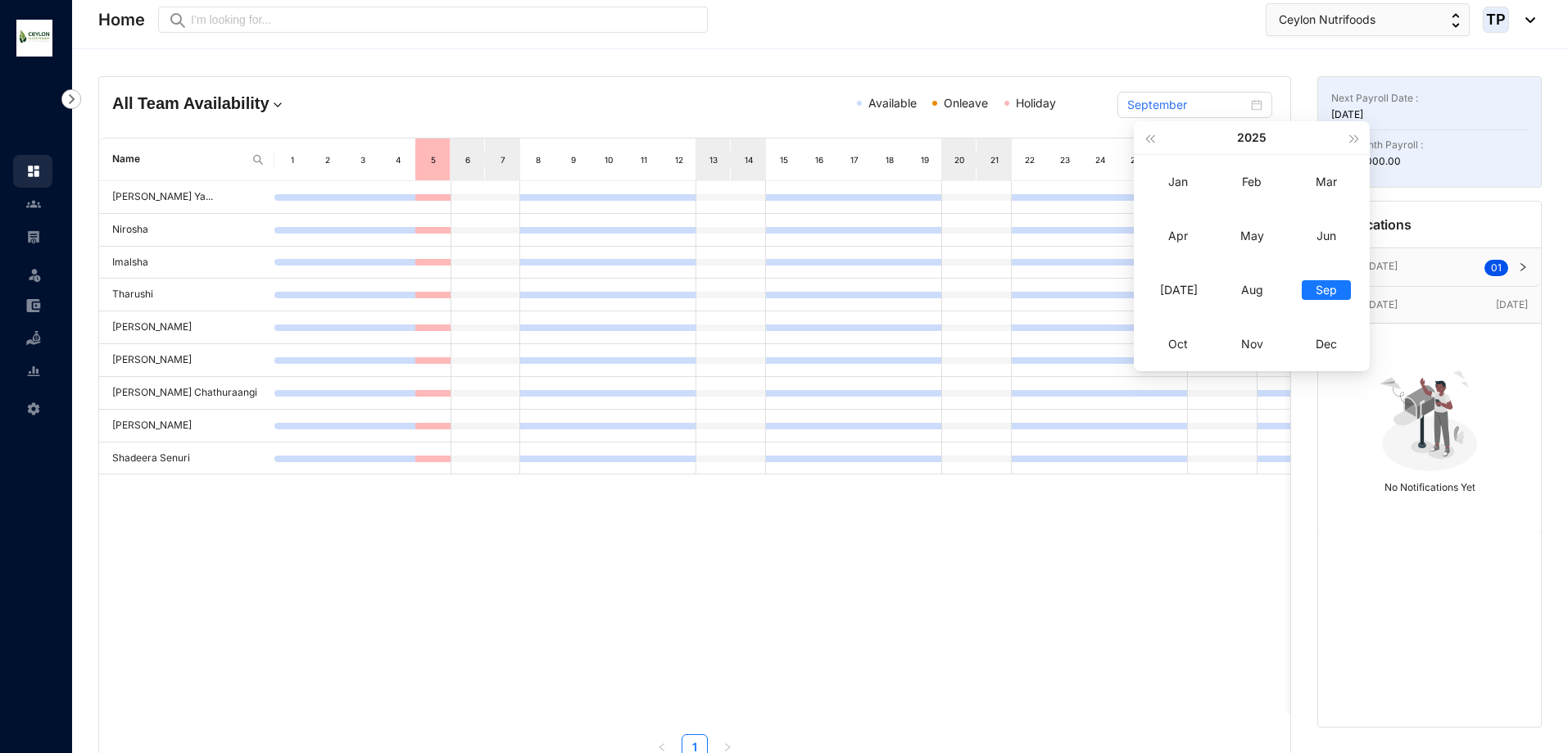
click at [1311, 290] on div "Sep" at bounding box center [1327, 290] width 49 height 20
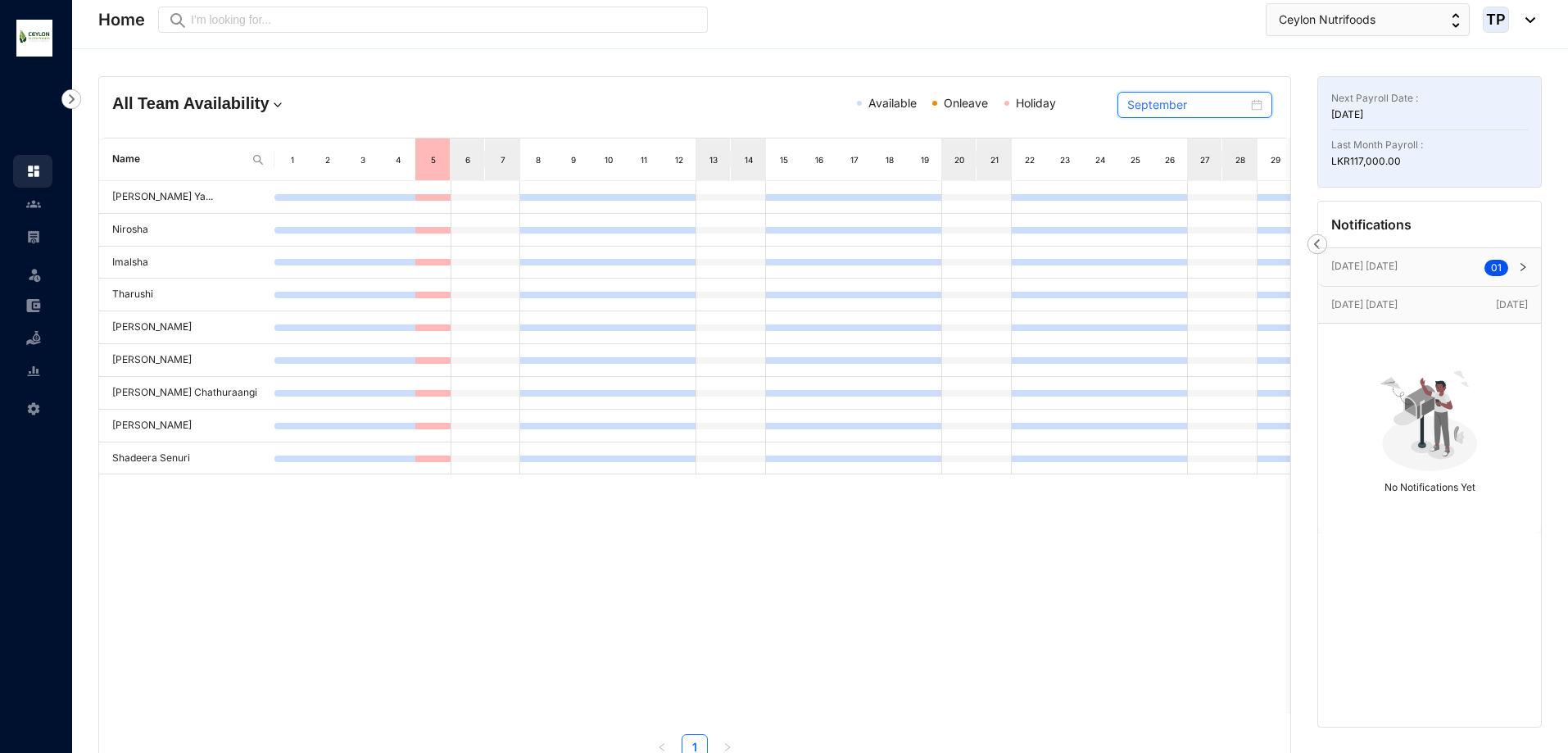
click at [1171, 110] on input "September" at bounding box center [1187, 105] width 121 height 18
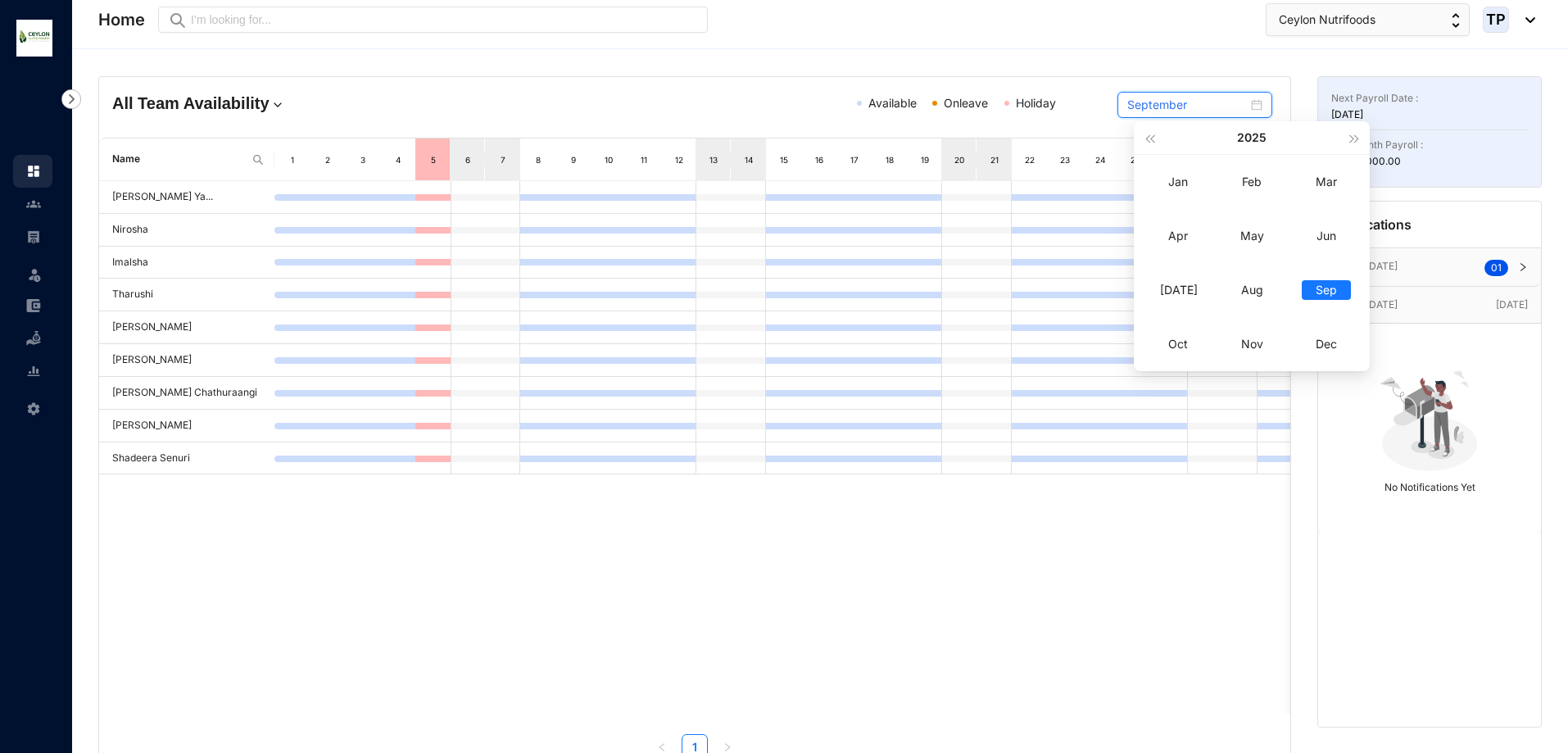
click at [1171, 108] on input "September" at bounding box center [1187, 105] width 121 height 18
click at [1424, 104] on p "Next Payroll Date :" at bounding box center [1430, 98] width 197 height 16
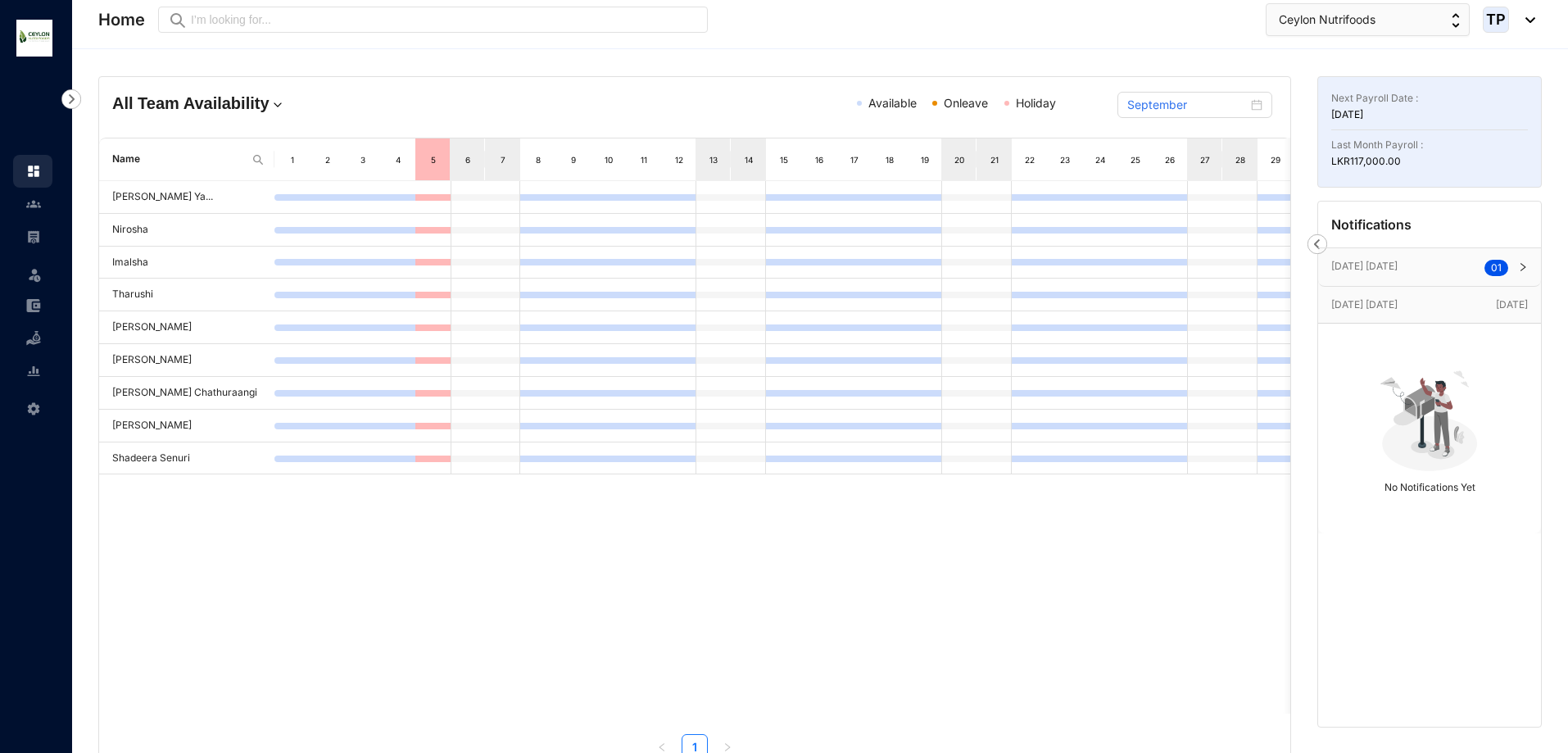
click at [1452, 168] on p "LKR 117,000.00" at bounding box center [1430, 162] width 197 height 16
click at [257, 108] on h4 "All Team Availability" at bounding box center [306, 103] width 388 height 23
click at [145, 155] on span "Name" at bounding box center [179, 159] width 133 height 16
click at [139, 164] on span "Name" at bounding box center [179, 159] width 133 height 16
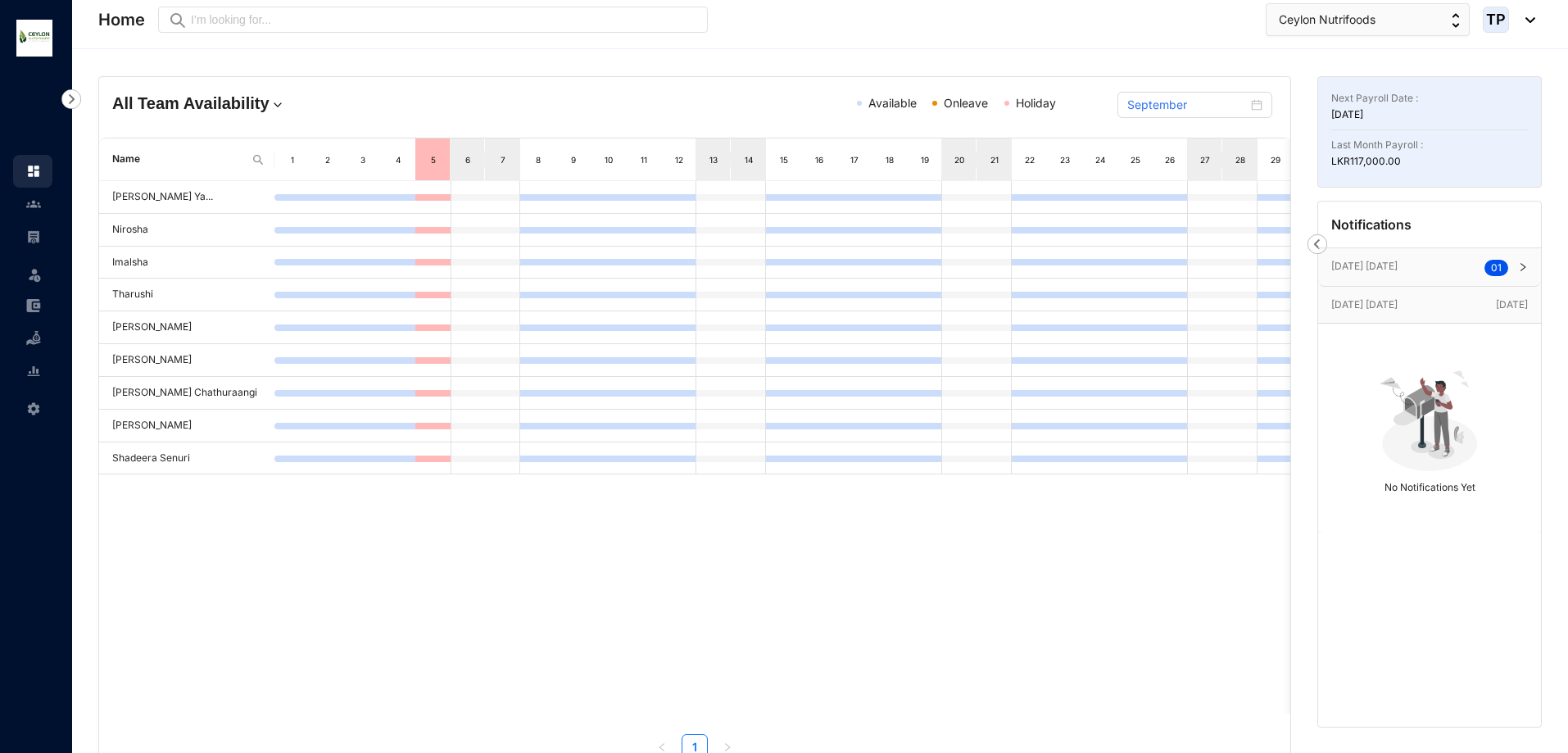
drag, startPoint x: 139, startPoint y: 164, endPoint x: 873, endPoint y: 144, distance: 734.3
click at [157, 164] on span "Name" at bounding box center [179, 159] width 133 height 16
click at [1195, 105] on input "September" at bounding box center [1187, 105] width 121 height 18
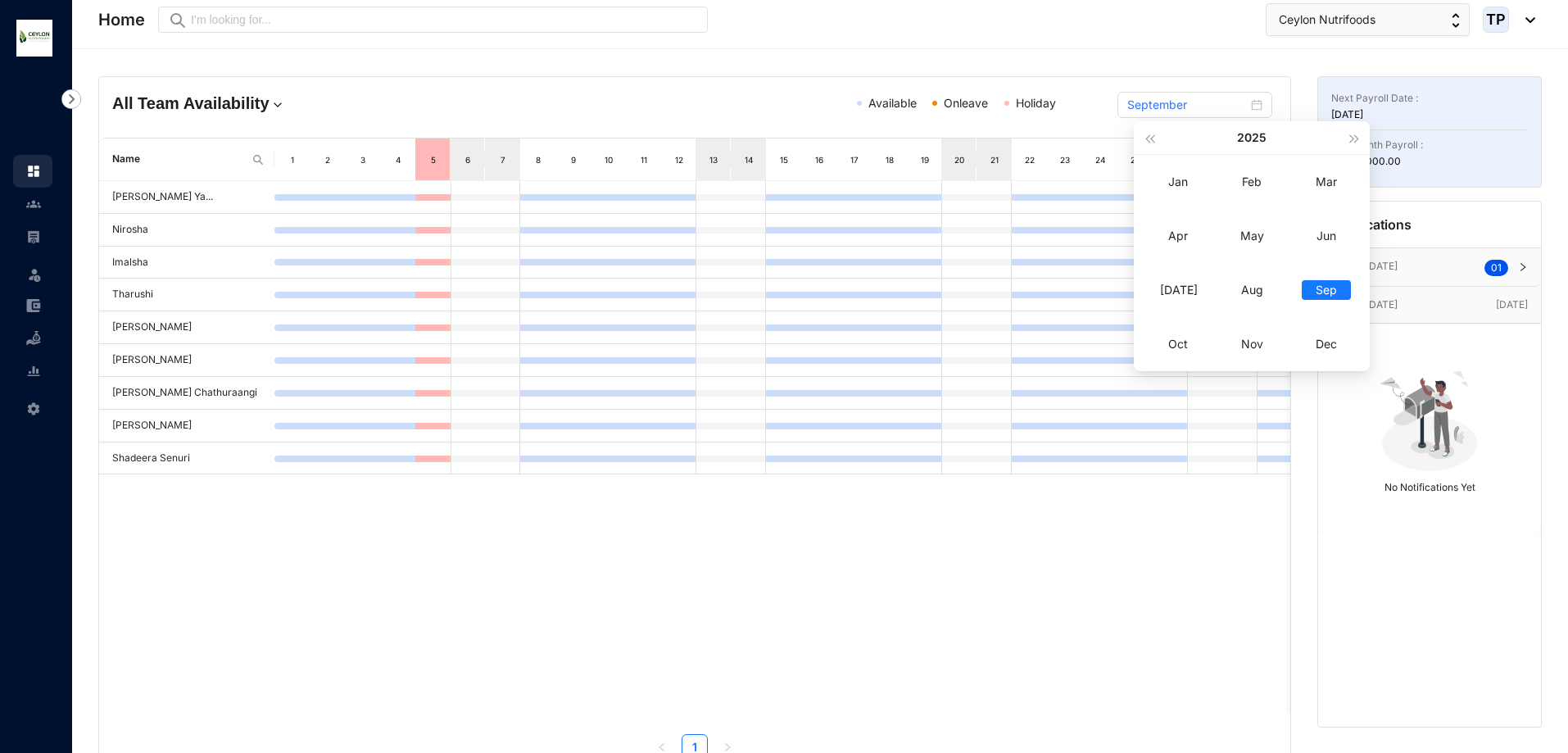
click at [1548, 309] on div "Next Payroll Date : [DATE] Last Month Payroll : LKR 117,000.00 Notifications Co…" at bounding box center [1430, 429] width 244 height 705
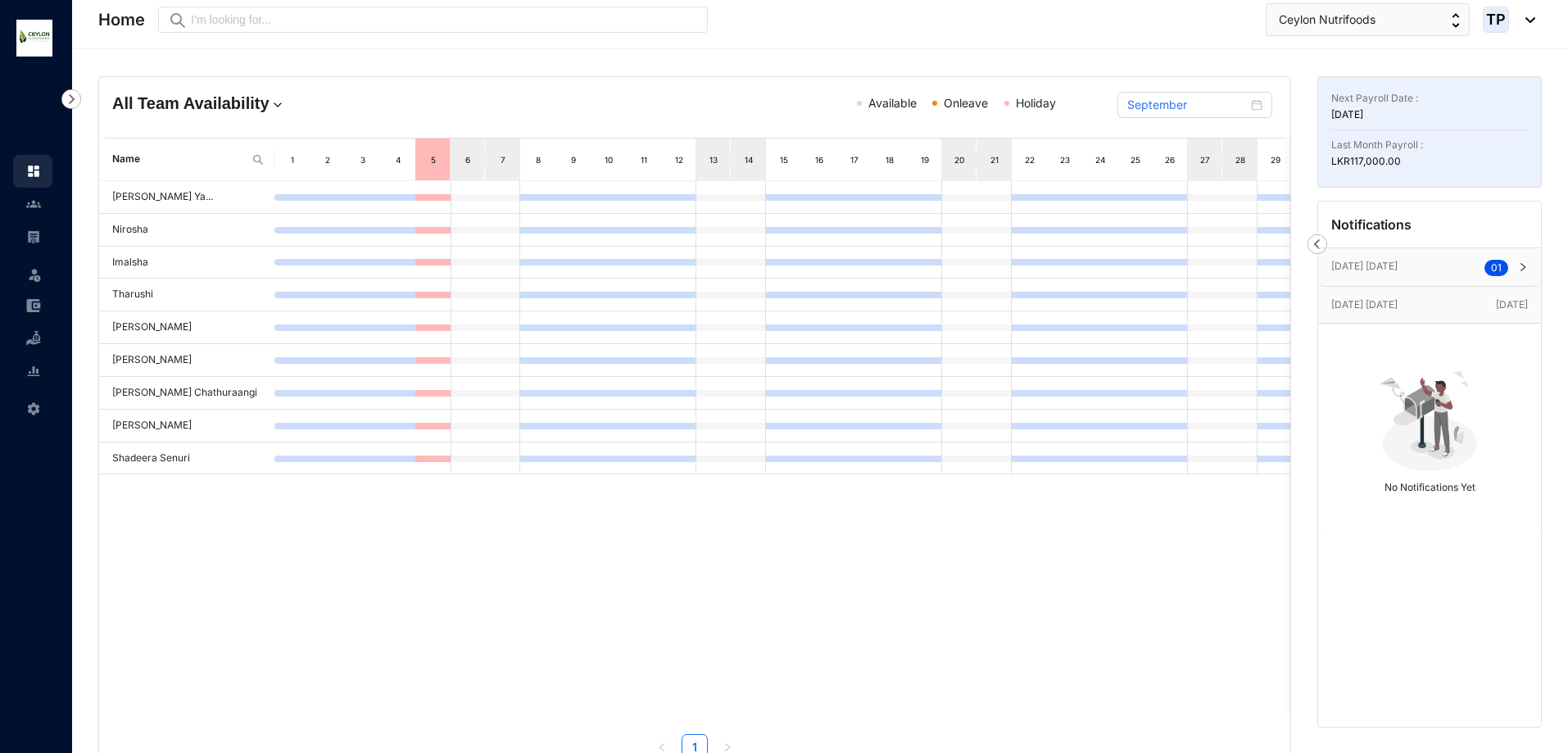
click at [1493, 318] on div "[DATE] [DATE] [DATE]" at bounding box center [1430, 305] width 223 height 36
click at [1493, 317] on div "[DATE] [DATE] [DATE]" at bounding box center [1430, 305] width 223 height 36
click at [1322, 250] on div "[DATE] [DATE] 0 1" at bounding box center [1430, 267] width 223 height 38
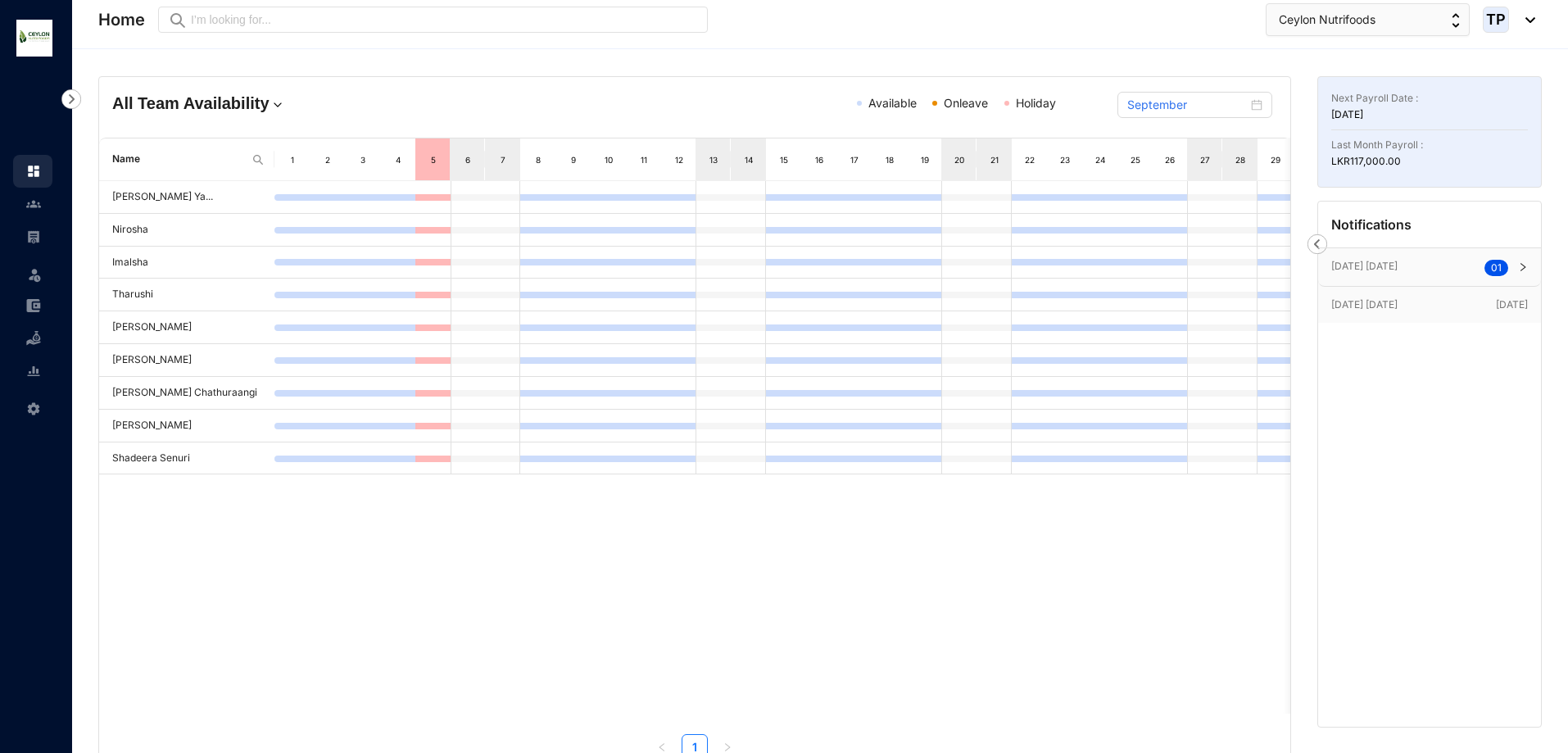
click at [1523, 19] on img at bounding box center [1526, 20] width 18 height 6
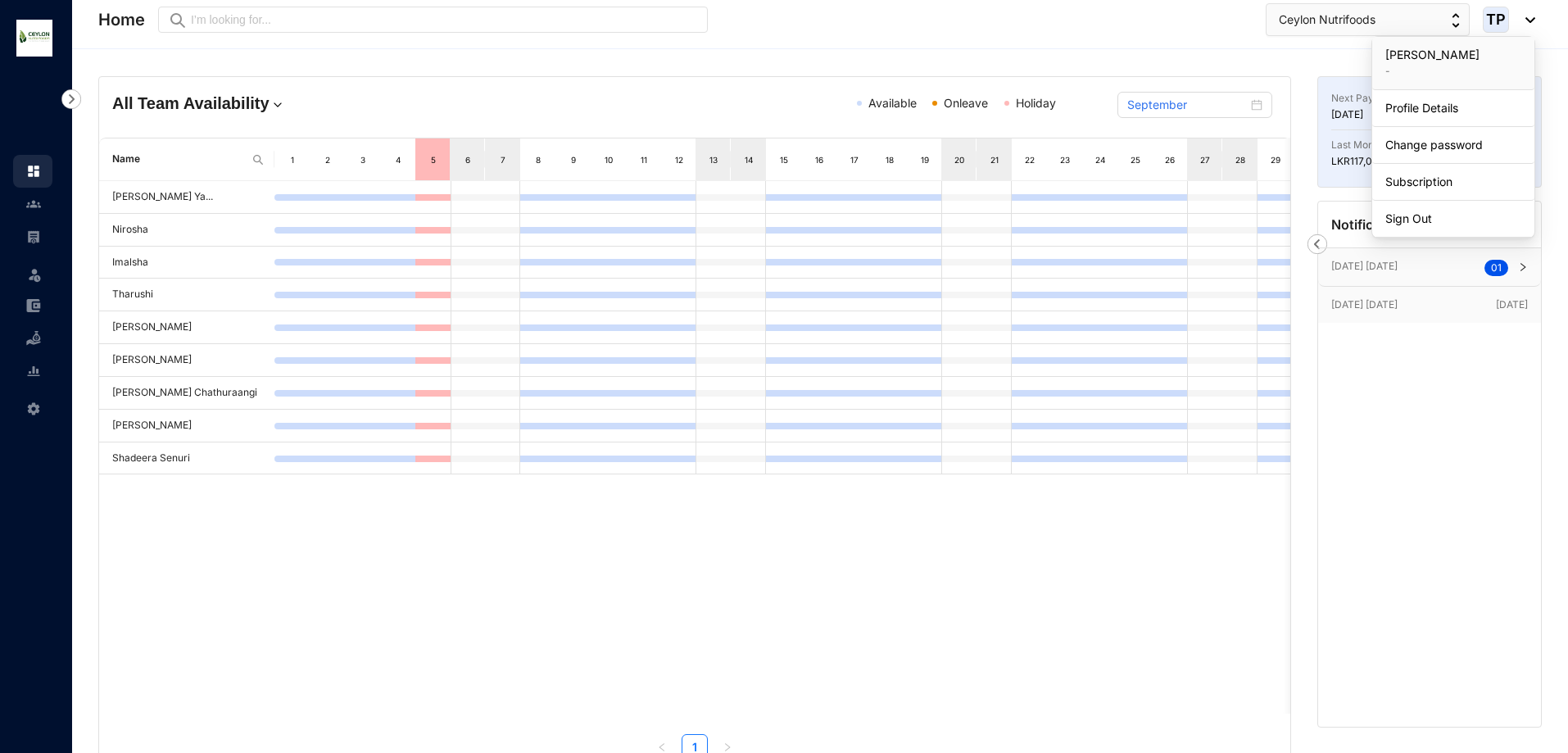
click at [1400, 409] on div "[DATE] [DATE] 0 1 BirthDay [DEMOGRAPHIC_DATA] [DEMOGRAPHIC_DATA] [DATE] No Noti…" at bounding box center [1430, 487] width 223 height 480
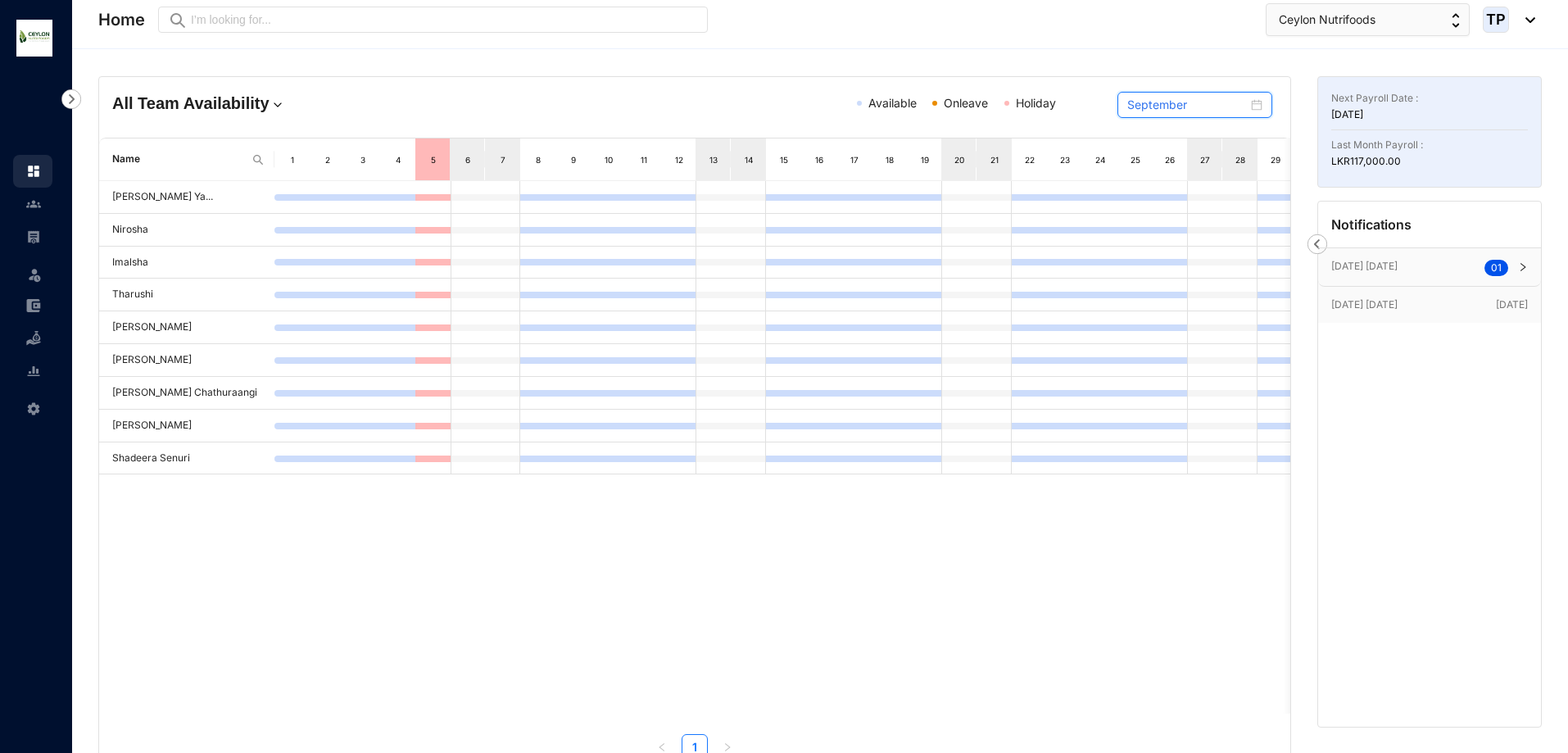
click at [1214, 105] on input "September" at bounding box center [1187, 105] width 121 height 18
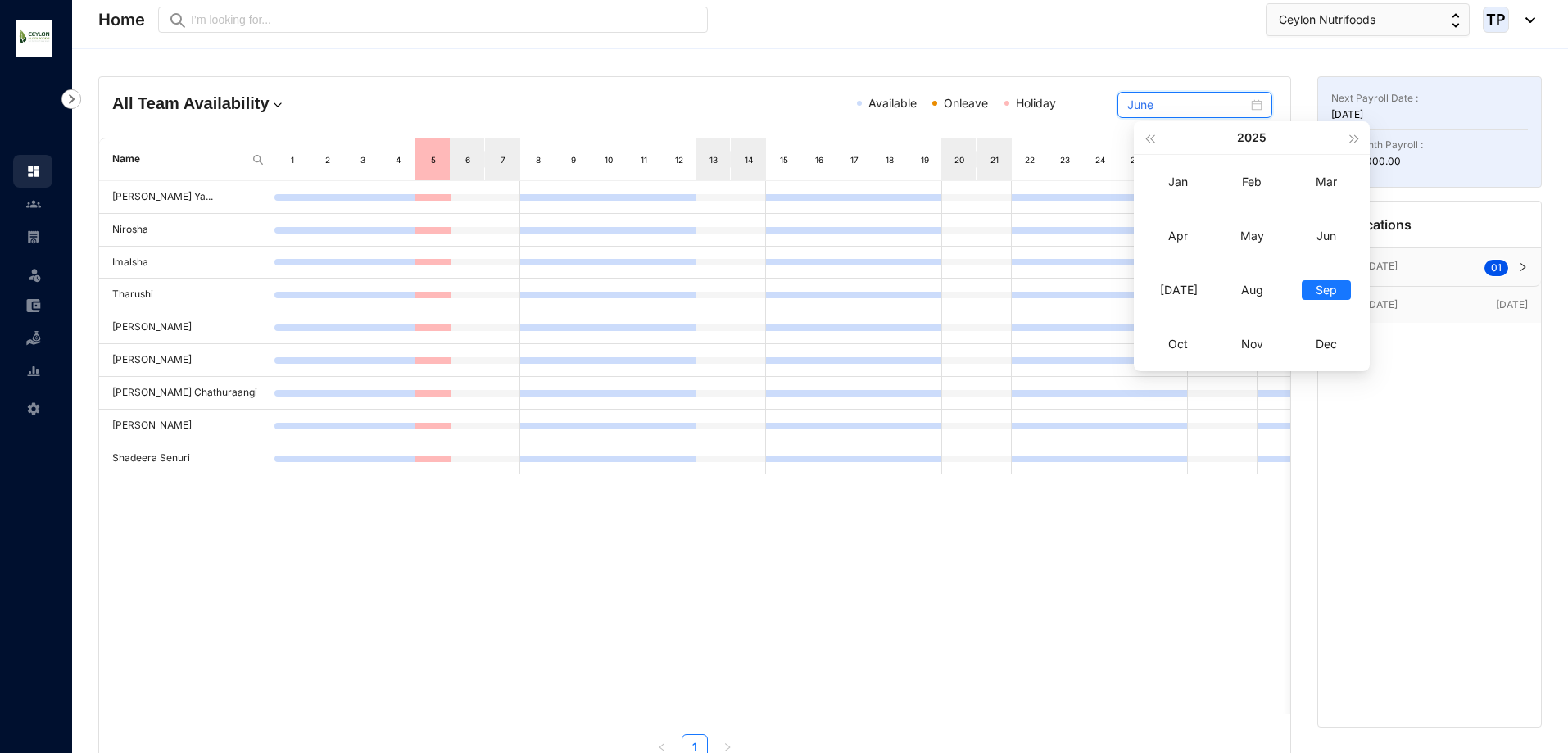
type input "September"
click at [1322, 281] on div "Sep" at bounding box center [1327, 290] width 49 height 20
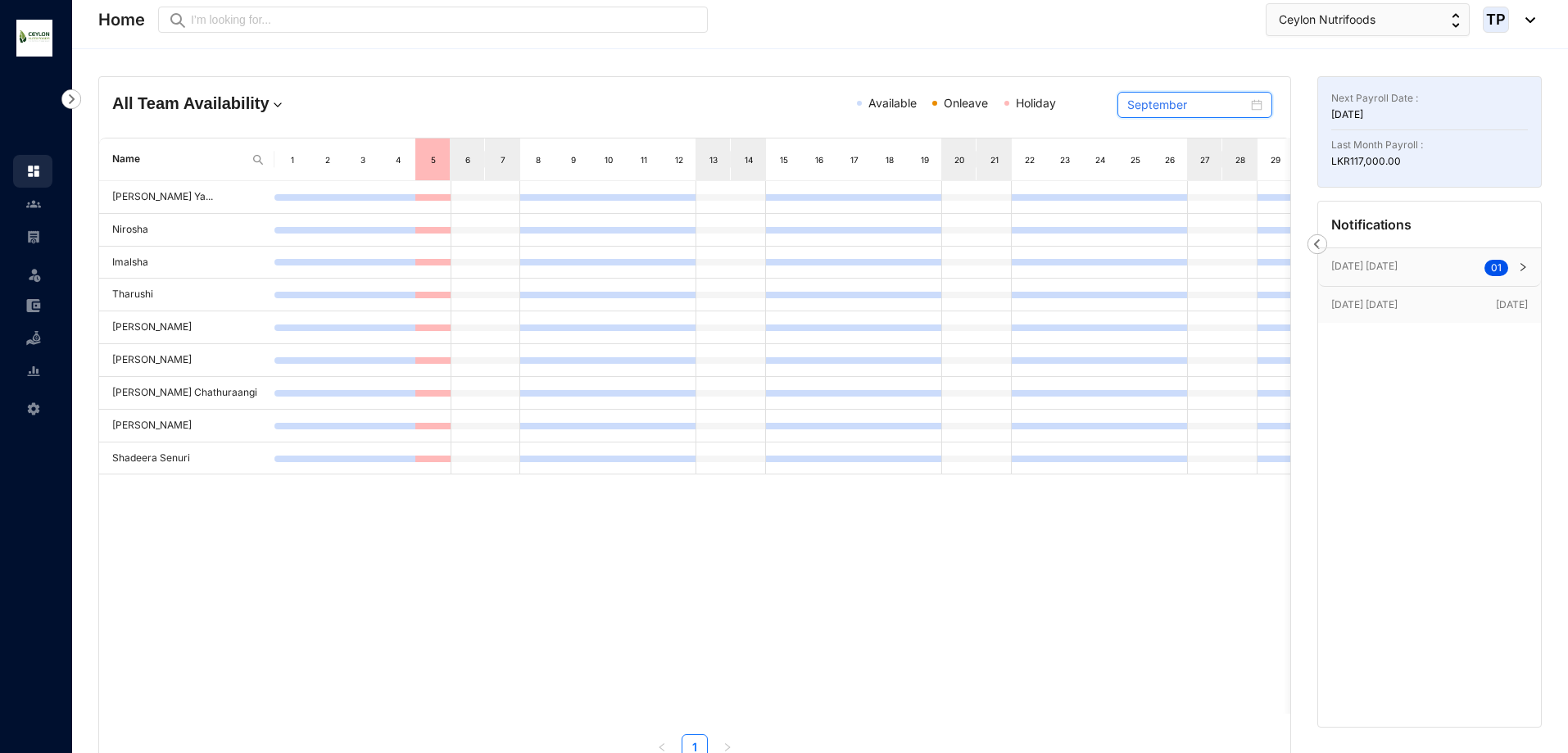
click at [1224, 107] on input "September" at bounding box center [1187, 105] width 121 height 18
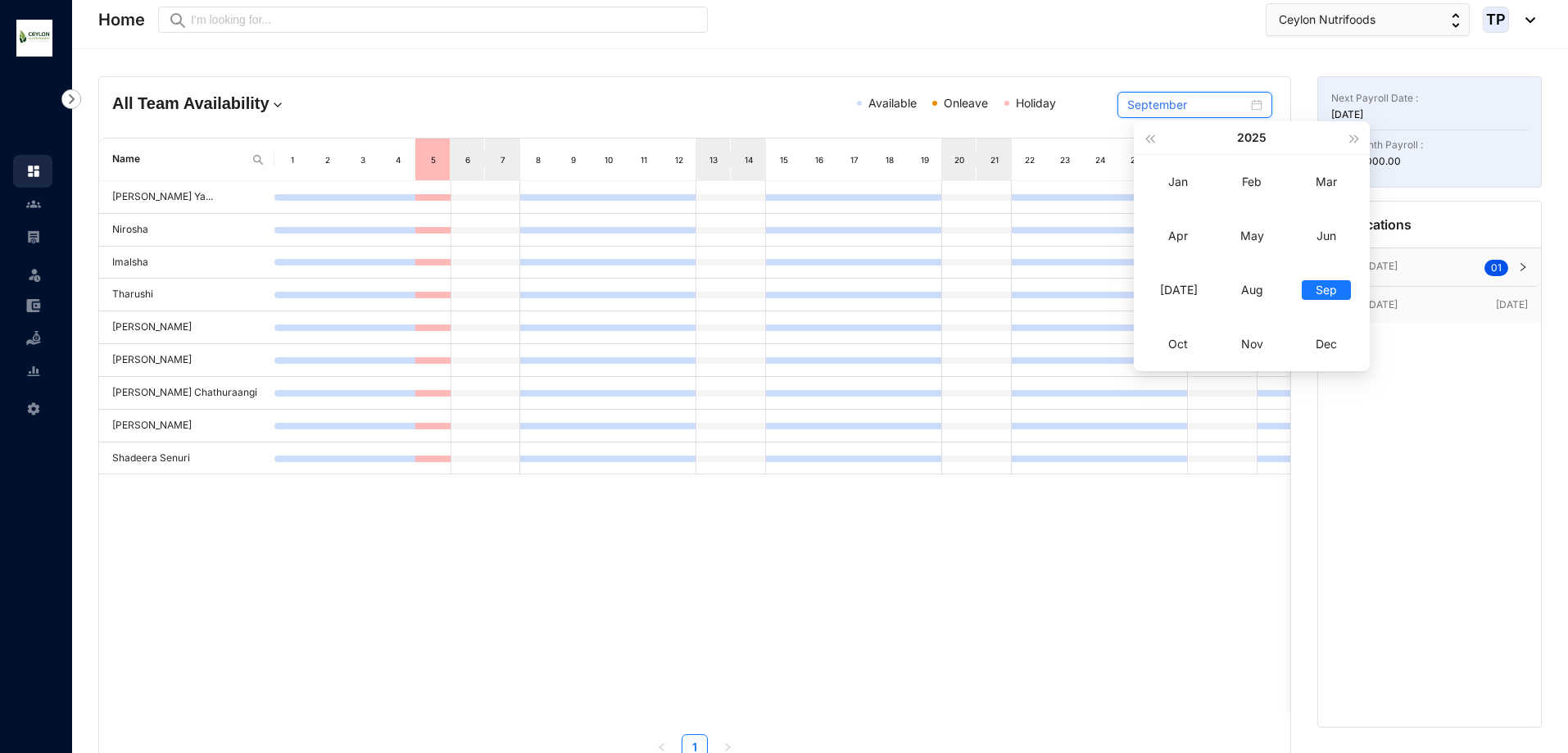
click at [1261, 106] on div "September" at bounding box center [1195, 105] width 135 height 18
click at [1246, 77] on div "All Team Availability Available Onleave Holiday September" at bounding box center [695, 107] width 1192 height 61
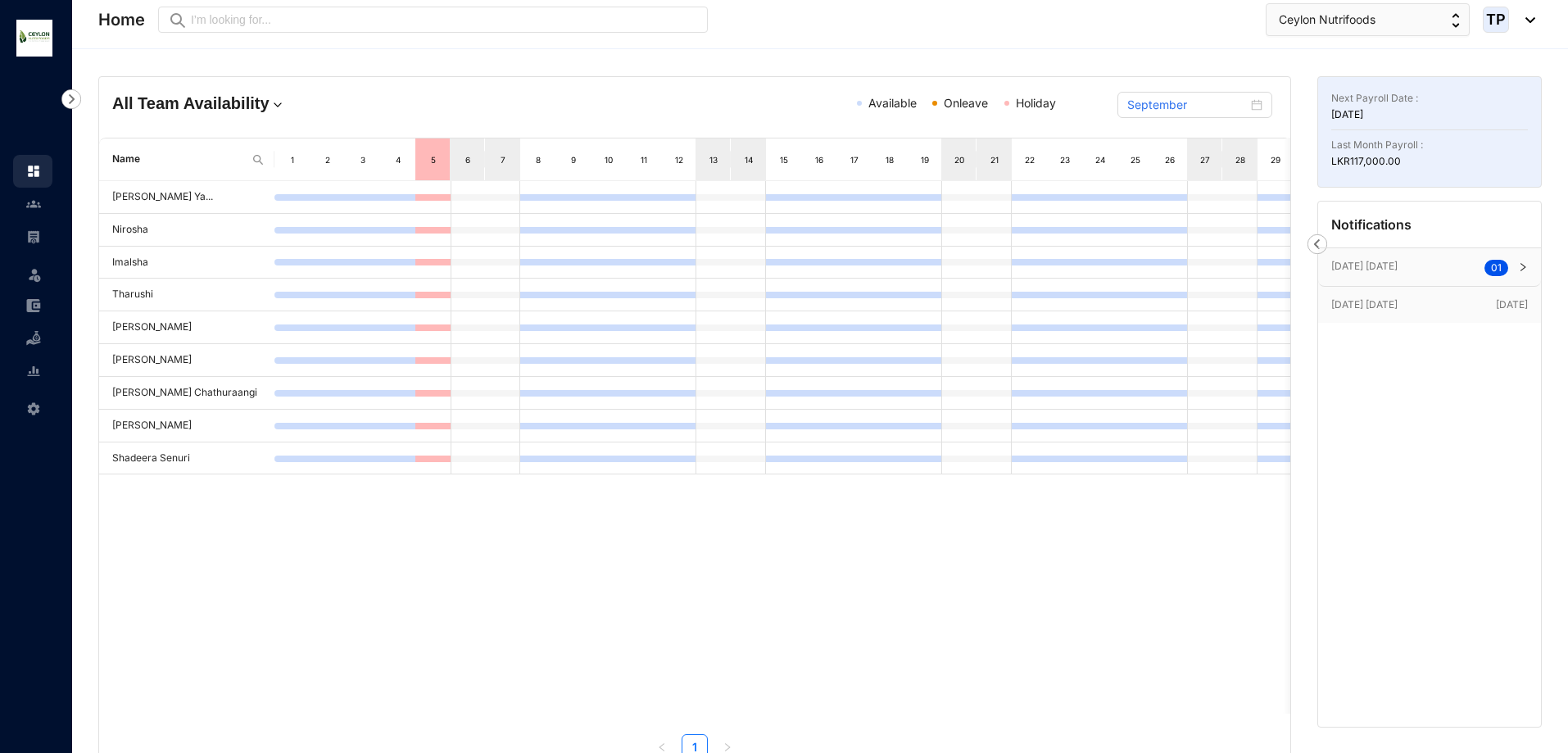
click at [1353, 114] on p "[DATE]" at bounding box center [1430, 115] width 197 height 16
click at [28, 241] on img at bounding box center [34, 237] width 15 height 15
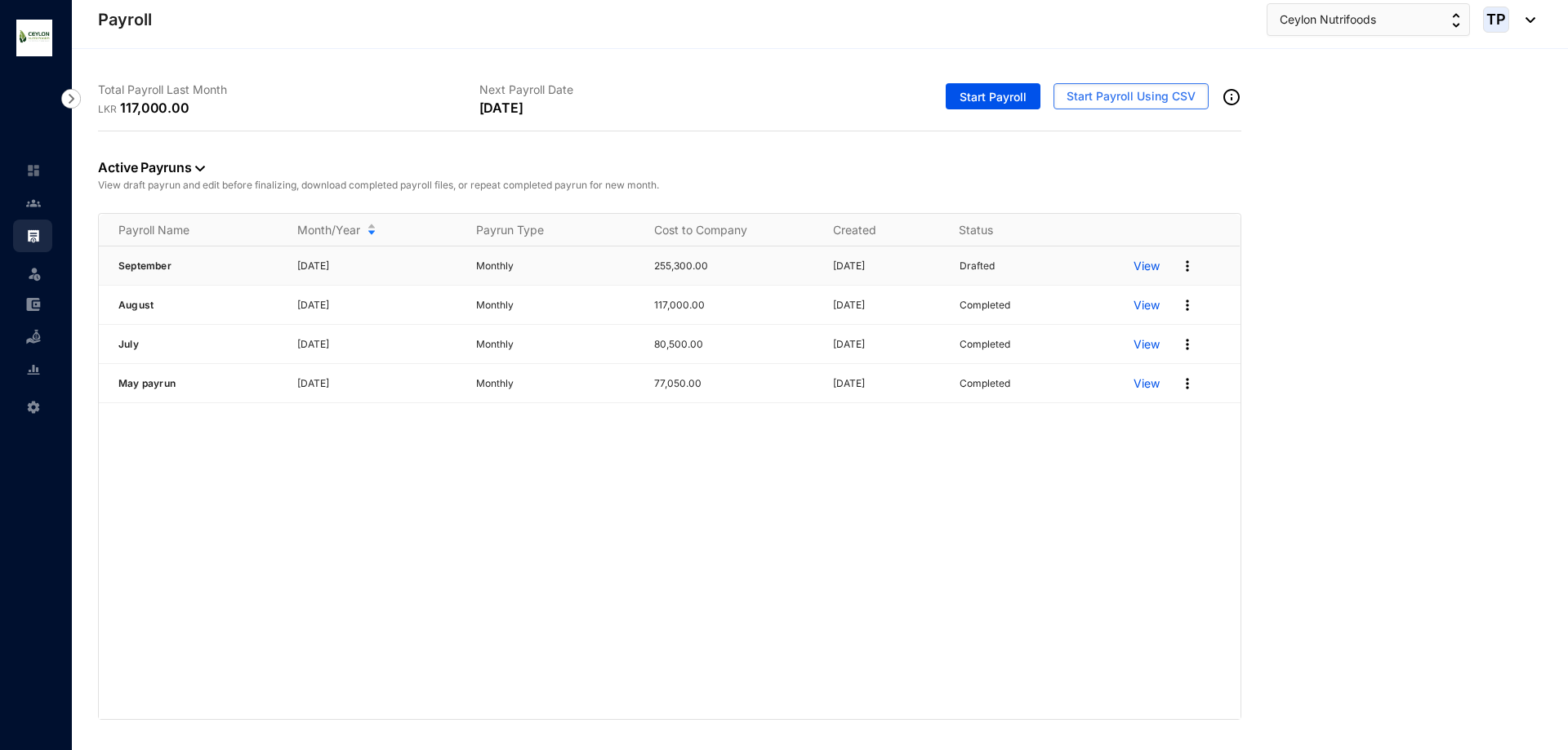
click at [1154, 269] on p "View" at bounding box center [1147, 266] width 26 height 16
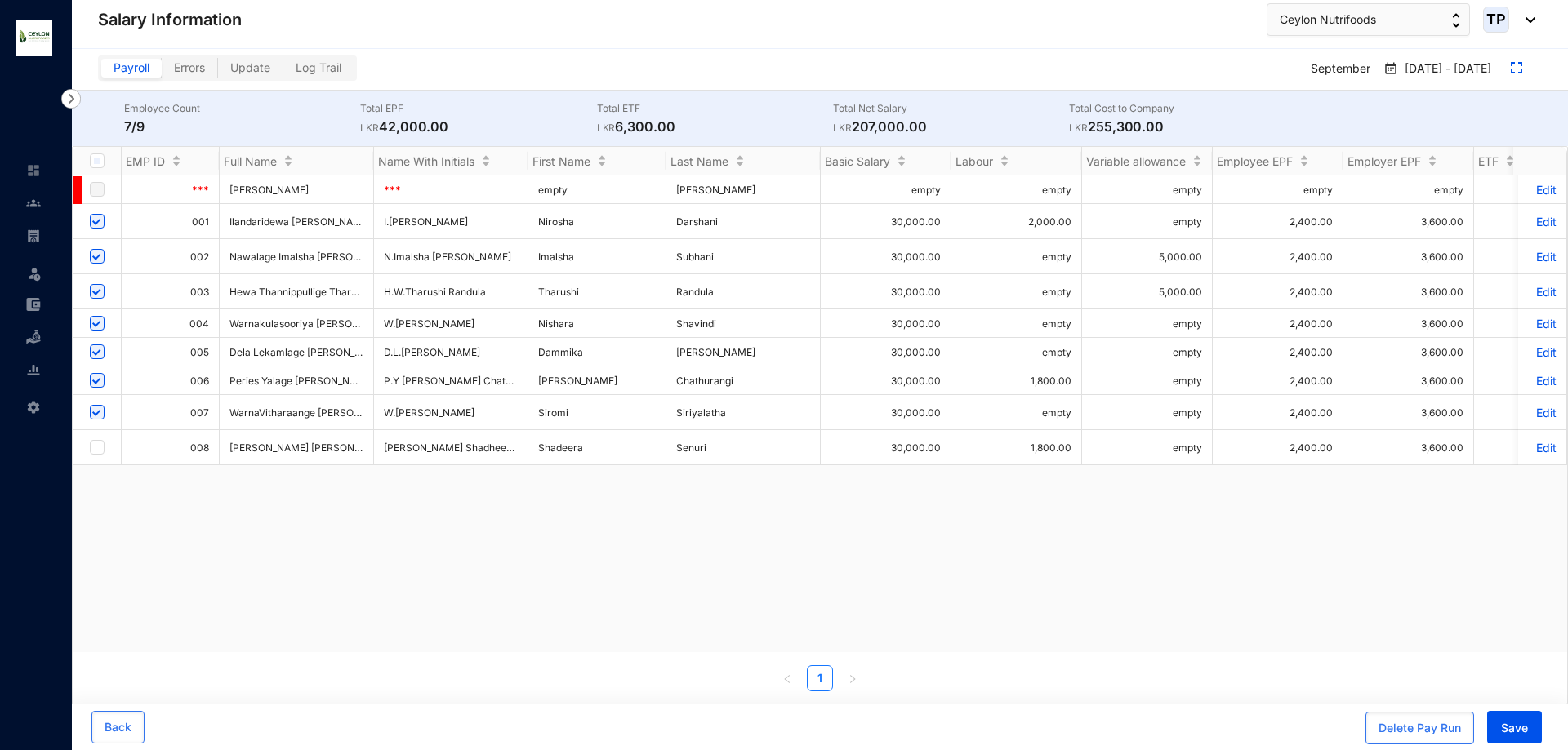
click at [1528, 382] on p "Edit" at bounding box center [1542, 381] width 29 height 14
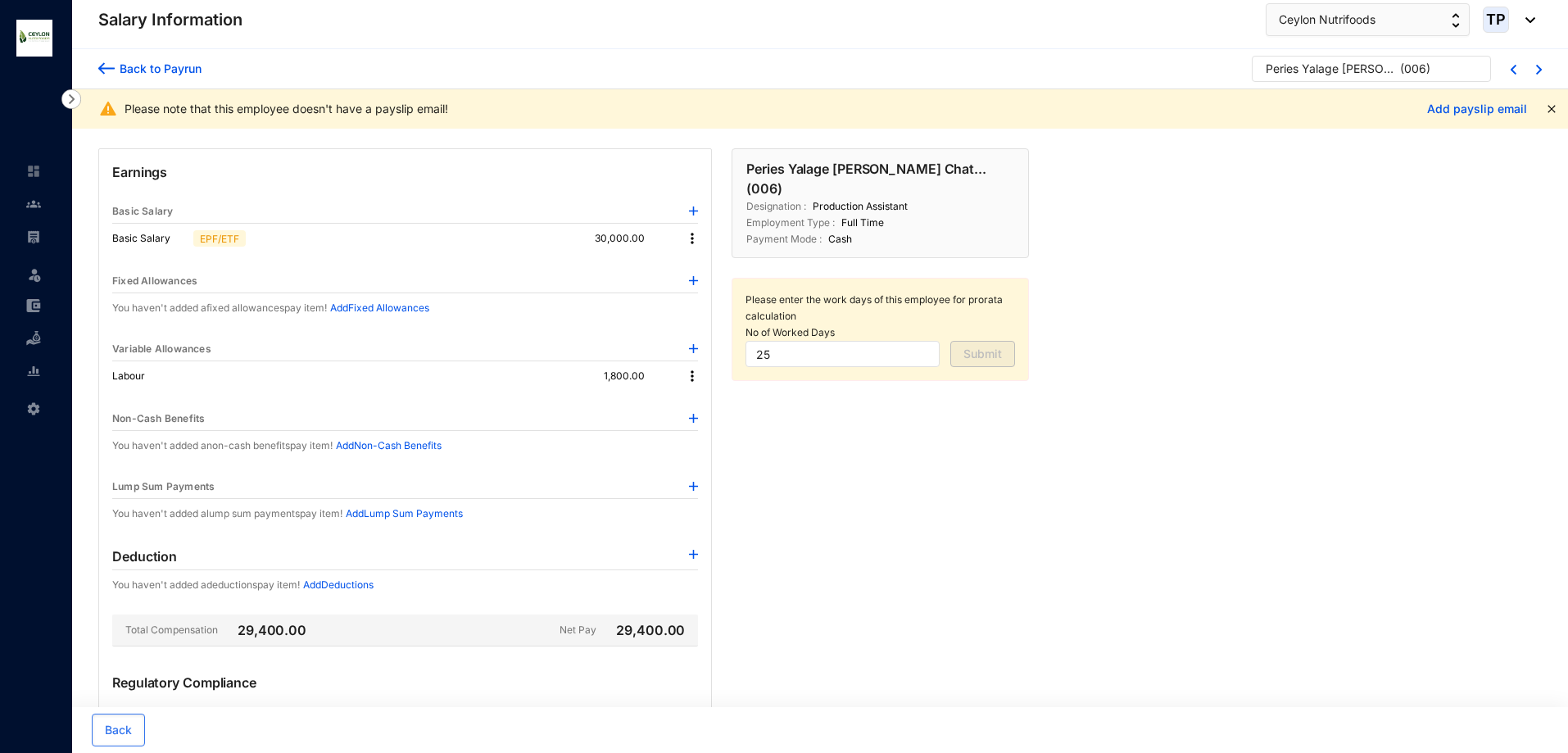
click at [695, 238] on img at bounding box center [692, 239] width 16 height 16
click at [695, 258] on li "Edit" at bounding box center [707, 267] width 40 height 26
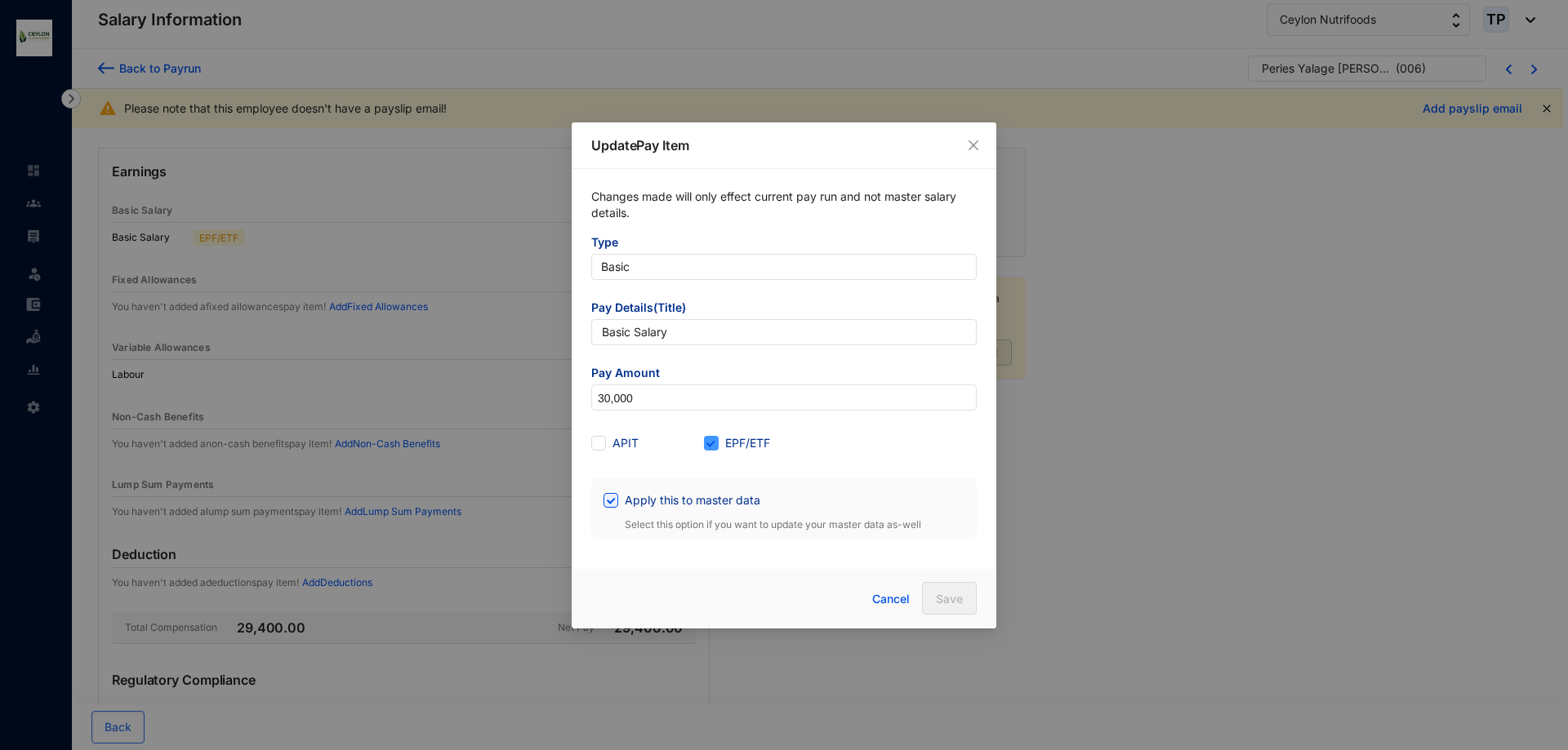
click at [723, 440] on span "EPF/ETF" at bounding box center [747, 444] width 58 height 18
click at [715, 440] on input "EPF/ETF" at bounding box center [710, 442] width 11 height 11
checkbox input "false"
click at [932, 605] on button "Save" at bounding box center [949, 598] width 55 height 33
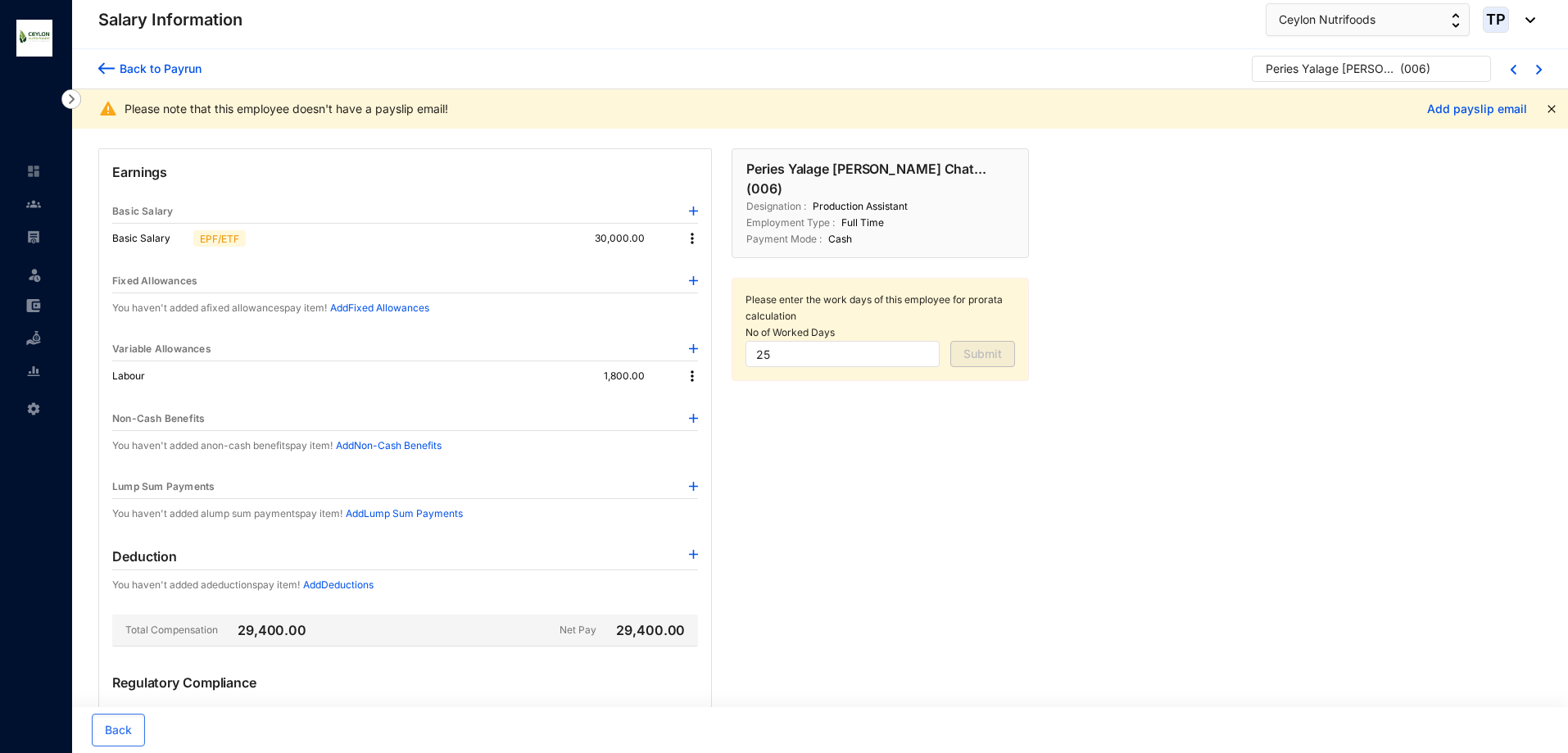
click at [693, 378] on img at bounding box center [692, 376] width 16 height 16
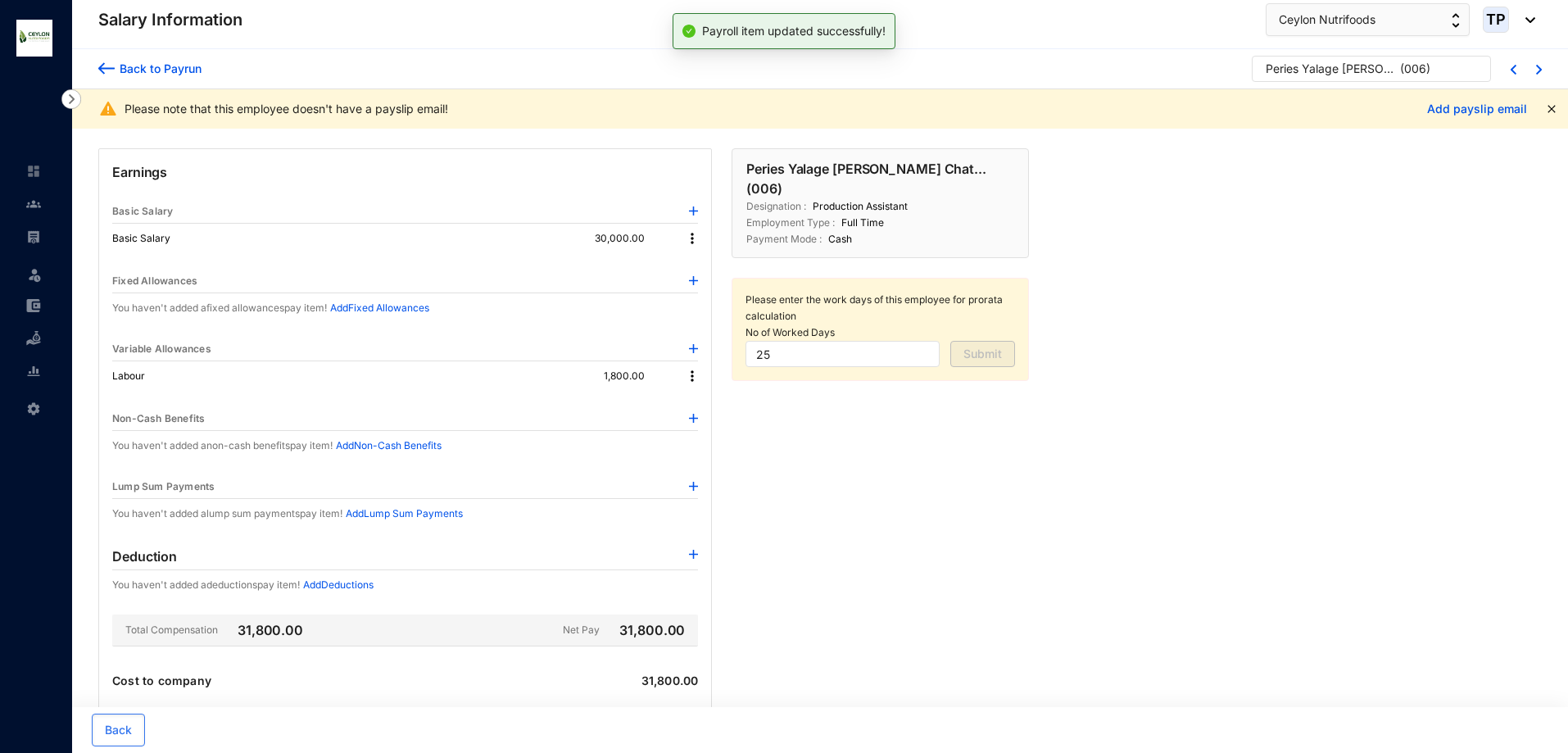
click at [690, 375] on img at bounding box center [692, 376] width 16 height 16
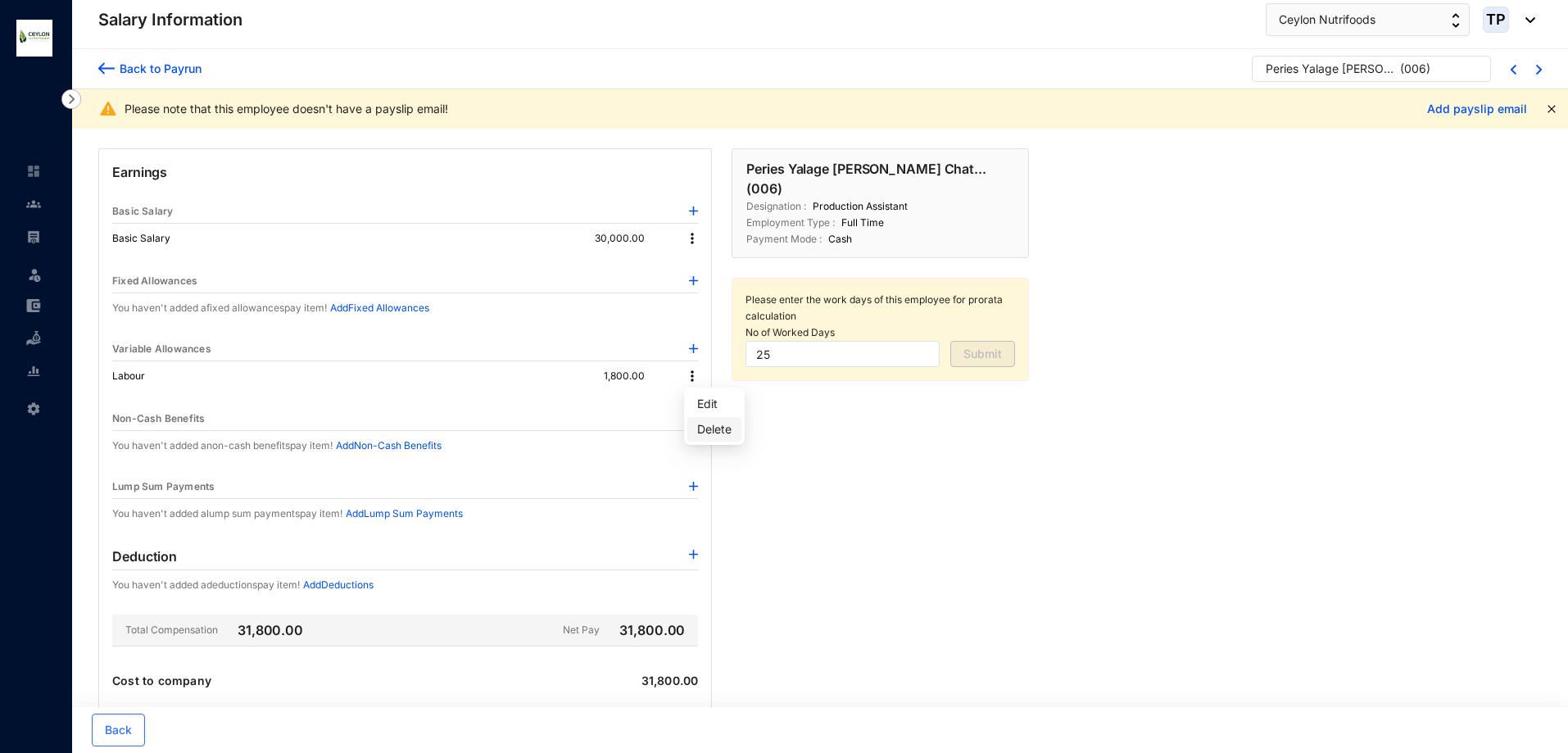
click at [704, 430] on p "Delete" at bounding box center [714, 430] width 34 height 16
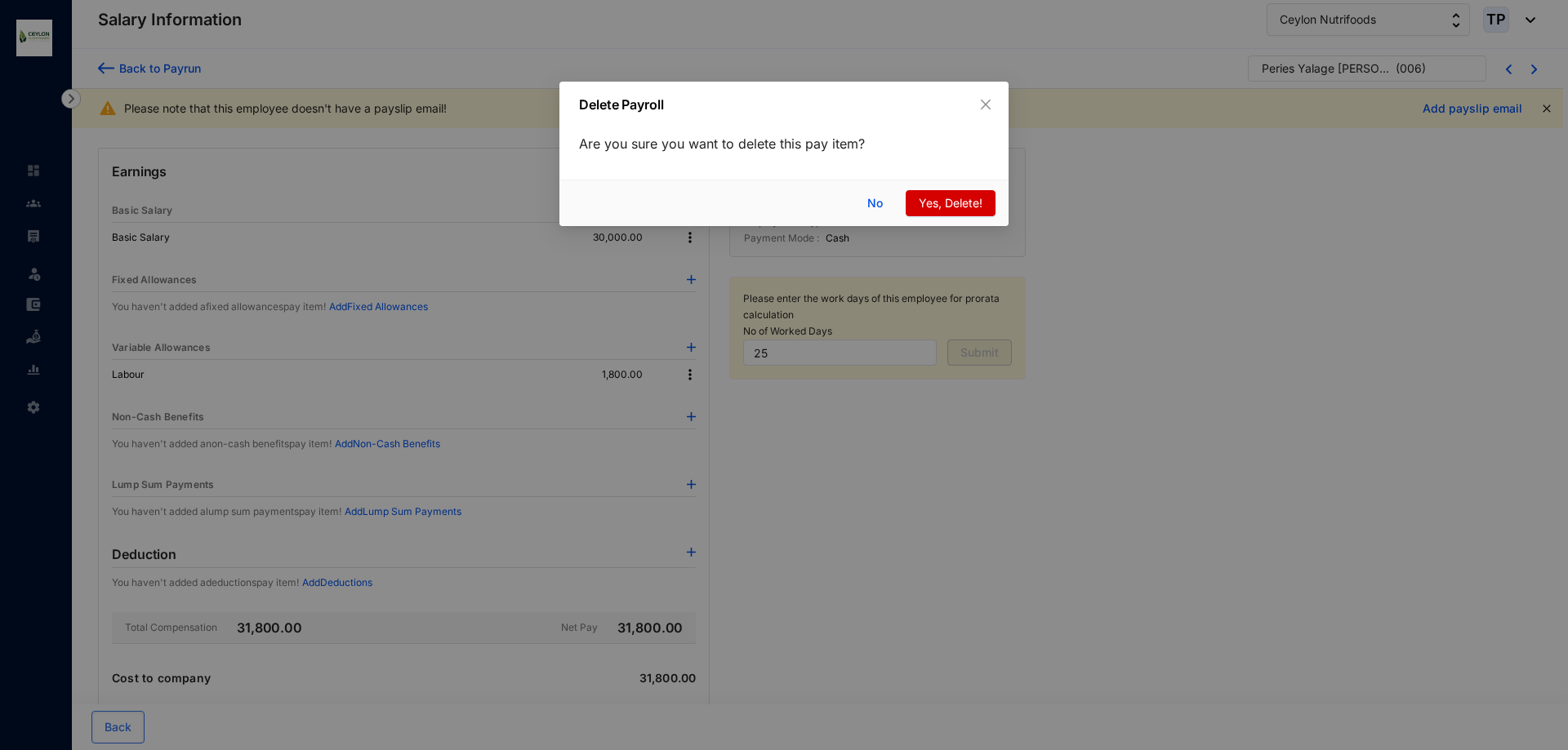
click at [934, 200] on span "Yes, Delete!" at bounding box center [951, 203] width 64 height 18
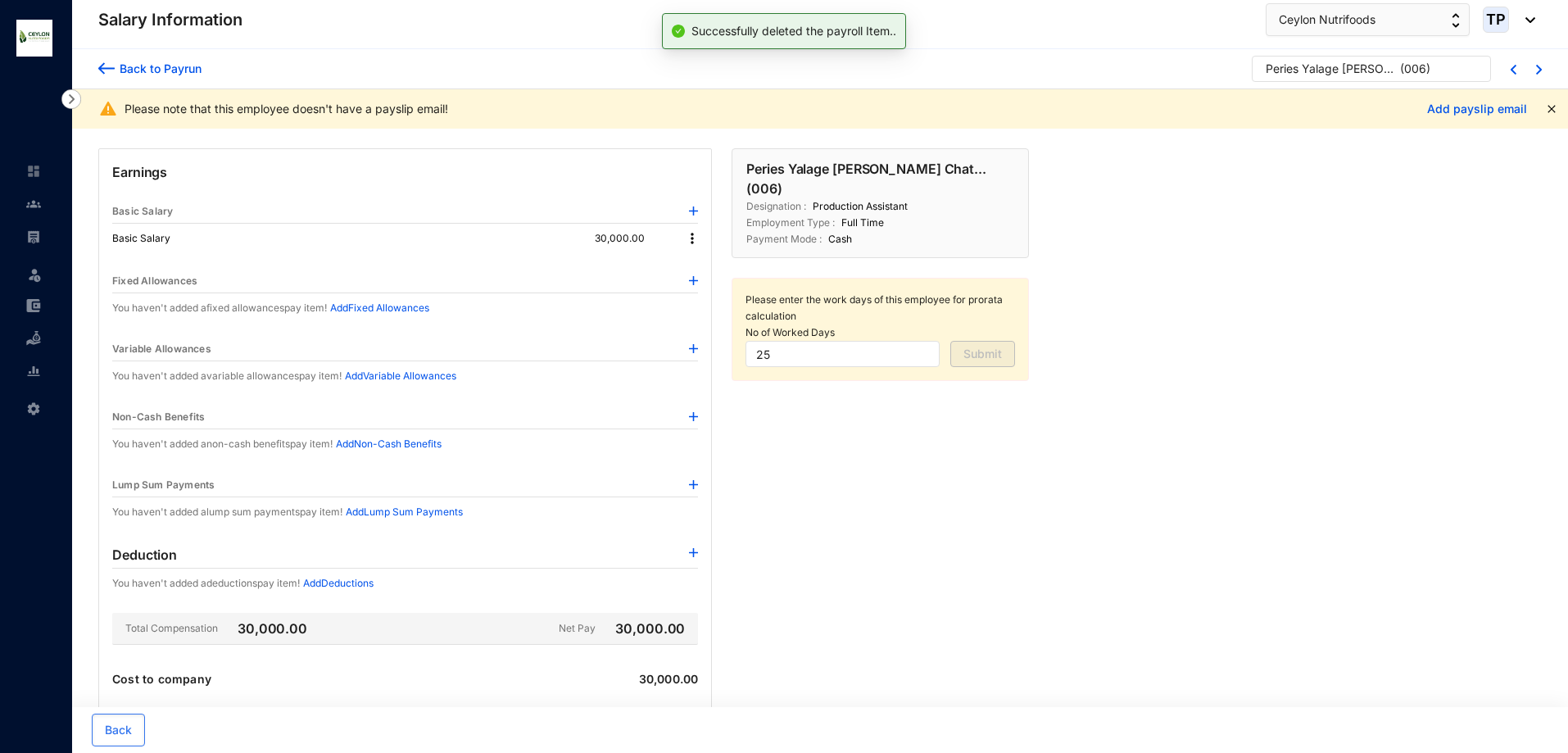
click at [107, 69] on img at bounding box center [107, 68] width 16 height 17
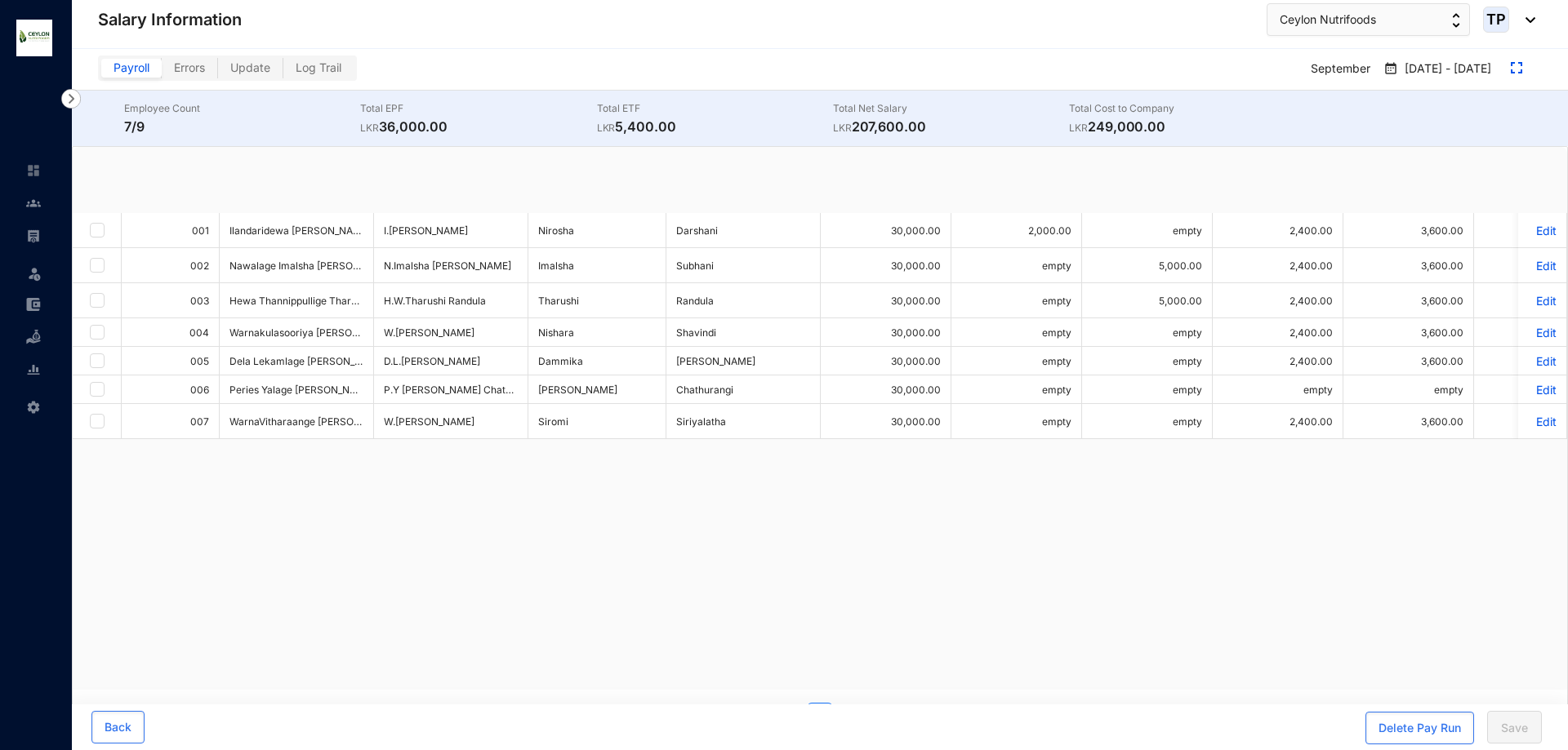
checkbox input "true"
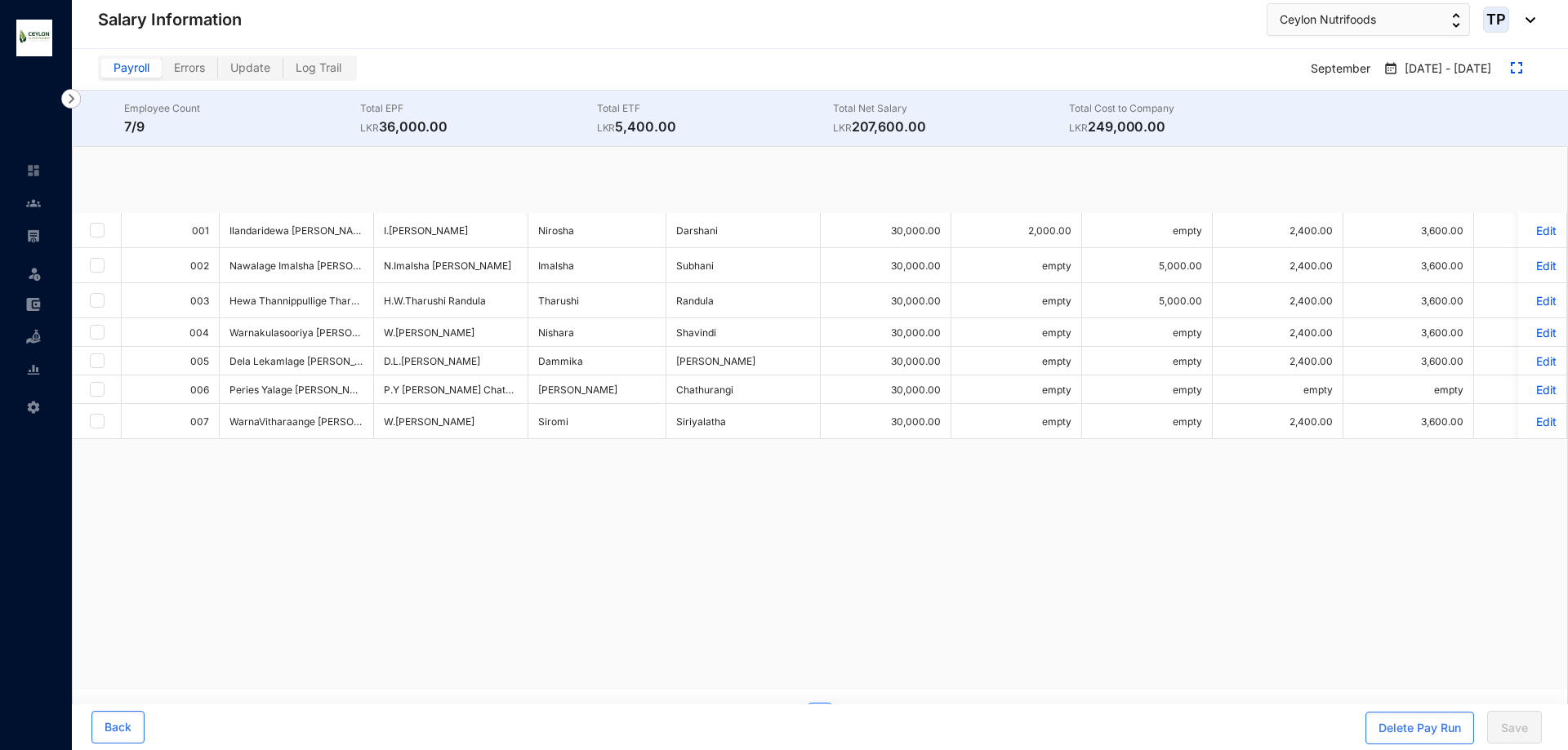
checkbox input "true"
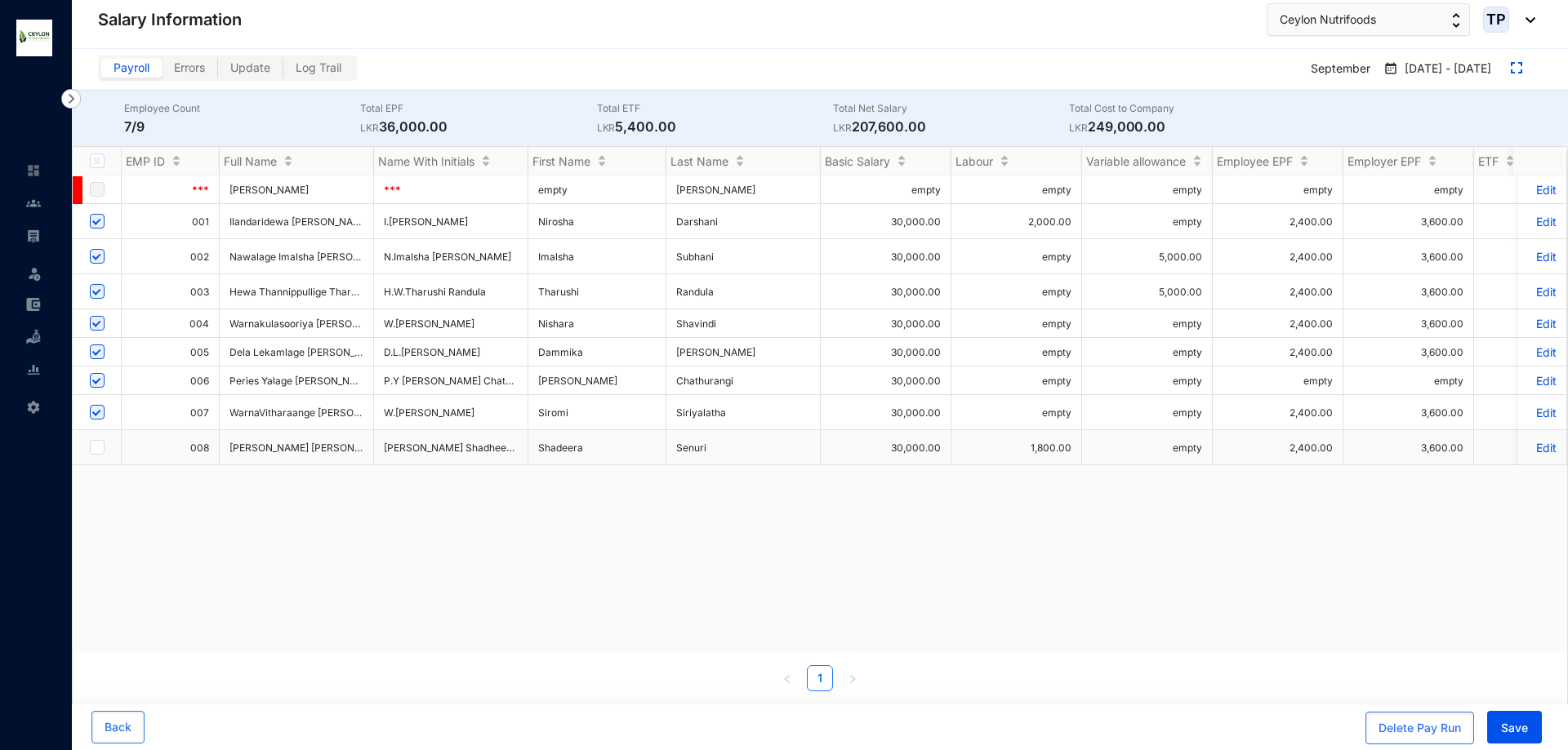
click at [1528, 448] on p "Edit" at bounding box center [1542, 448] width 29 height 14
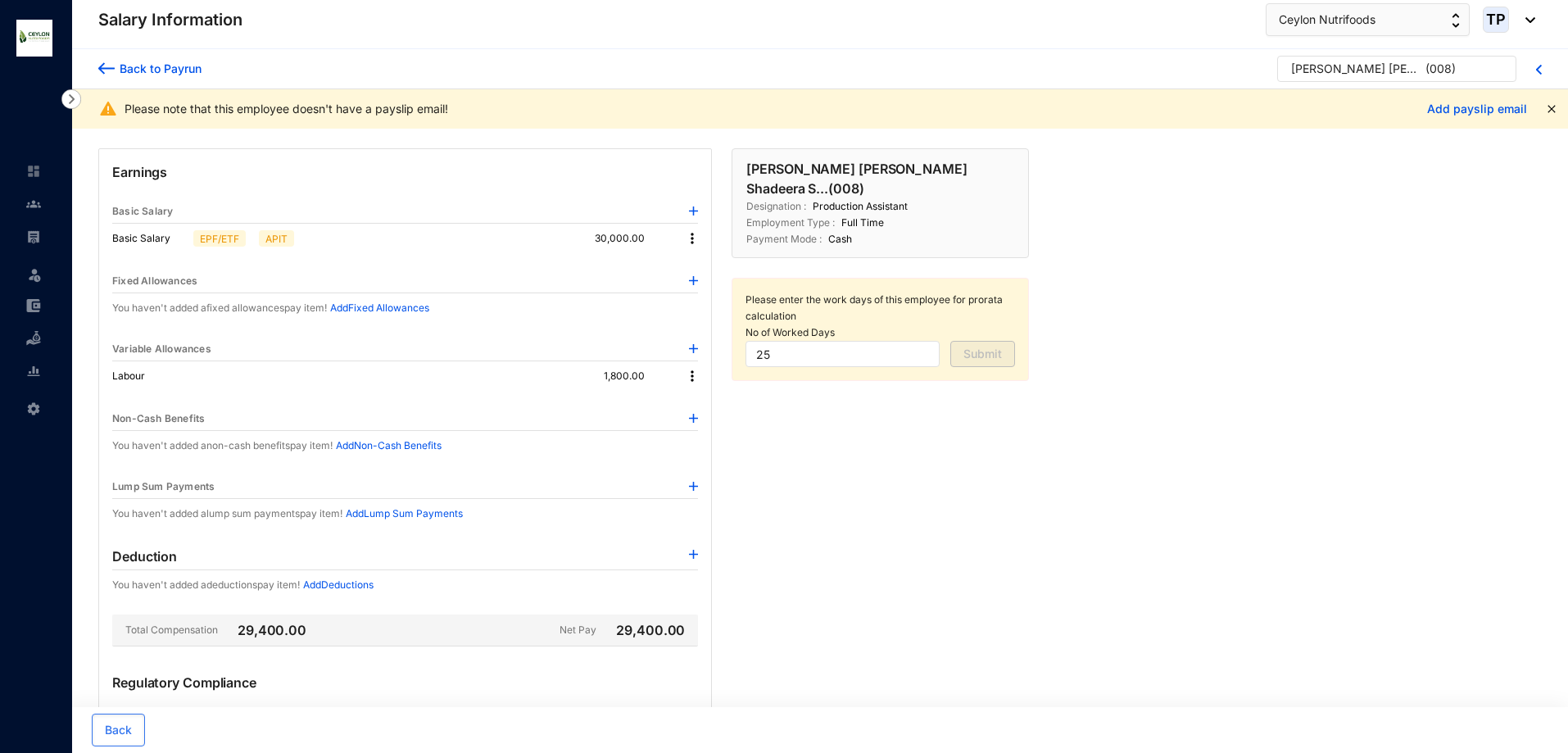
click at [692, 241] on img at bounding box center [692, 239] width 16 height 16
click at [707, 265] on span "Edit" at bounding box center [707, 267] width 21 height 18
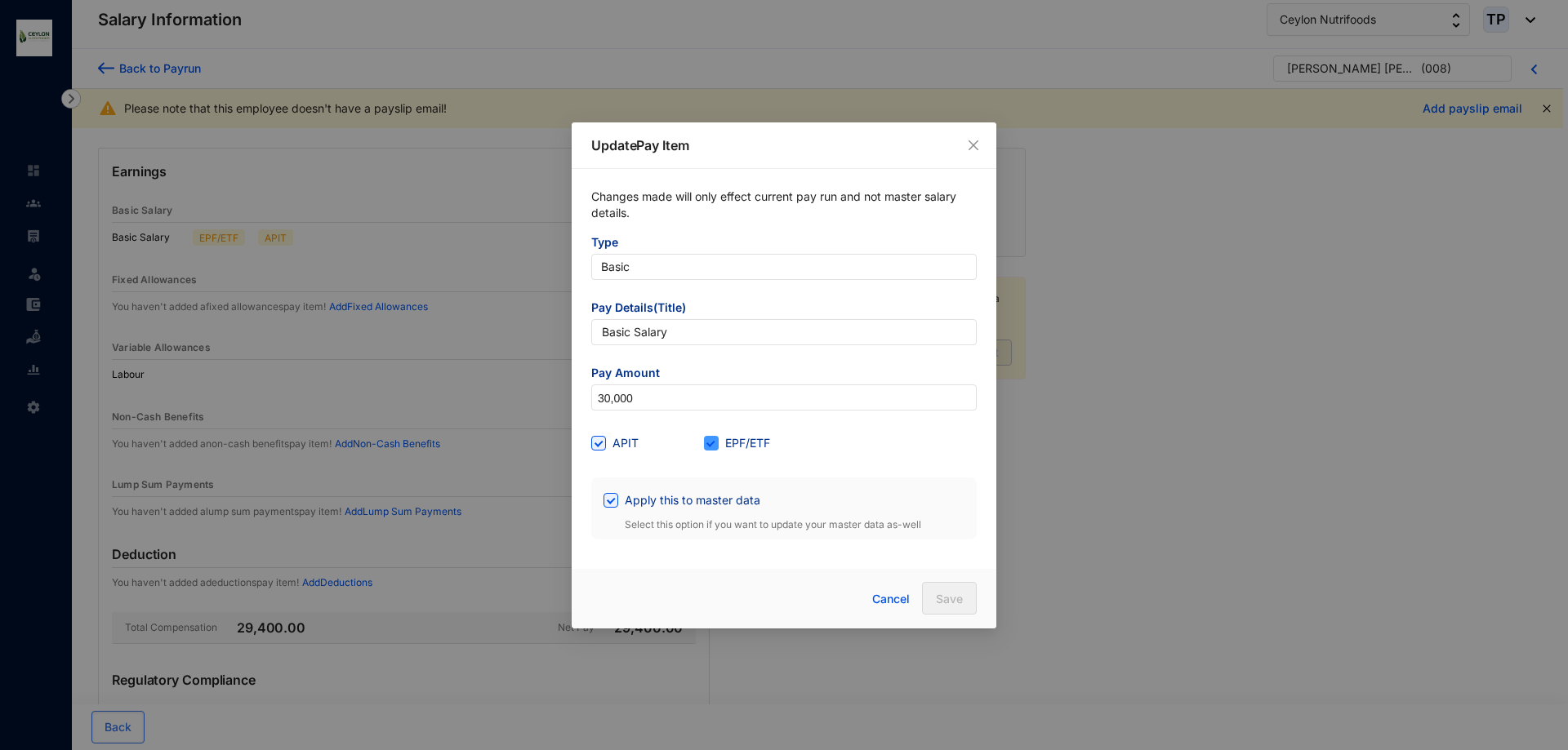
click at [711, 446] on input "EPF/ETF" at bounding box center [710, 442] width 11 height 11
checkbox input "false"
click at [609, 441] on span "APIT" at bounding box center [625, 444] width 39 height 18
click at [603, 441] on input "APIT" at bounding box center [597, 442] width 11 height 11
checkbox input "false"
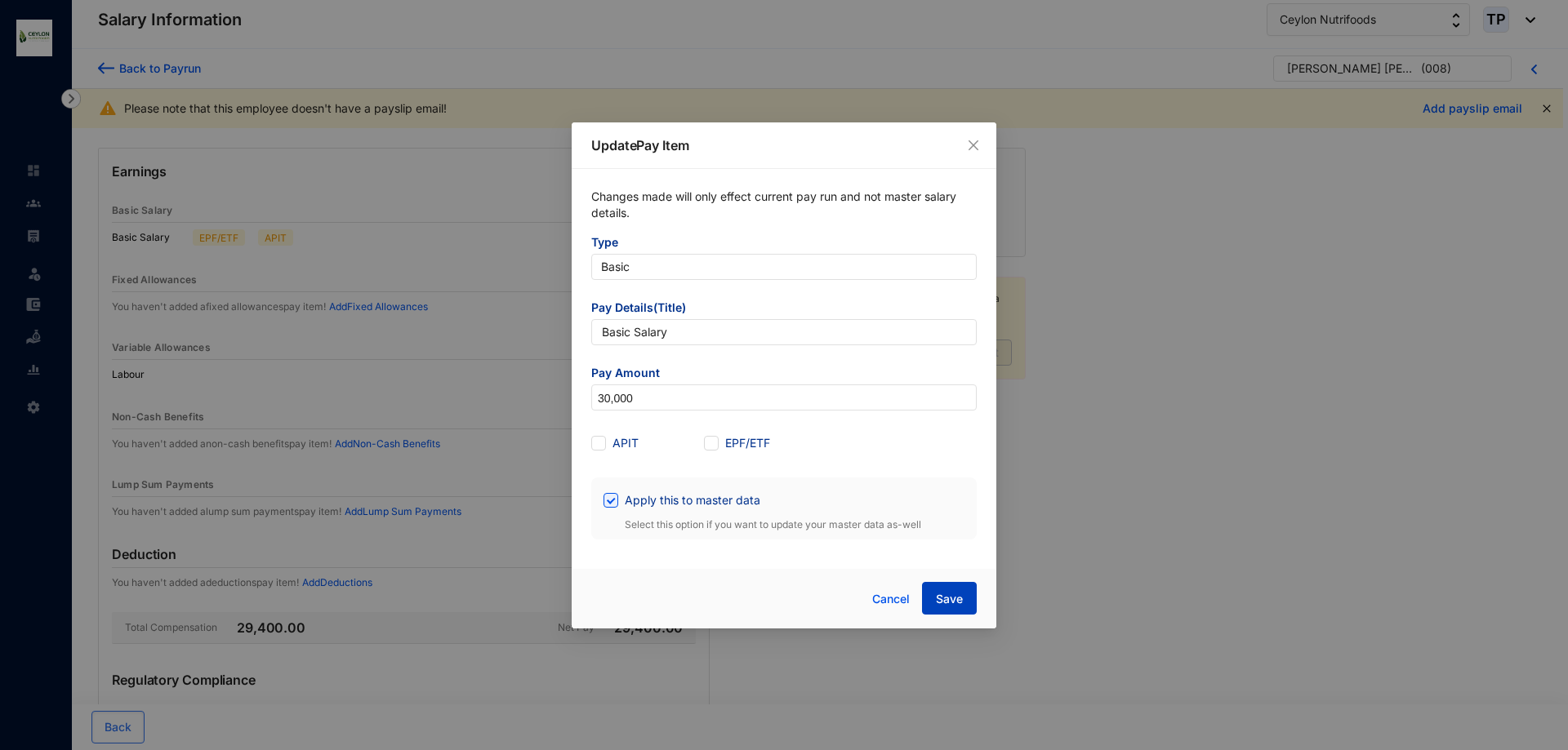
click at [967, 604] on button "Save" at bounding box center [949, 598] width 55 height 33
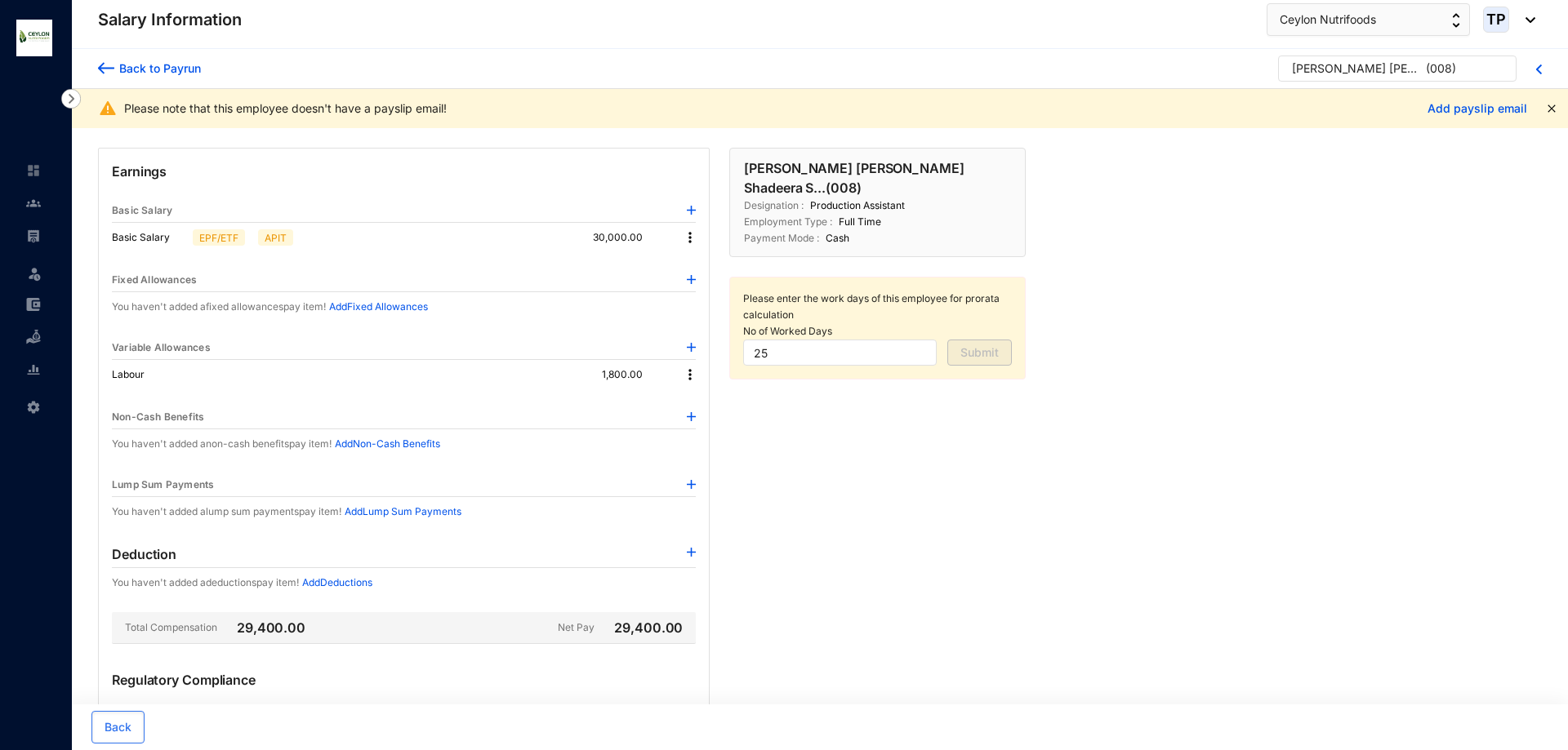
click at [692, 374] on div "Back to Payrun [PERSON_NAME] [PERSON_NAME] Shadeera S... ( 008 ) Please note th…" at bounding box center [820, 496] width 1496 height 895
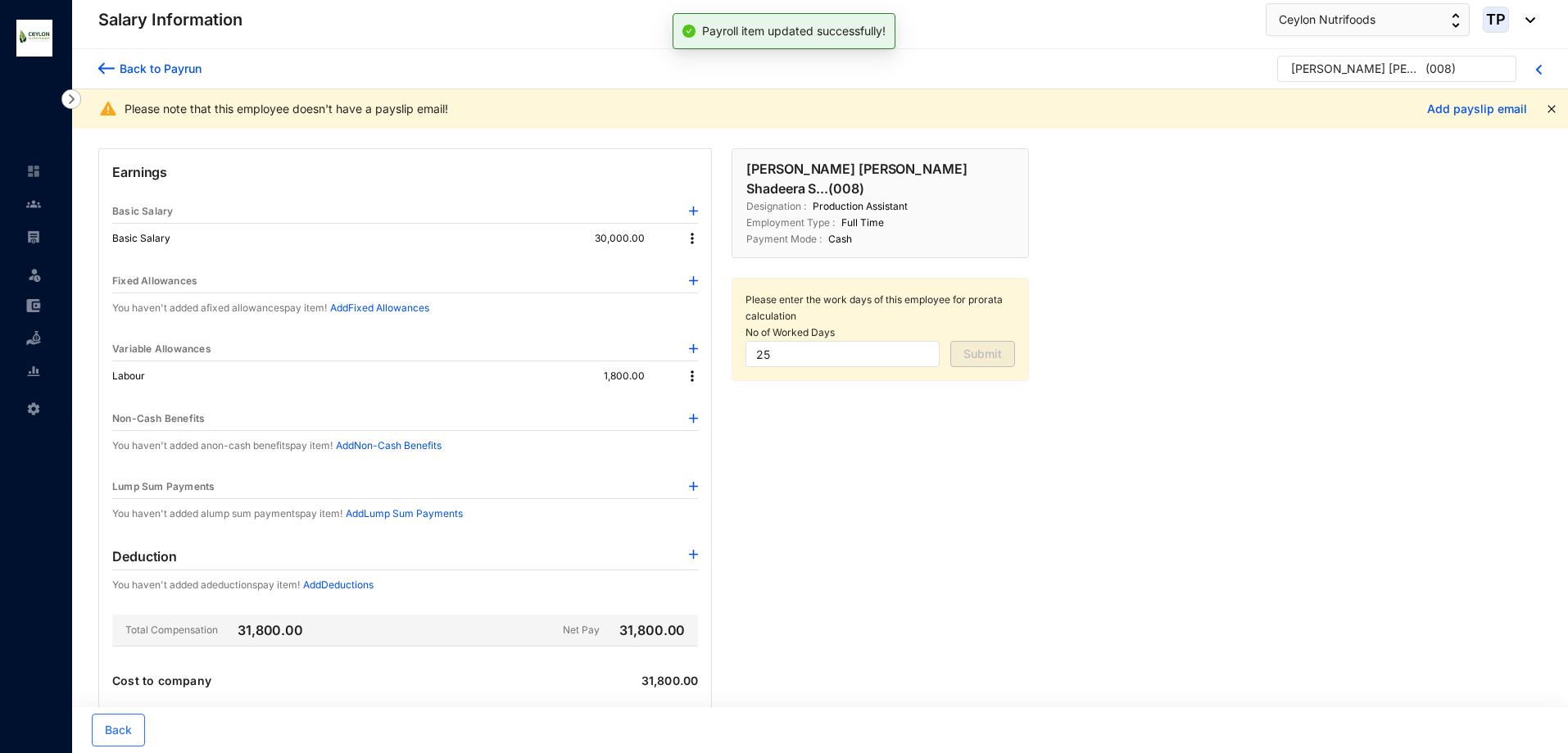
click at [694, 376] on img at bounding box center [692, 376] width 16 height 16
click at [718, 423] on p "Delete" at bounding box center [714, 430] width 34 height 16
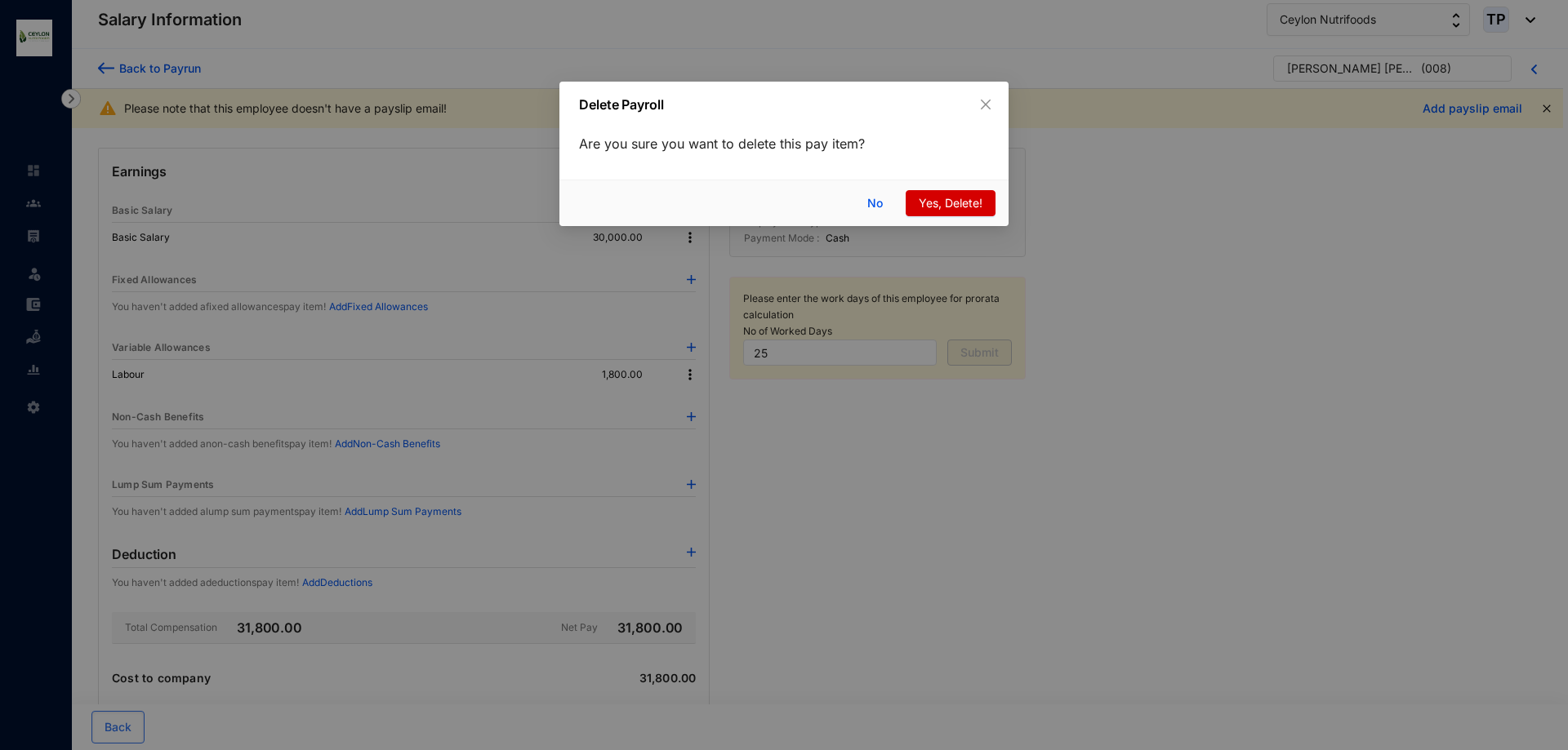
click at [915, 211] on button "Yes, Delete!" at bounding box center [951, 203] width 90 height 26
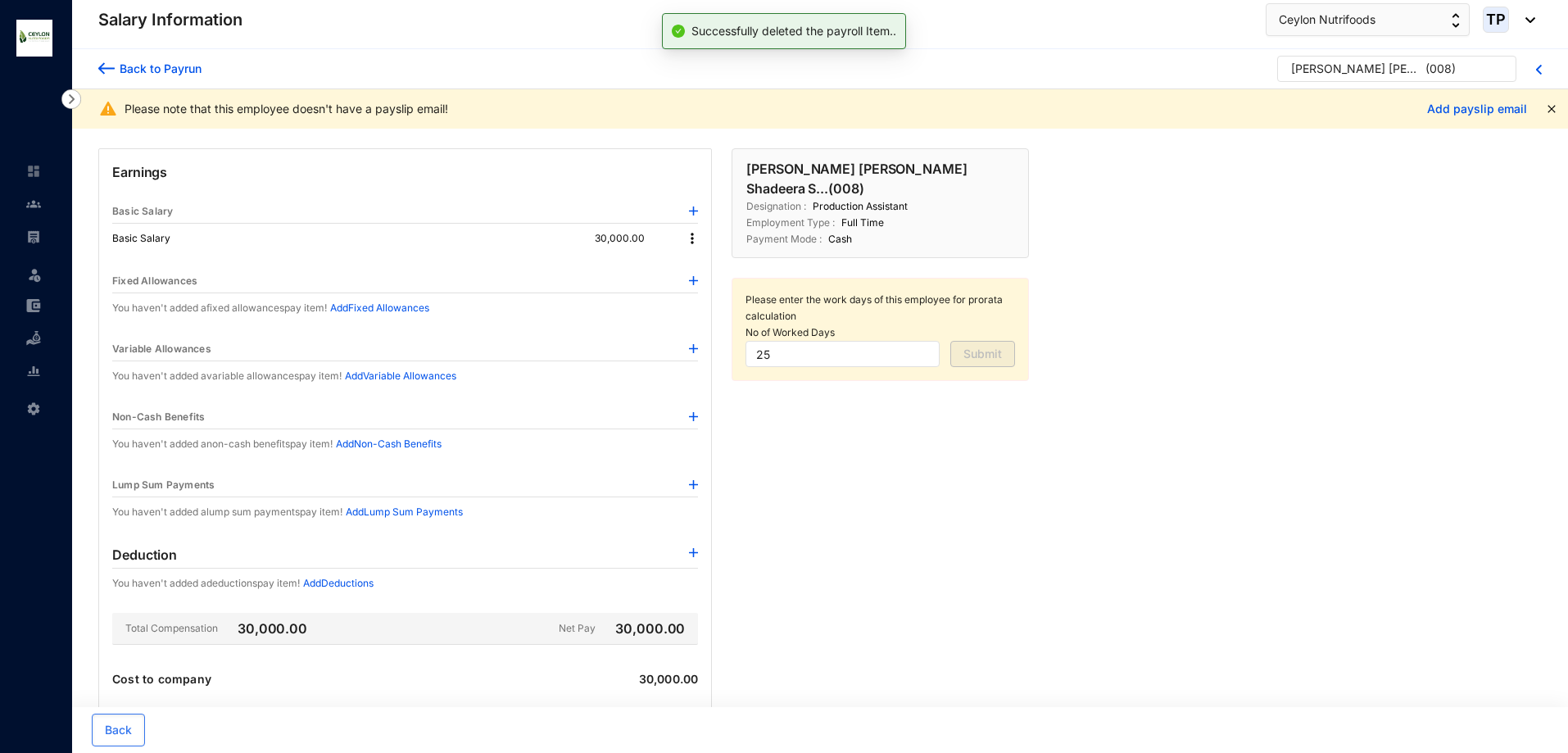
click at [112, 63] on img at bounding box center [107, 68] width 16 height 17
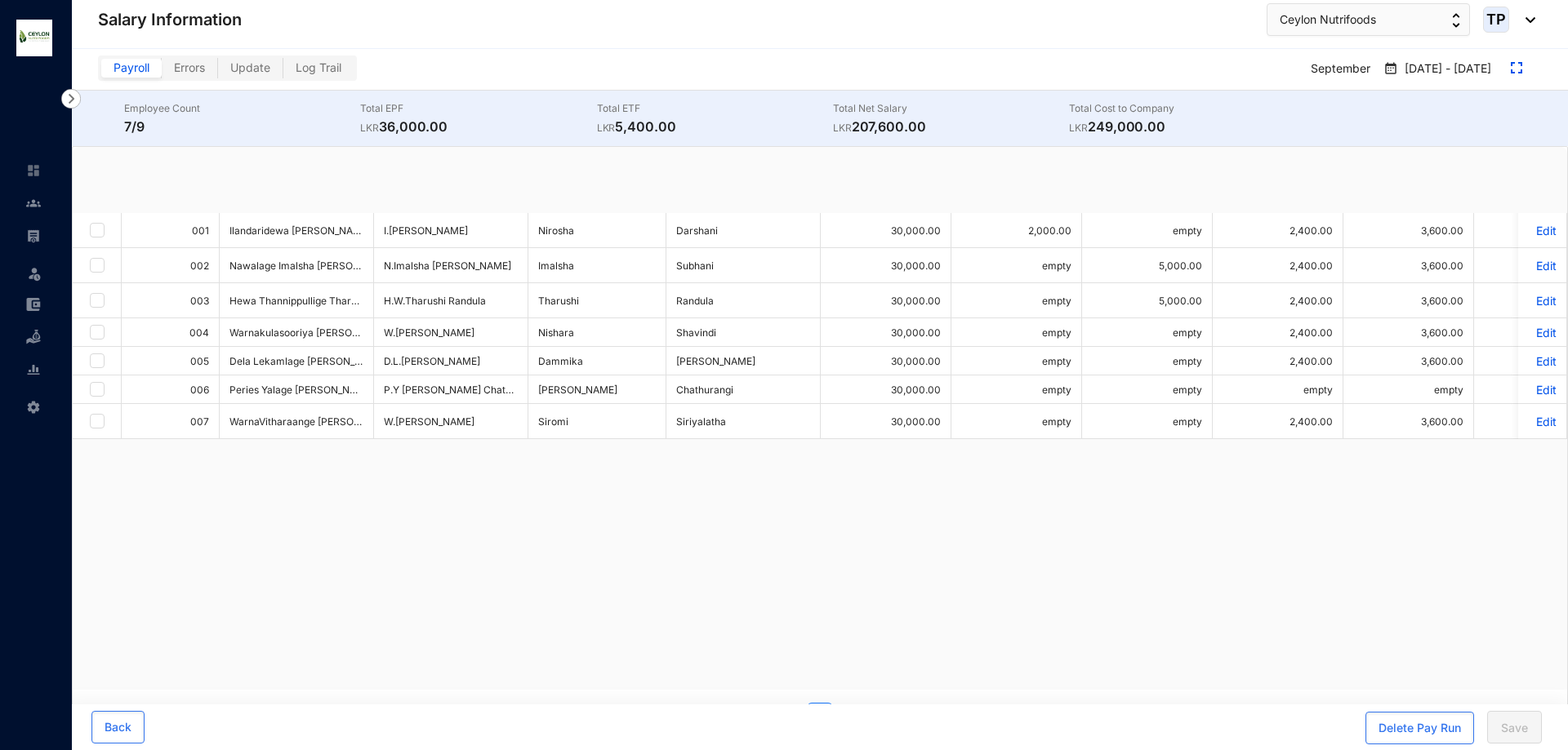
checkbox input "true"
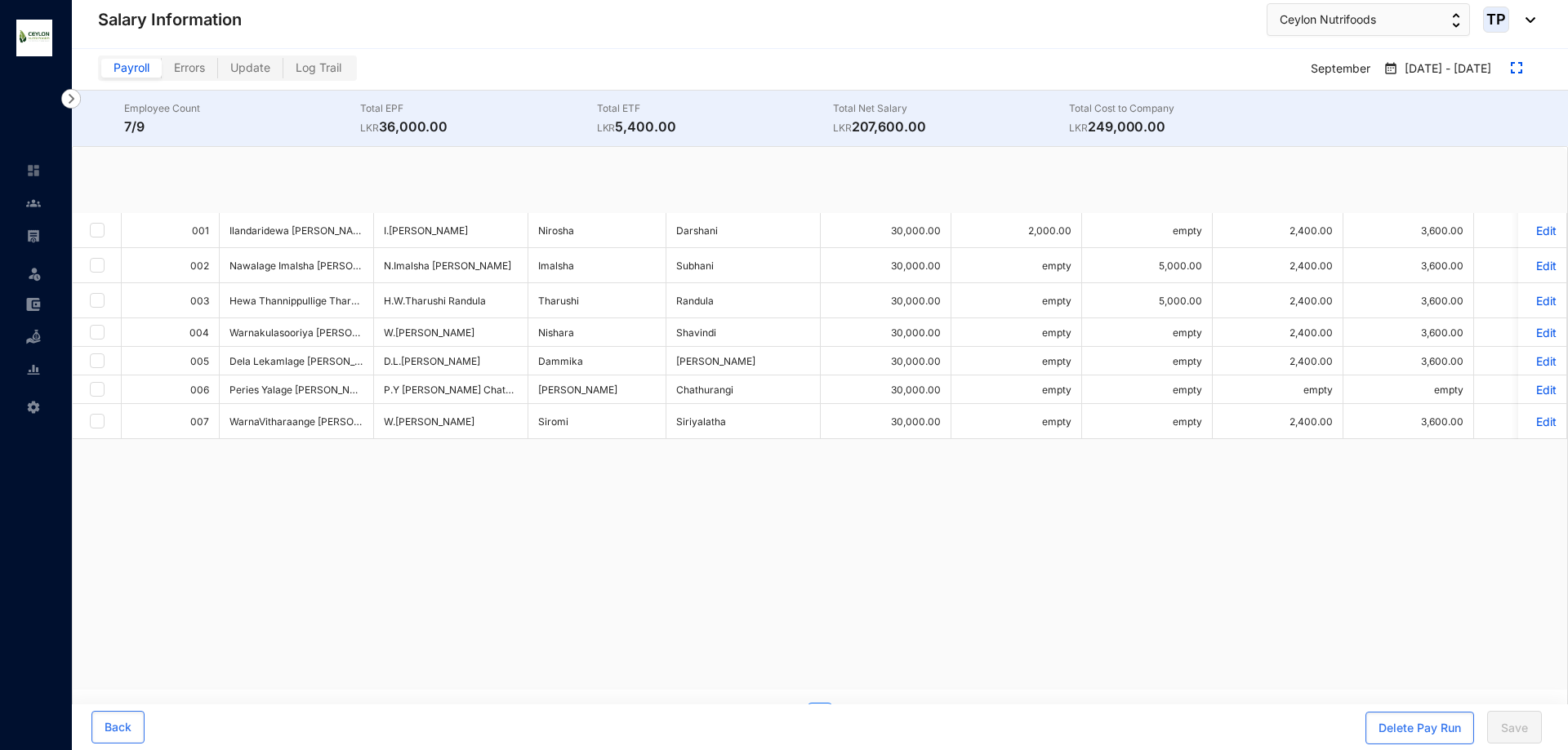
checkbox input "true"
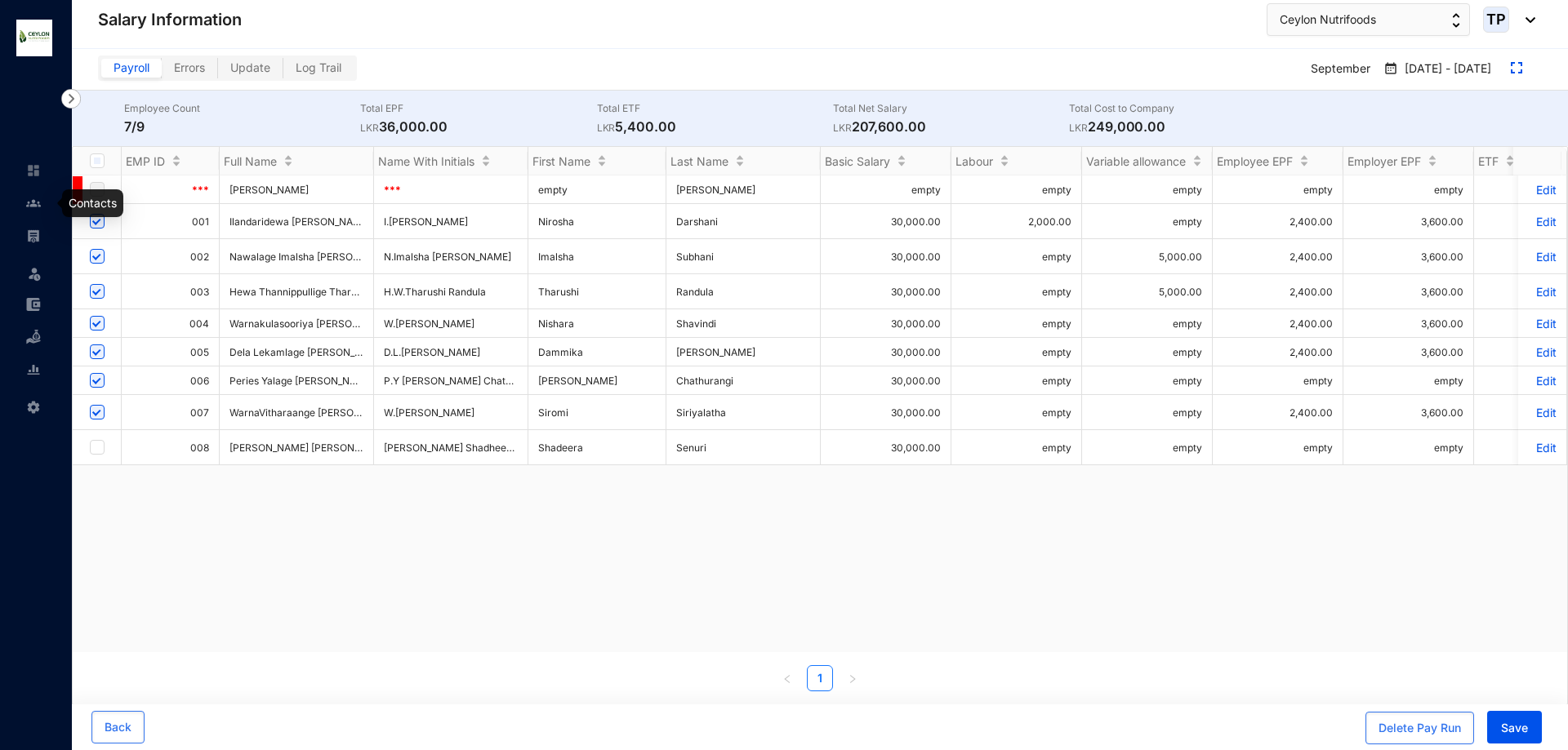
click at [26, 176] on link at bounding box center [47, 171] width 41 height 16
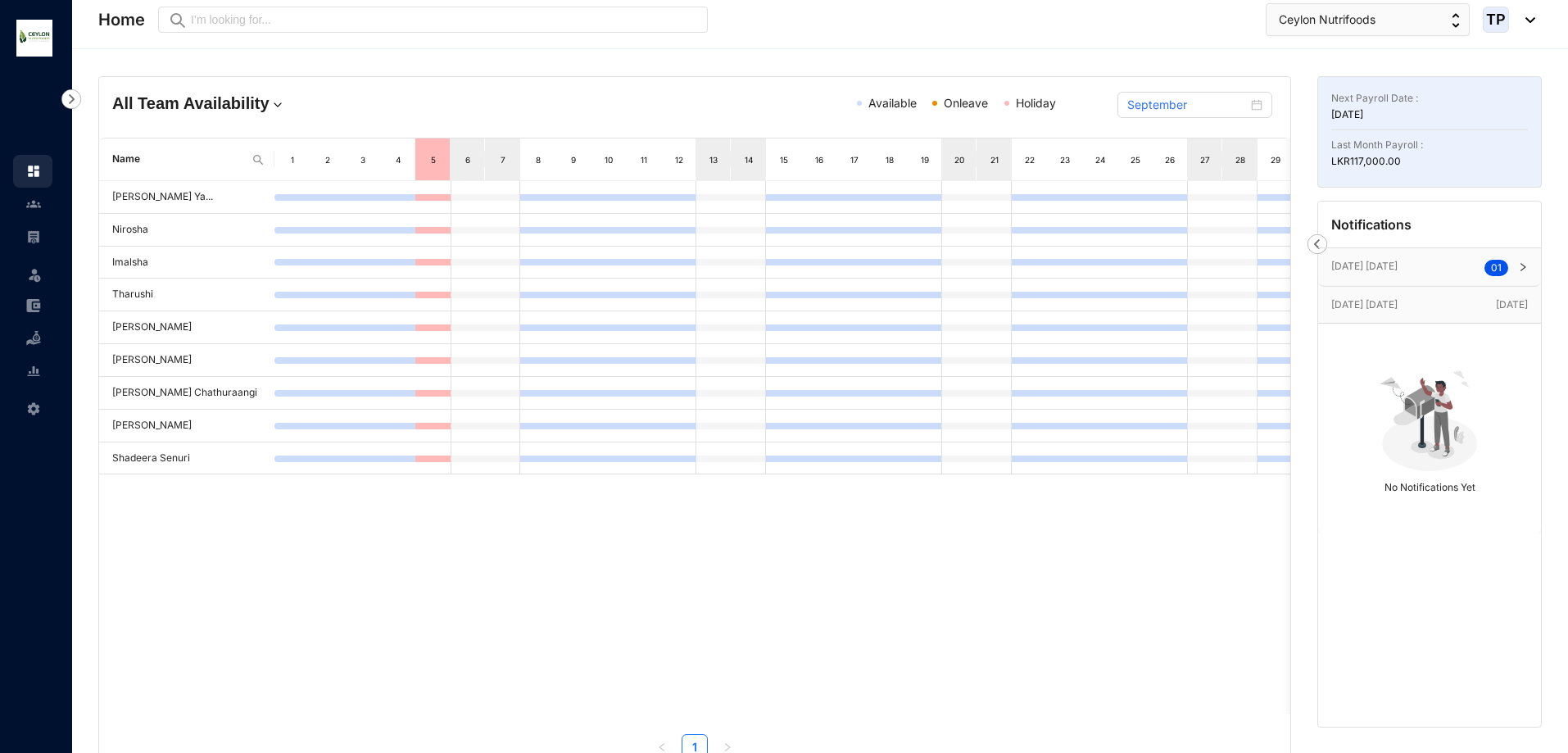
click at [1173, 89] on div "All Team Availability Available Onleave Holiday September" at bounding box center [695, 107] width 1192 height 61
click at [1178, 100] on input "September" at bounding box center [1187, 105] width 121 height 18
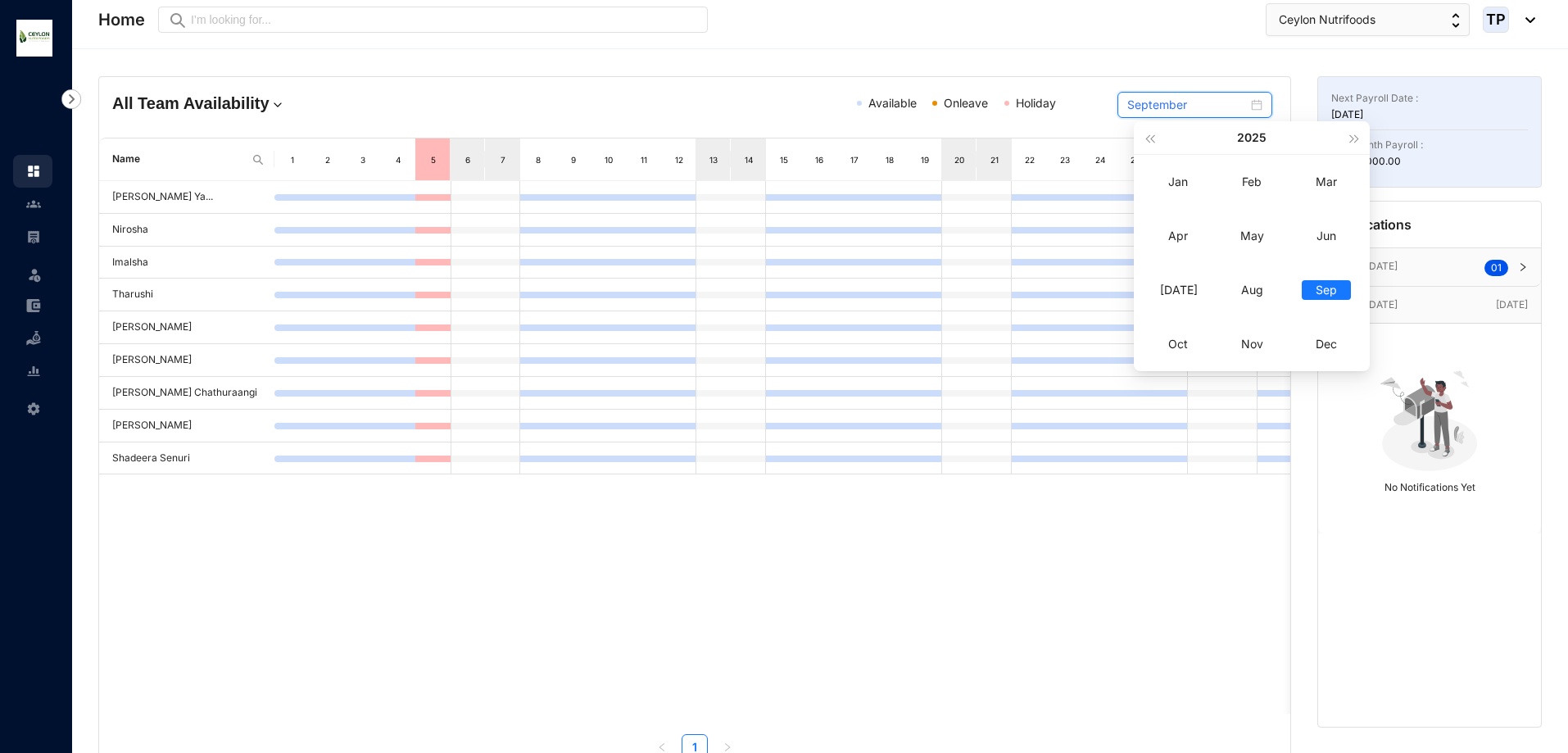
click at [1254, 113] on div "September" at bounding box center [1195, 105] width 135 height 18
click at [1257, 110] on div "September" at bounding box center [1195, 105] width 135 height 18
click at [1257, 106] on div "September" at bounding box center [1195, 105] width 135 height 18
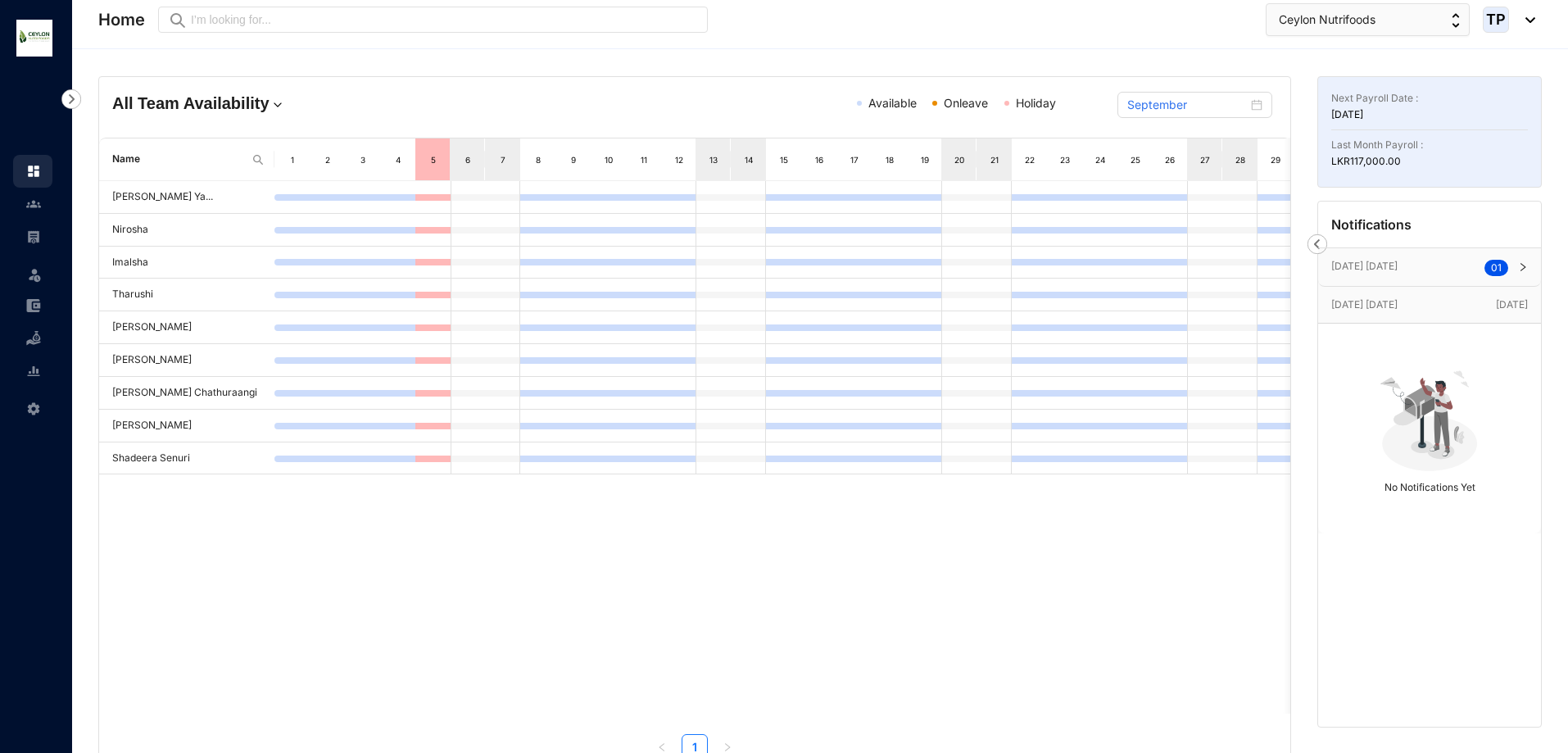
click at [1288, 72] on div "All Team Availability Available Onleave Holiday September Name 1 2 3 4 5 6 7 8 …" at bounding box center [820, 428] width 1496 height 759
click at [1262, 107] on div "September" at bounding box center [1195, 105] width 135 height 18
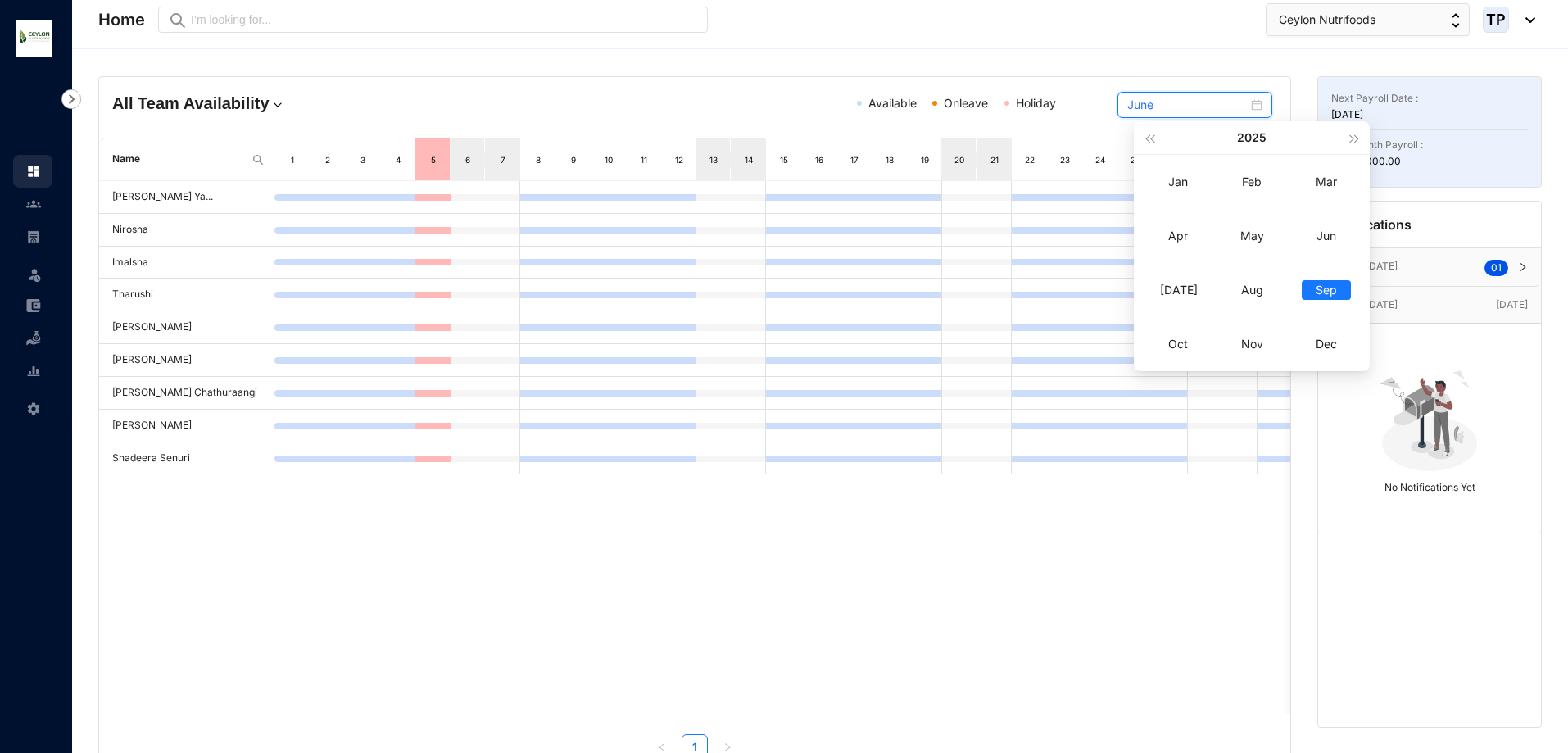
type input "September"
click at [1333, 286] on div "Sep" at bounding box center [1327, 290] width 49 height 20
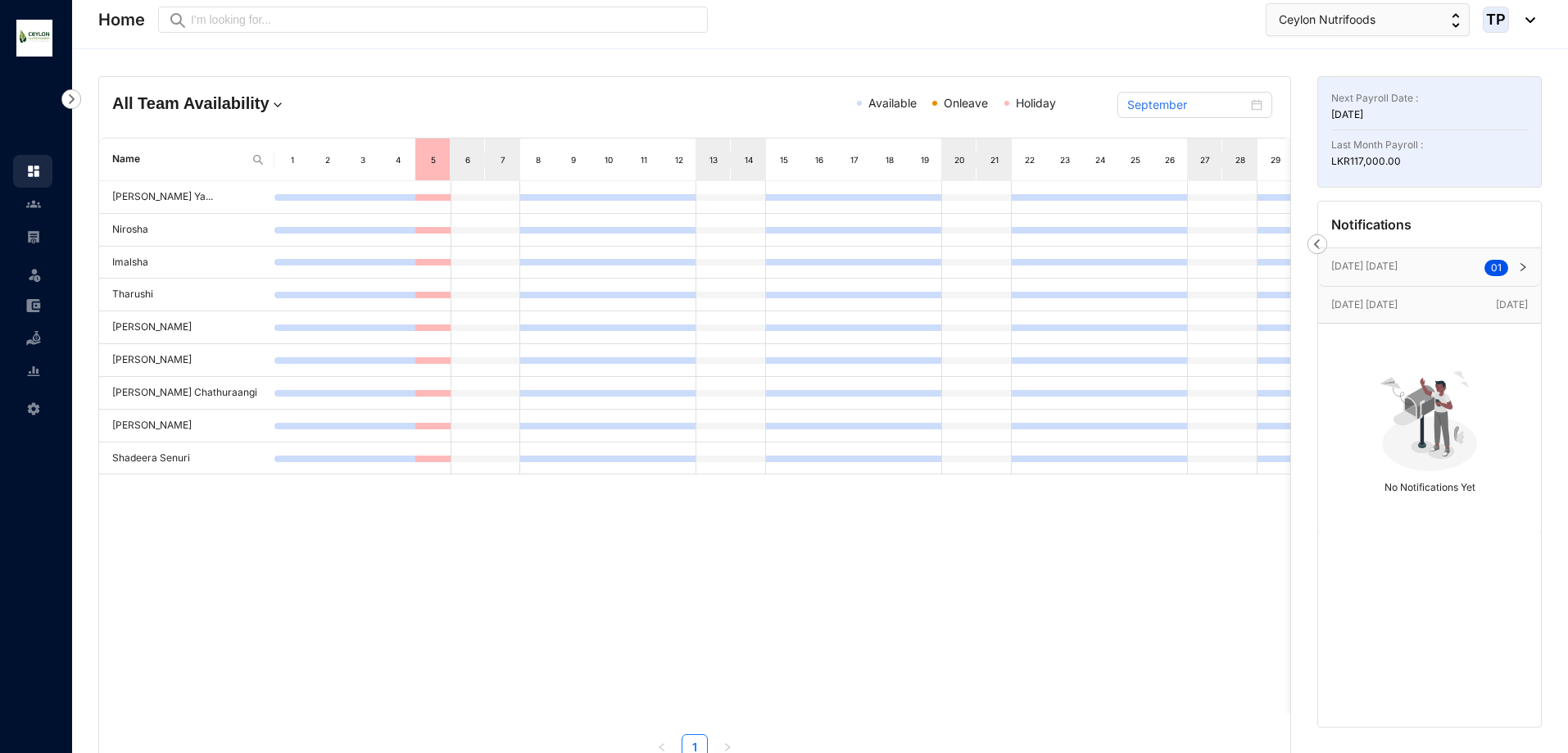
click at [450, 167] on div "6" at bounding box center [467, 159] width 34 height 42
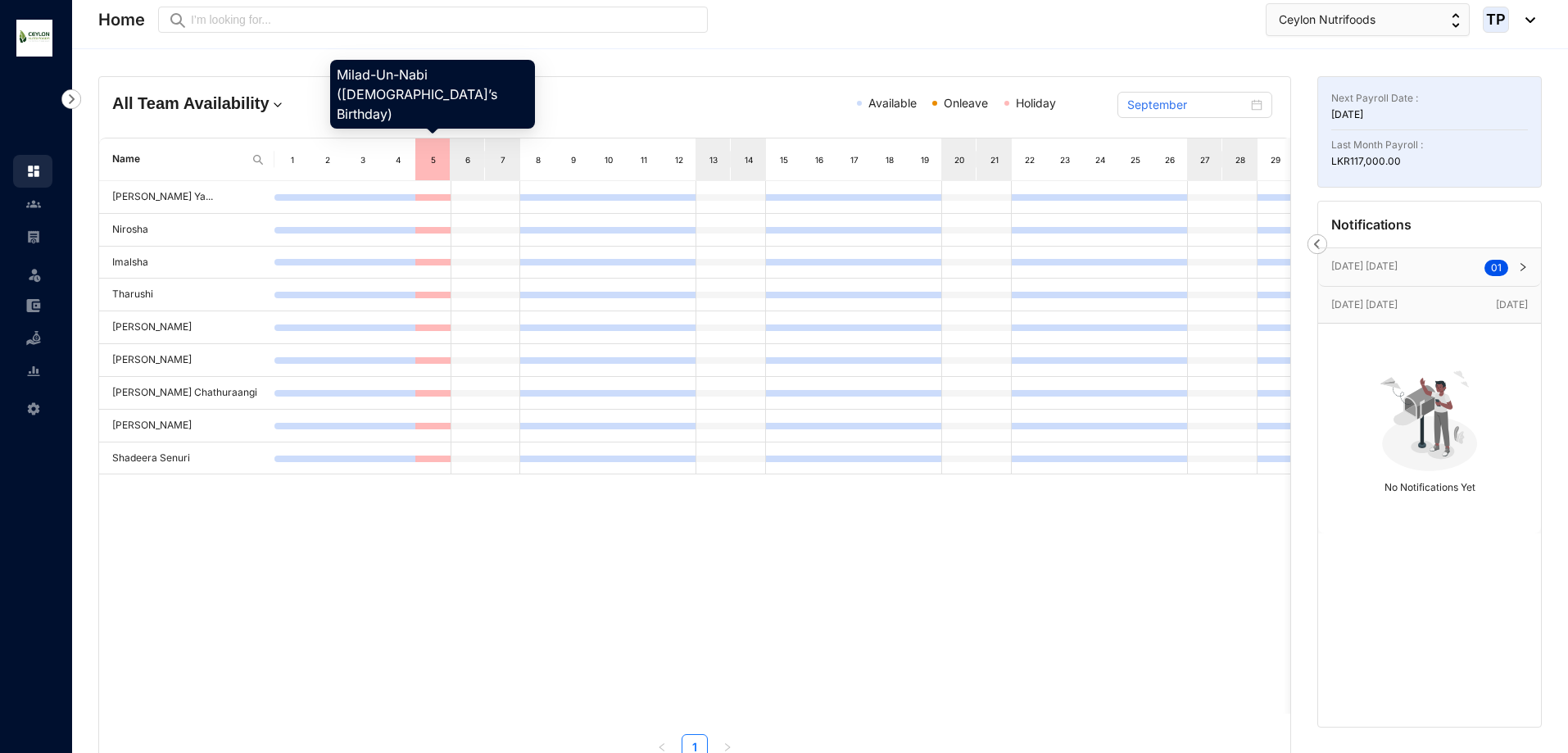
click at [427, 169] on div "5" at bounding box center [433, 159] width 35 height 42
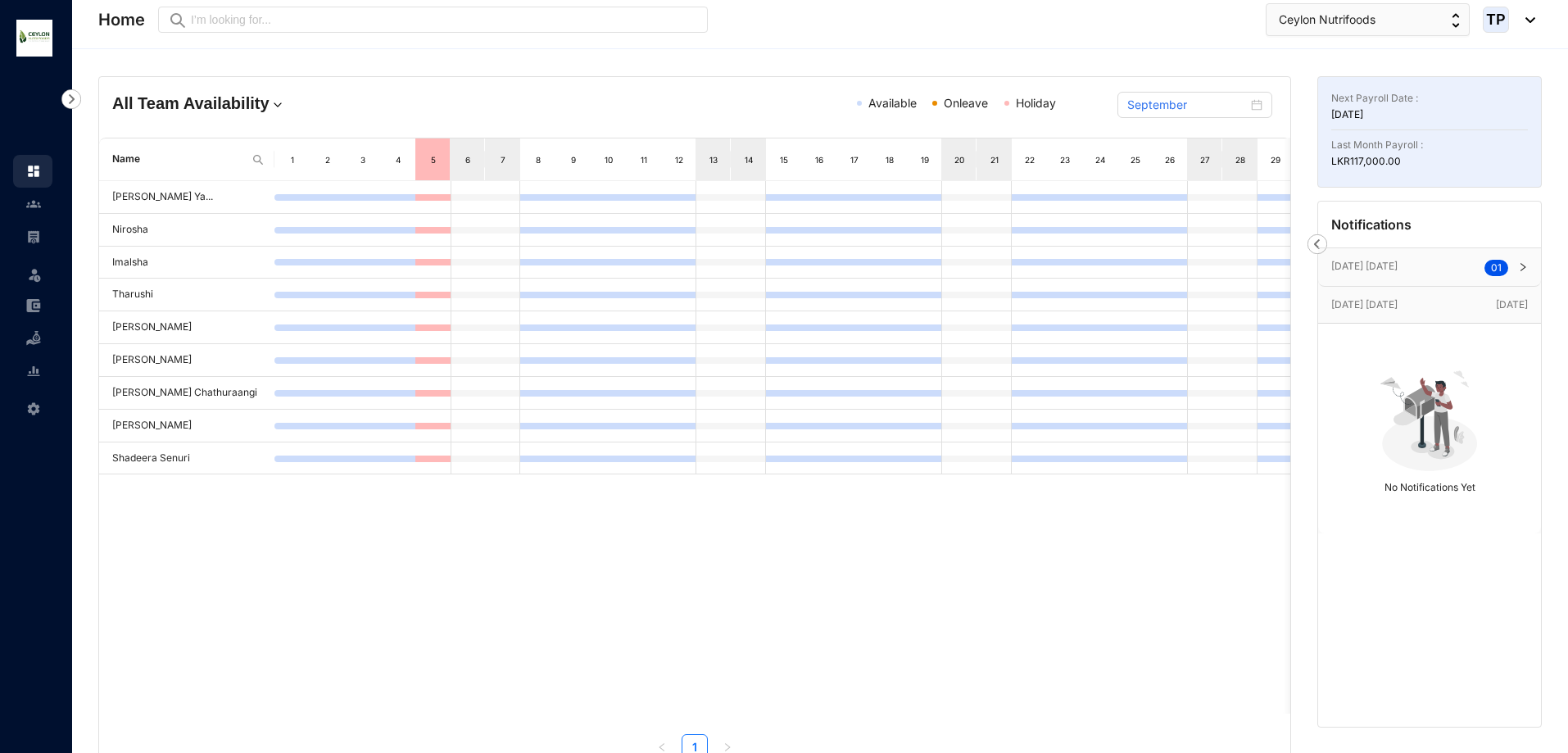
click at [431, 165] on div "5" at bounding box center [433, 160] width 14 height 16
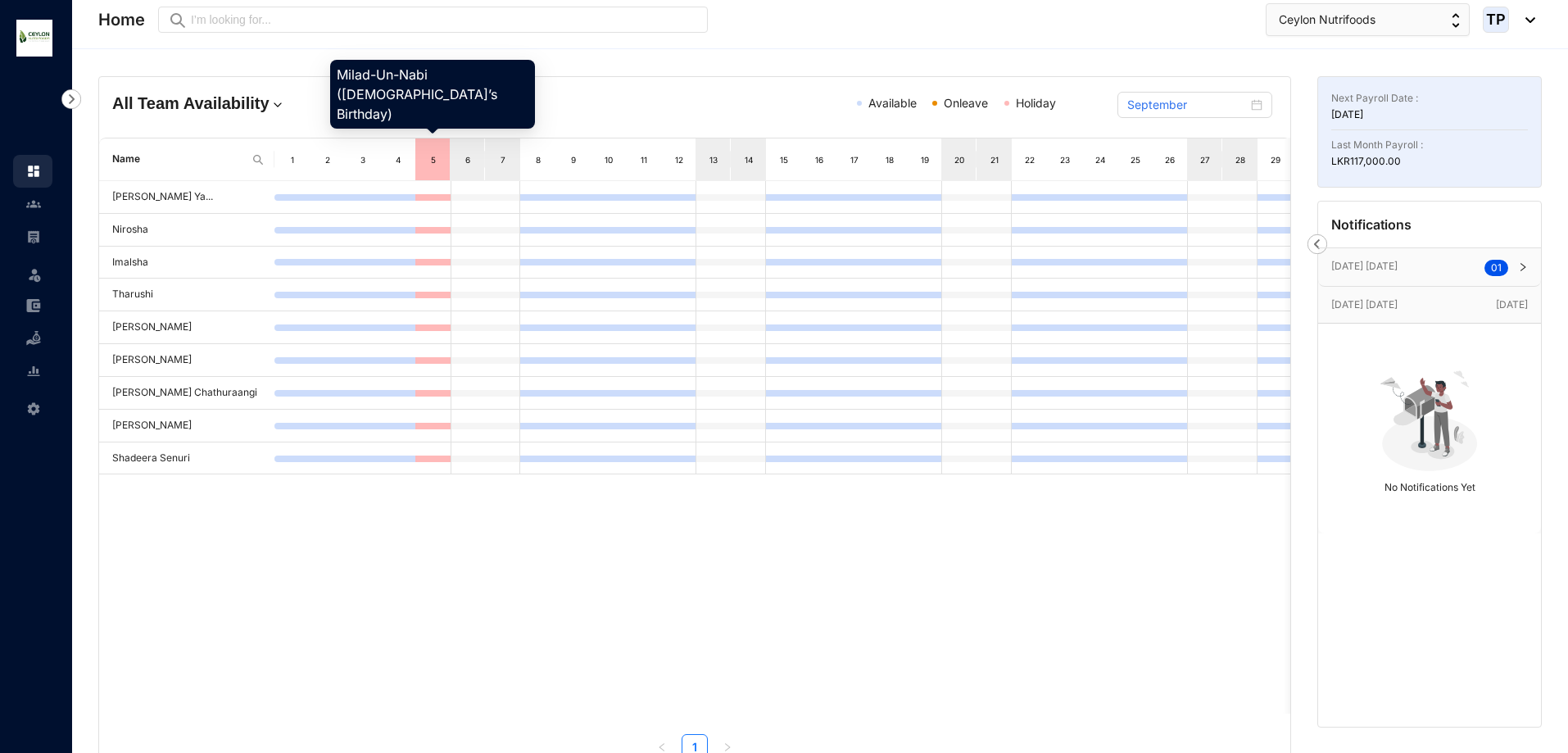
click at [432, 148] on div "5" at bounding box center [433, 159] width 35 height 42
click at [432, 159] on div "5" at bounding box center [433, 160] width 14 height 16
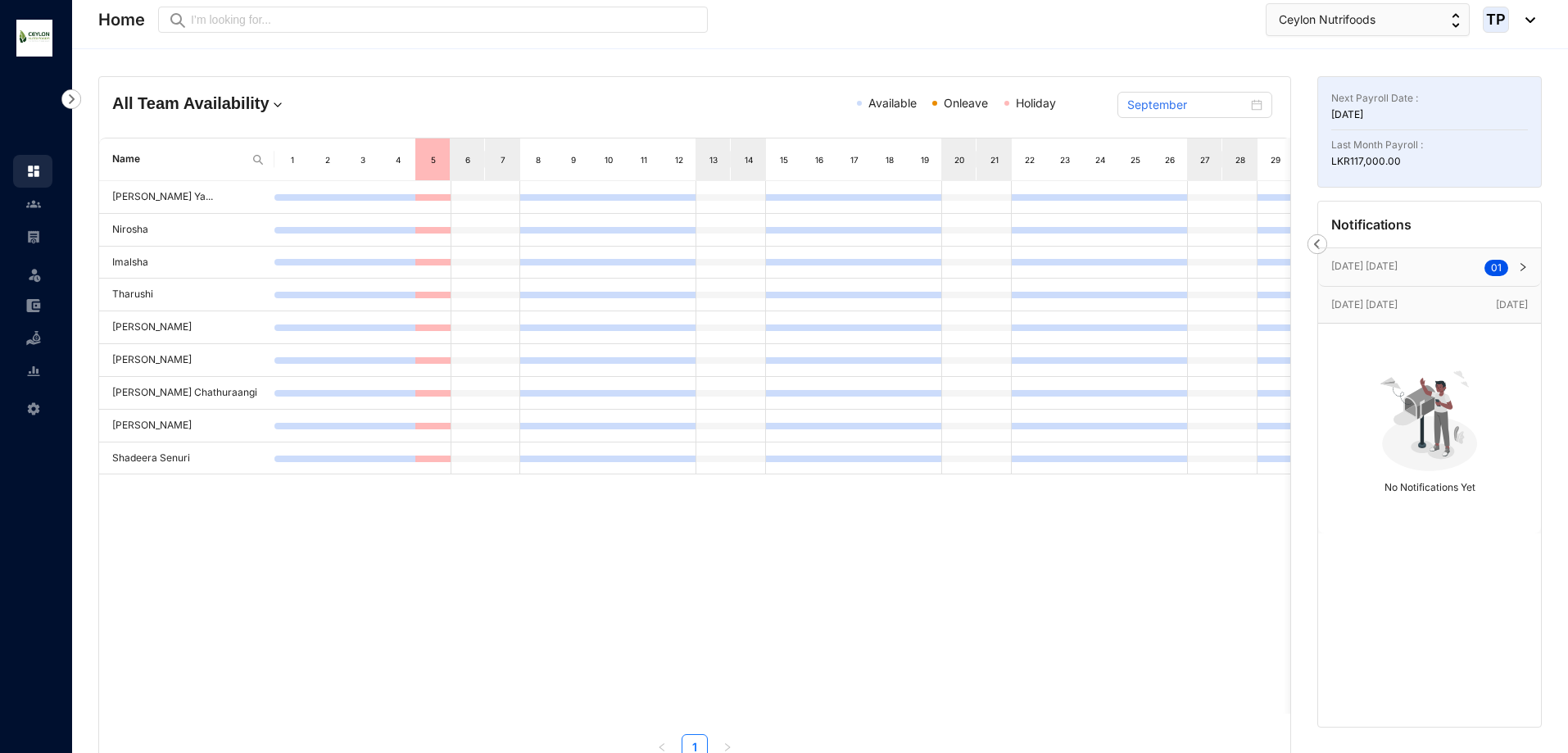
click at [502, 152] on div "7" at bounding box center [504, 160] width 14 height 16
click at [500, 169] on div "7" at bounding box center [503, 159] width 35 height 42
click at [501, 165] on div "7" at bounding box center [504, 160] width 14 height 16
